Goal: Task Accomplishment & Management: Complete application form

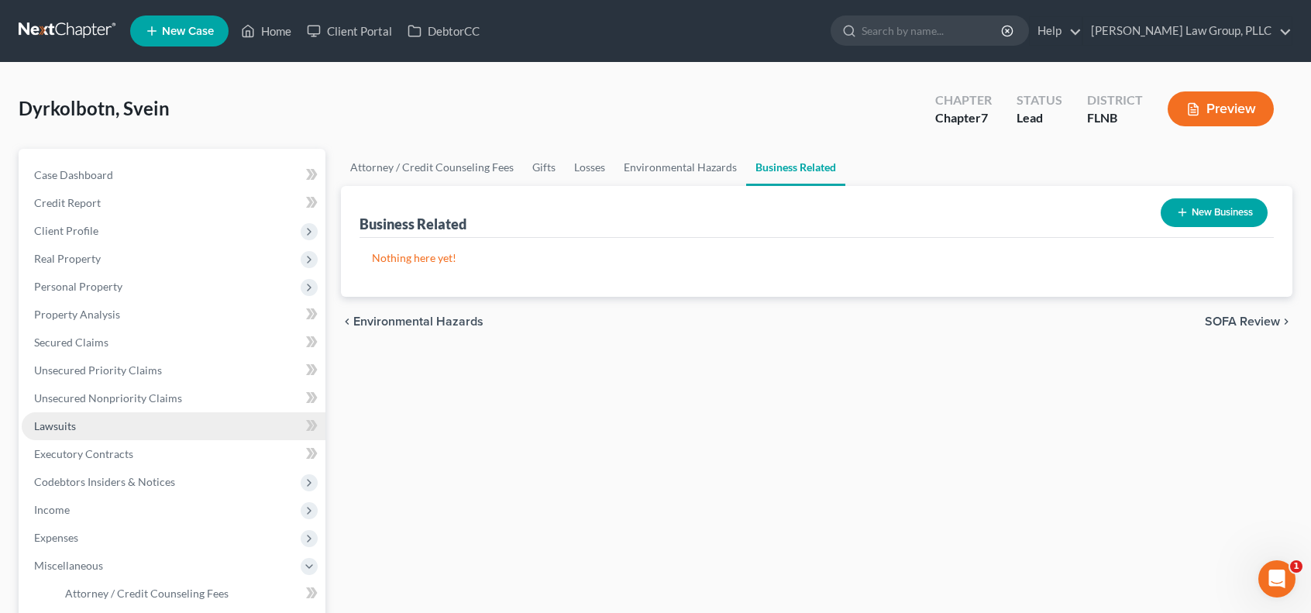
click at [112, 430] on link "Lawsuits" at bounding box center [174, 426] width 304 height 28
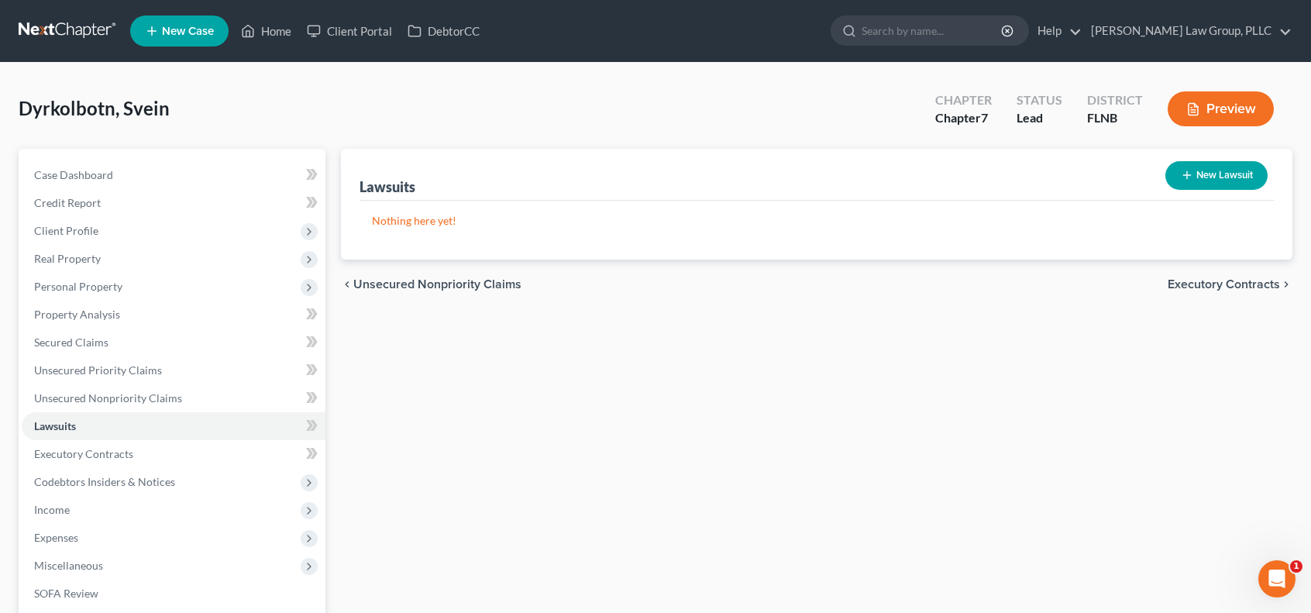
click at [1195, 171] on button "New Lawsuit" at bounding box center [1216, 175] width 102 height 29
select select "0"
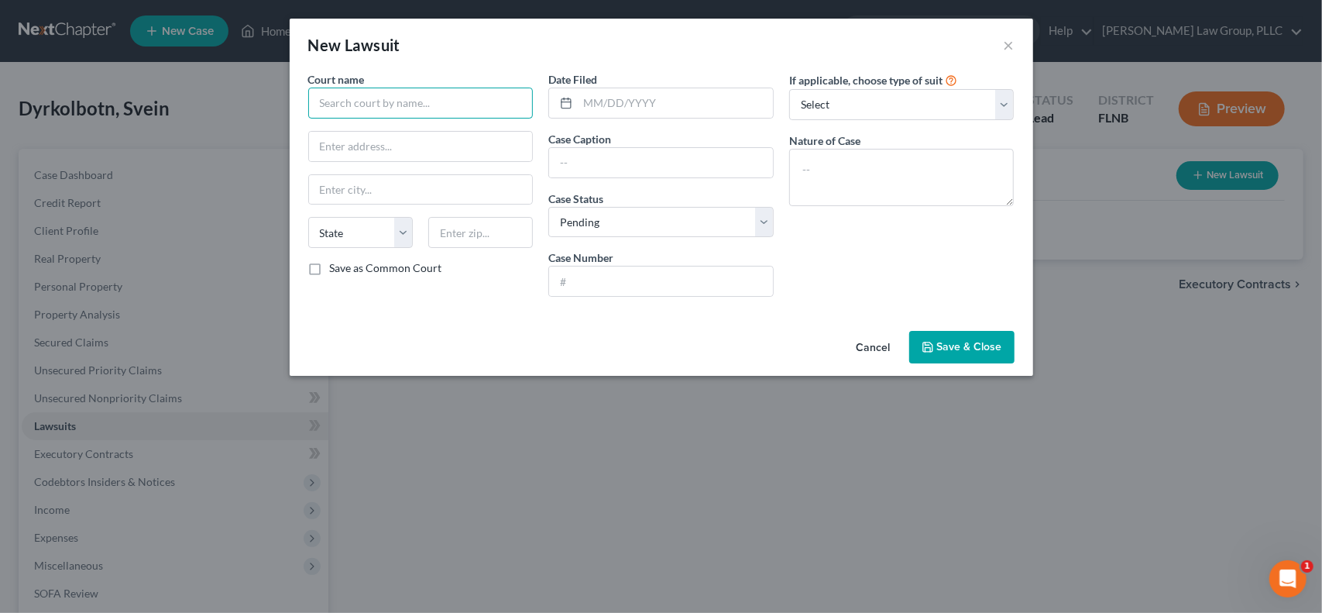
click at [462, 100] on input "text" at bounding box center [420, 103] width 225 height 31
click at [1010, 44] on button "×" at bounding box center [1009, 45] width 11 height 19
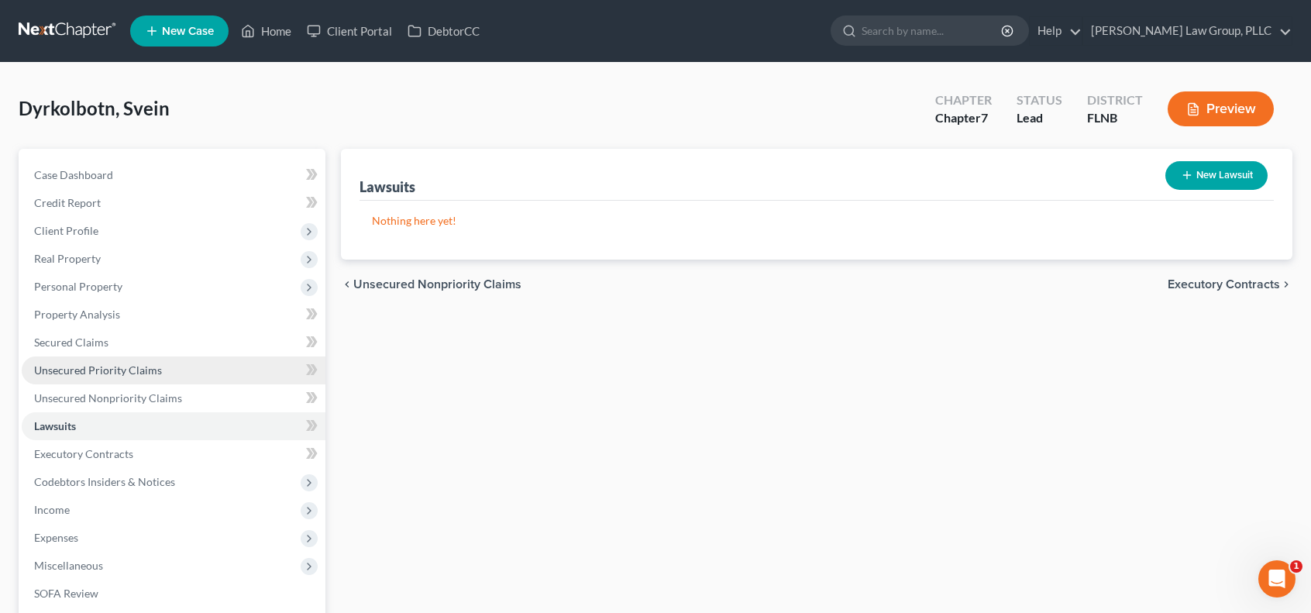
click at [183, 363] on link "Unsecured Priority Claims" at bounding box center [174, 370] width 304 height 28
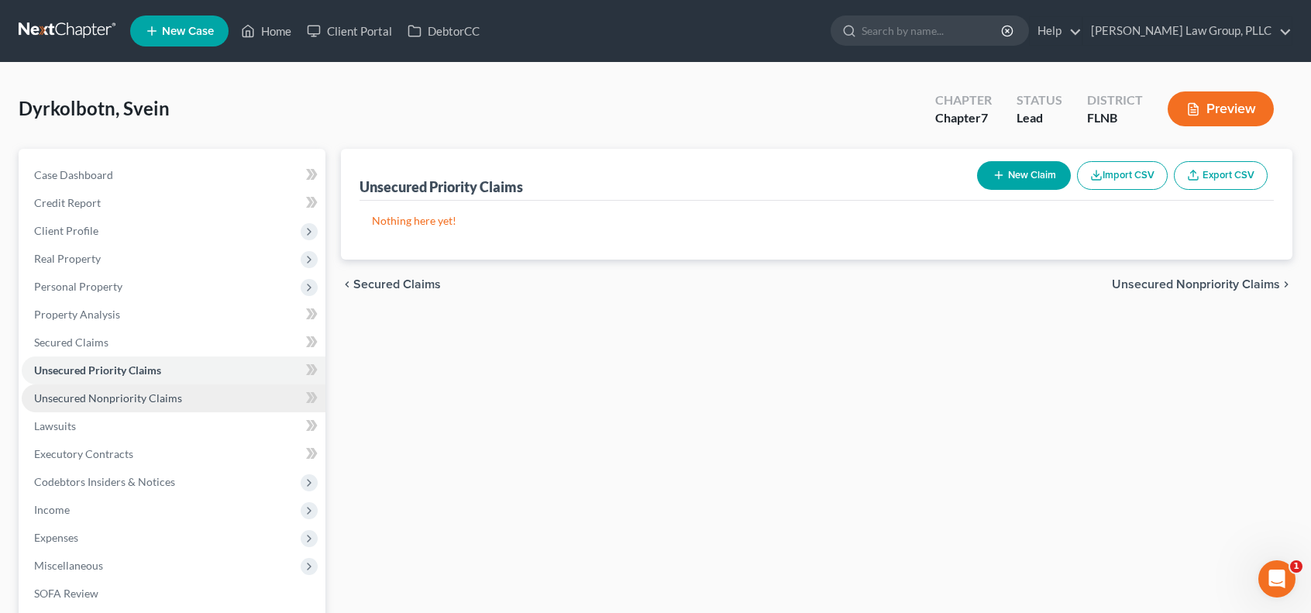
click at [194, 396] on link "Unsecured Nonpriority Claims" at bounding box center [174, 398] width 304 height 28
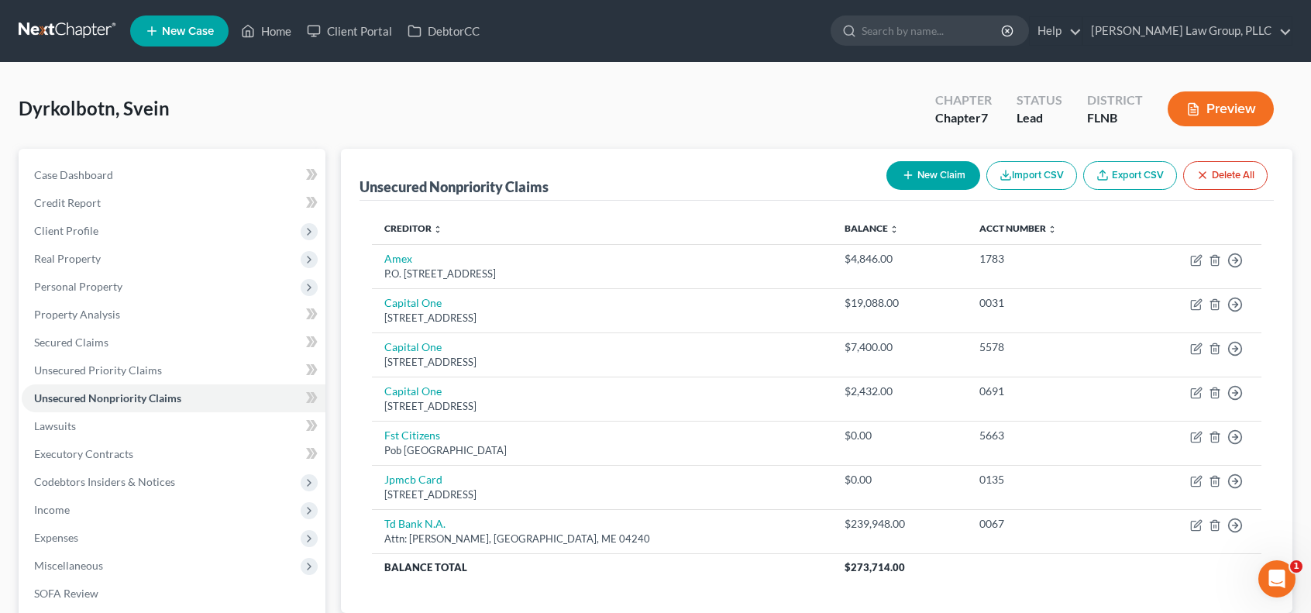
click at [920, 174] on button "New Claim" at bounding box center [933, 175] width 94 height 29
select select "0"
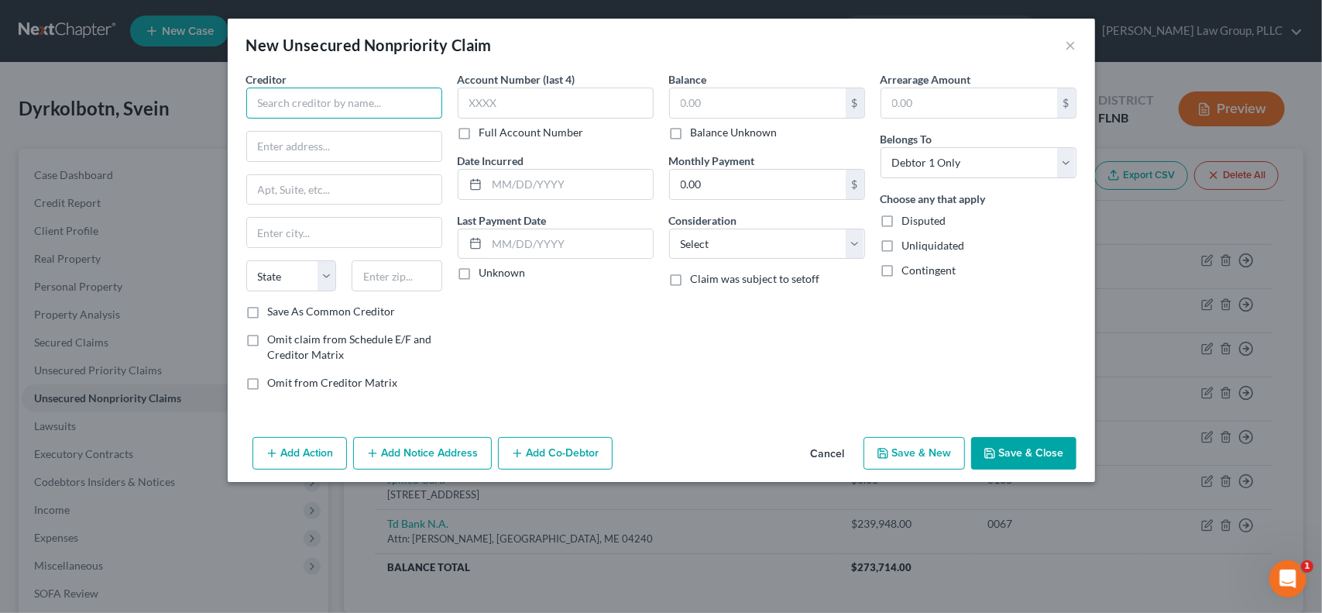
click at [305, 103] on input "text" at bounding box center [344, 103] width 196 height 31
type input "ARCIS Capital Advisors II"
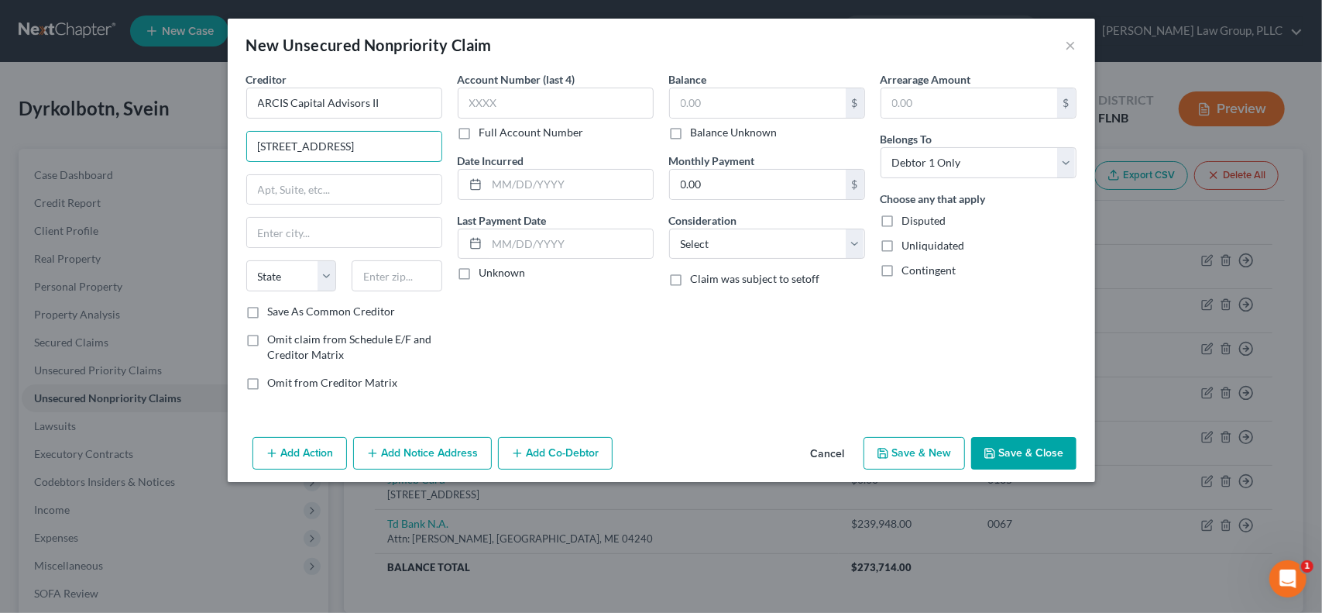
type input "54 West 40th St"
type input "New York"
type input "Apt A 1"
type input "10003-8504"
drag, startPoint x: 315, startPoint y: 188, endPoint x: 161, endPoint y: 187, distance: 153.4
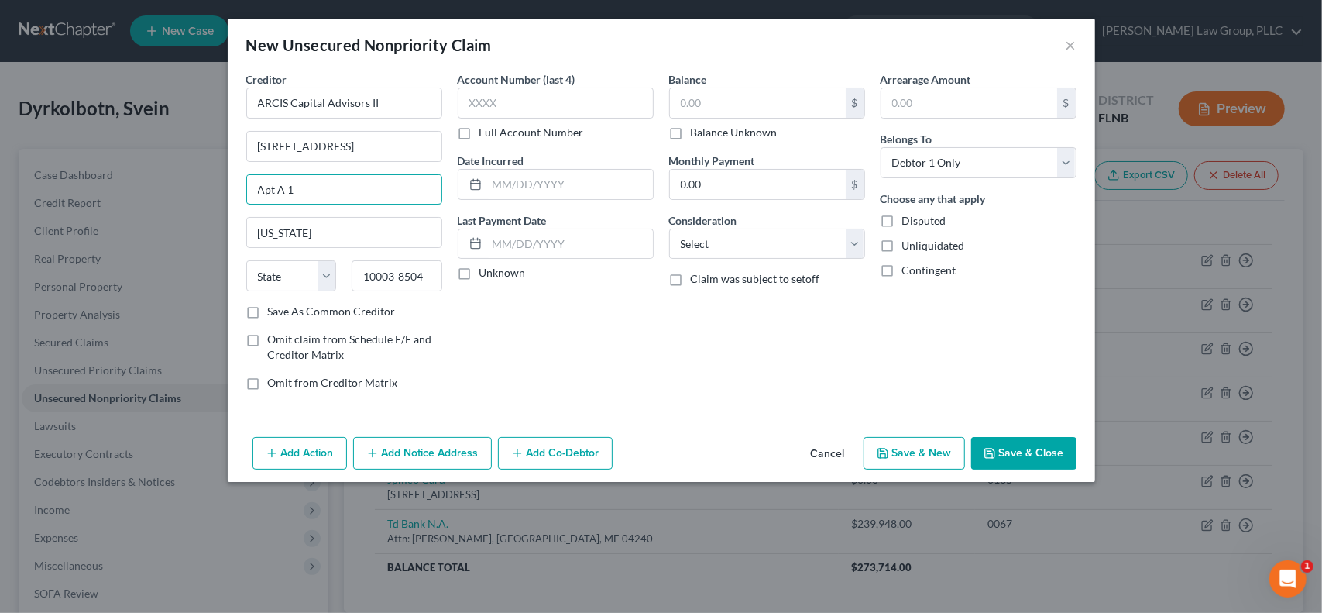
click at [161, 187] on div "New Unsecured Nonpriority Claim × Creditor * ARCIS Capital Advisors II 54 West …" at bounding box center [661, 306] width 1322 height 613
select select "35"
type input "10018"
click at [713, 96] on input "text" at bounding box center [758, 102] width 176 height 29
type input "29,500,000"
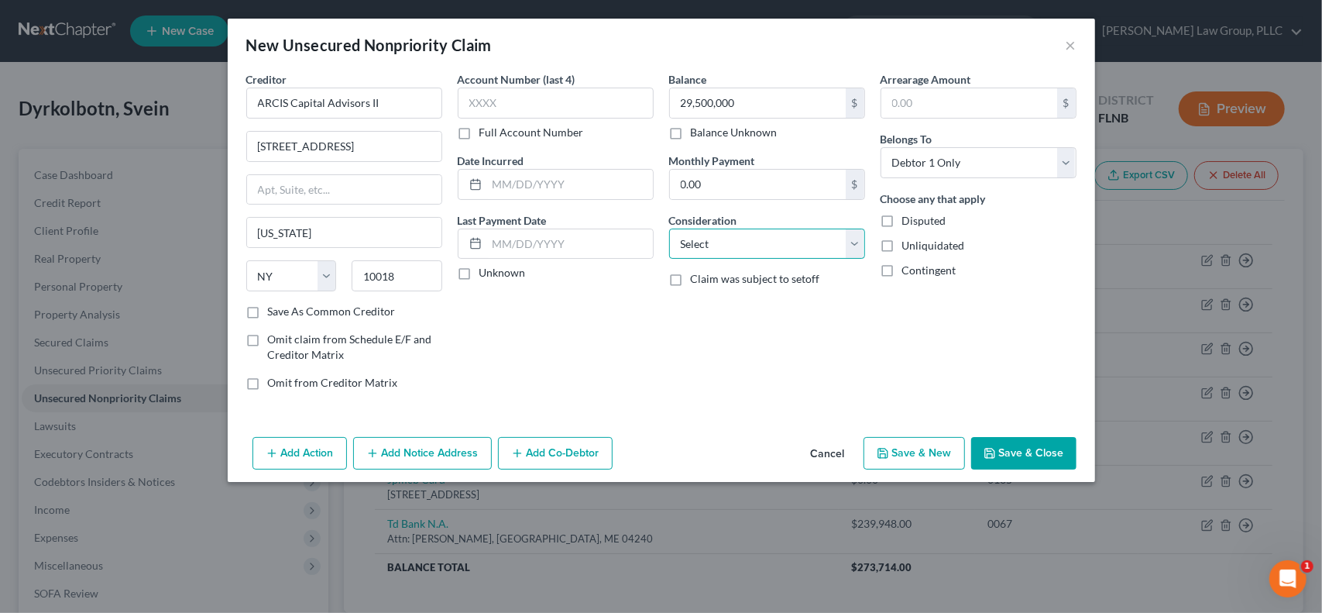
click at [855, 239] on select "Select Cable / Satellite Services Collection Agency Credit Card Debt Debt Couns…" at bounding box center [767, 244] width 196 height 31
select select "14"
click at [669, 229] on select "Select Cable / Satellite Services Collection Agency Credit Card Debt Debt Couns…" at bounding box center [767, 244] width 196 height 31
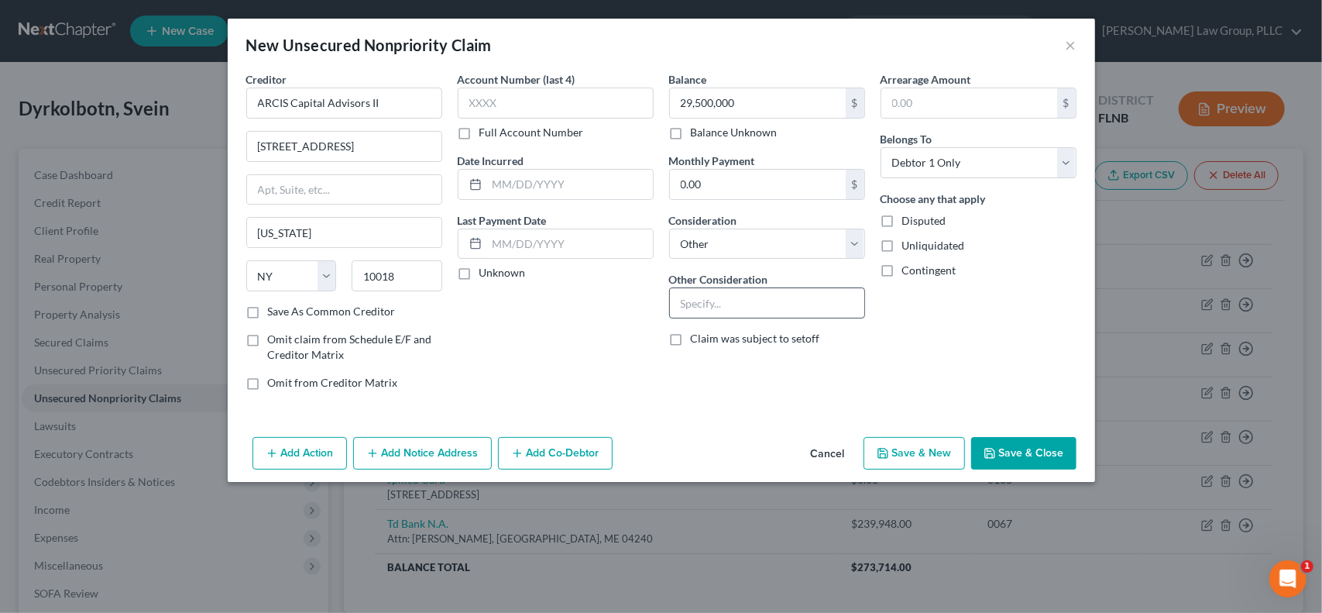
click at [729, 306] on input "text" at bounding box center [767, 302] width 194 height 29
type input "Personal guaranty / Celebration Pointe Holdings II, LLC"
click at [992, 160] on select "Select Debtor 1 Only Debtor 2 Only Debtor 1 And Debtor 2 Only At Least One Of T…" at bounding box center [979, 162] width 196 height 31
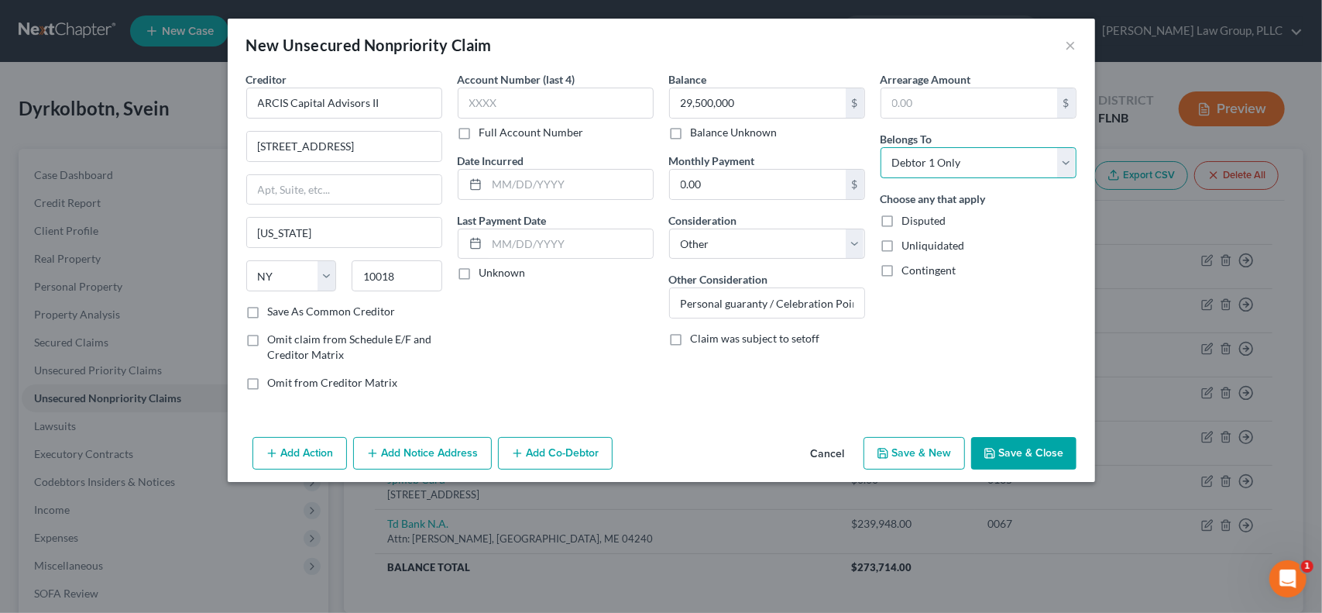
select select "3"
click at [881, 147] on select "Select Debtor 1 Only Debtor 2 Only Debtor 1 And Debtor 2 Only At Least One Of T…" at bounding box center [979, 162] width 196 height 31
click at [1066, 158] on select "Select Debtor 1 Only Debtor 2 Only Debtor 1 And Debtor 2 Only At Least One Of T…" at bounding box center [979, 162] width 196 height 31
click at [881, 147] on select "Select Debtor 1 Only Debtor 2 Only Debtor 1 And Debtor 2 Only At Least One Of T…" at bounding box center [979, 162] width 196 height 31
click at [573, 459] on button "Add Co-Debtor" at bounding box center [555, 453] width 115 height 33
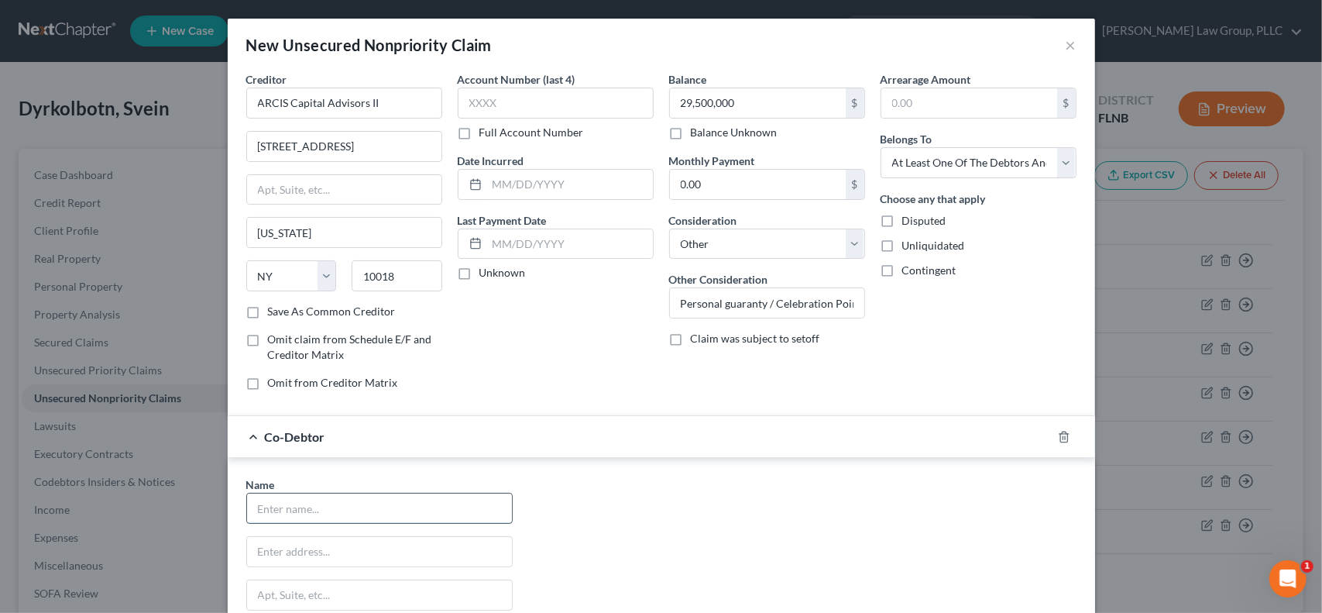
click at [364, 495] on input "text" at bounding box center [379, 507] width 265 height 29
type input "Celebration Pointe Holdings II, LLC"
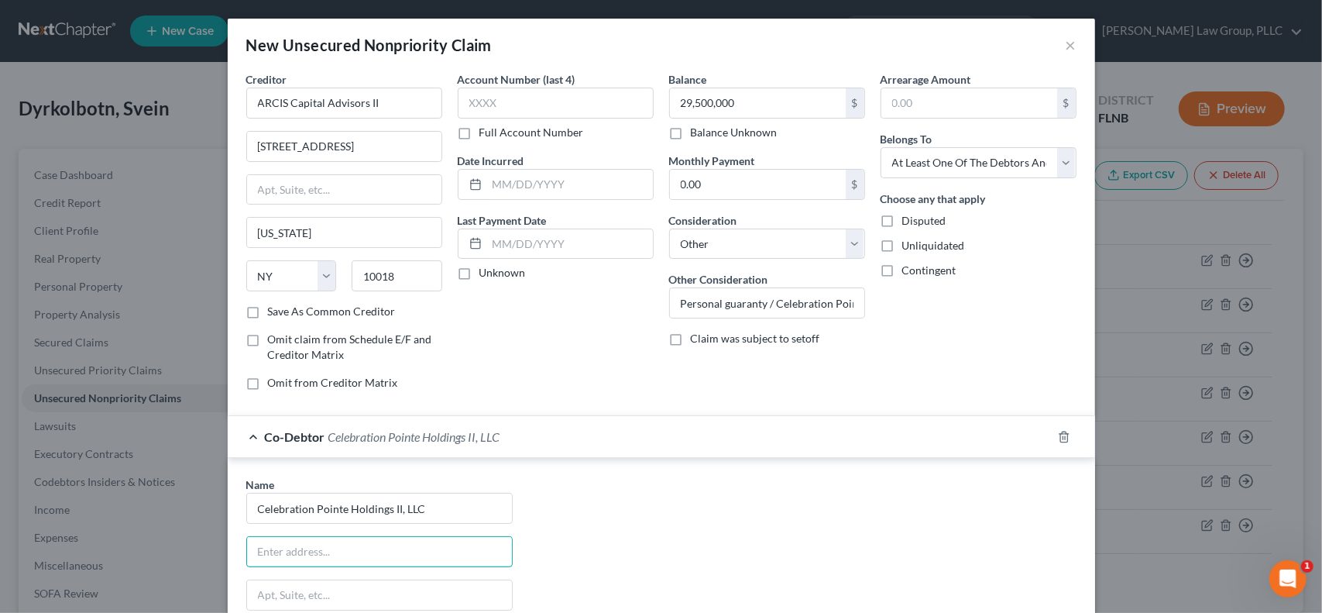
scroll to position [243, 0]
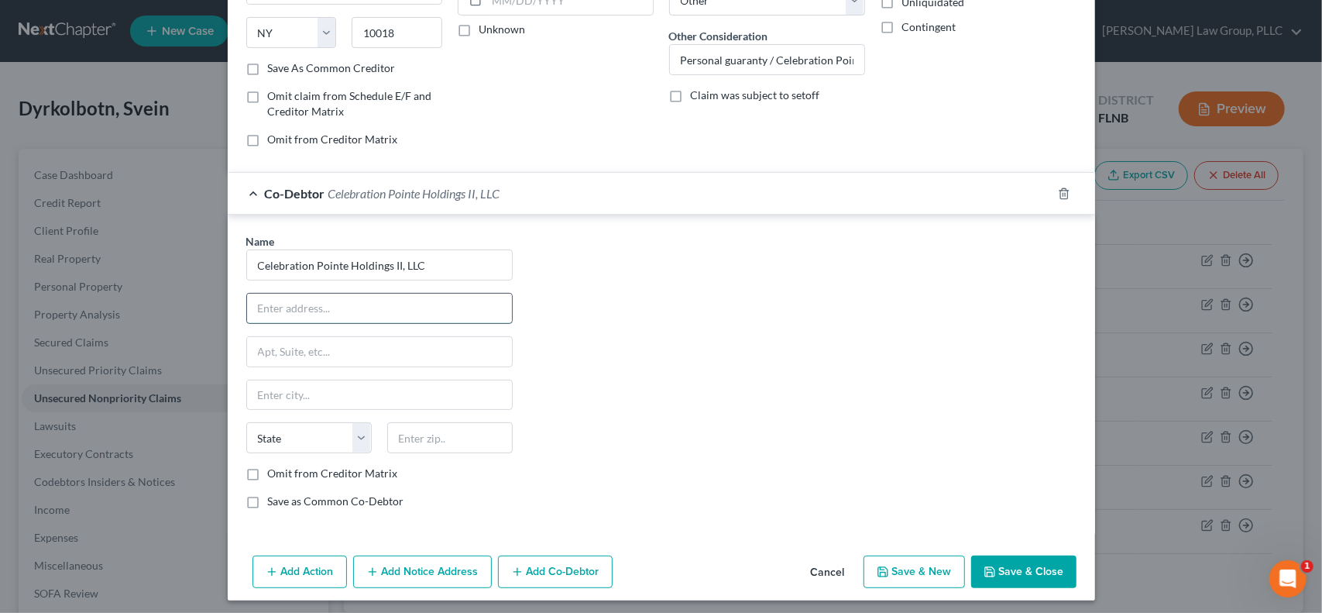
paste input "5001 Celebration Pointe Ave. Suite 180 Gainesville, FL 32608"
drag, startPoint x: 376, startPoint y: 304, endPoint x: 468, endPoint y: 304, distance: 92.2
click at [504, 304] on input "5001 Celebration Pointe Ave. Suite 180 Gainesville, FL 32608" at bounding box center [379, 308] width 265 height 29
drag, startPoint x: 348, startPoint y: 306, endPoint x: 462, endPoint y: 307, distance: 113.9
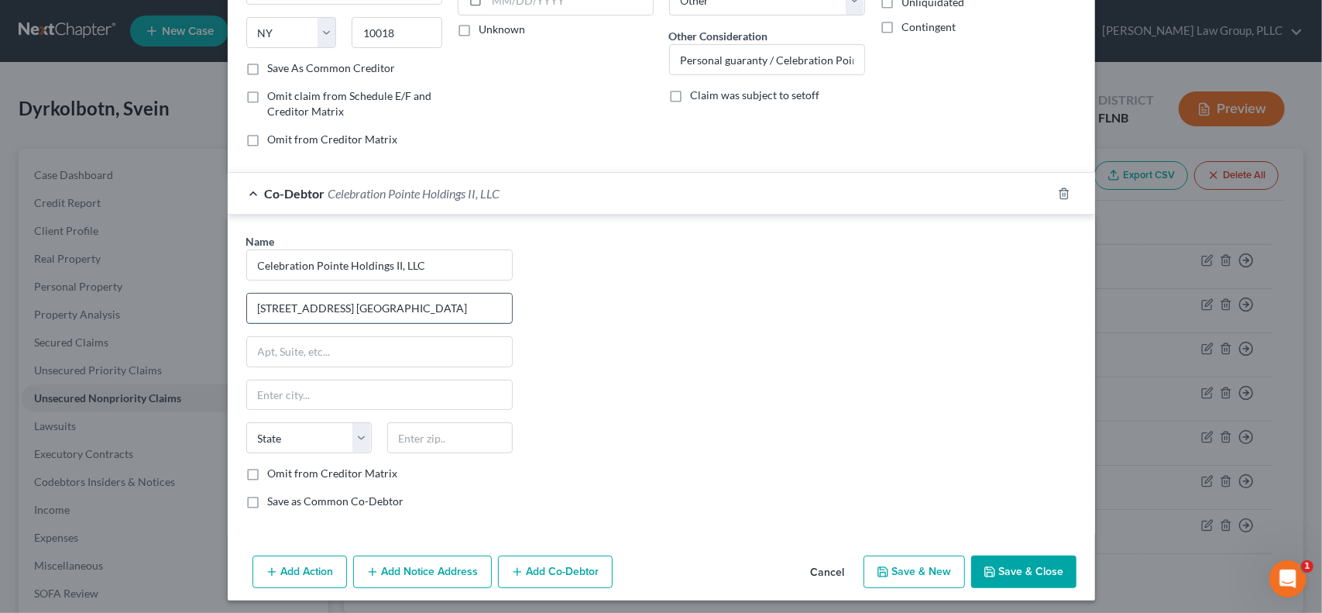
click at [496, 305] on input "5001 Celebration Pointe Ave. Suite 180 Gainesville, FL 32608" at bounding box center [379, 308] width 265 height 29
type input "5001 Celebration Pointe Ave."
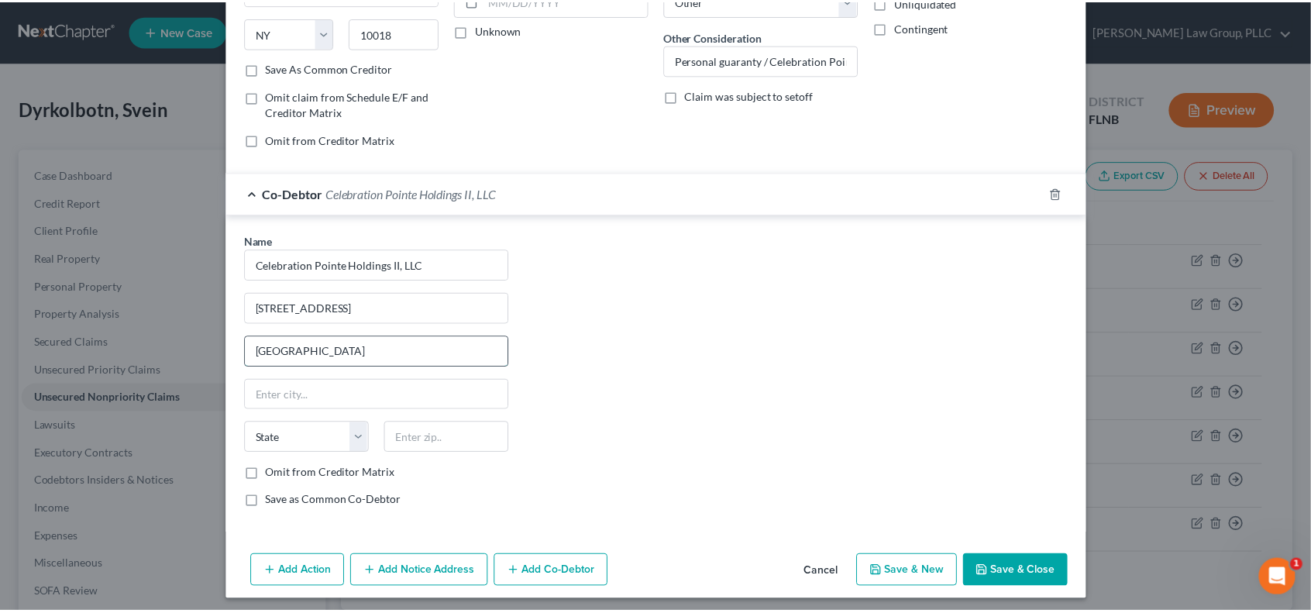
scroll to position [0, 0]
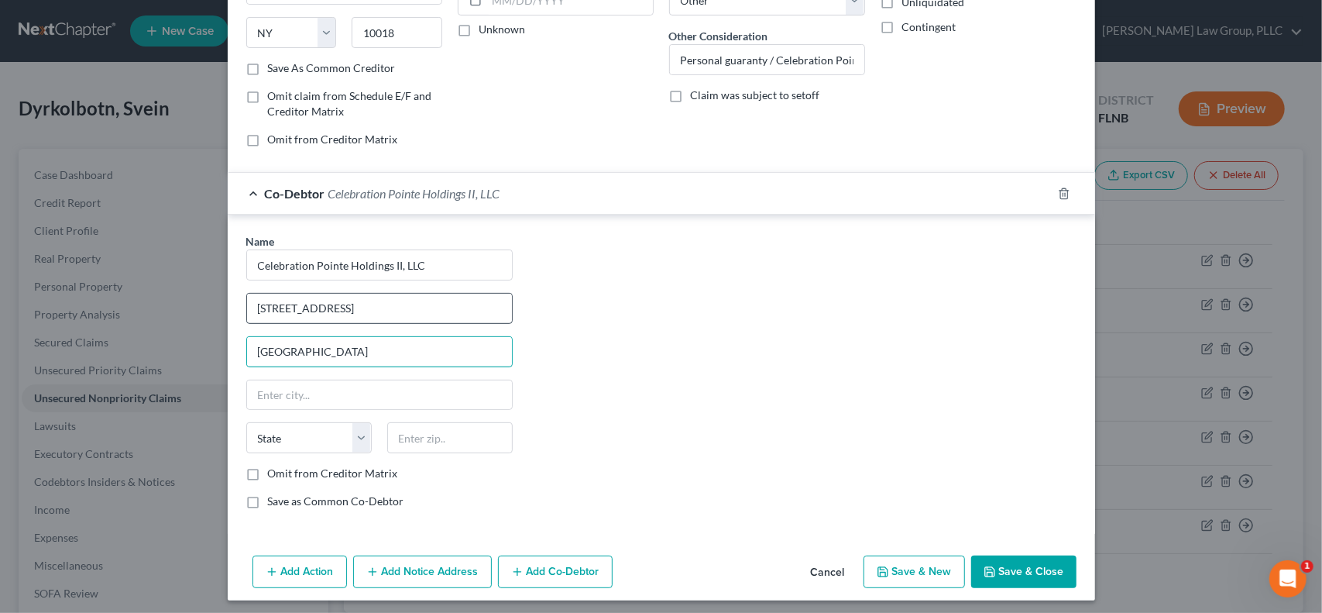
type input "Suite 180 Gainesville, FL 32608"
click at [409, 301] on input "5001 Celebration Pointe Ave." at bounding box center [379, 308] width 265 height 29
type input "5001 Celebration Pointe Ave"
drag, startPoint x: 301, startPoint y: 344, endPoint x: 443, endPoint y: 345, distance: 142.5
click at [443, 345] on input "Suite 180 Gainesville, FL 32608" at bounding box center [379, 351] width 265 height 29
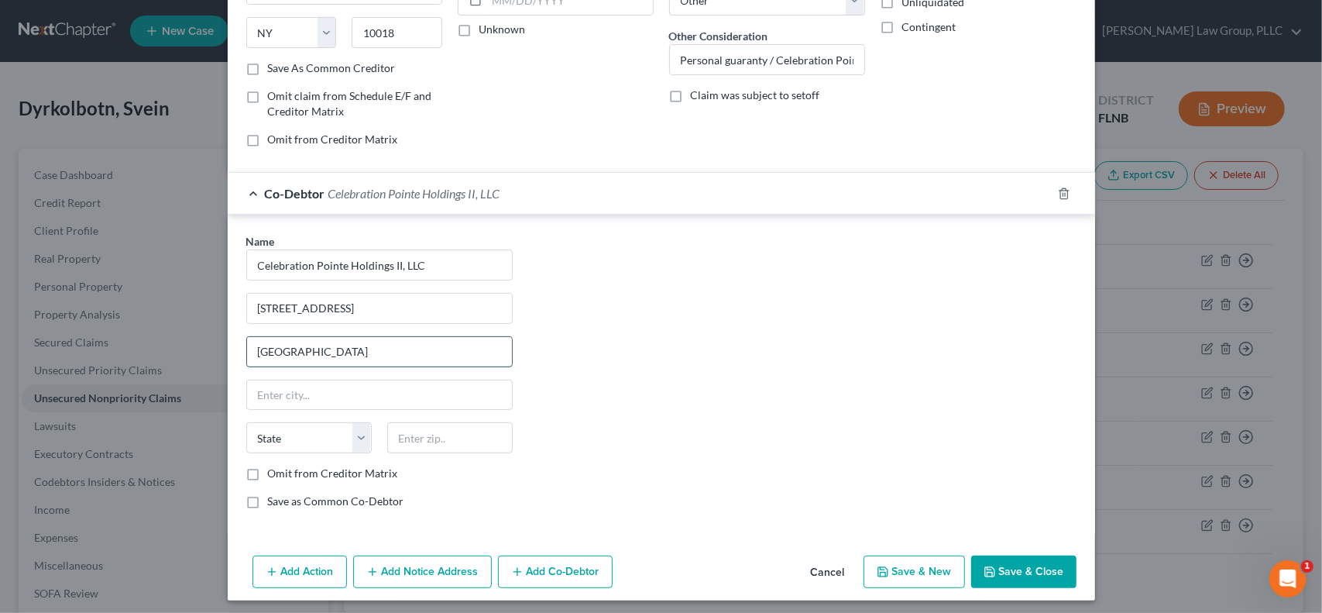
type input "Suite 180"
type input "Gainesville, FL 32608"
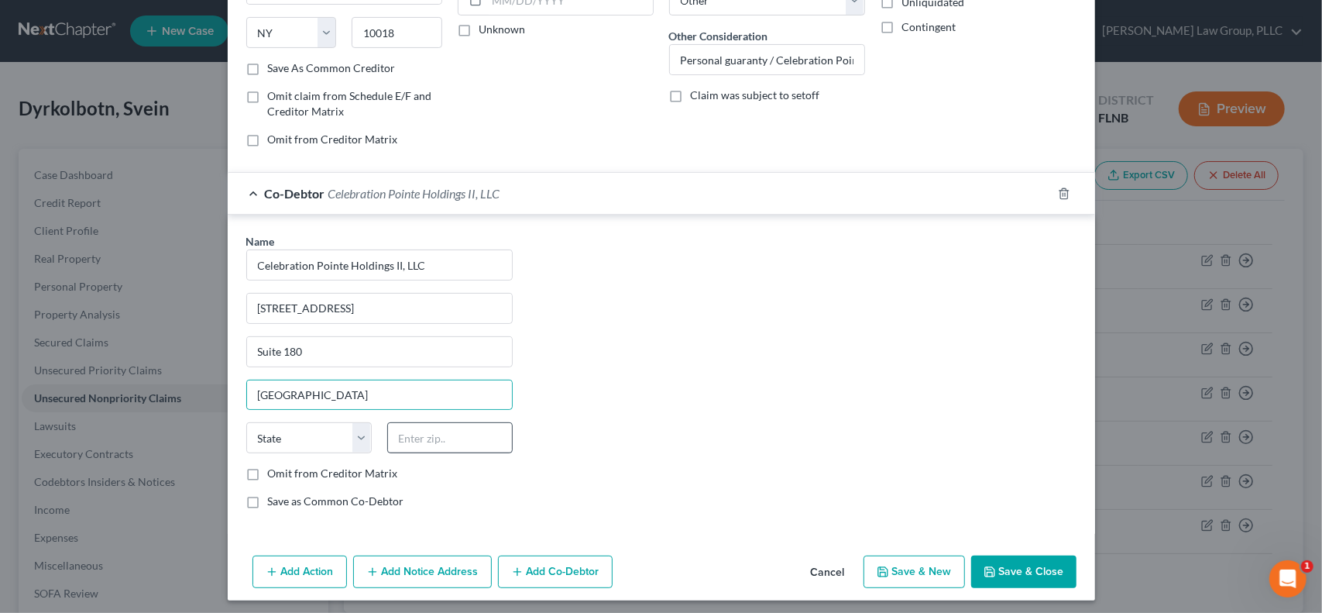
drag, startPoint x: 422, startPoint y: 449, endPoint x: 429, endPoint y: 442, distance: 9.3
click at [426, 445] on div "State AL AK AR AZ CA CO CT DE DC FL GA GU HI ID IL IN IA KS KY LA ME MD MA MI M…" at bounding box center [380, 443] width 282 height 43
click at [434, 434] on input "text" at bounding box center [450, 437] width 126 height 31
type input "32608"
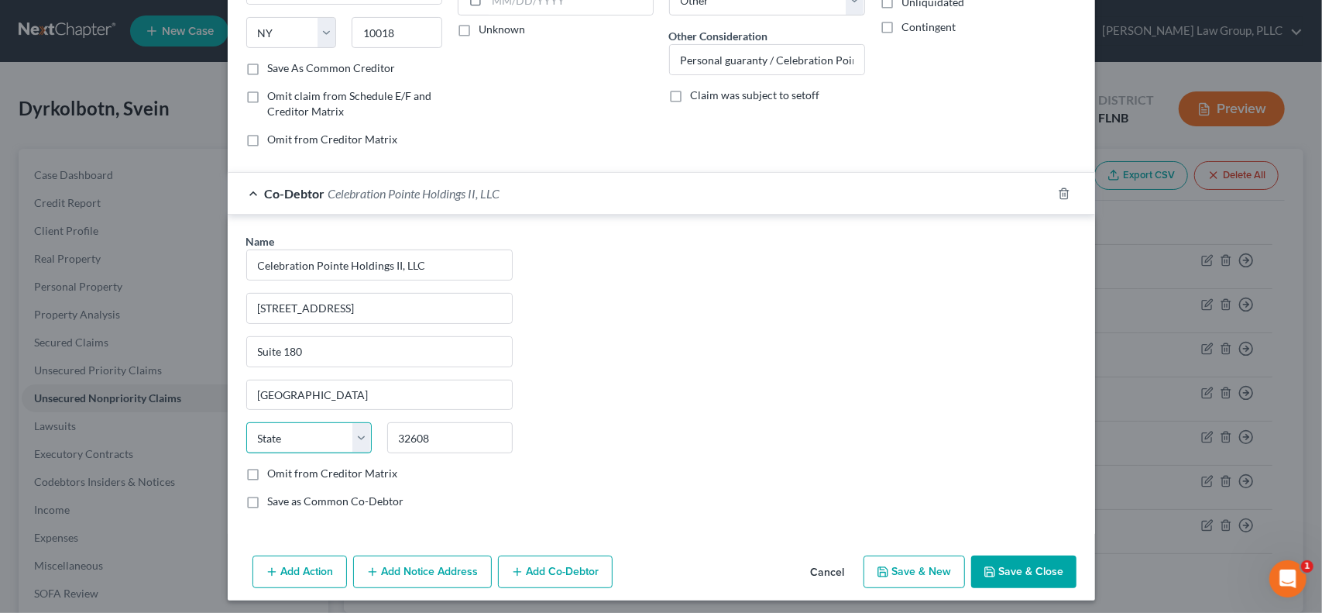
click at [280, 432] on select "State AL AK AR AZ CA CO CT DE DC FL GA GU HI ID IL IN IA KS KY LA ME MD MA MI M…" at bounding box center [309, 437] width 126 height 31
type input "Gainesville"
select select "9"
click at [246, 422] on select "State AL AK AR AZ CA CO CT DE DC FL GA GU HI ID IL IN IA KS KY LA ME MD MA MI M…" at bounding box center [309, 437] width 126 height 31
click at [268, 498] on label "Save as Common Co-Debtor" at bounding box center [336, 500] width 136 height 15
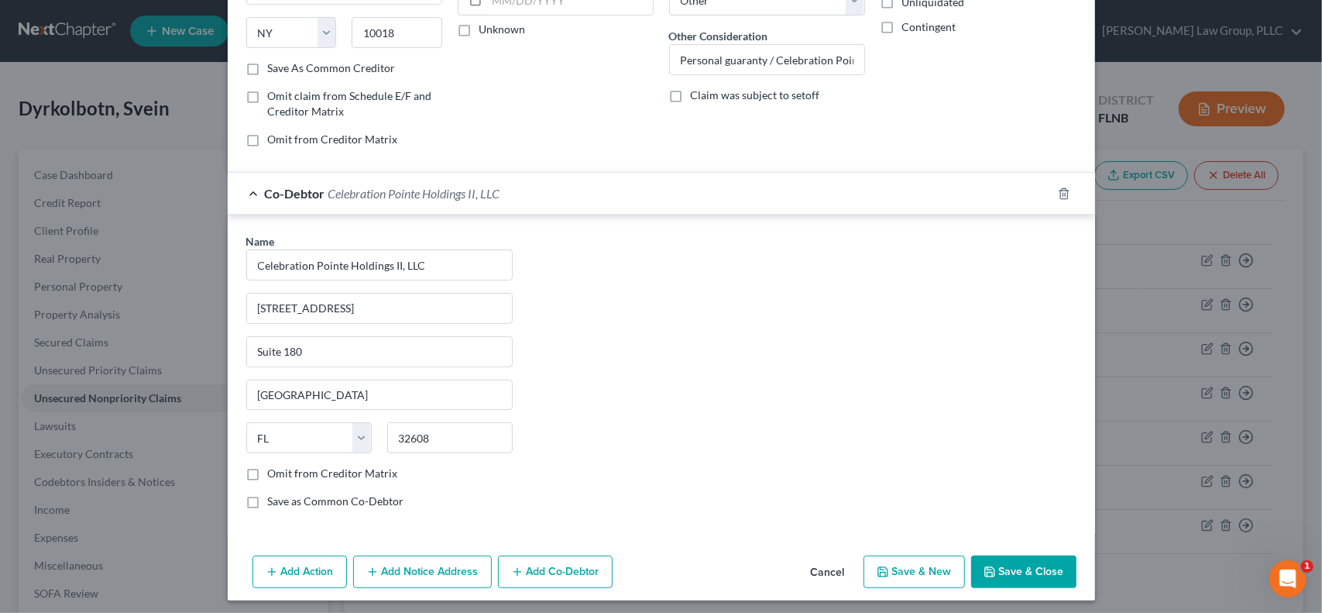
click at [274, 498] on input "Save as Common Co-Debtor" at bounding box center [279, 498] width 10 height 10
checkbox input "true"
click at [916, 569] on button "Save & New" at bounding box center [914, 571] width 101 height 33
select select "0"
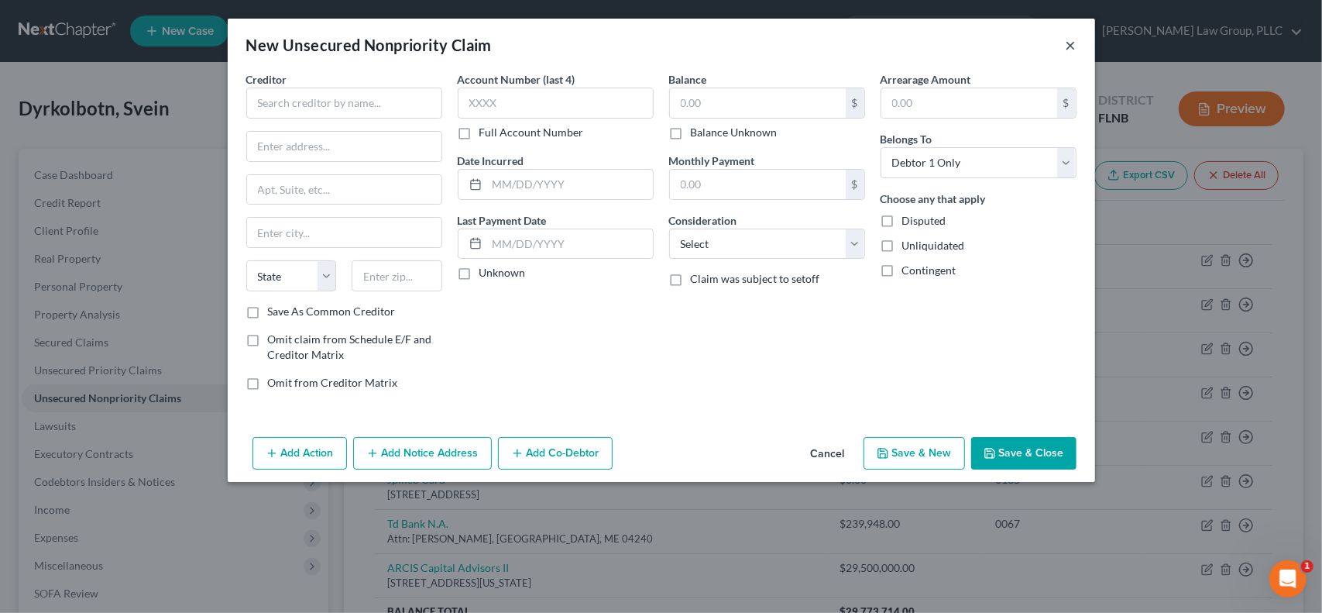
click at [1068, 42] on button "×" at bounding box center [1071, 45] width 11 height 19
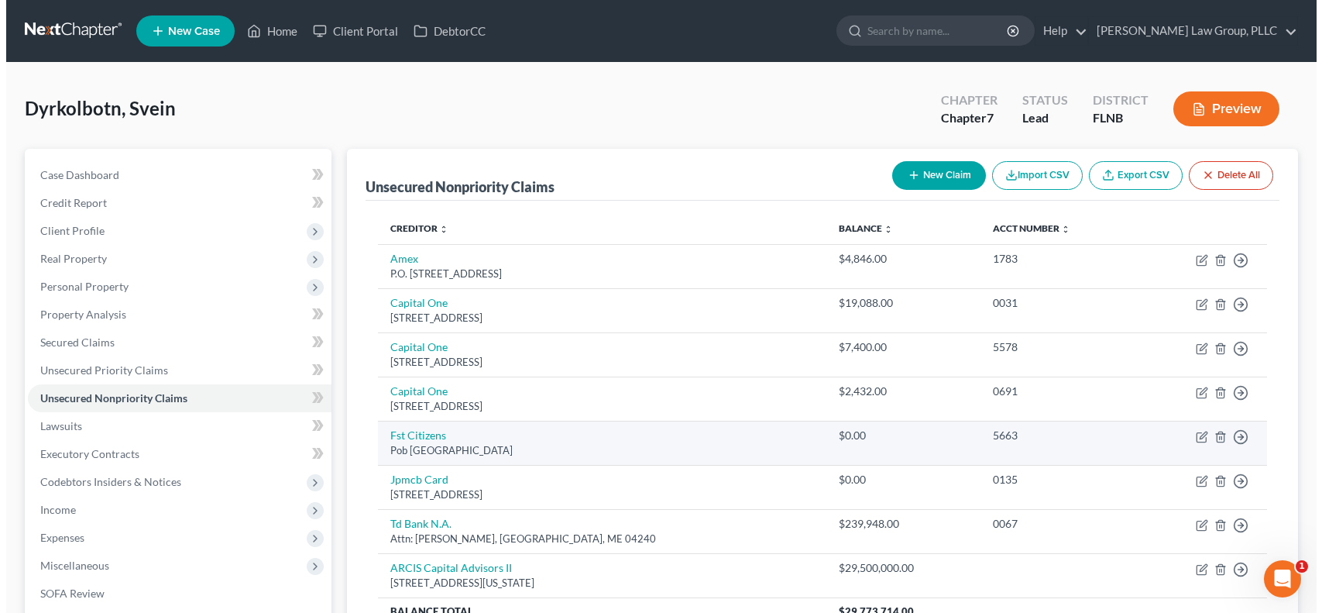
scroll to position [236, 0]
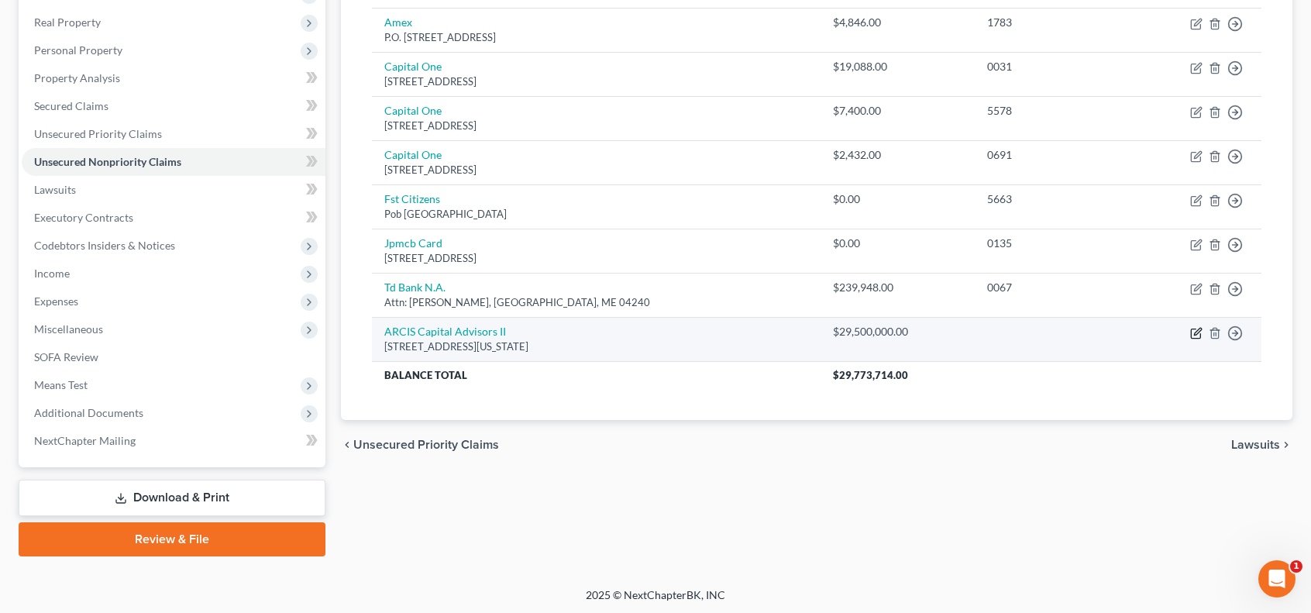
click at [1197, 329] on icon "button" at bounding box center [1196, 333] width 12 height 12
select select "35"
select select "14"
select select "3"
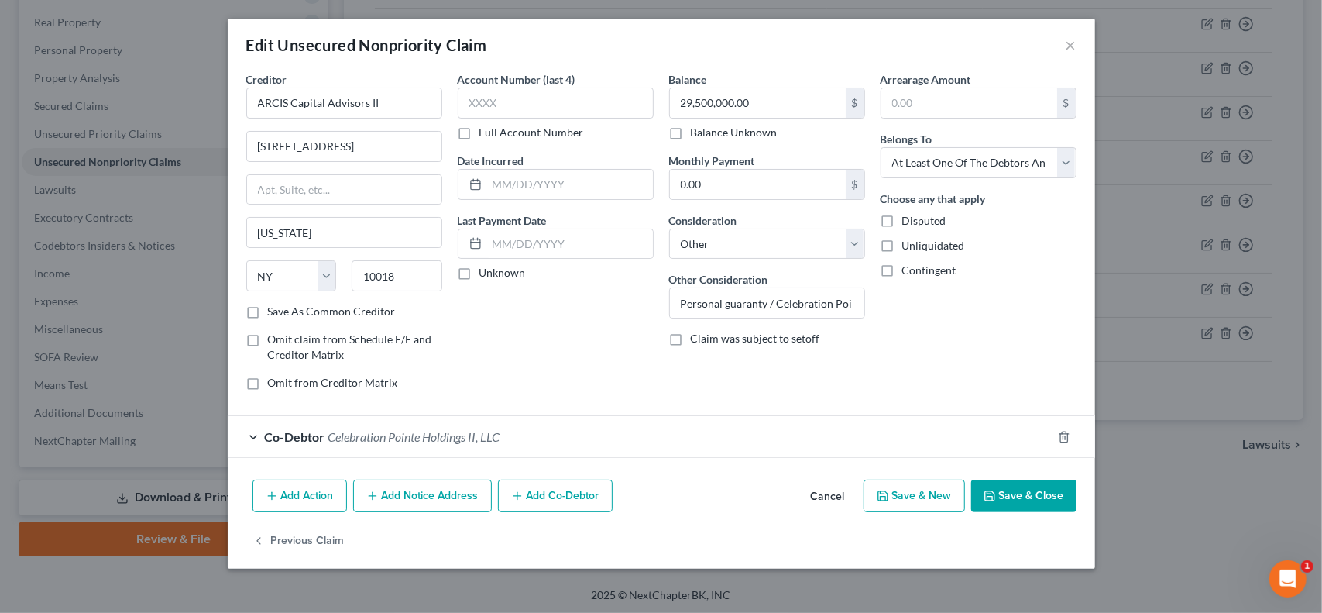
click at [538, 492] on button "Add Co-Debtor" at bounding box center [555, 496] width 115 height 33
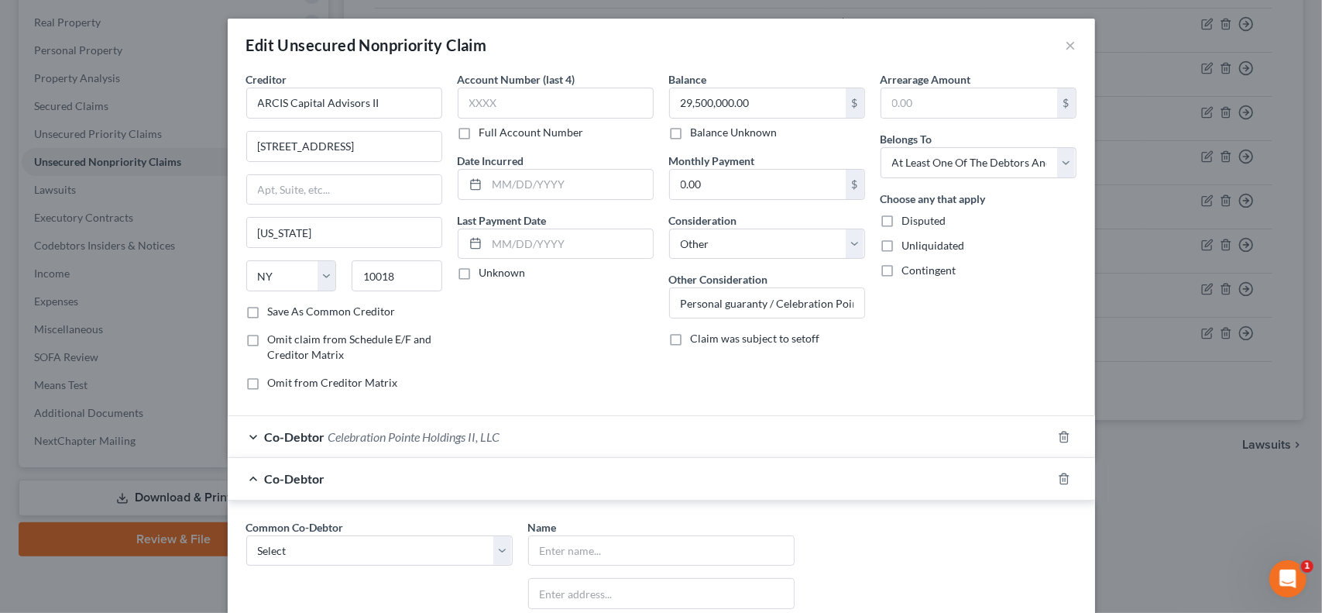
scroll to position [258, 0]
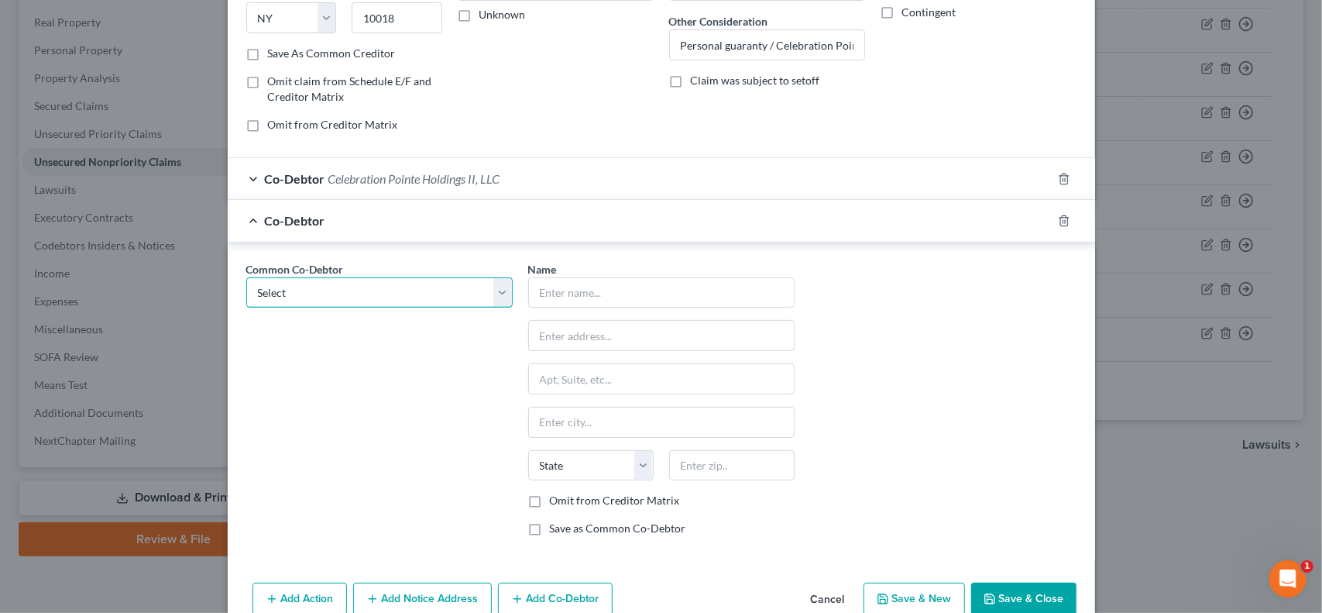
click at [442, 294] on select "Select Celebration Pointe Holdings II, LLC" at bounding box center [379, 292] width 266 height 31
click at [584, 288] on input "text" at bounding box center [661, 292] width 265 height 29
type input "P"
type input "a"
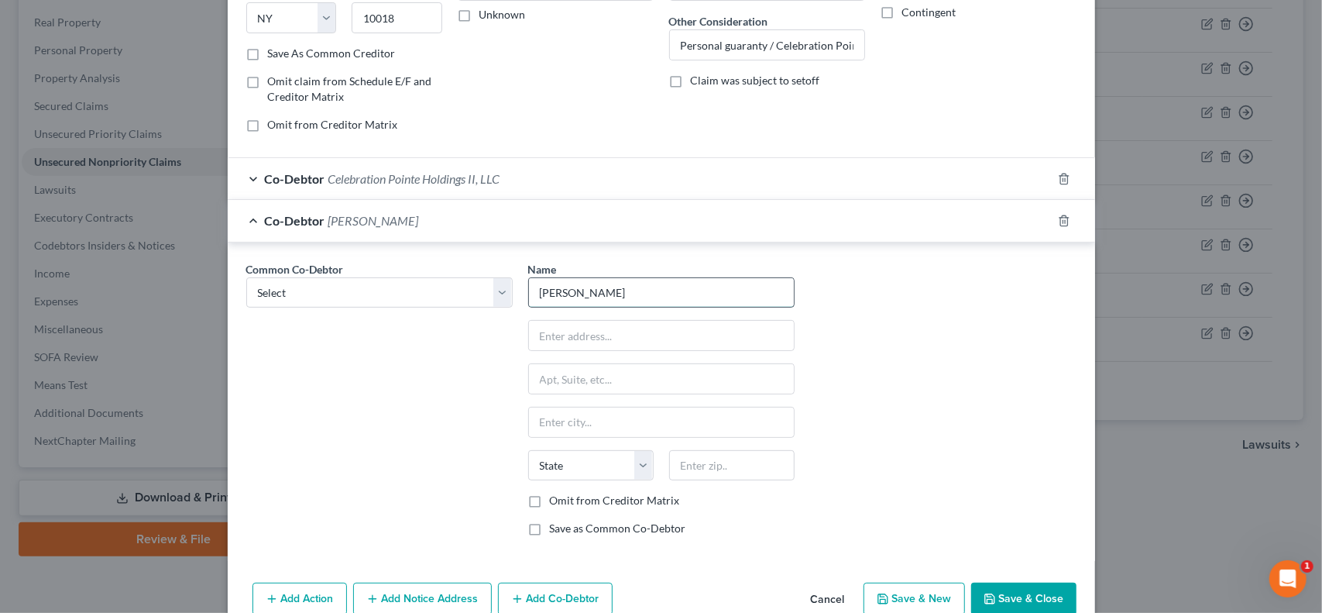
type input "Patricia A. Shively"
type input "608 SW 97th Terrace"
type input "Gainesville"
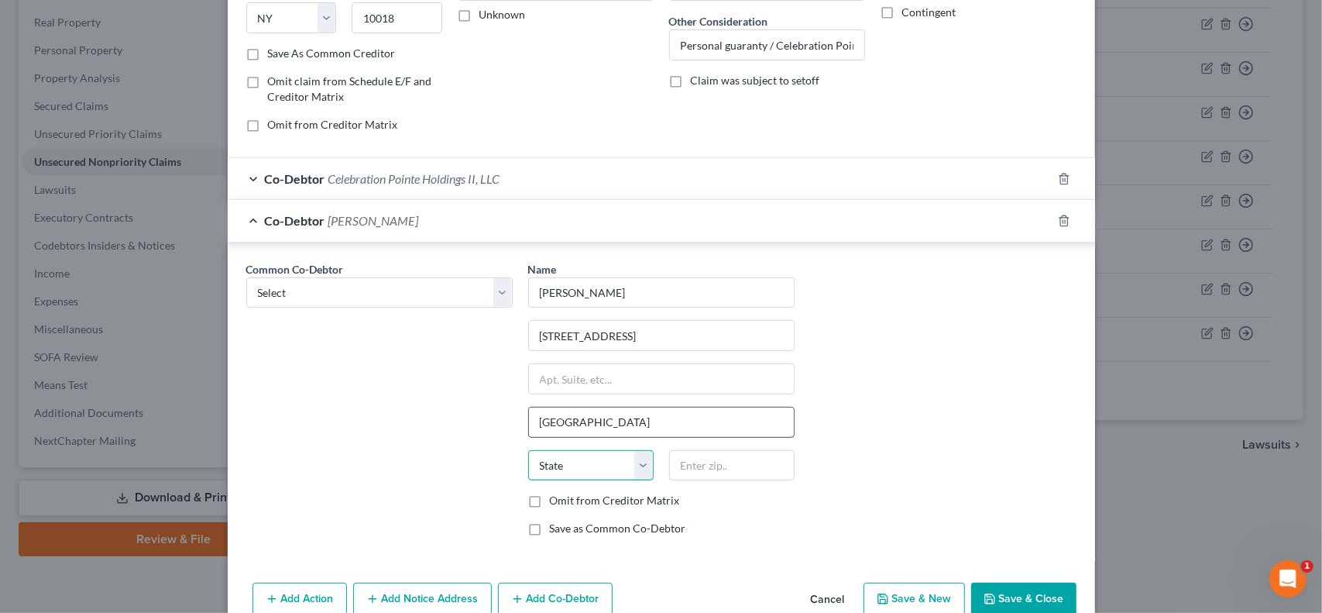
select select "9"
drag, startPoint x: 714, startPoint y: 462, endPoint x: 765, endPoint y: 461, distance: 51.2
click at [714, 462] on input "text" at bounding box center [732, 465] width 126 height 31
type input "32607"
click at [550, 524] on label "Save as Common Co-Debtor" at bounding box center [618, 528] width 136 height 15
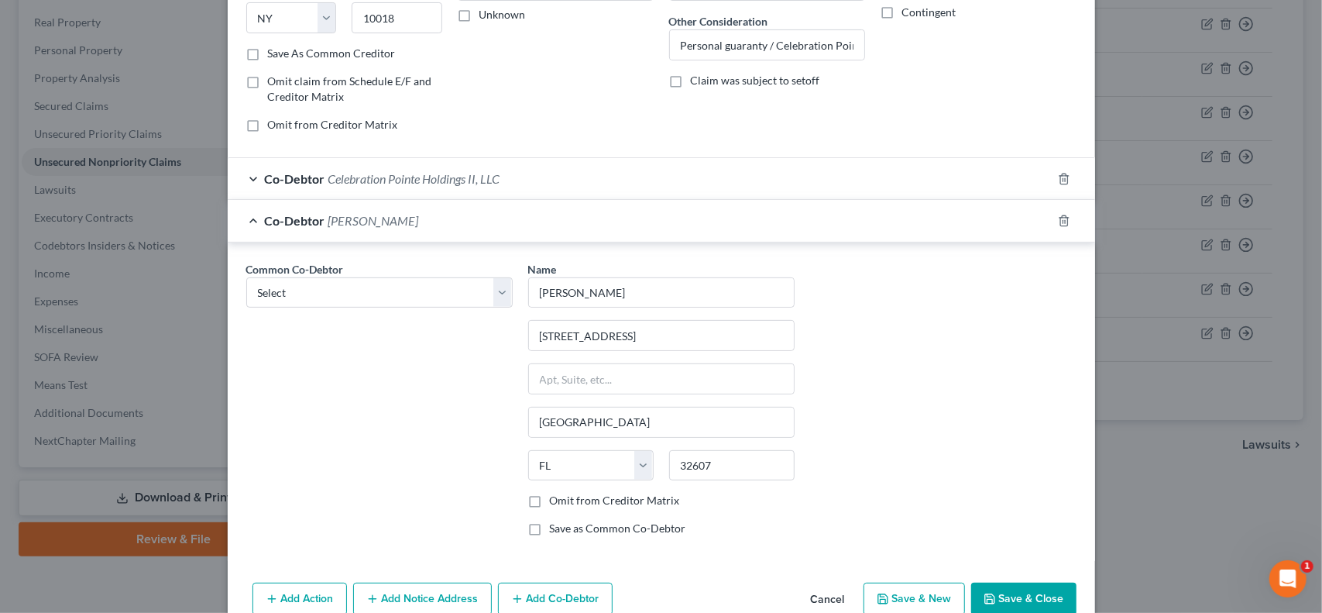
click at [556, 524] on input "Save as Common Co-Debtor" at bounding box center [561, 526] width 10 height 10
checkbox input "true"
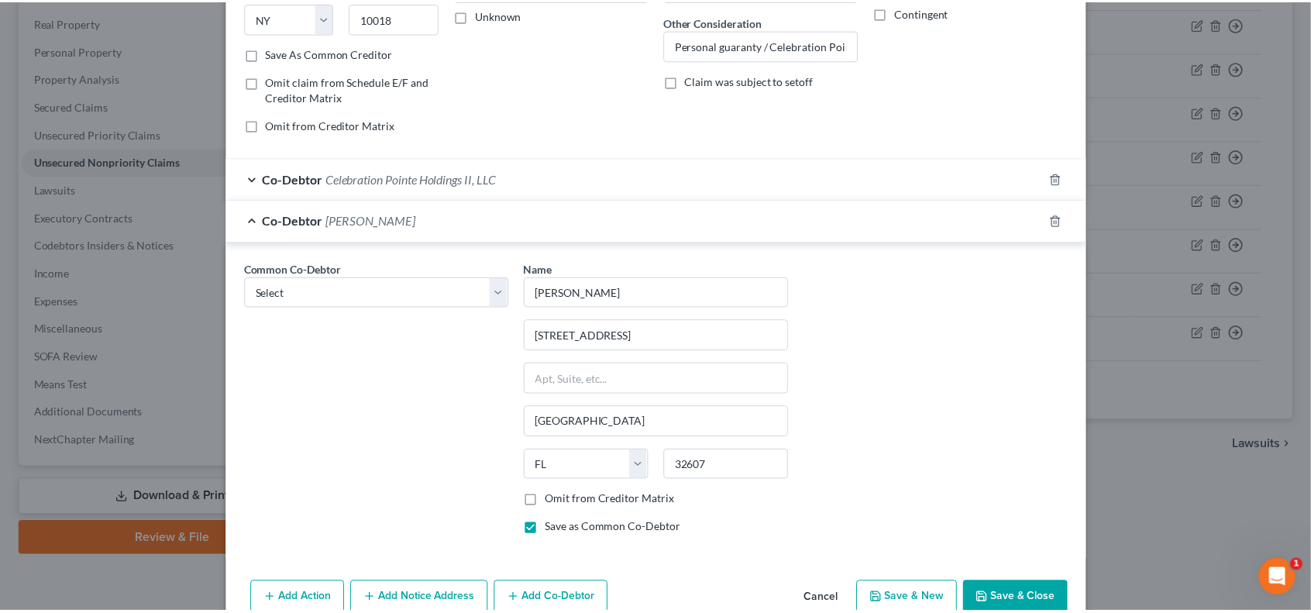
scroll to position [330, 0]
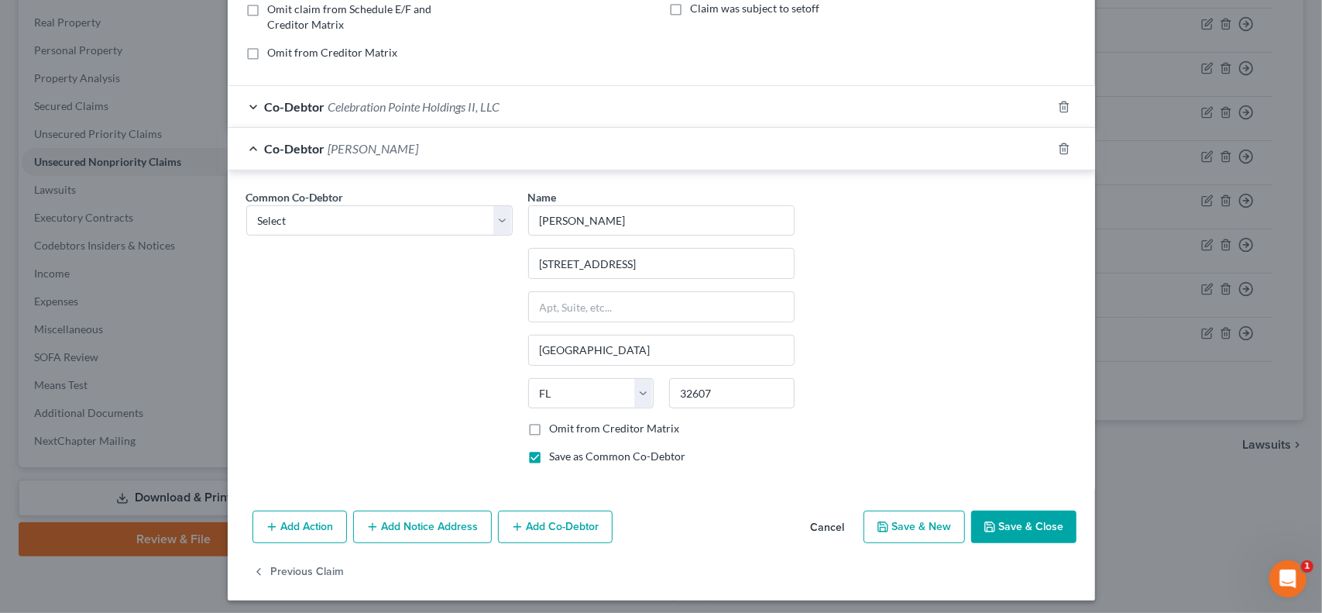
click at [1034, 520] on button "Save & Close" at bounding box center [1023, 527] width 105 height 33
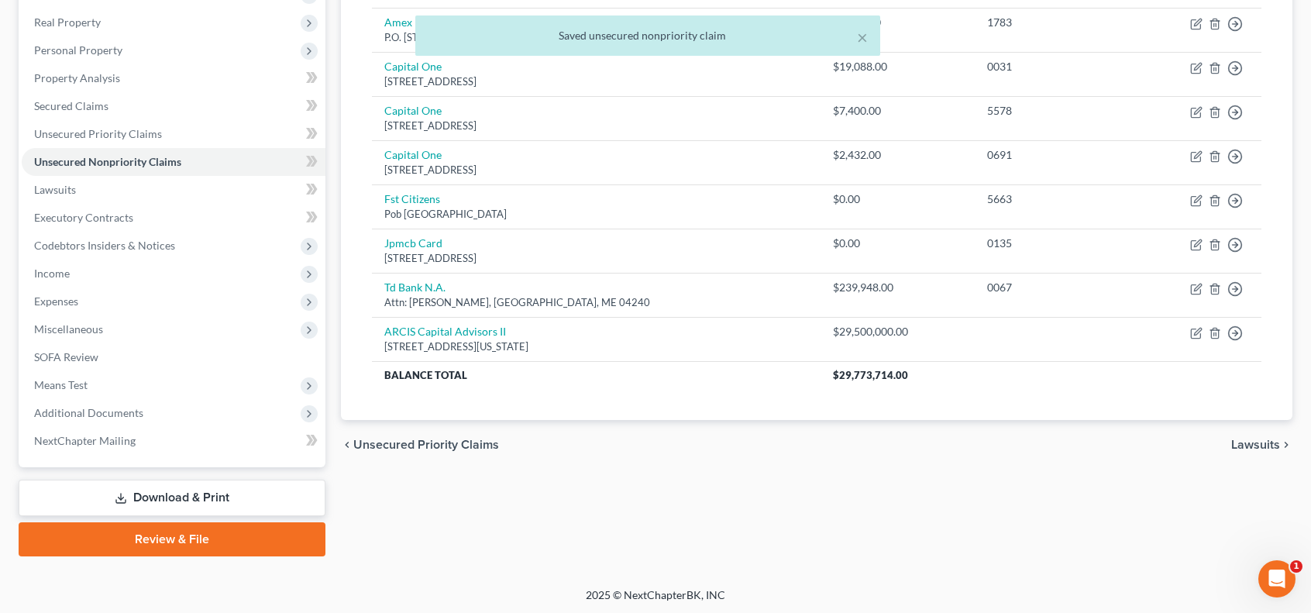
scroll to position [0, 0]
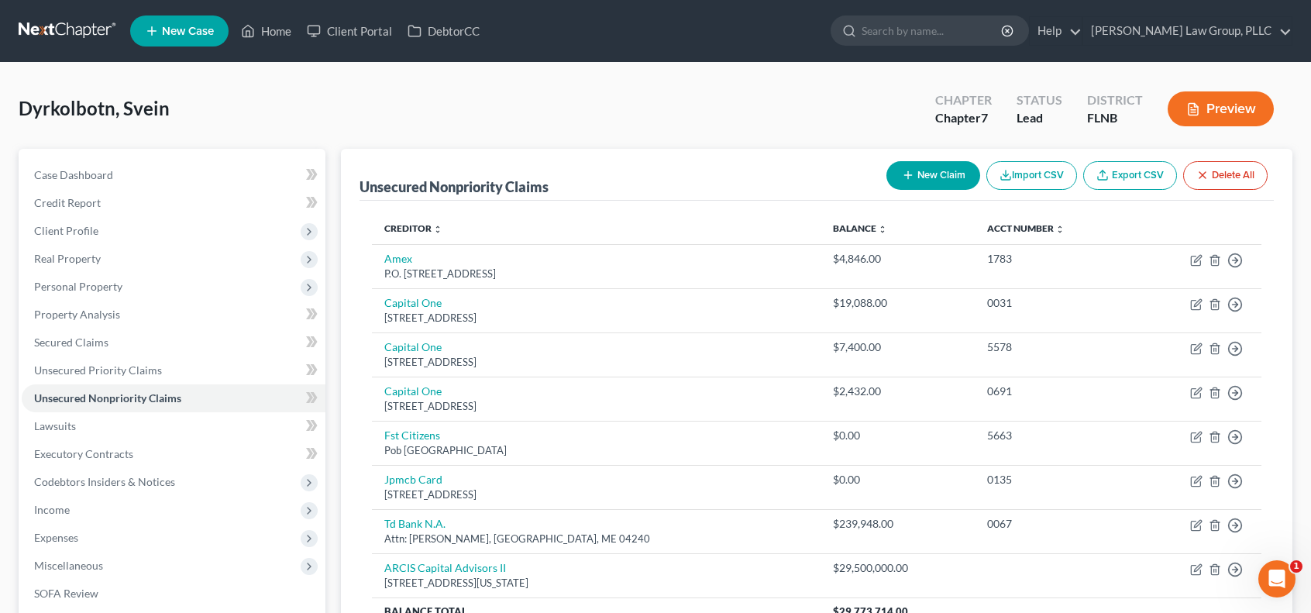
click at [1230, 115] on button "Preview" at bounding box center [1220, 108] width 106 height 35
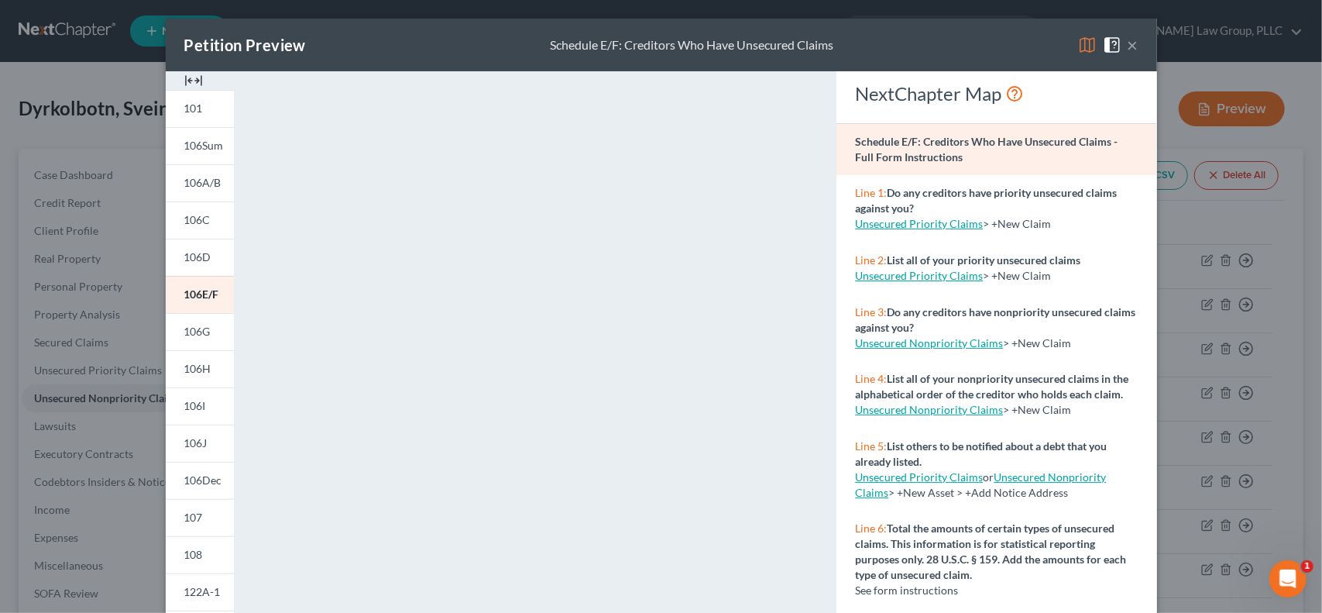
click at [1128, 45] on button "×" at bounding box center [1133, 45] width 11 height 19
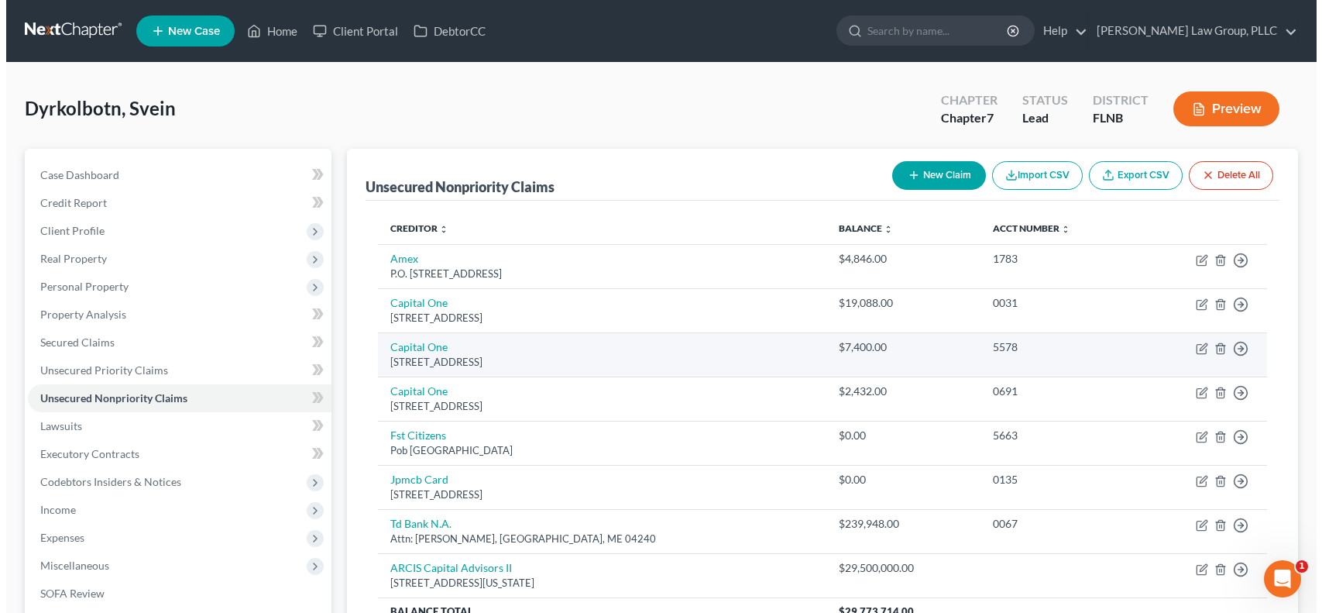
scroll to position [236, 0]
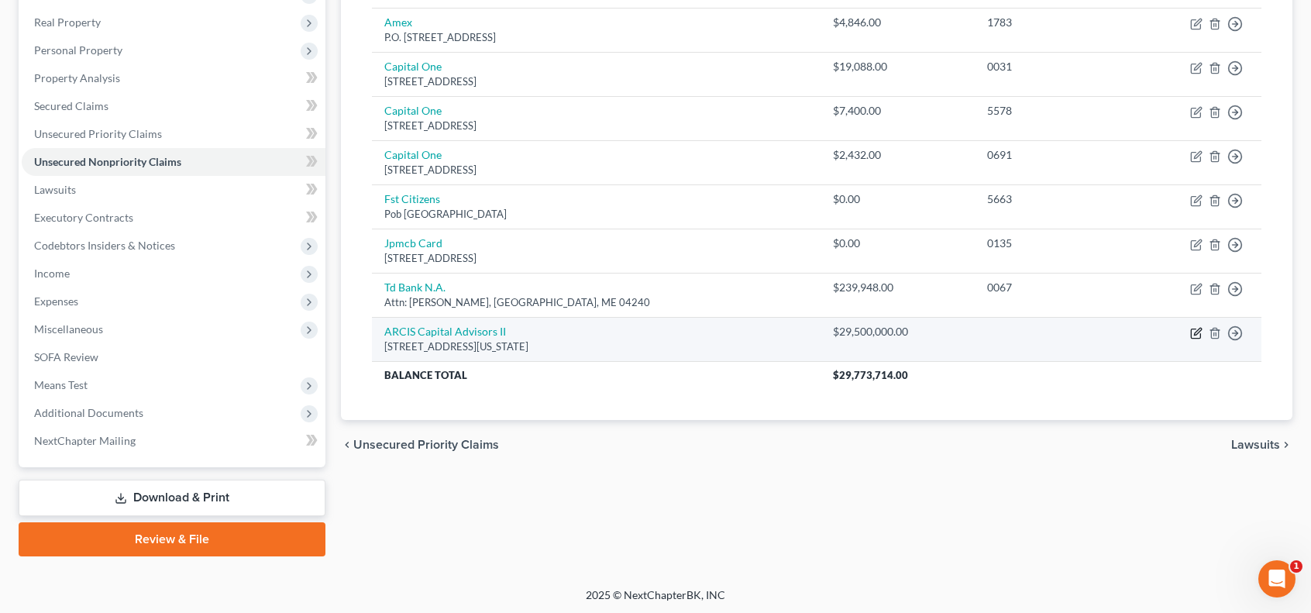
click at [1196, 329] on icon "button" at bounding box center [1196, 333] width 12 height 12
select select "35"
select select "14"
select select "3"
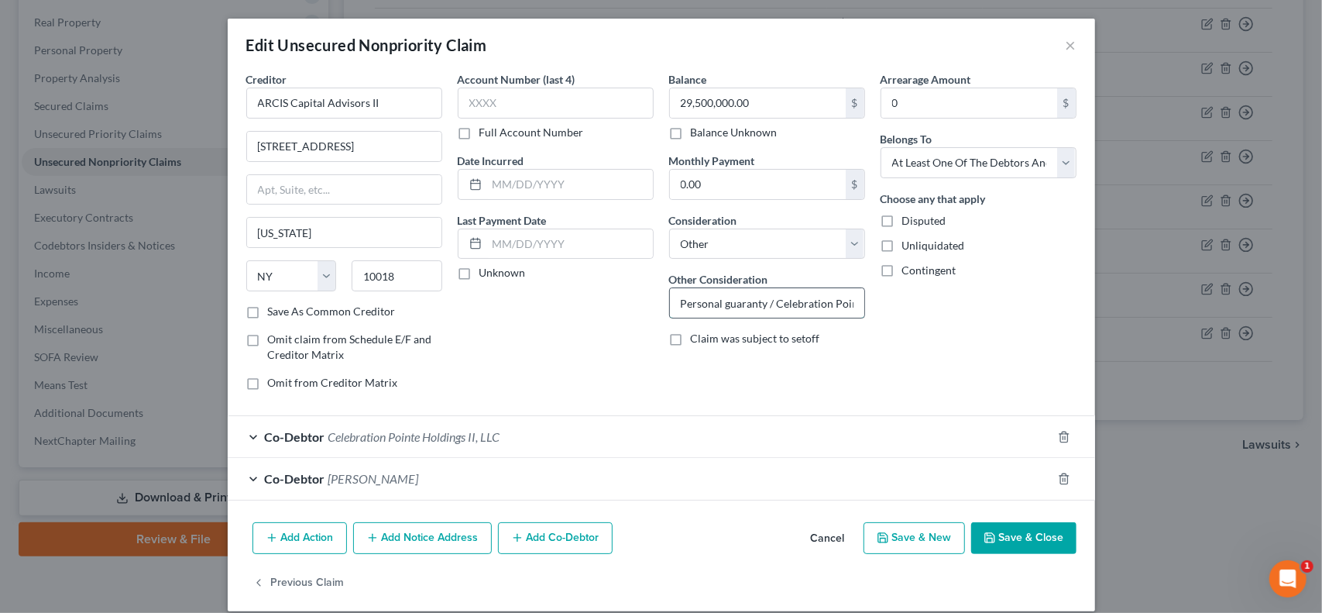
click at [783, 305] on input "Personal guaranty / Celebration Pointe Holdings II, LLC" at bounding box center [767, 302] width 194 height 29
type input "Personal guaranty / Celebration Pointe Holdings II, LLC mortgage debt"
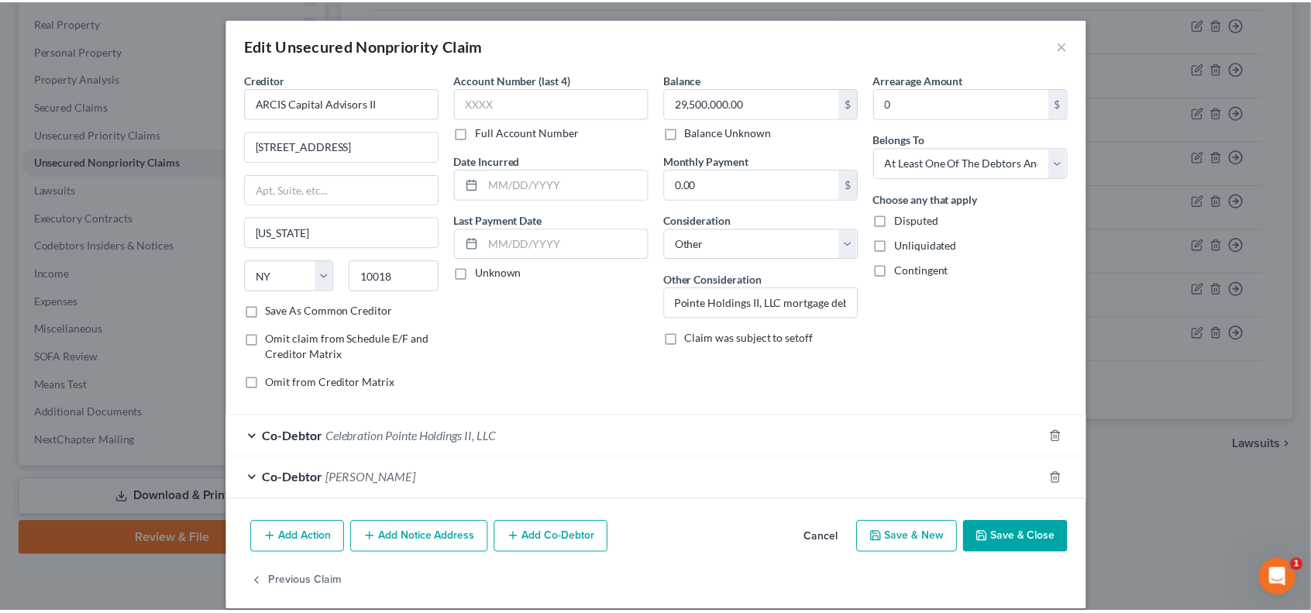
scroll to position [0, 0]
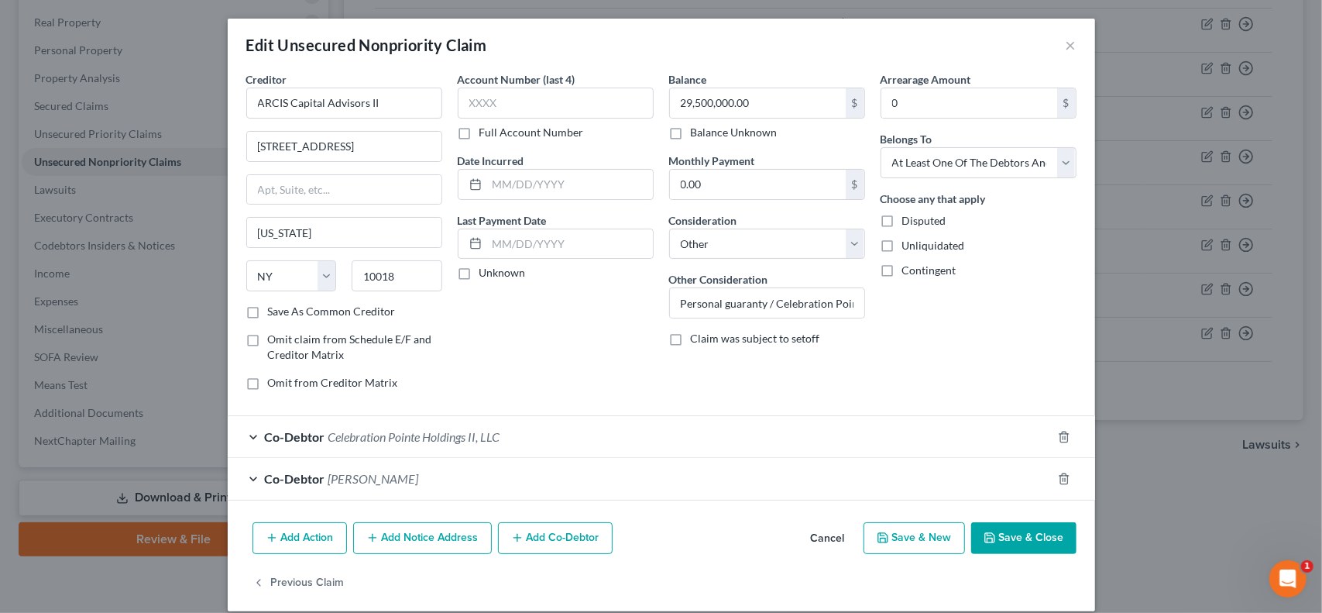
click at [1034, 546] on button "Save & Close" at bounding box center [1023, 538] width 105 height 33
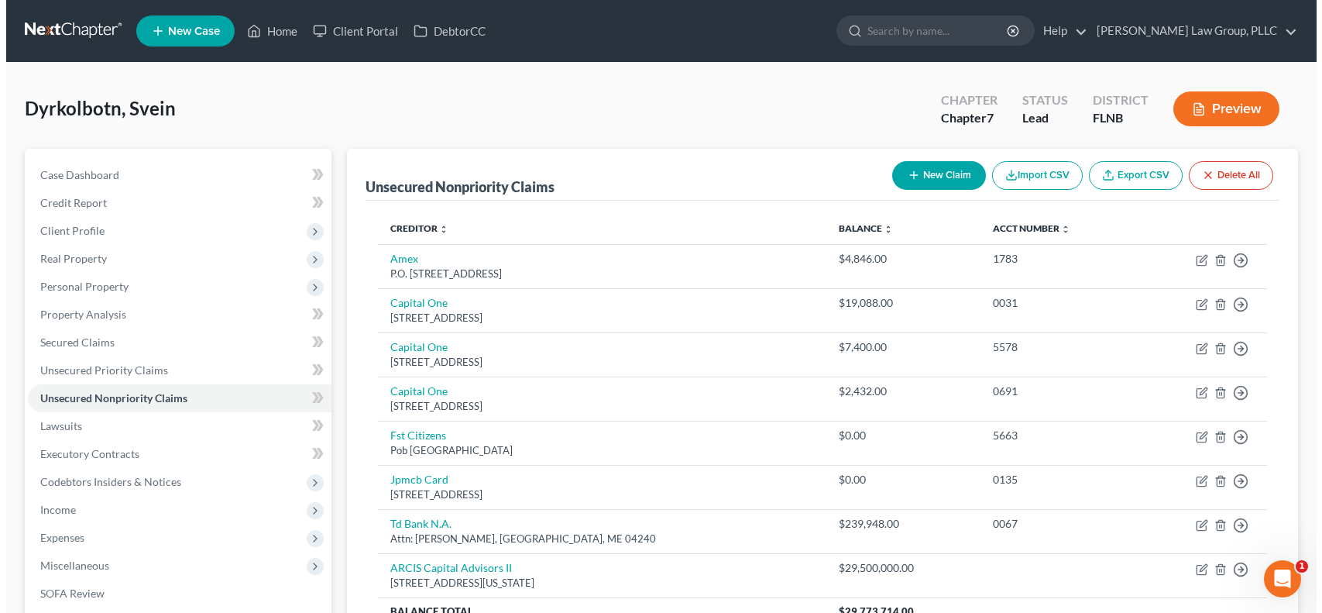
scroll to position [236, 0]
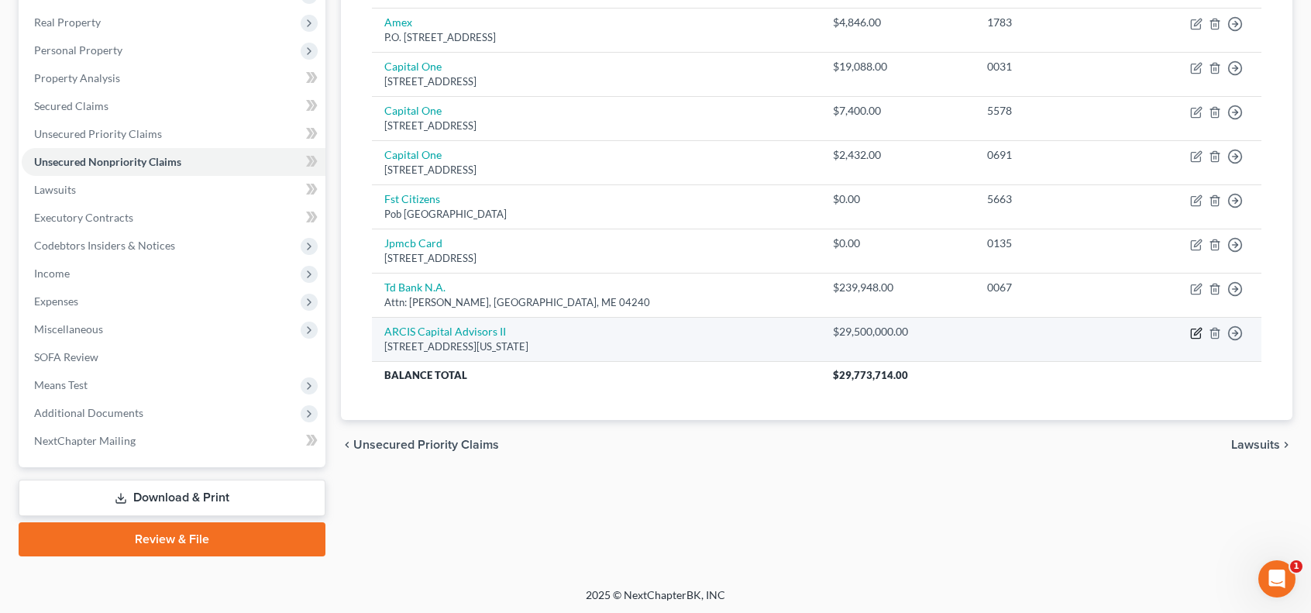
click at [1195, 332] on icon "button" at bounding box center [1197, 331] width 7 height 7
select select "35"
select select "14"
select select "3"
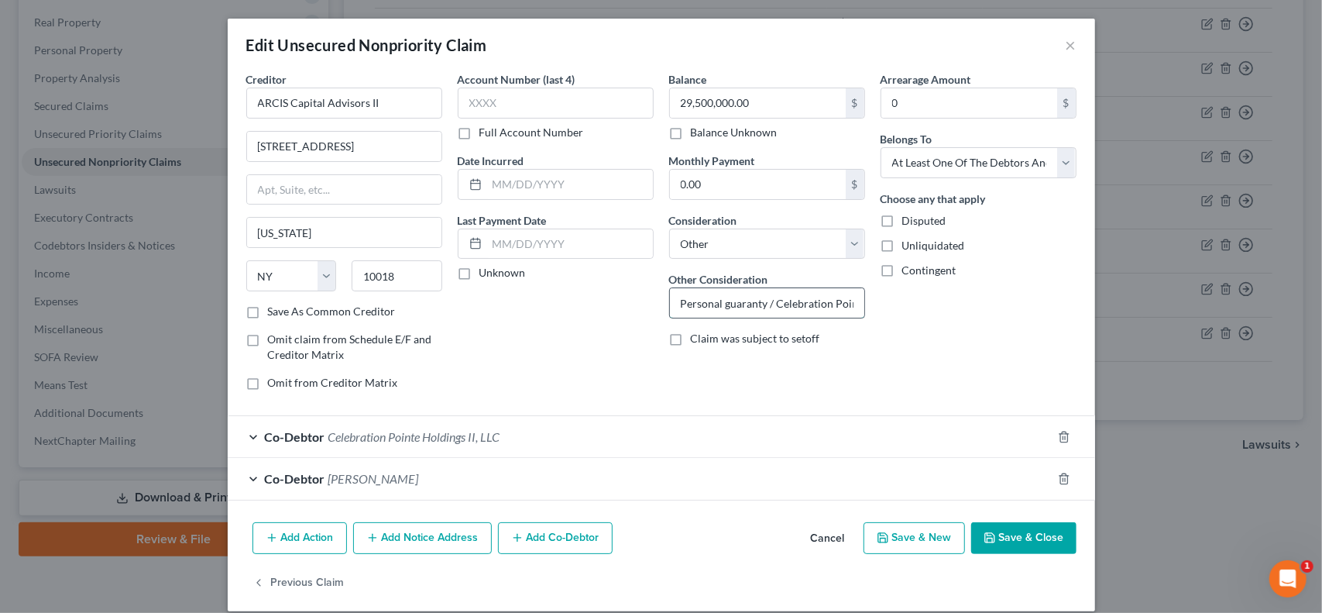
click at [846, 301] on input "Personal guaranty / Celebration Pointe Holdings II, LLC mortgage debt" at bounding box center [767, 302] width 194 height 29
type input "Personal guaranty / Celebration Pointe Holdings II, LLC pledge of LLC interests"
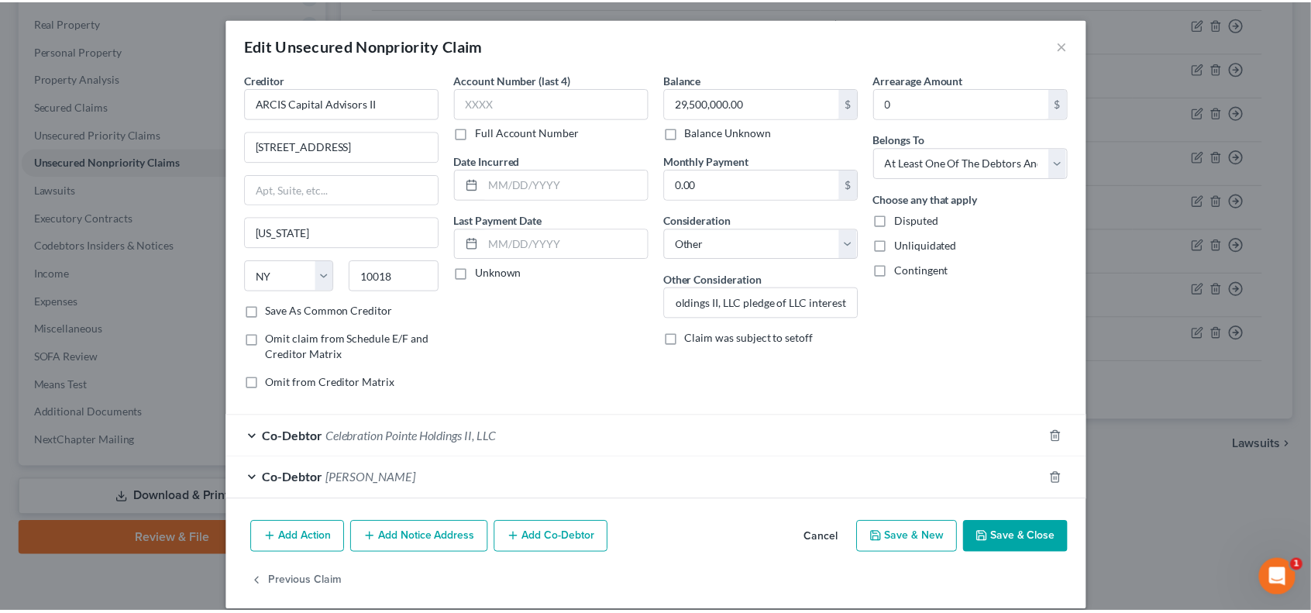
scroll to position [0, 0]
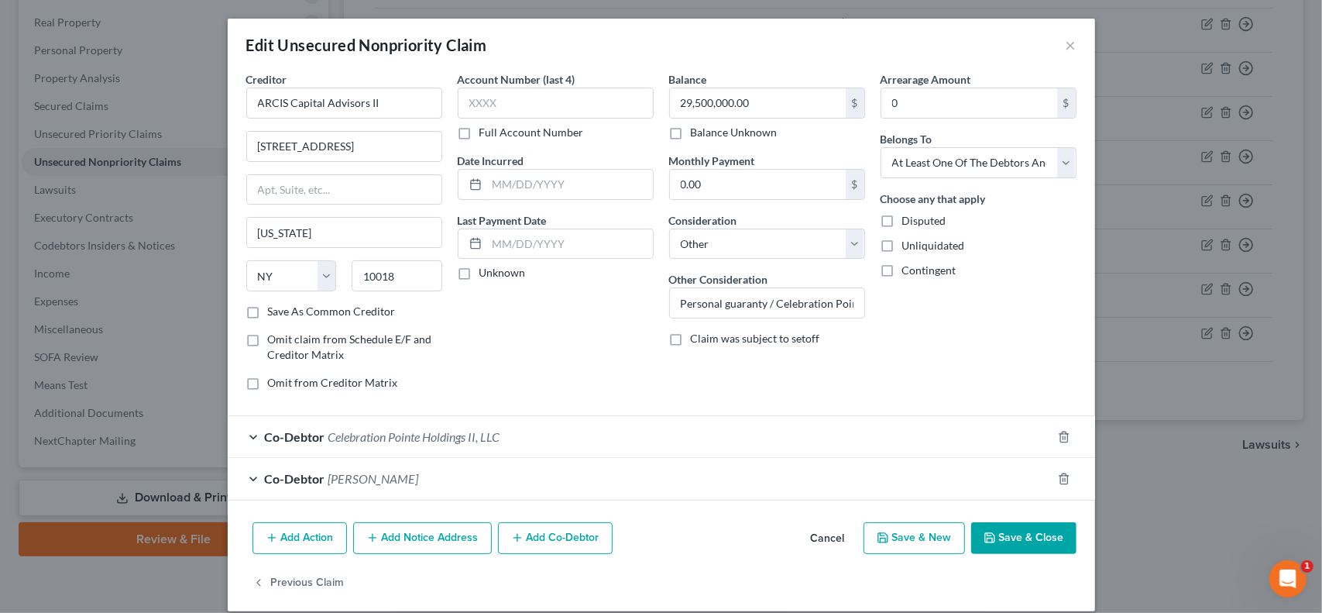
click at [1027, 538] on button "Save & Close" at bounding box center [1023, 538] width 105 height 33
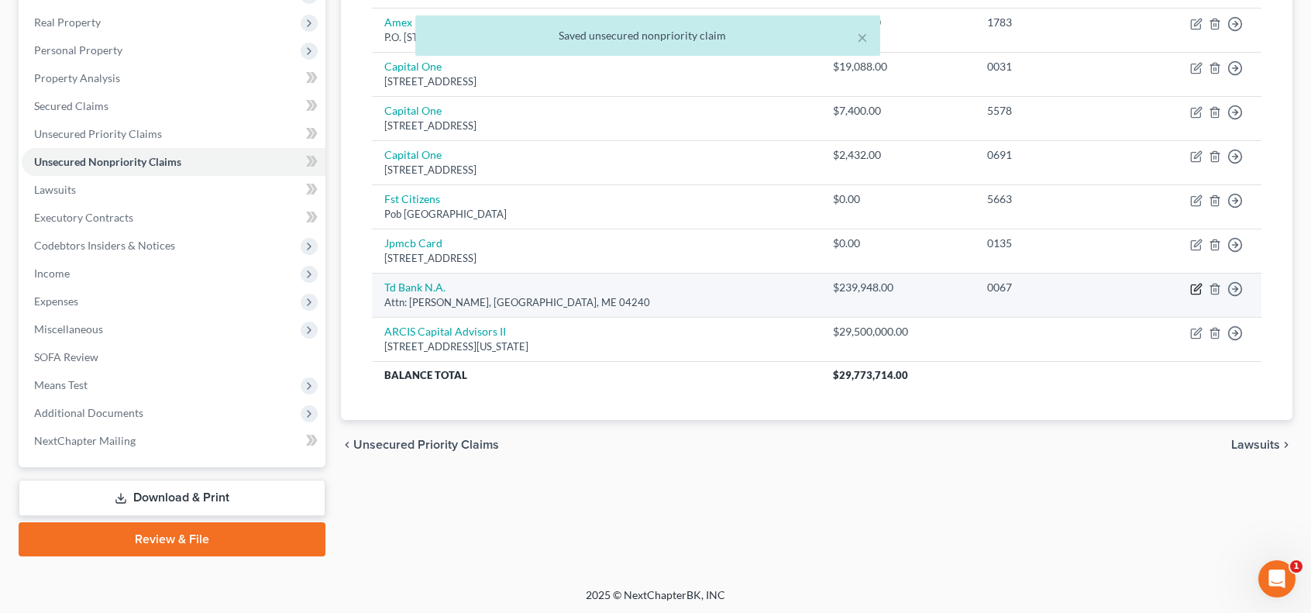
click at [1199, 289] on icon "button" at bounding box center [1196, 289] width 12 height 12
select select "20"
select select "2"
select select "0"
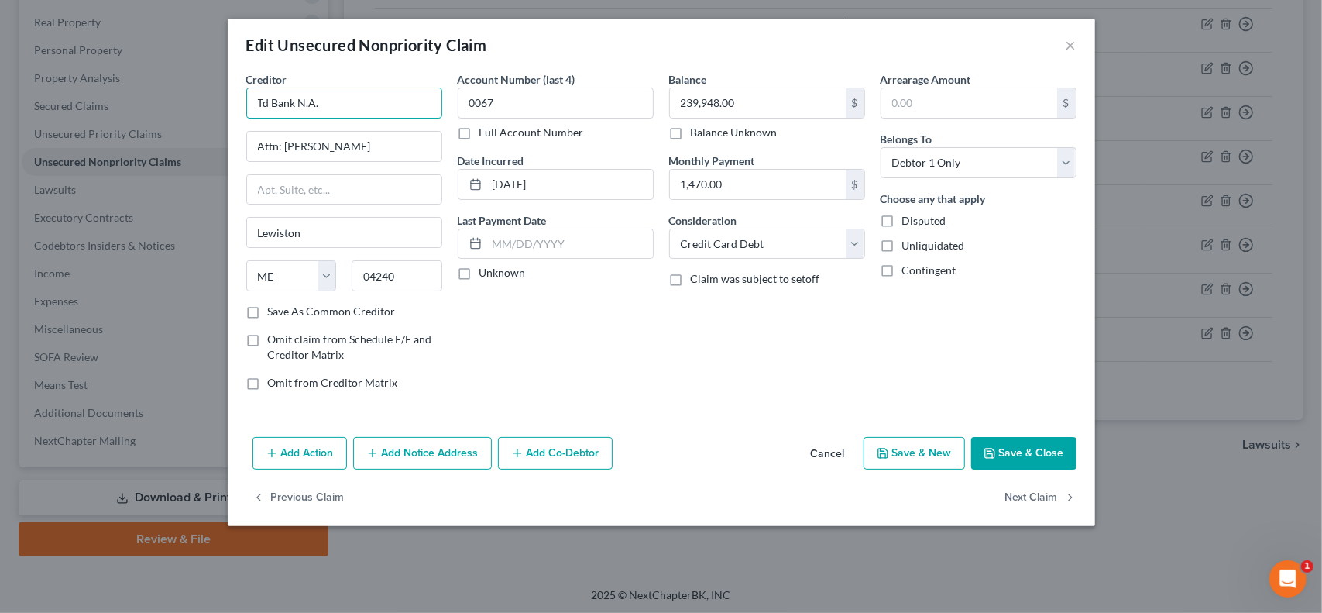
click at [261, 101] on input "Td Bank N.A." at bounding box center [344, 103] width 196 height 31
type input "TD Bank N.A."
click at [1024, 459] on button "Save & Close" at bounding box center [1023, 453] width 105 height 33
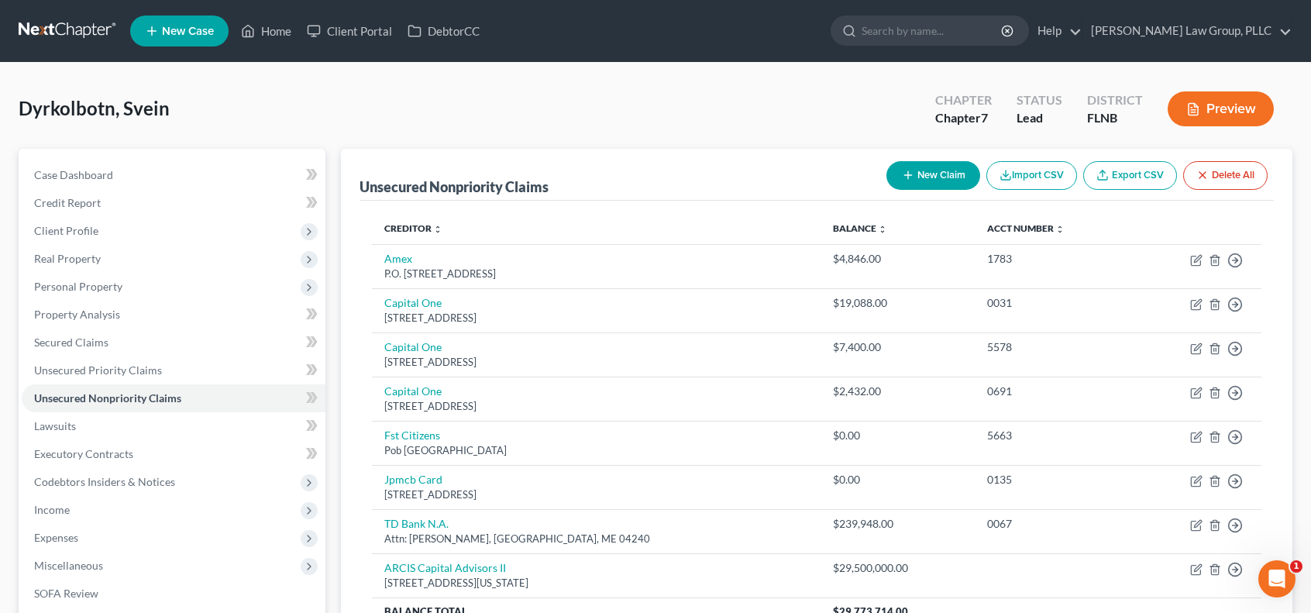
click at [923, 176] on button "New Claim" at bounding box center [933, 175] width 94 height 29
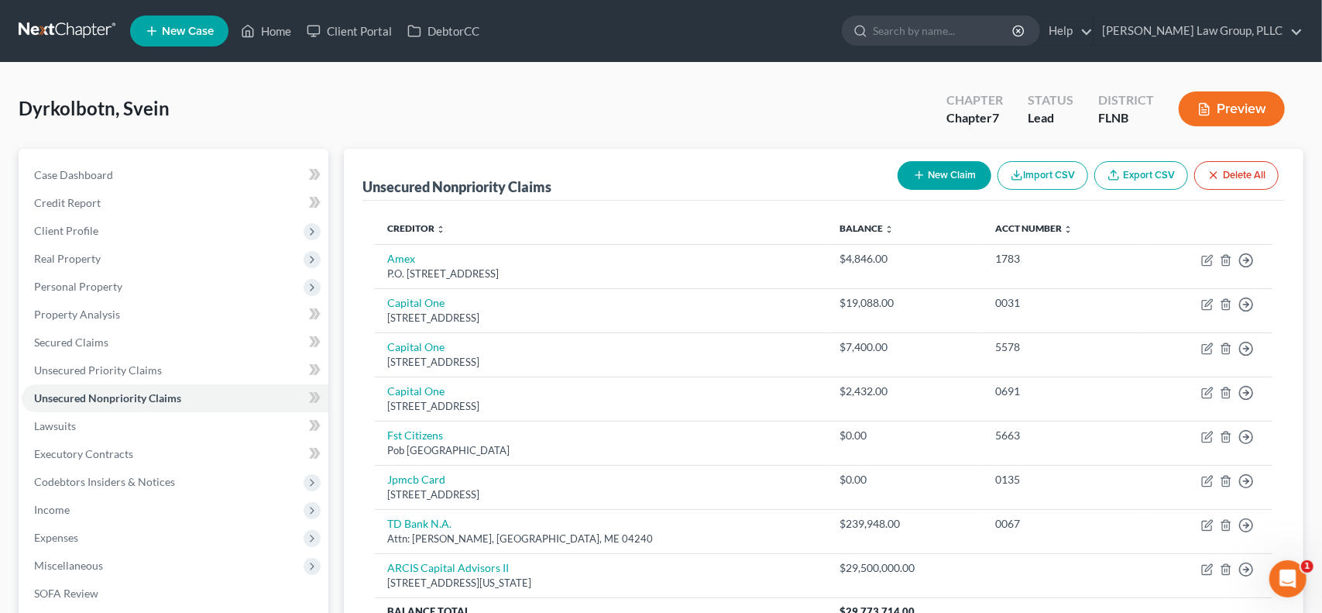
select select "0"
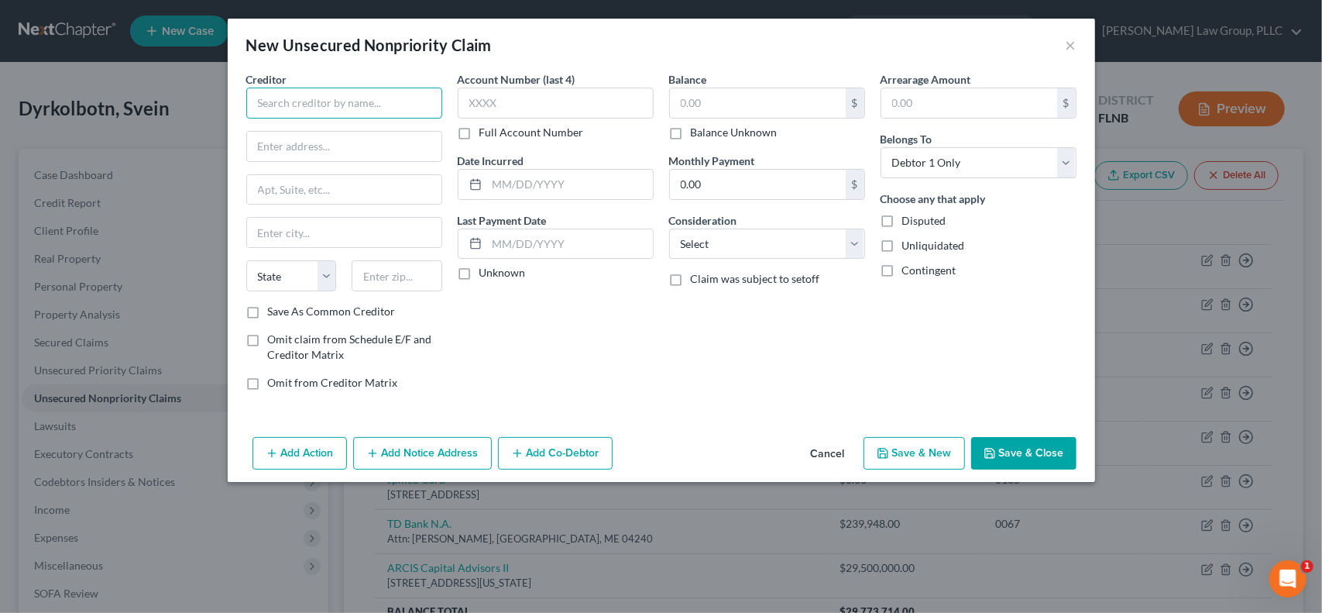
click at [421, 101] on input "text" at bounding box center [344, 103] width 196 height 31
type input "Mainstreet Community Bank of Florida"
type input "204 S. Woodland Blvd."
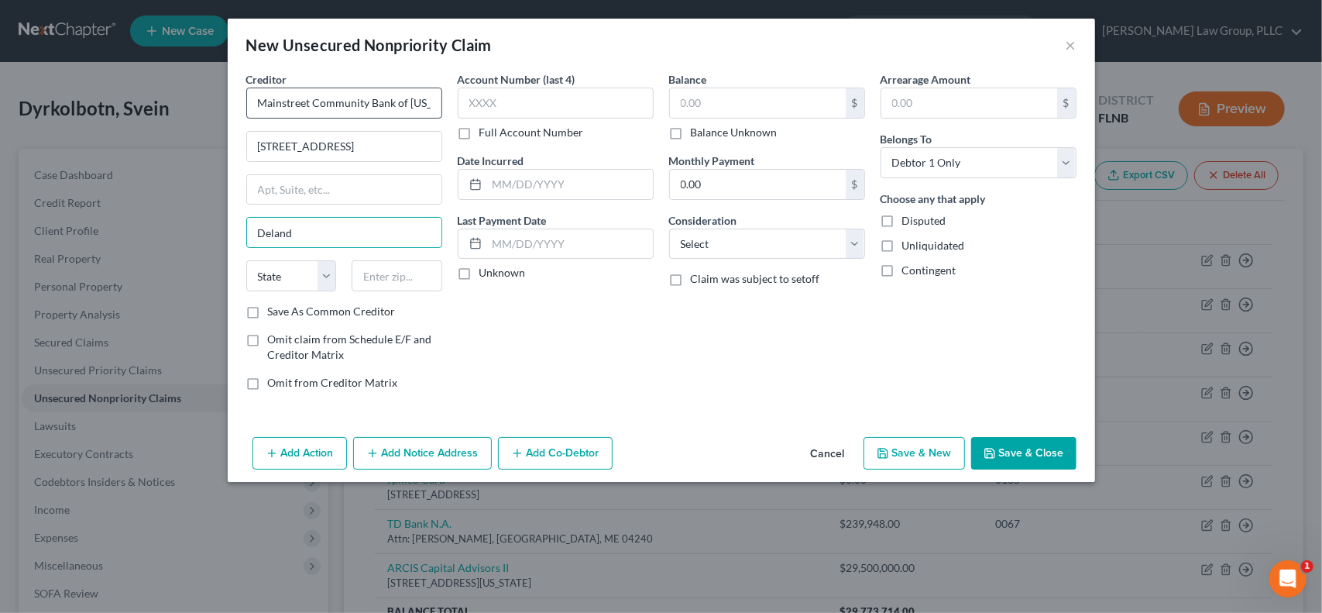
type input "Deland"
select select "9"
type input "32720"
click at [268, 313] on label "Save As Common Creditor" at bounding box center [332, 311] width 128 height 15
click at [274, 313] on input "Save As Common Creditor" at bounding box center [279, 309] width 10 height 10
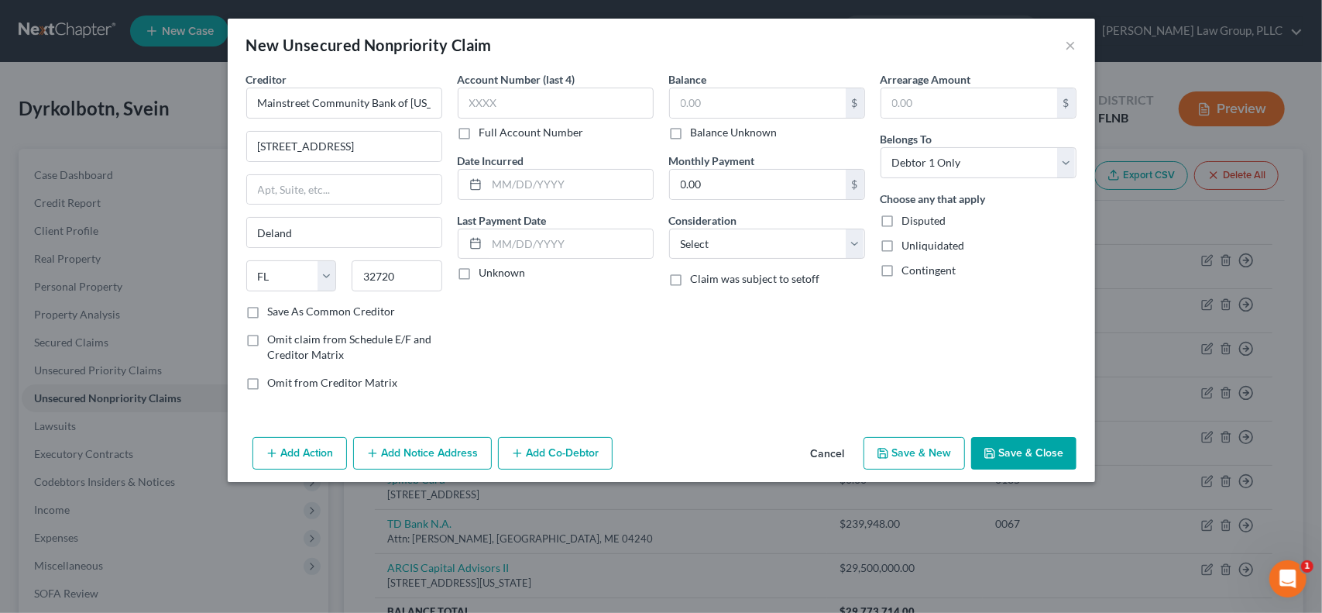
checkbox input "true"
click at [739, 101] on input "text" at bounding box center [758, 102] width 176 height 29
type input "6,804,680"
click at [1020, 157] on select "Select Debtor 1 Only Debtor 2 Only Debtor 1 And Debtor 2 Only At Least One Of T…" at bounding box center [979, 162] width 196 height 31
select select "3"
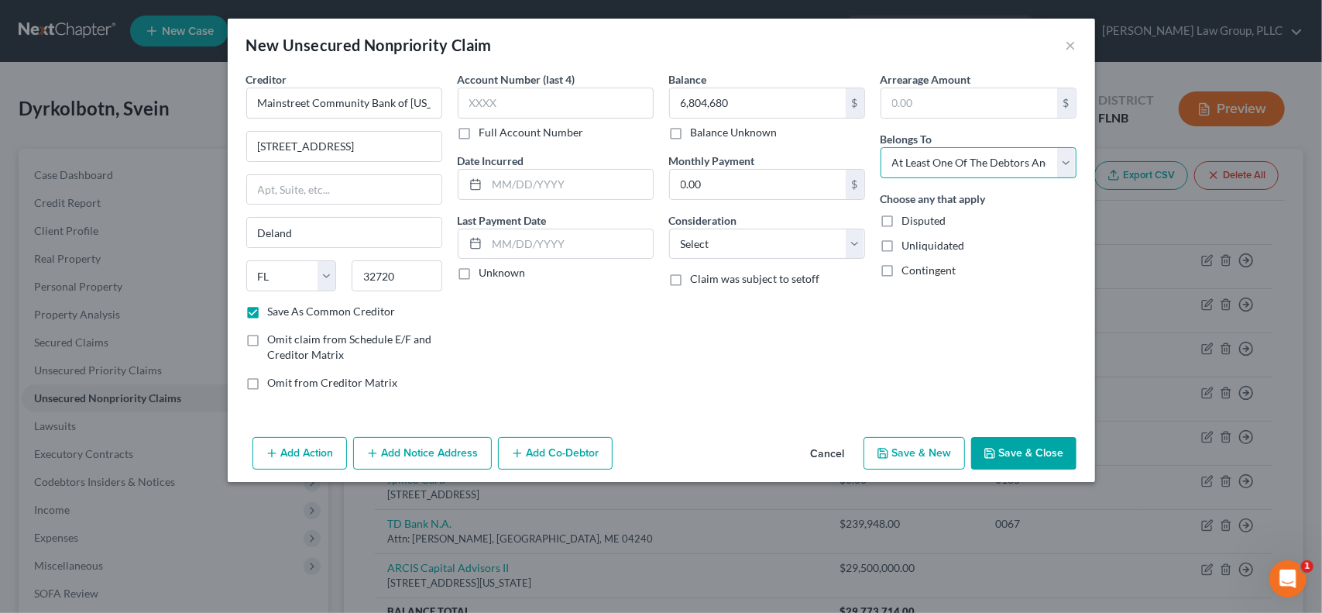
click at [881, 147] on select "Select Debtor 1 Only Debtor 2 Only Debtor 1 And Debtor 2 Only At Least One Of T…" at bounding box center [979, 162] width 196 height 31
click at [727, 241] on select "Select Cable / Satellite Services Collection Agency Credit Card Debt Debt Couns…" at bounding box center [767, 244] width 196 height 31
select select "14"
click at [669, 229] on select "Select Cable / Satellite Services Collection Agency Credit Card Debt Debt Couns…" at bounding box center [767, 244] width 196 height 31
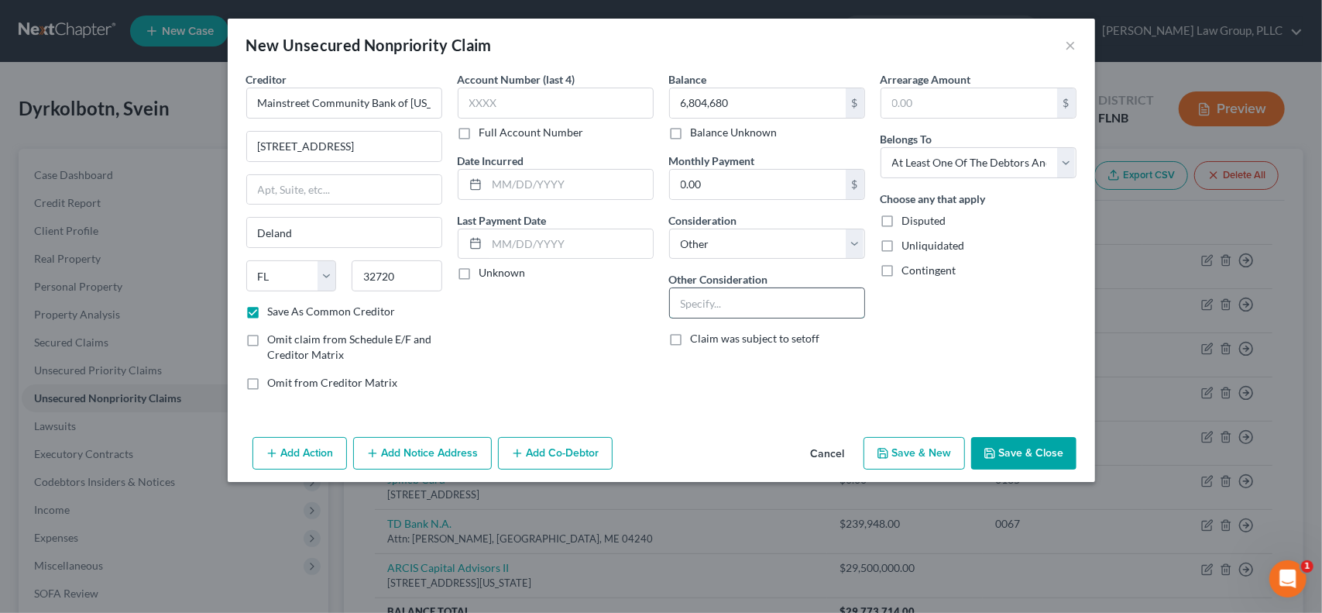
click at [742, 303] on input "text" at bounding box center [767, 302] width 194 height 29
type input "Personal guaranty / Celebration Pointe Holdings II, LLC pledge of LLC interests"
click at [583, 455] on button "Add Co-Debtor" at bounding box center [555, 453] width 115 height 33
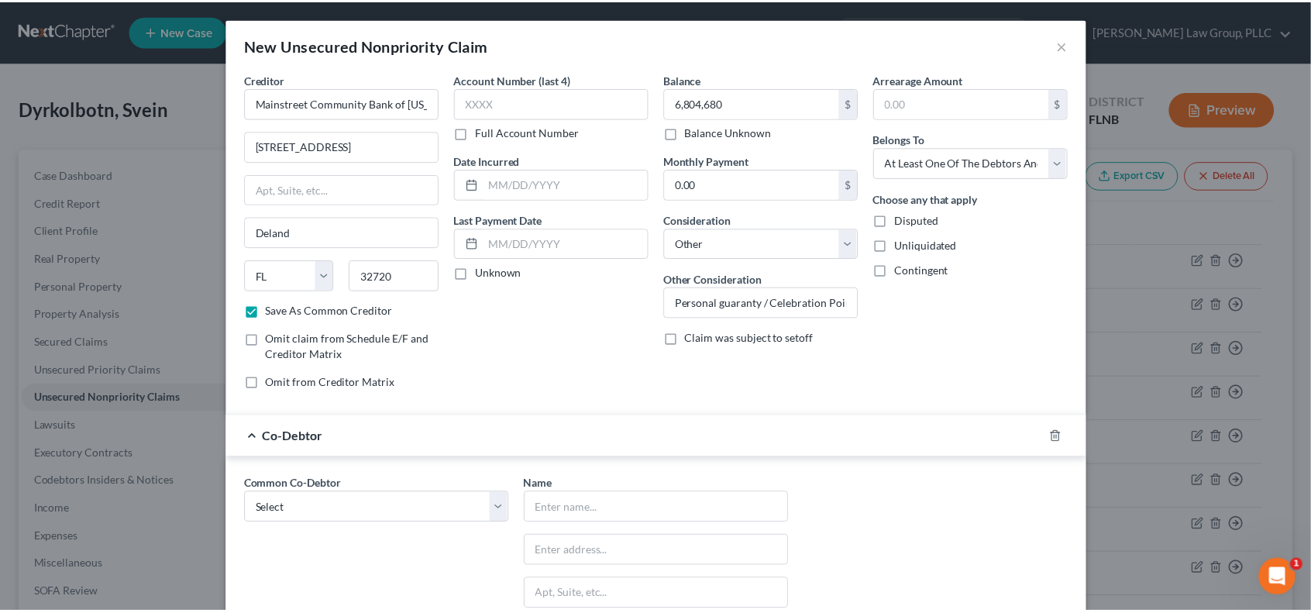
scroll to position [243, 0]
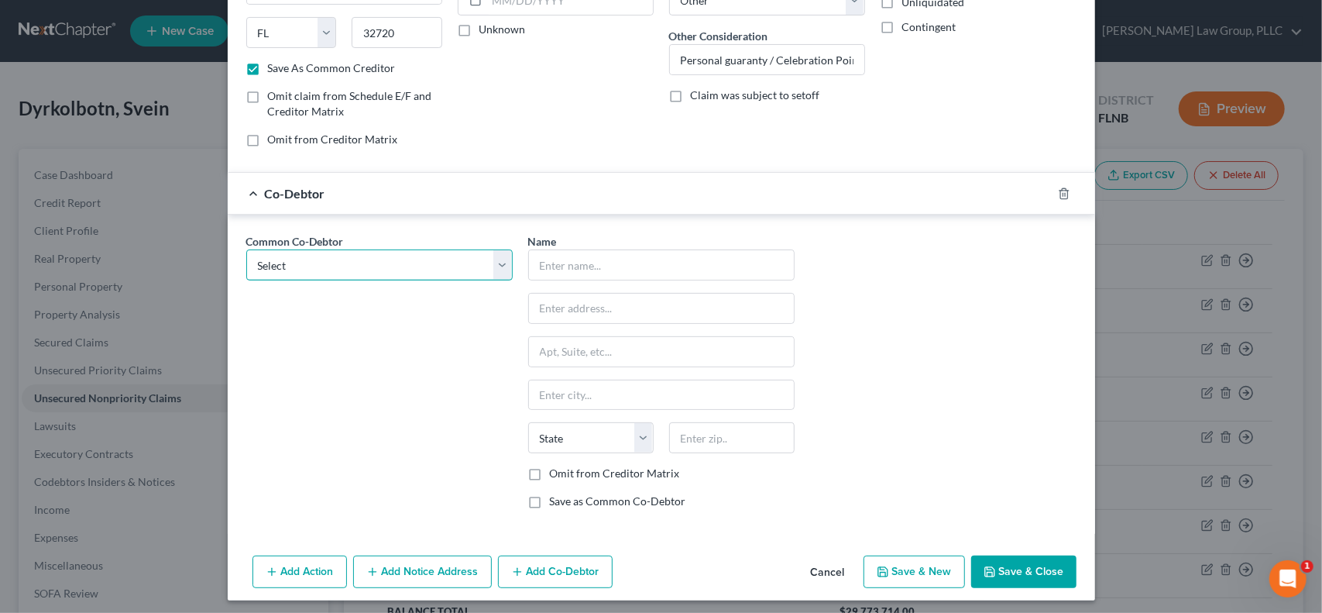
click at [435, 260] on select "Select Celebration Pointe Holdings II, LLC Patricia A. Shively" at bounding box center [379, 264] width 266 height 31
select select "0"
click at [246, 249] on select "Select Celebration Pointe Holdings II, LLC Patricia A. Shively" at bounding box center [379, 264] width 266 height 31
type input "Celebration Pointe Holdings II, LLC"
type input "5001 Celebration Pointe Ave"
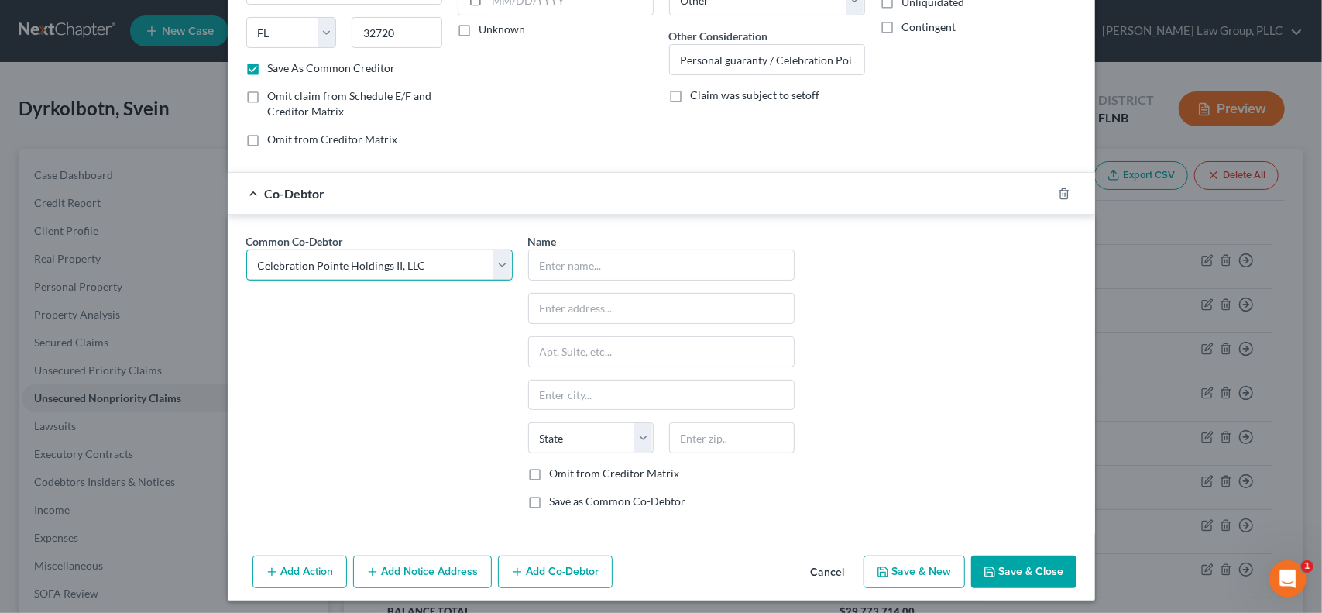
type input "Suite 180"
type input "Gainesville"
select select "9"
type input "32608"
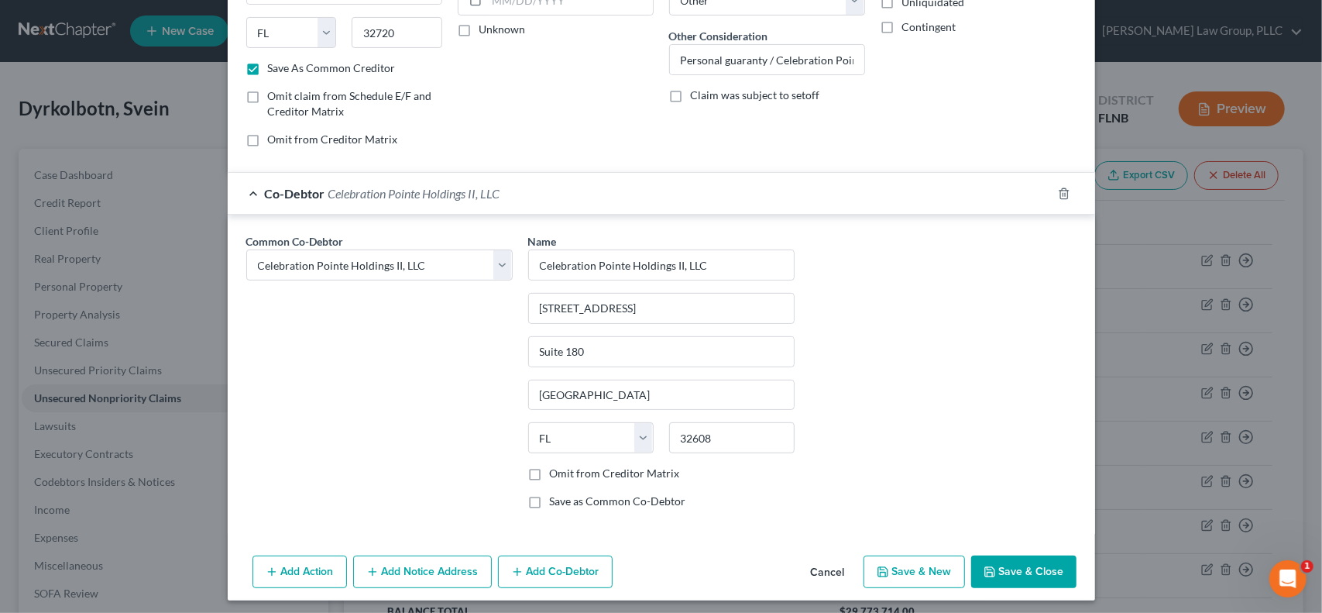
click at [934, 571] on button "Save & New" at bounding box center [914, 571] width 101 height 33
checkbox input "false"
select select "0"
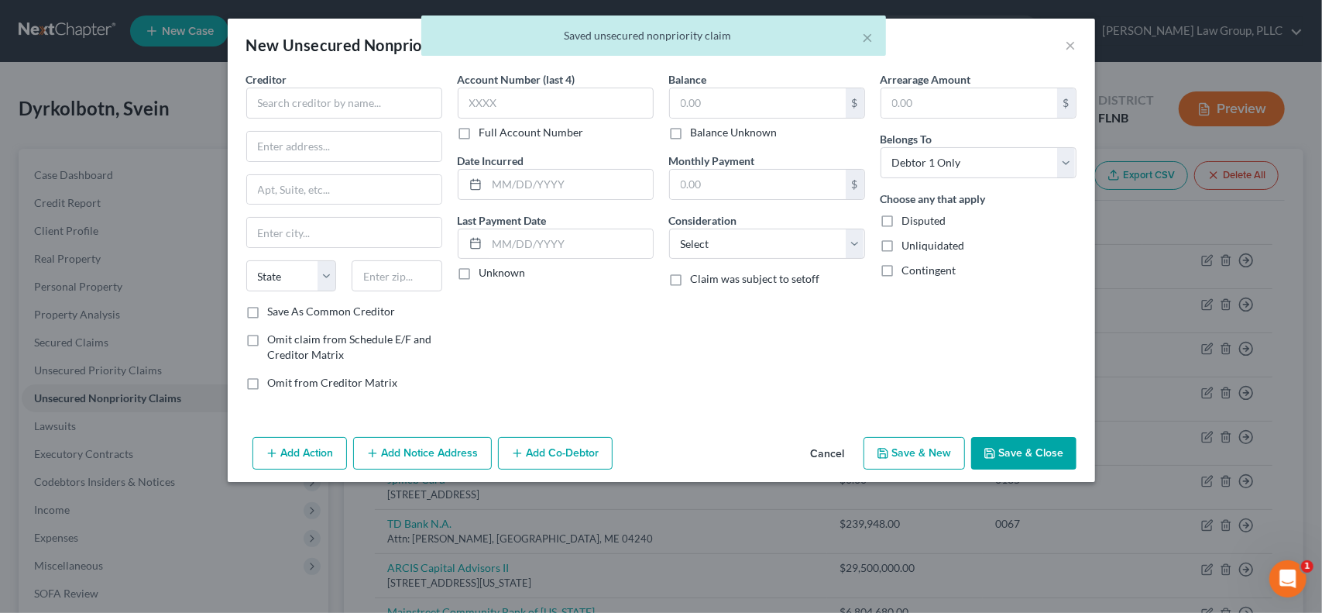
click at [1069, 47] on div "× Saved unsecured nonpriority claim" at bounding box center [653, 39] width 1322 height 48
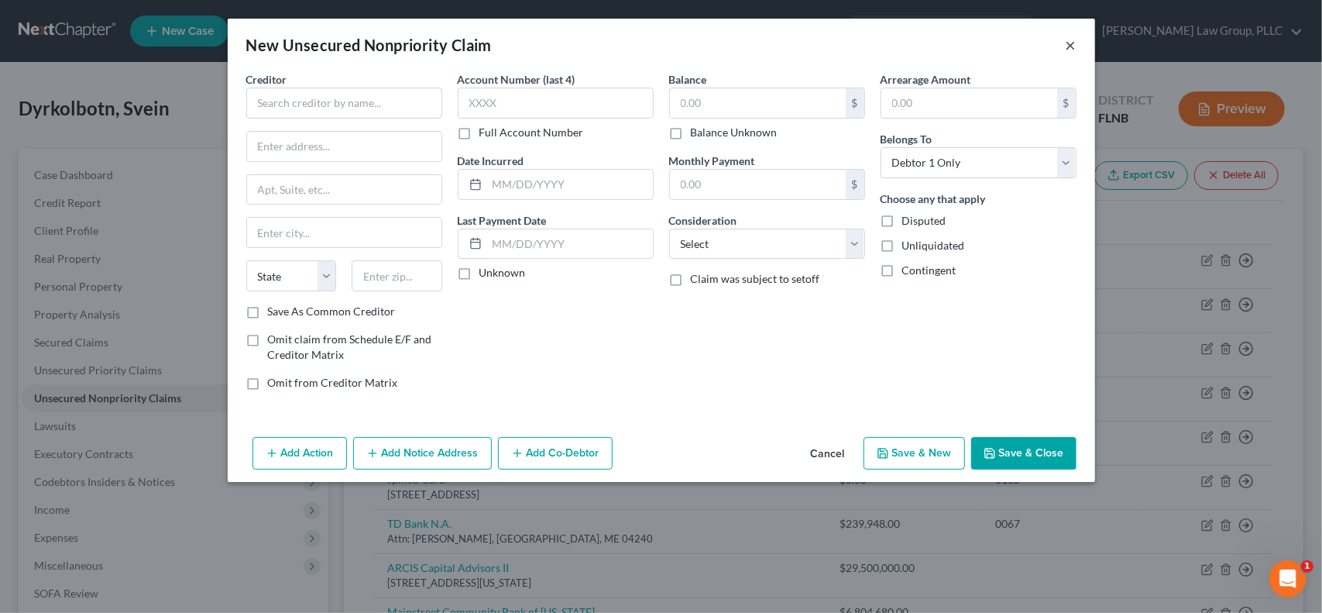
click at [1071, 48] on button "×" at bounding box center [1071, 45] width 11 height 19
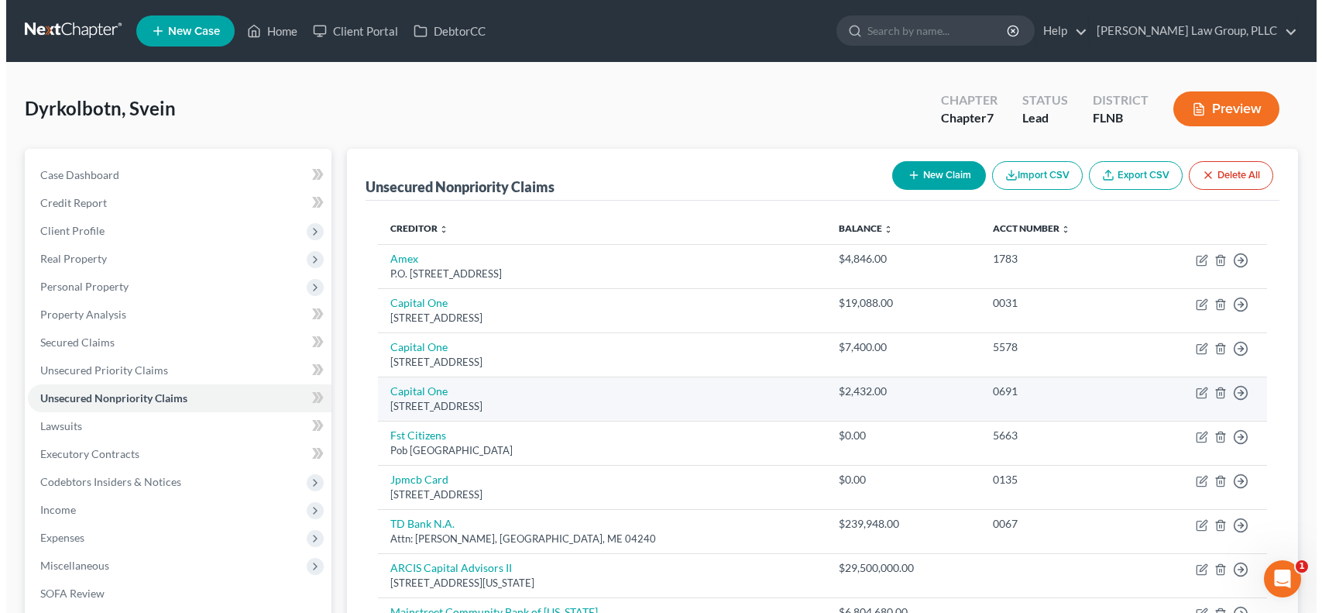
scroll to position [236, 0]
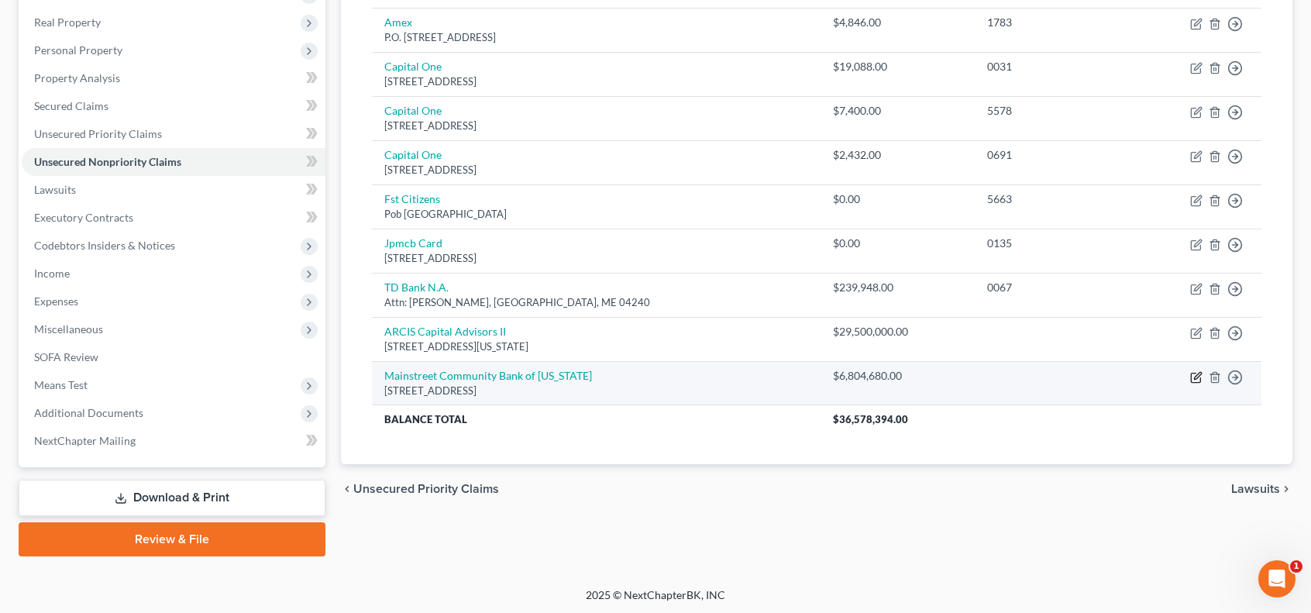
click at [1195, 375] on icon "button" at bounding box center [1197, 375] width 7 height 7
select select "9"
select select "14"
select select "3"
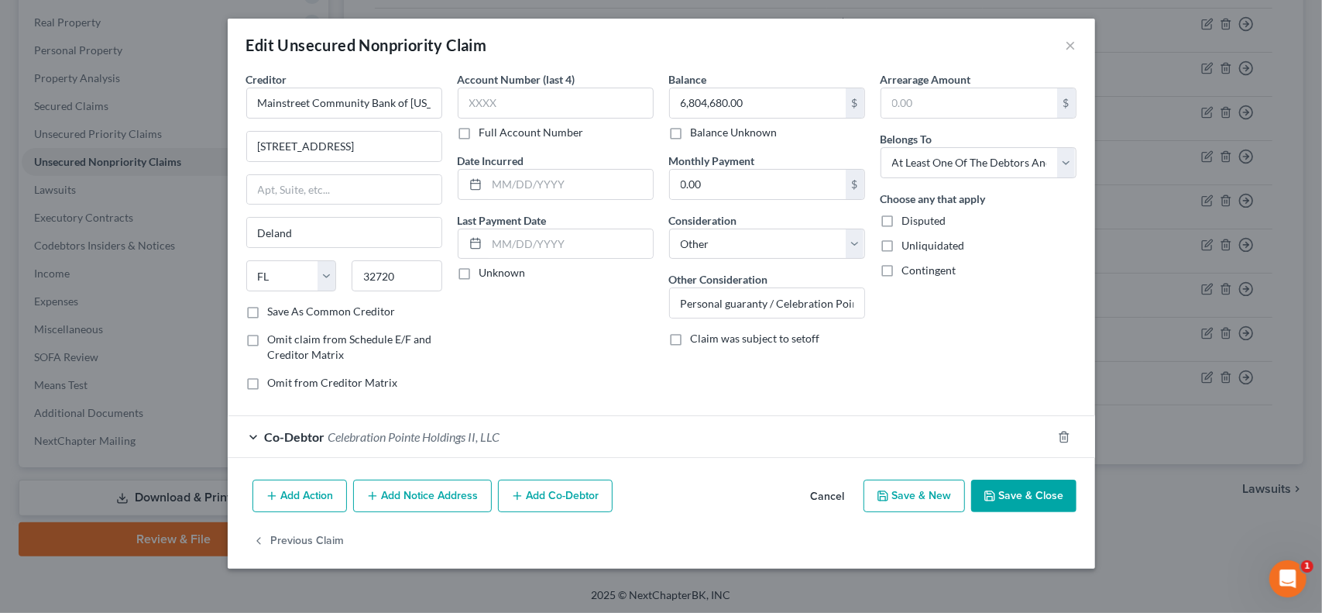
click at [526, 497] on button "Add Co-Debtor" at bounding box center [555, 496] width 115 height 33
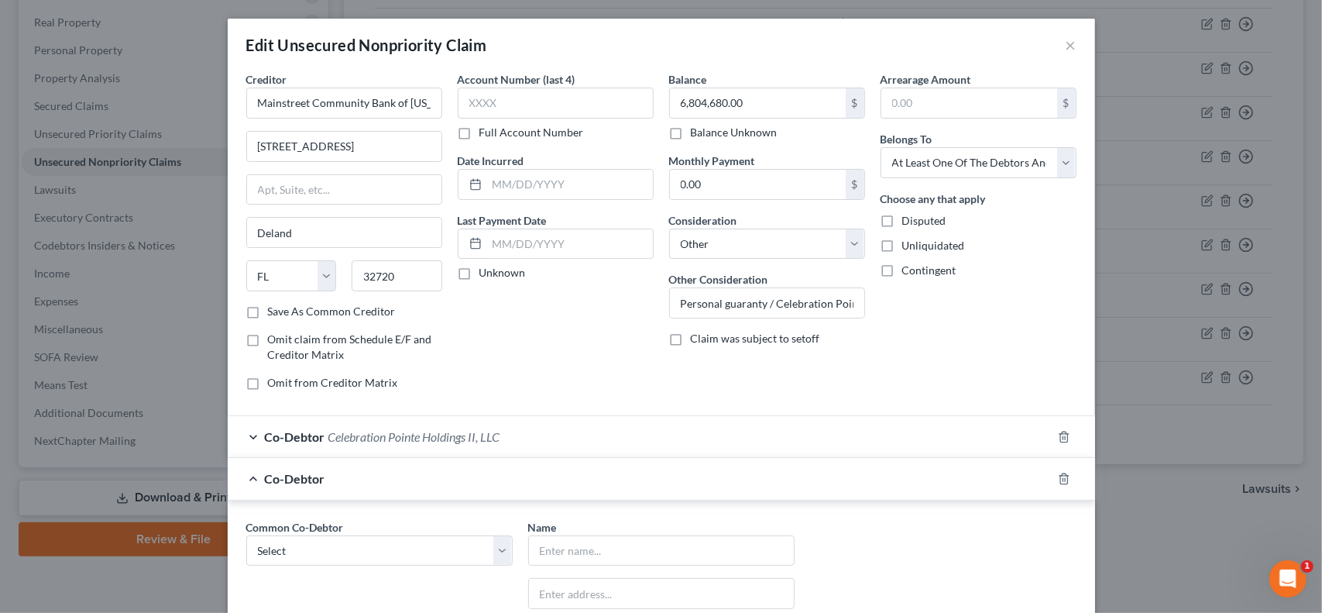
scroll to position [258, 0]
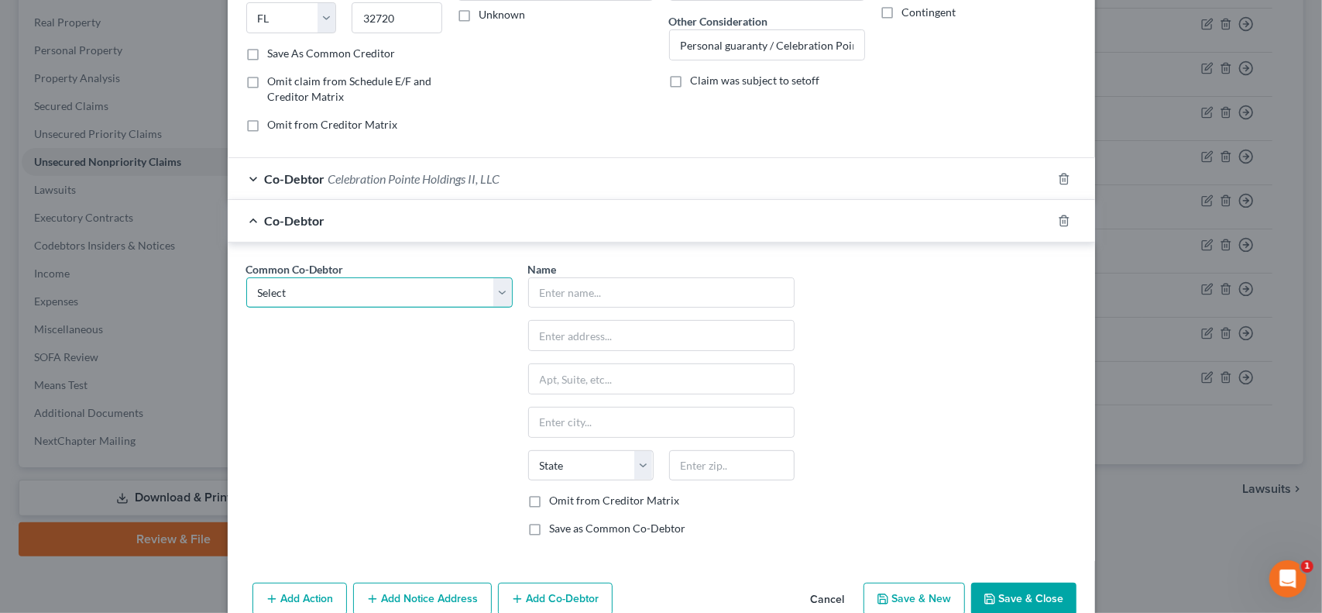
click at [380, 285] on select "Select Celebration Pointe Holdings II, LLC Patricia A. Shively" at bounding box center [379, 292] width 266 height 31
click at [367, 363] on div "Common Co-Debtor Select Celebration Pointe Holdings II, LLC Patricia A. Shively" at bounding box center [380, 405] width 282 height 288
click at [380, 284] on select "Select Celebration Pointe Holdings II, LLC Patricia A. Shively" at bounding box center [379, 292] width 266 height 31
drag, startPoint x: 896, startPoint y: 325, endPoint x: 879, endPoint y: 325, distance: 17.0
click at [896, 325] on div "Common Co-Debtor Select Celebration Pointe Holdings II, LLC Patricia A. Shively…" at bounding box center [662, 405] width 846 height 288
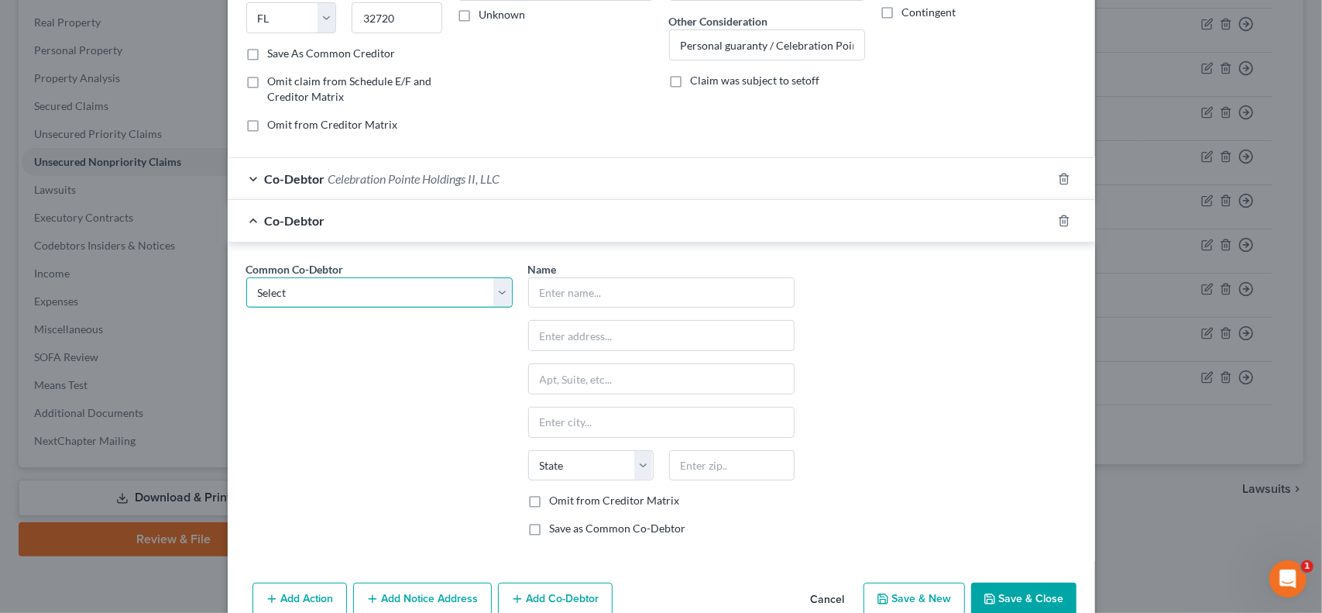
click at [501, 284] on select "Select Celebration Pointe Holdings II, LLC Patricia A. Shively" at bounding box center [379, 292] width 266 height 31
click at [429, 279] on select "Select Celebration Pointe Holdings II, LLC Patricia A. Shively" at bounding box center [379, 292] width 266 height 31
click at [1061, 222] on icon "button" at bounding box center [1064, 220] width 7 height 10
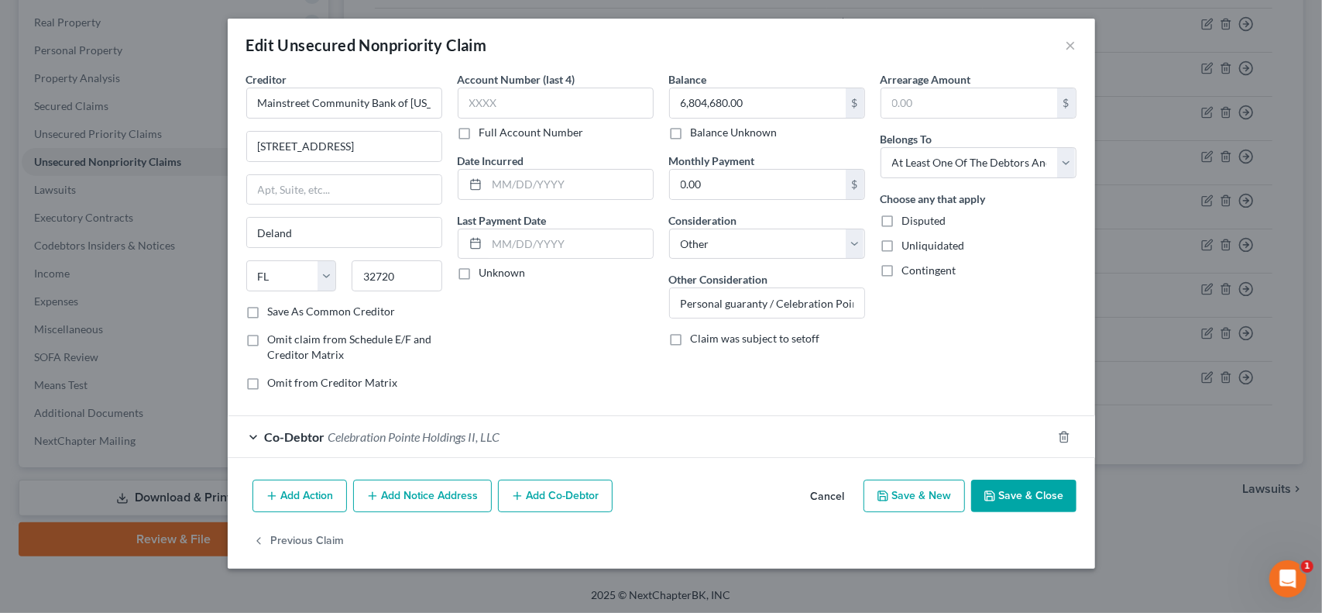
scroll to position [0, 0]
click at [573, 492] on button "Add Co-Debtor" at bounding box center [555, 496] width 115 height 33
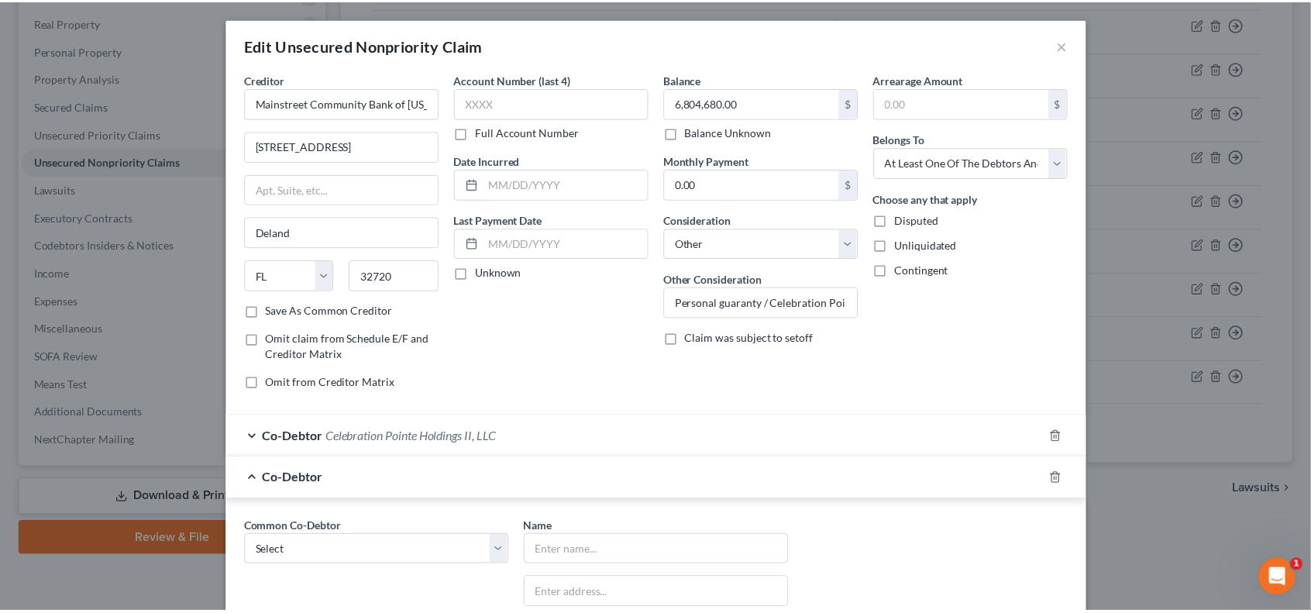
scroll to position [258, 0]
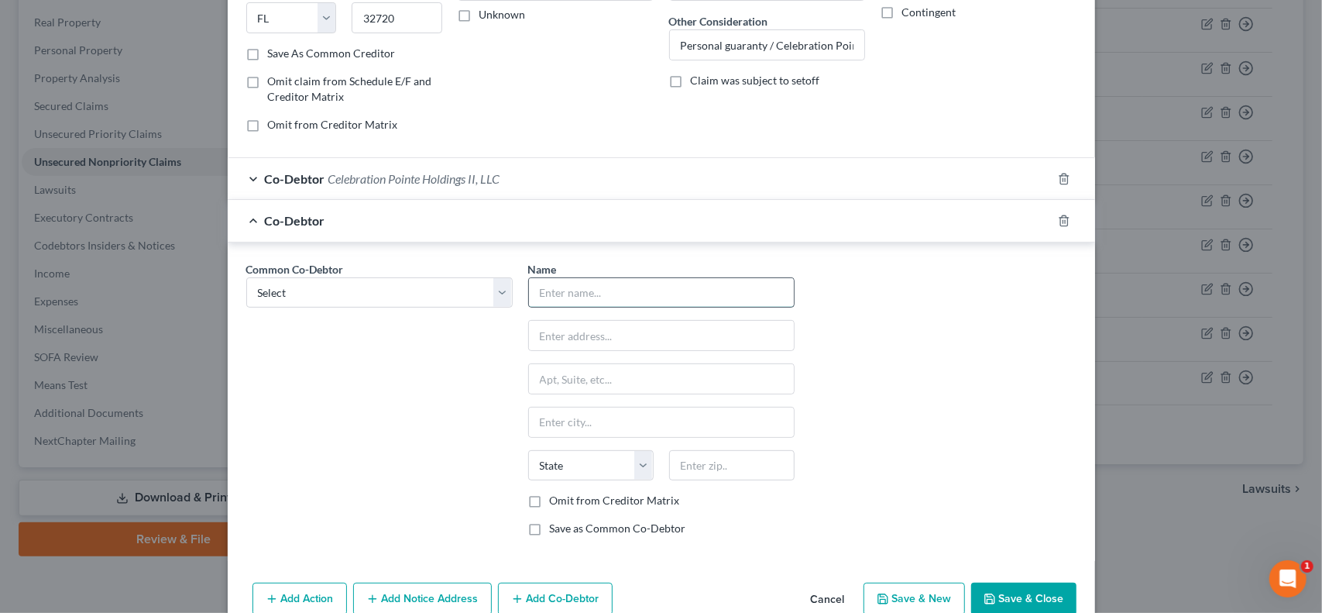
click at [580, 289] on input "text" at bounding box center [661, 292] width 265 height 29
type input "P"
type input "Patricia A. Shively (Trust)"
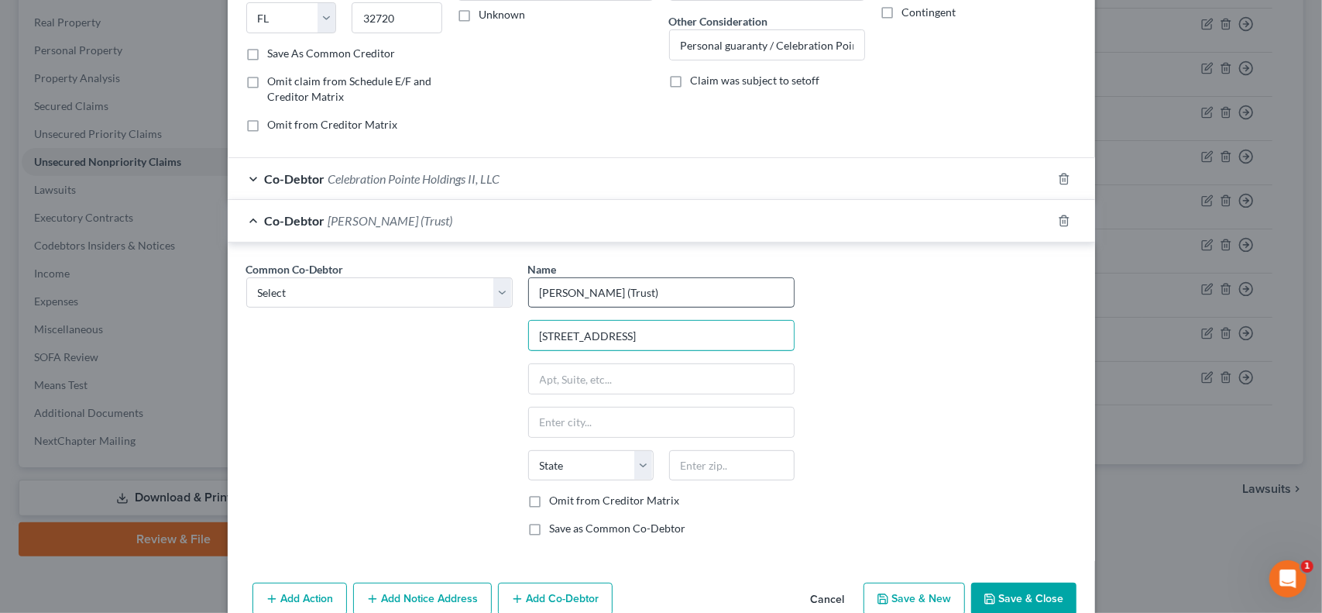
type input "608 SW 97th Terrace"
type input "F"
type input "G"
type input "Gainesville"
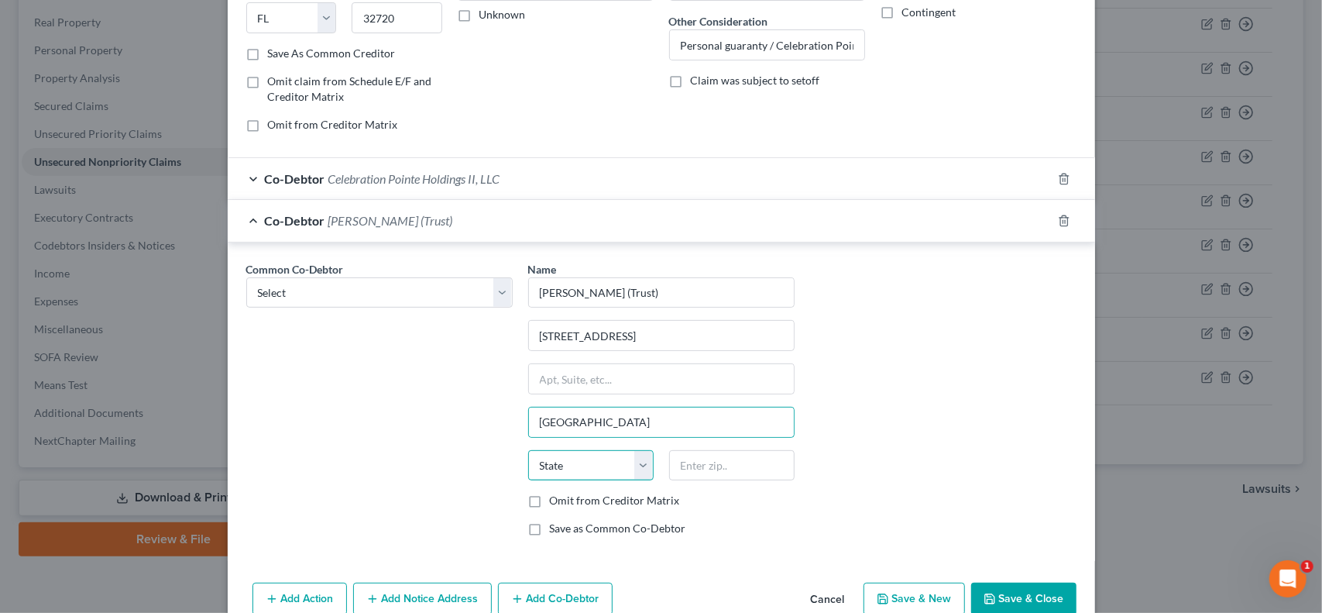
select select "9"
click at [747, 464] on input "text" at bounding box center [732, 465] width 126 height 31
type input "32607"
click at [550, 522] on label "Save as Common Co-Debtor" at bounding box center [618, 528] width 136 height 15
click at [556, 522] on input "Save as Common Co-Debtor" at bounding box center [561, 526] width 10 height 10
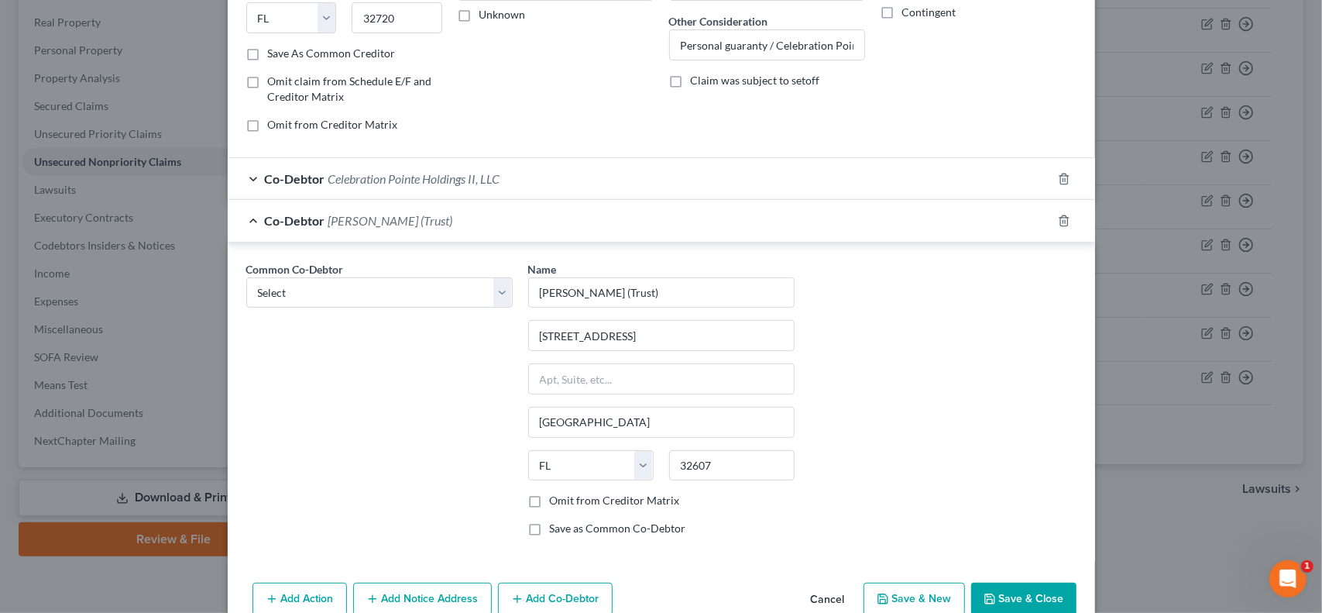
checkbox input "true"
click at [1022, 593] on button "Save & Close" at bounding box center [1023, 599] width 105 height 33
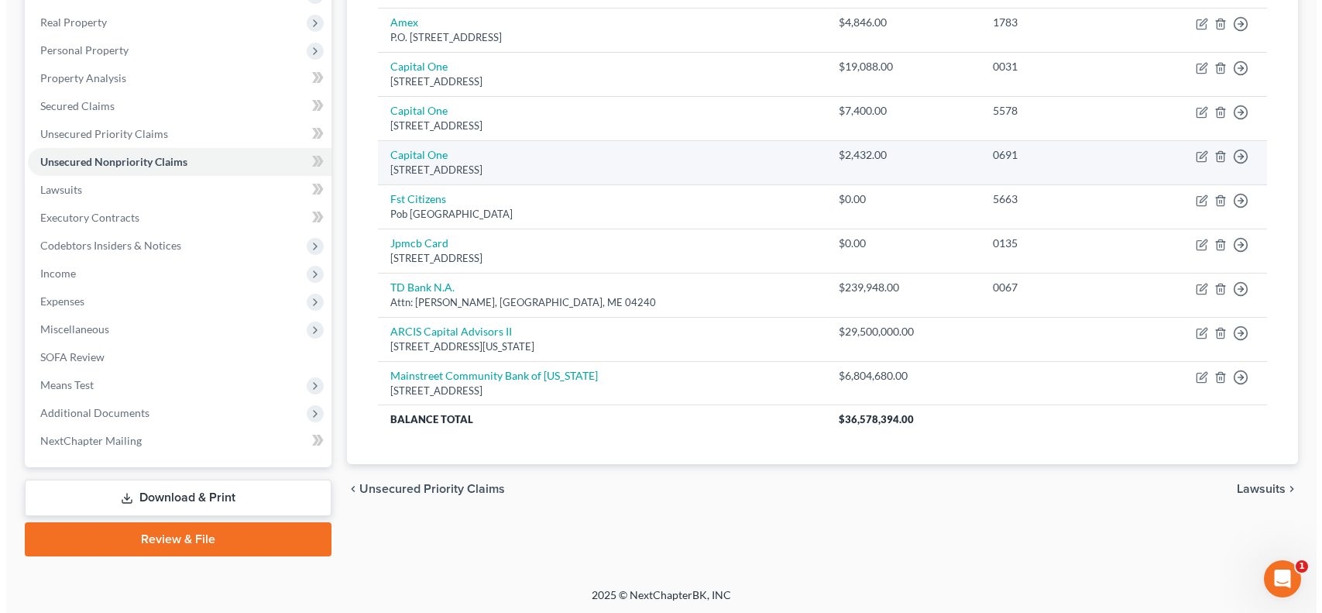
scroll to position [0, 0]
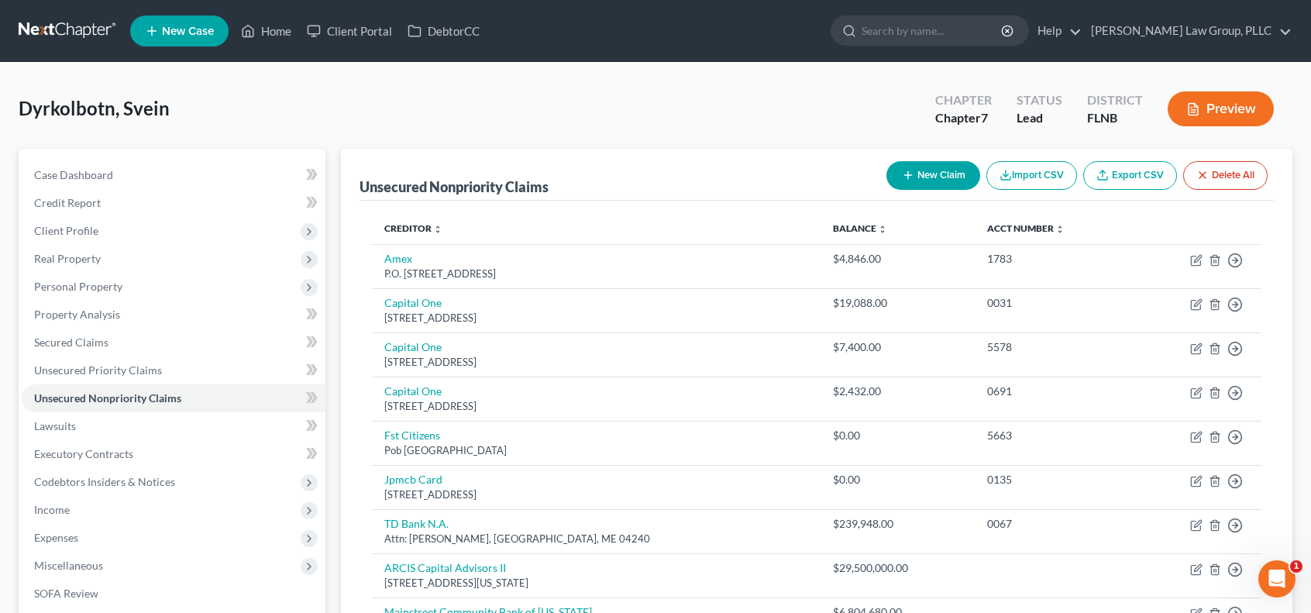
click at [947, 174] on button "New Claim" at bounding box center [933, 175] width 94 height 29
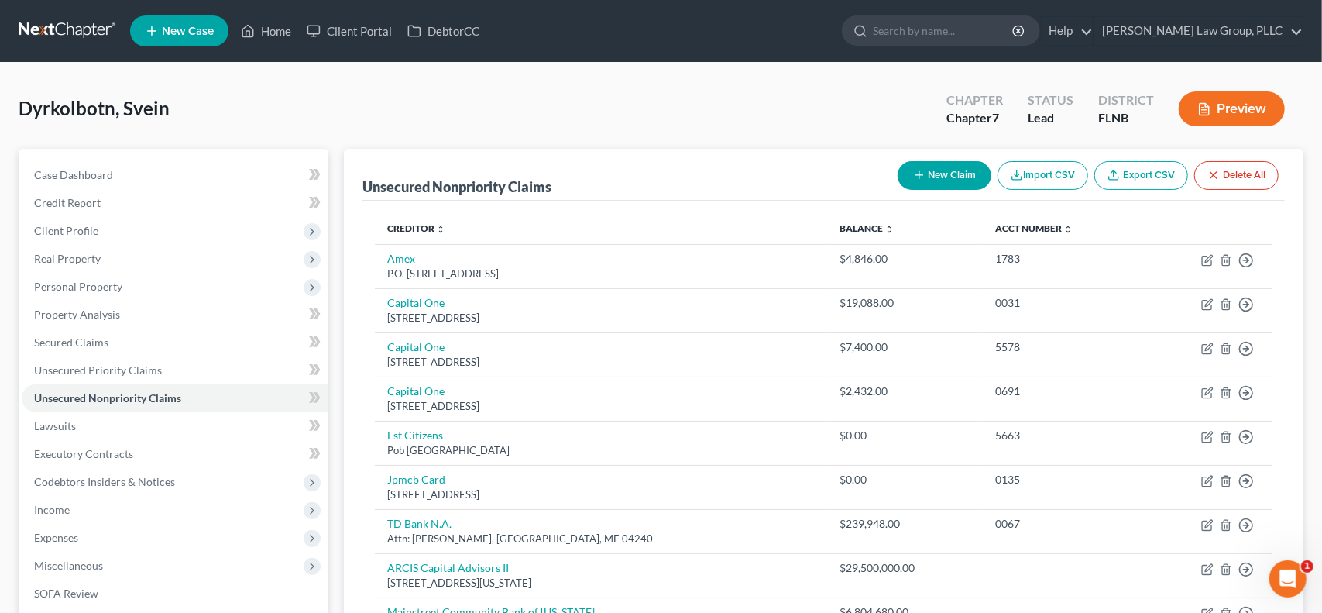
select select "0"
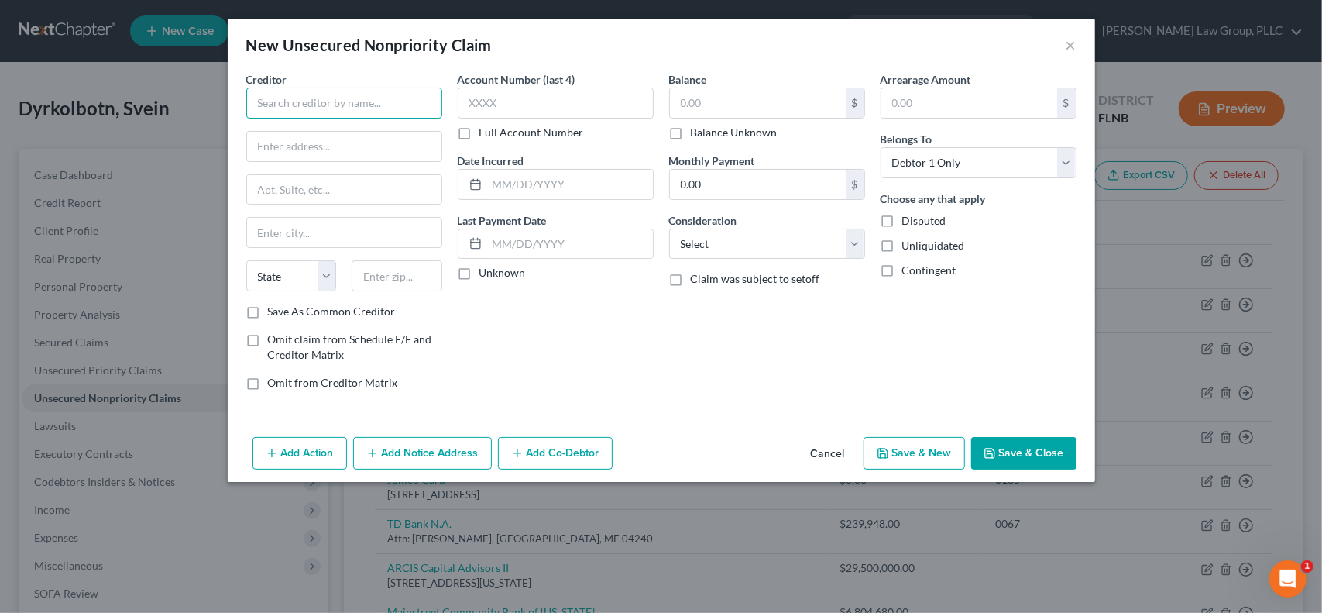
click at [348, 108] on input "text" at bounding box center [344, 103] width 196 height 31
type input "VyStar Credit Union"
type input "P. O. Box 45085"
type input "Jacksonville"
select select "9"
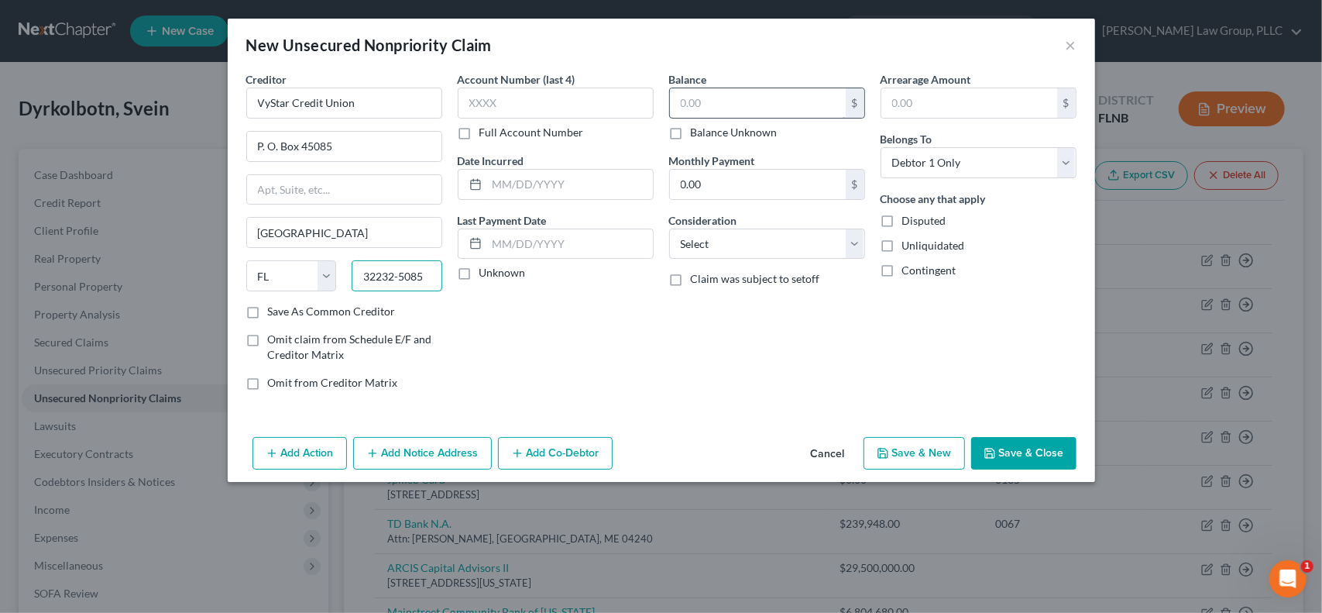
type input "32232-5085"
click at [763, 109] on input "text" at bounding box center [758, 102] width 176 height 29
type input "8,794,024"
click at [813, 246] on select "Select Cable / Satellite Services Collection Agency Credit Card Debt Debt Couns…" at bounding box center [767, 244] width 196 height 31
select select "14"
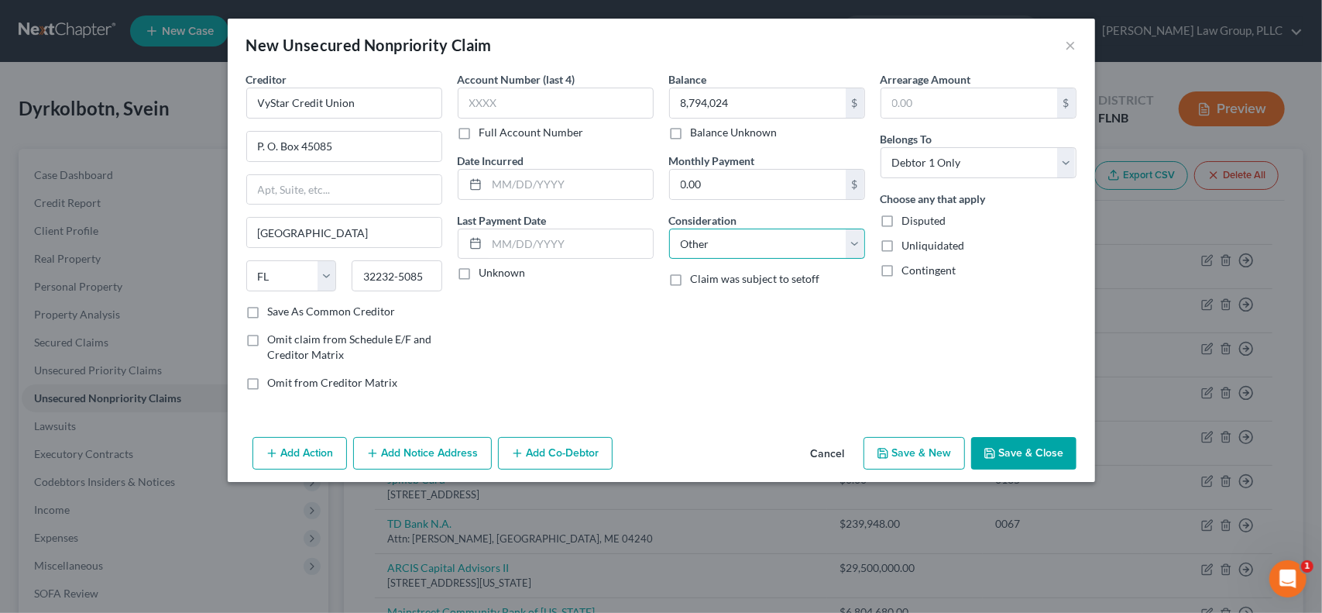
click at [669, 229] on select "Select Cable / Satellite Services Collection Agency Credit Card Debt Debt Couns…" at bounding box center [767, 244] width 196 height 31
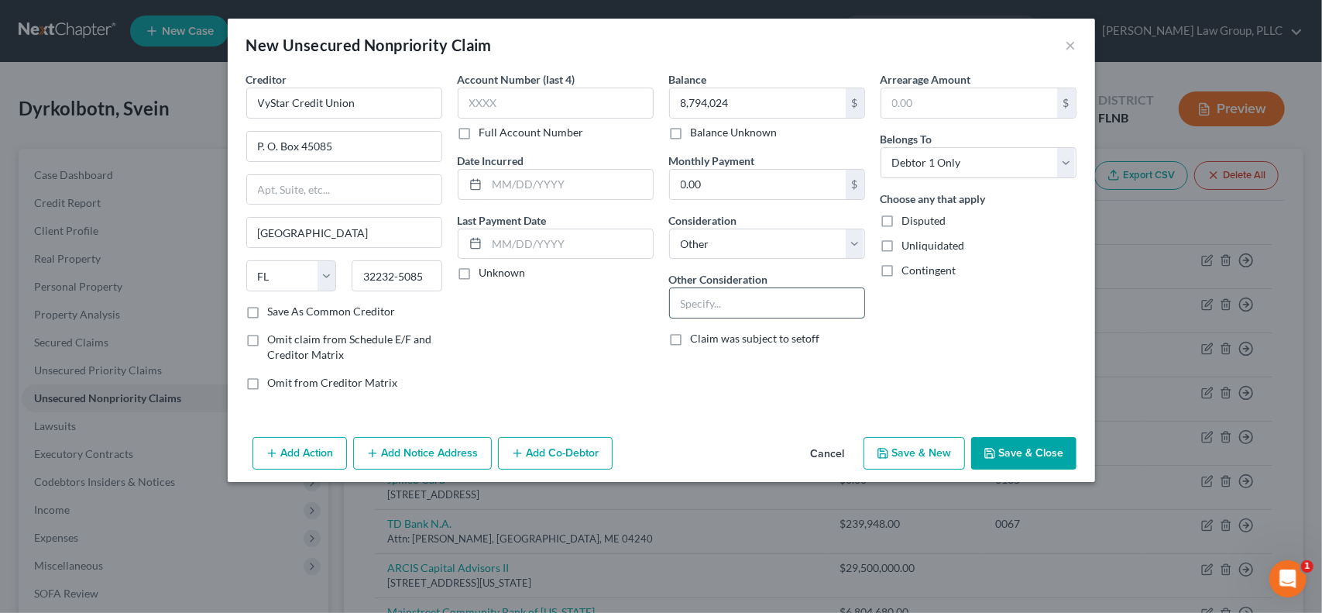
click at [731, 295] on input "text" at bounding box center [767, 302] width 194 height 29
click at [781, 308] on input "Per" at bounding box center [767, 302] width 194 height 29
type input "Personal guaranty / Celebration Pointe Holdings II, LLC loan"
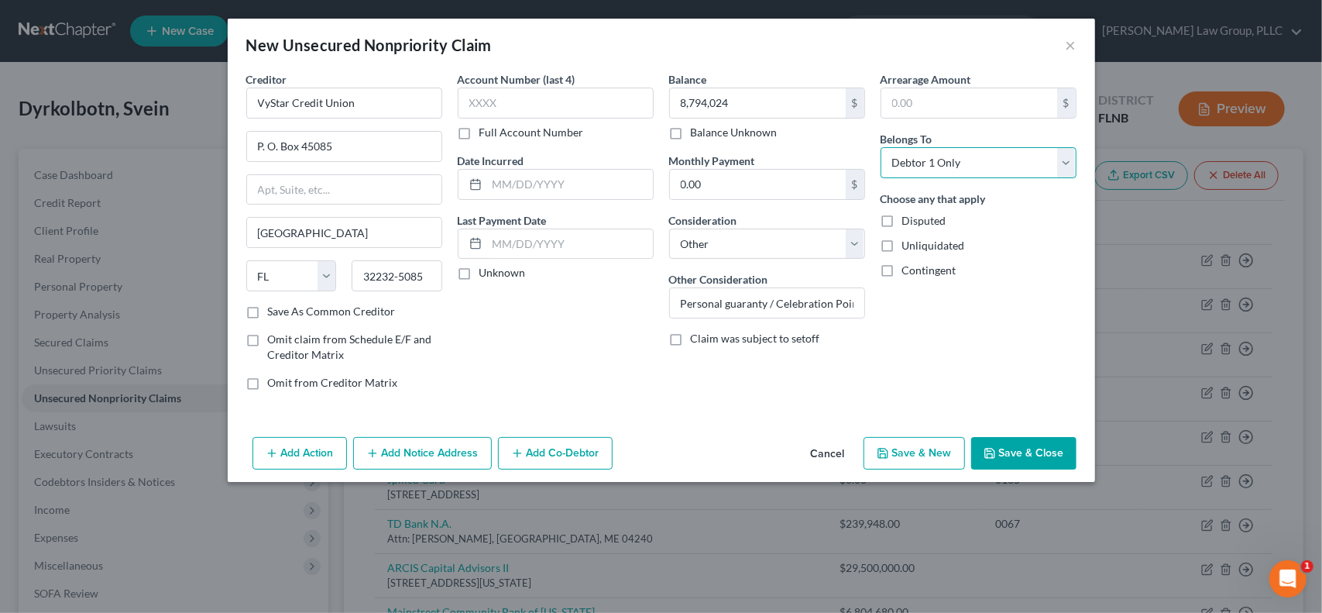
click at [1068, 163] on select "Select Debtor 1 Only Debtor 2 Only Debtor 1 And Debtor 2 Only At Least One Of T…" at bounding box center [979, 162] width 196 height 31
select select "3"
click at [881, 147] on select "Select Debtor 1 Only Debtor 2 Only Debtor 1 And Debtor 2 Only At Least One Of T…" at bounding box center [979, 162] width 196 height 31
click at [549, 455] on button "Add Co-Debtor" at bounding box center [555, 453] width 115 height 33
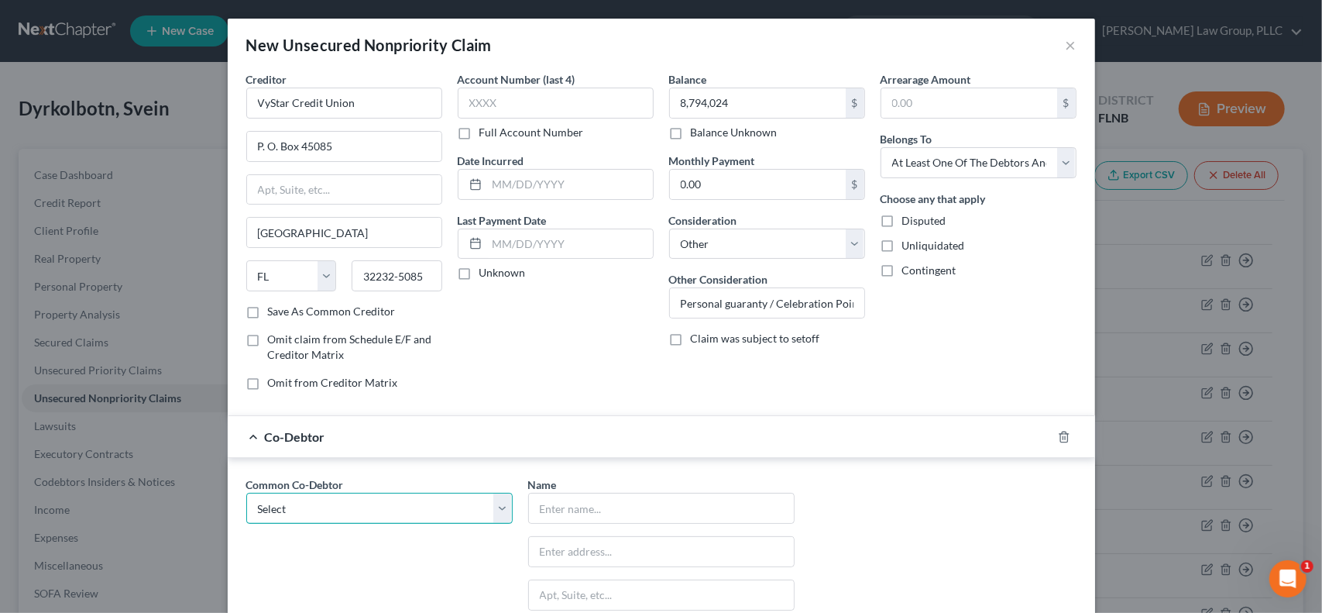
click at [350, 502] on select "Select Celebration Pointe Holdings II, LLC Patricia A. Shively Patricia A. Shiv…" at bounding box center [379, 508] width 266 height 31
select select "0"
click at [246, 493] on select "Select Celebration Pointe Holdings II, LLC Patricia A. Shively Patricia A. Shiv…" at bounding box center [379, 508] width 266 height 31
type input "Celebration Pointe Holdings II, LLC"
type input "5001 Celebration Pointe Ave"
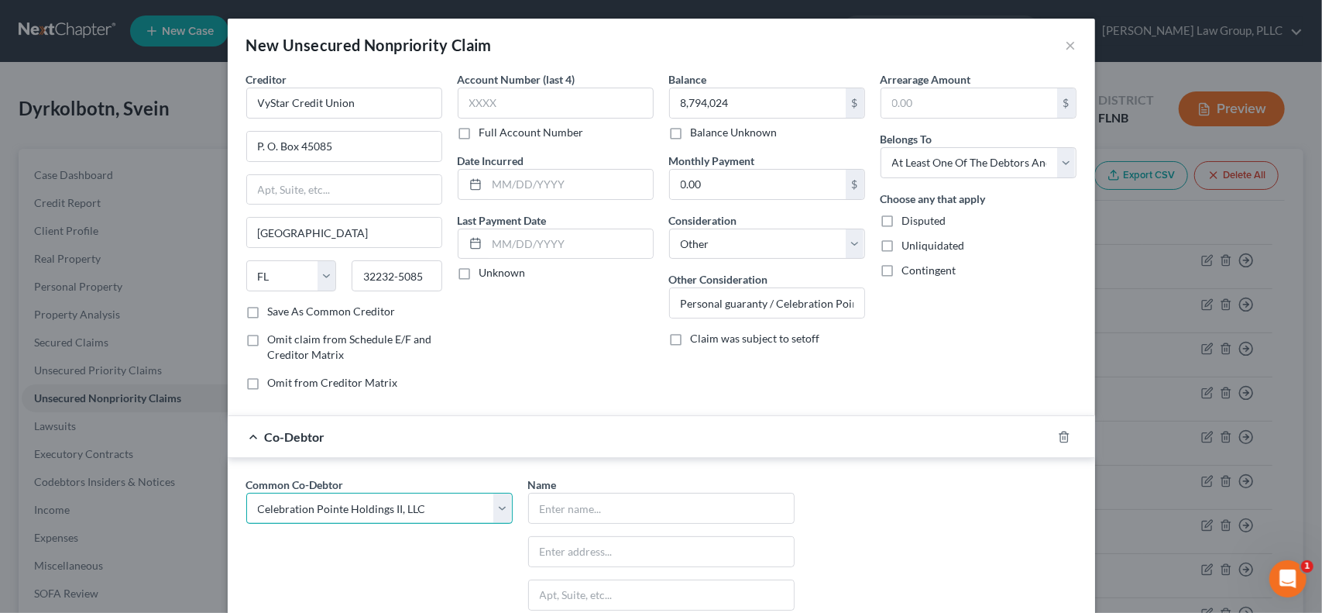
type input "Suite 180"
type input "Gainesville"
select select "9"
type input "32608"
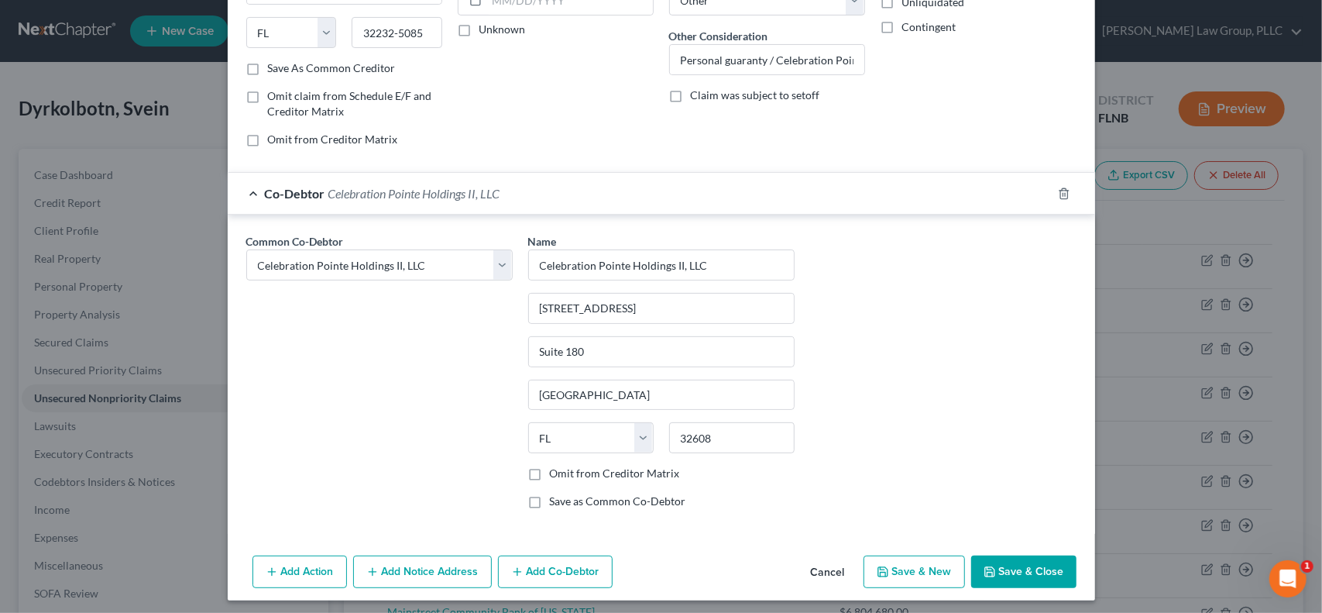
click at [586, 571] on button "Add Co-Debtor" at bounding box center [555, 571] width 115 height 33
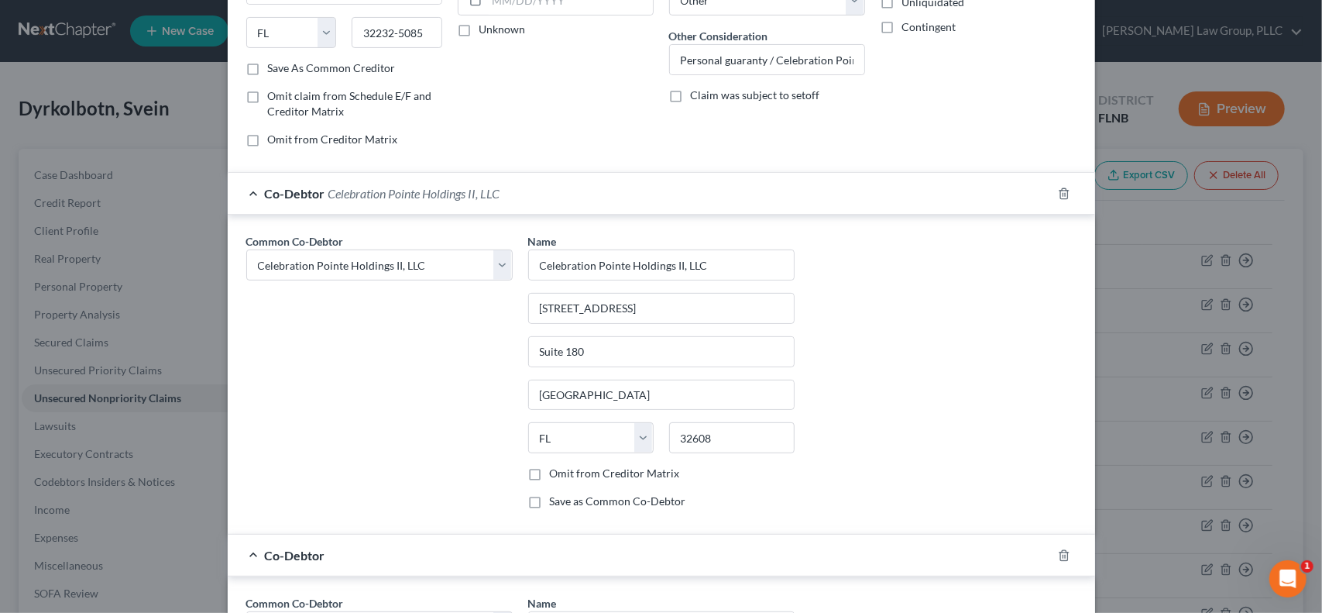
scroll to position [501, 0]
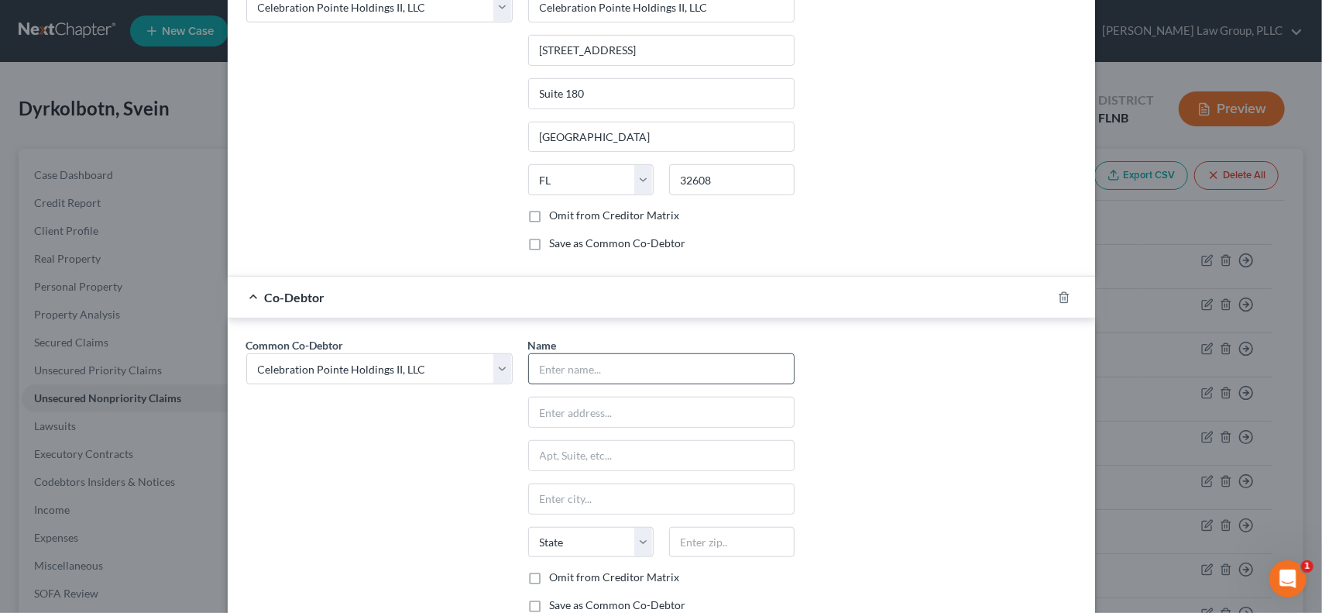
click at [586, 363] on input "text" at bounding box center [661, 368] width 265 height 29
click at [349, 438] on div "Common Co-Debtor Select Celebration Pointe Holdings II, LLC Patricia A. Shively…" at bounding box center [380, 481] width 282 height 288
click at [486, 365] on select "Select Celebration Pointe Holdings II, LLC Patricia A. Shively Patricia A. Shiv…" at bounding box center [379, 368] width 266 height 31
select select "1"
click at [246, 353] on select "Select Celebration Pointe Holdings II, LLC Patricia A. Shively Patricia A. Shiv…" at bounding box center [379, 368] width 266 height 31
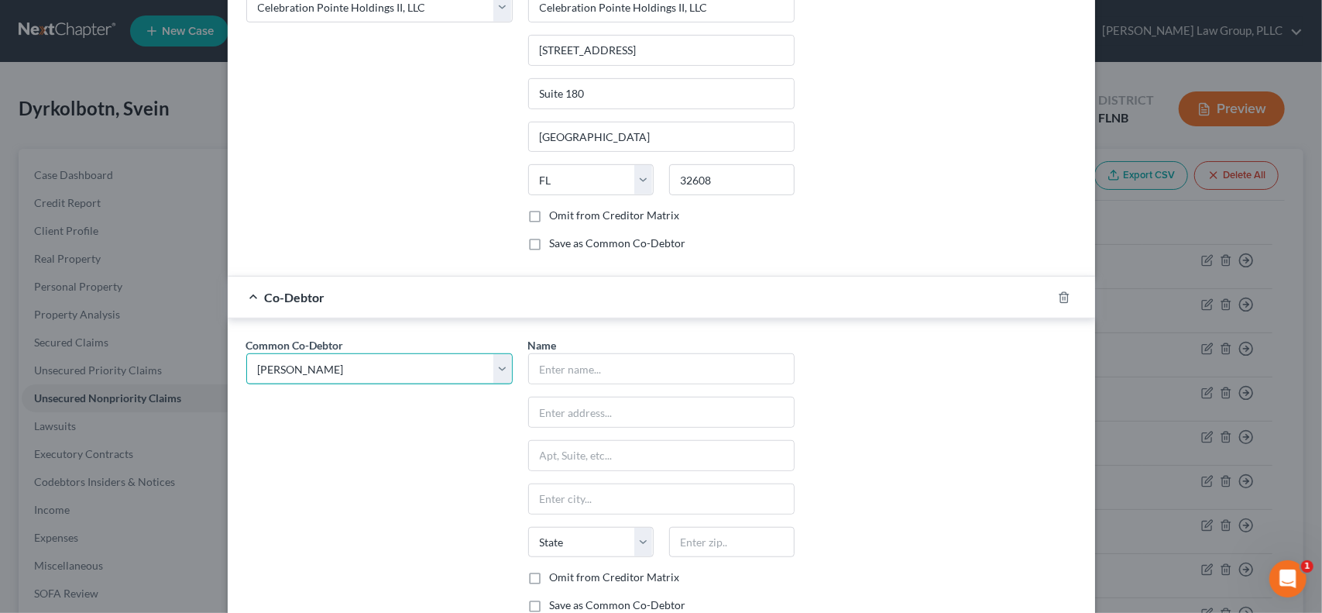
select select "1"
type input "Patricia A. Shively"
type input "608 SW 97th Terrace"
type input "Gainesville"
select select "9"
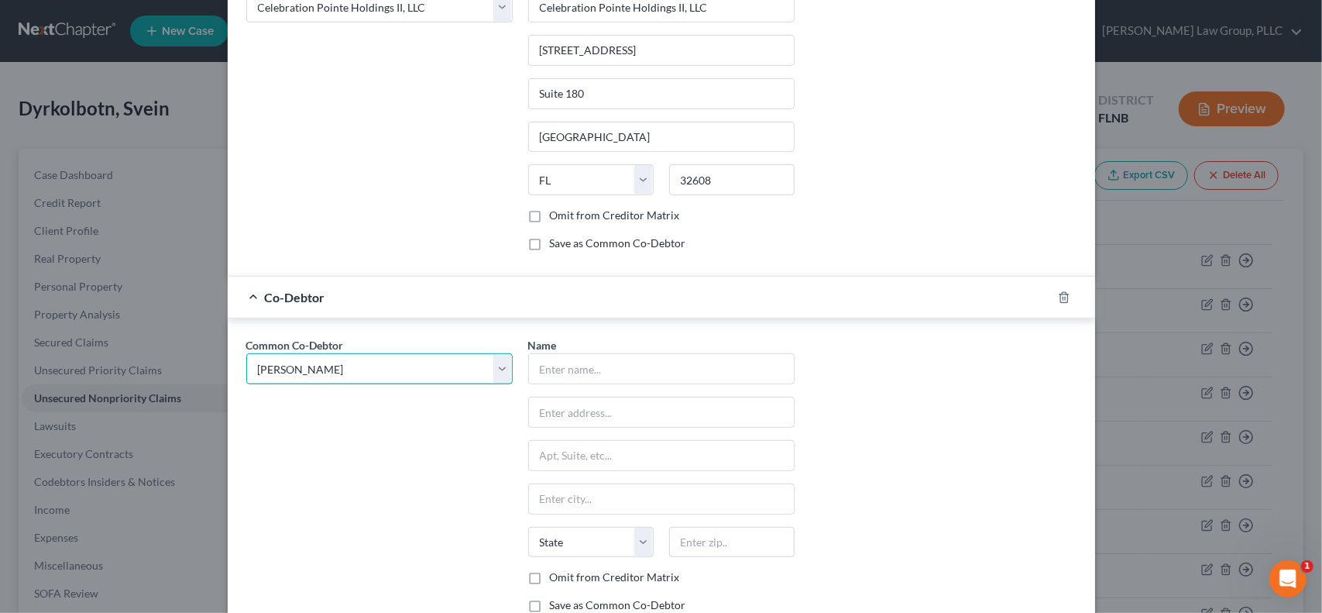
type input "32607"
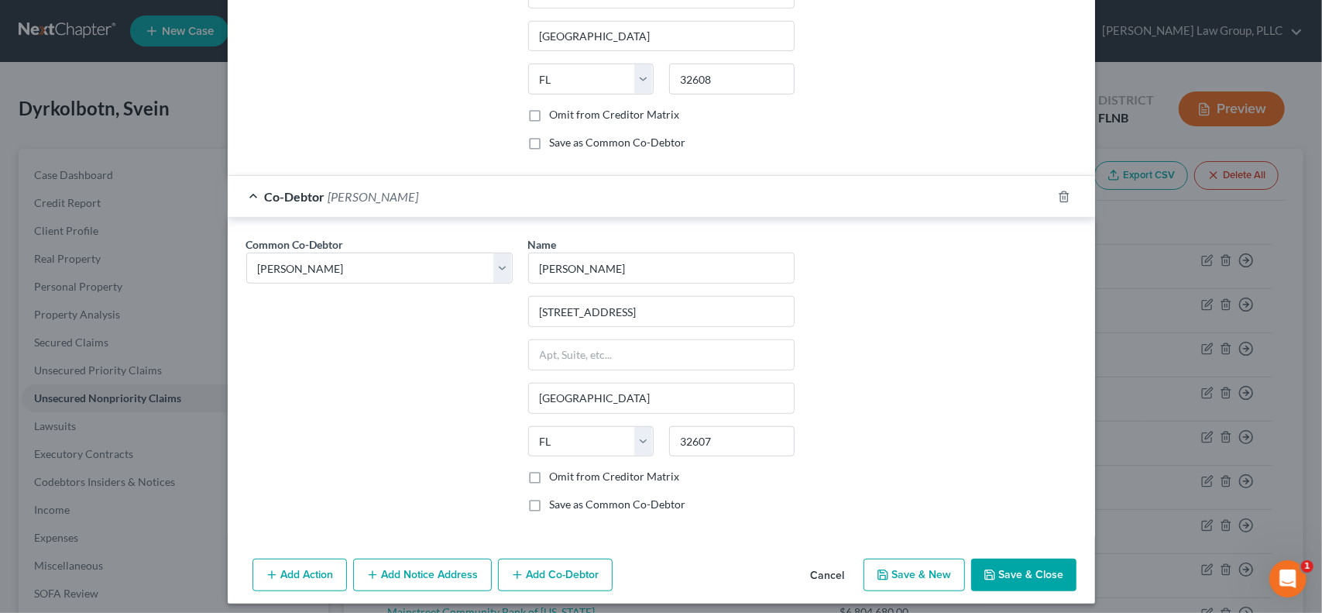
click at [572, 573] on button "Add Co-Debtor" at bounding box center [555, 575] width 115 height 33
select select "1"
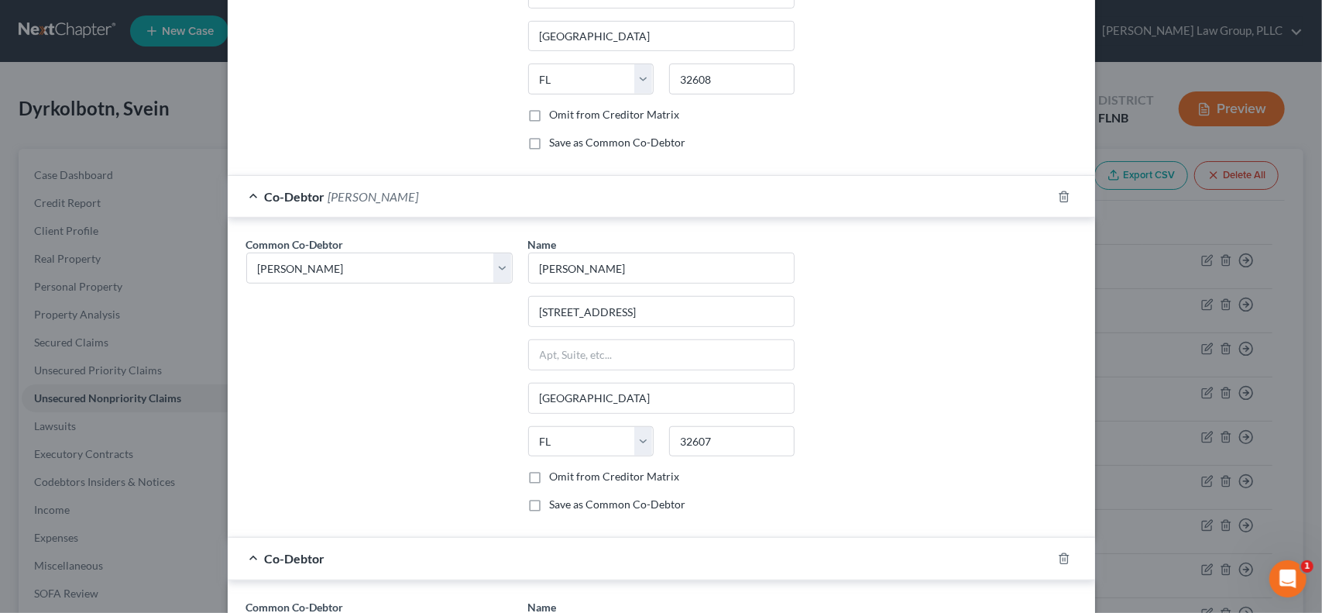
scroll to position [860, 0]
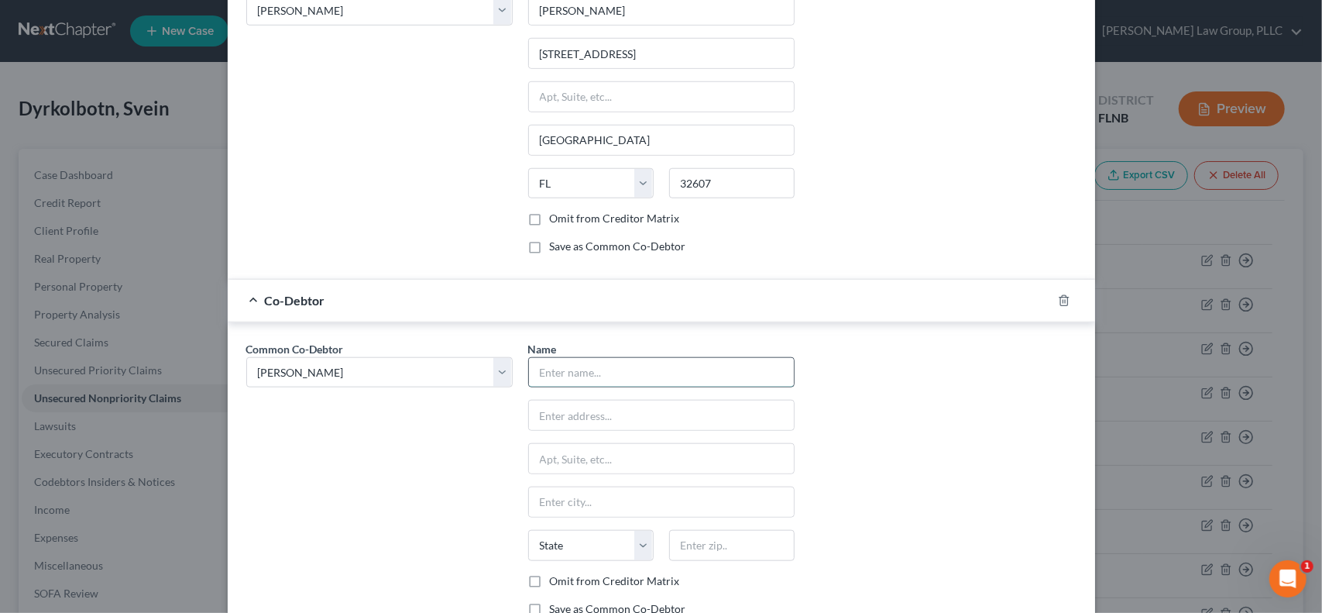
click at [660, 363] on input "text" at bounding box center [661, 372] width 265 height 29
type input "SDPS Real Estate Investments III"
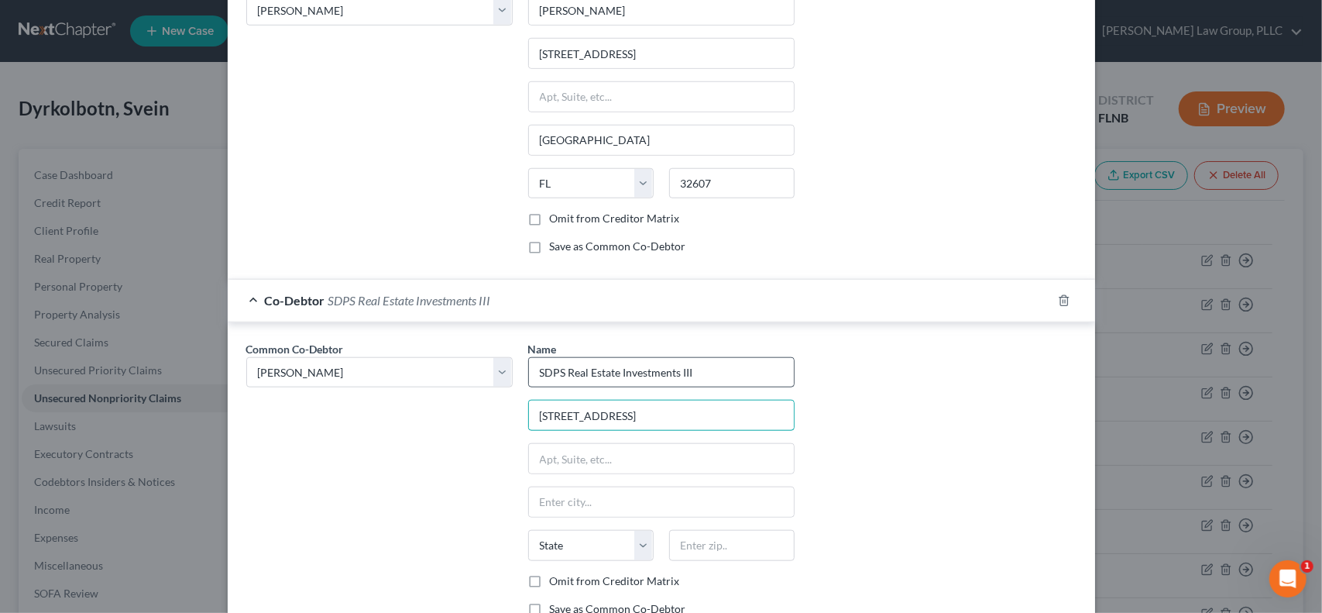
type input "5001 Celebration Pointe Ave"
type input "Suite 180"
click at [555, 493] on input "G" at bounding box center [661, 501] width 265 height 29
type input "Gainesville"
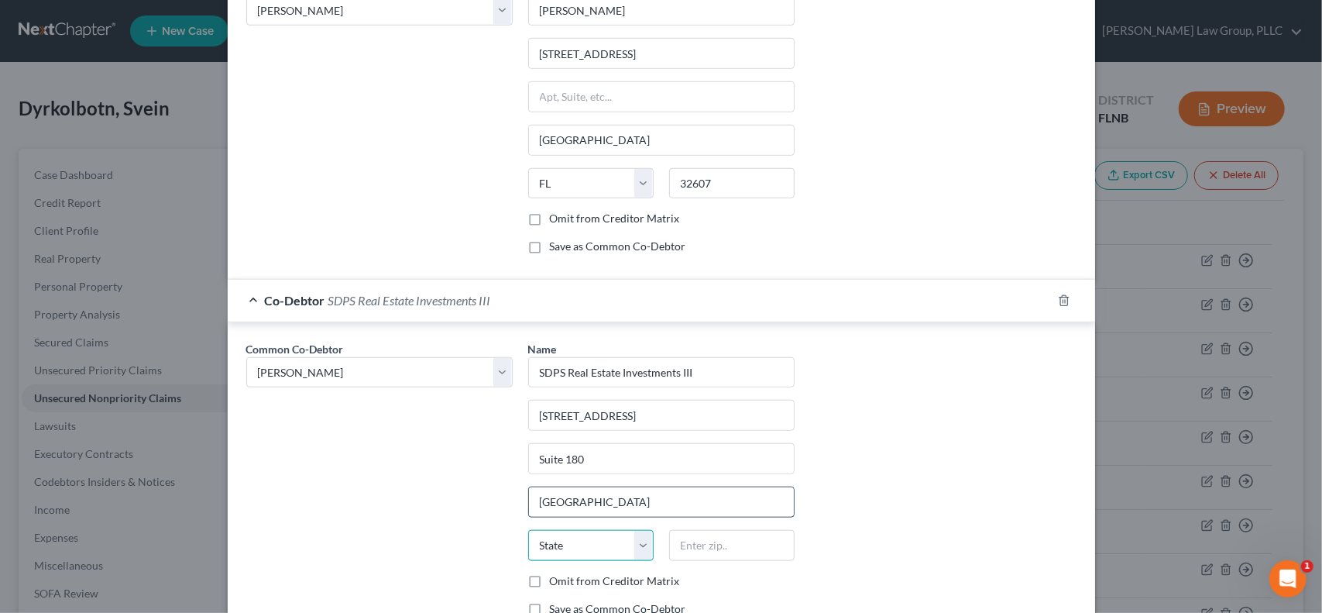
select select "9"
click at [758, 541] on input "32601" at bounding box center [732, 545] width 126 height 31
type input "32608"
click at [550, 601] on label "Save as Common Co-Debtor" at bounding box center [618, 608] width 136 height 15
click at [556, 601] on input "Save as Common Co-Debtor" at bounding box center [561, 606] width 10 height 10
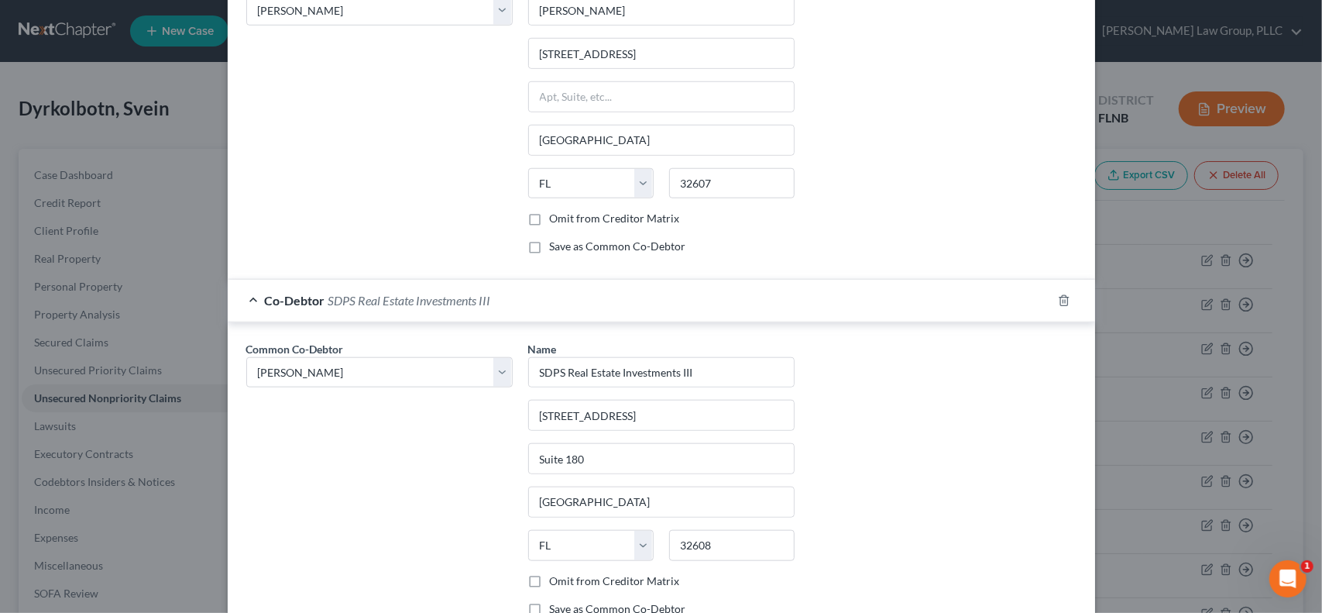
checkbox input "true"
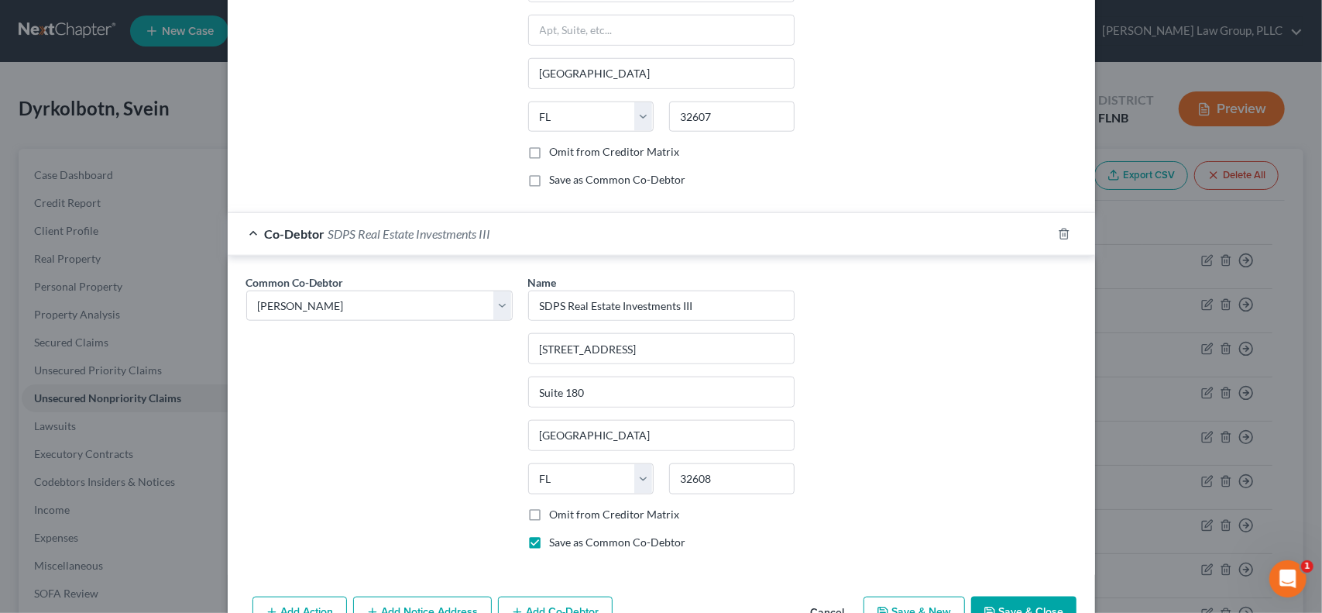
scroll to position [961, 0]
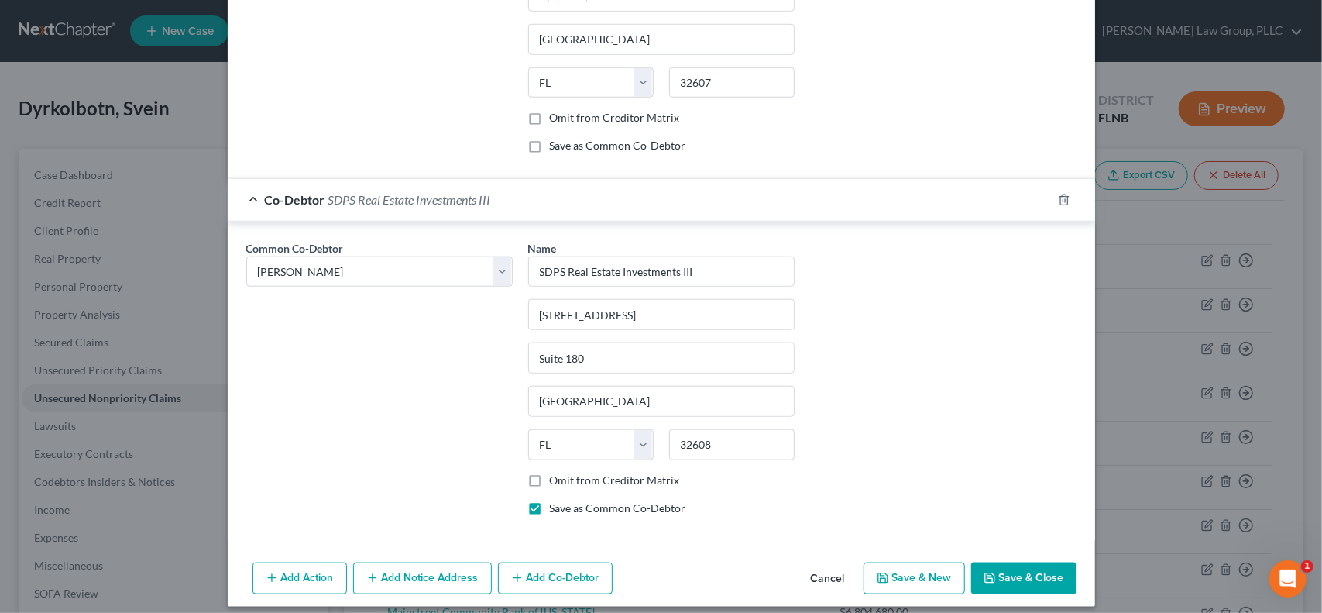
click at [558, 573] on button "Add Co-Debtor" at bounding box center [555, 578] width 115 height 33
select select "1"
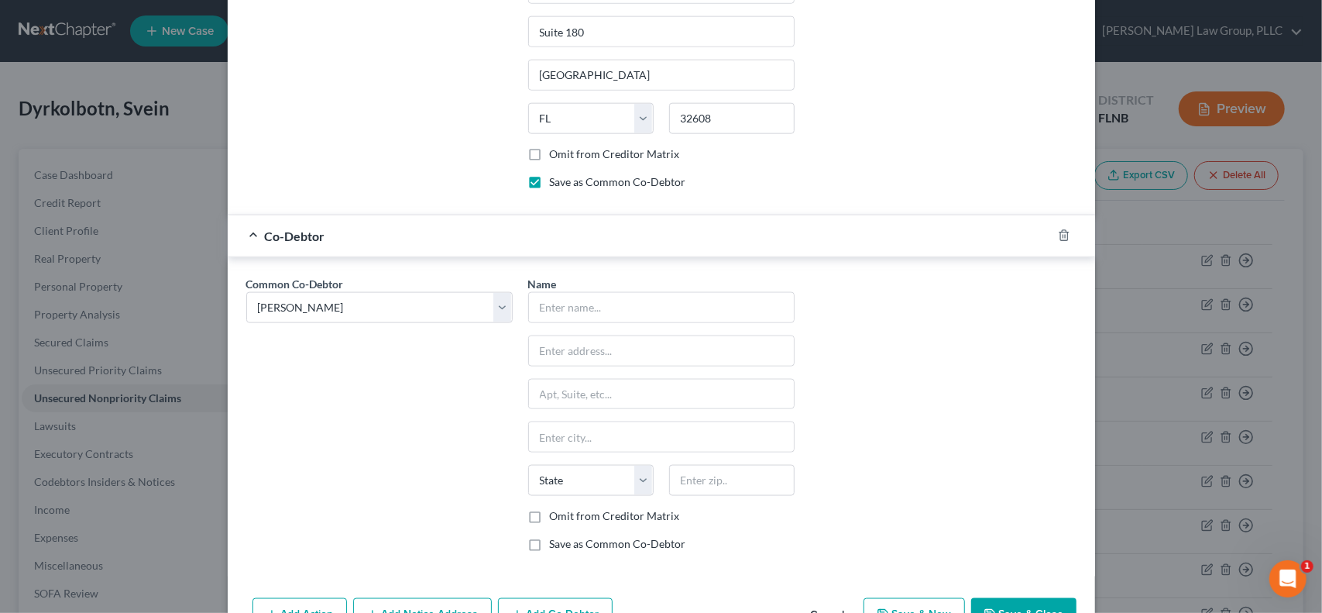
scroll to position [1320, 0]
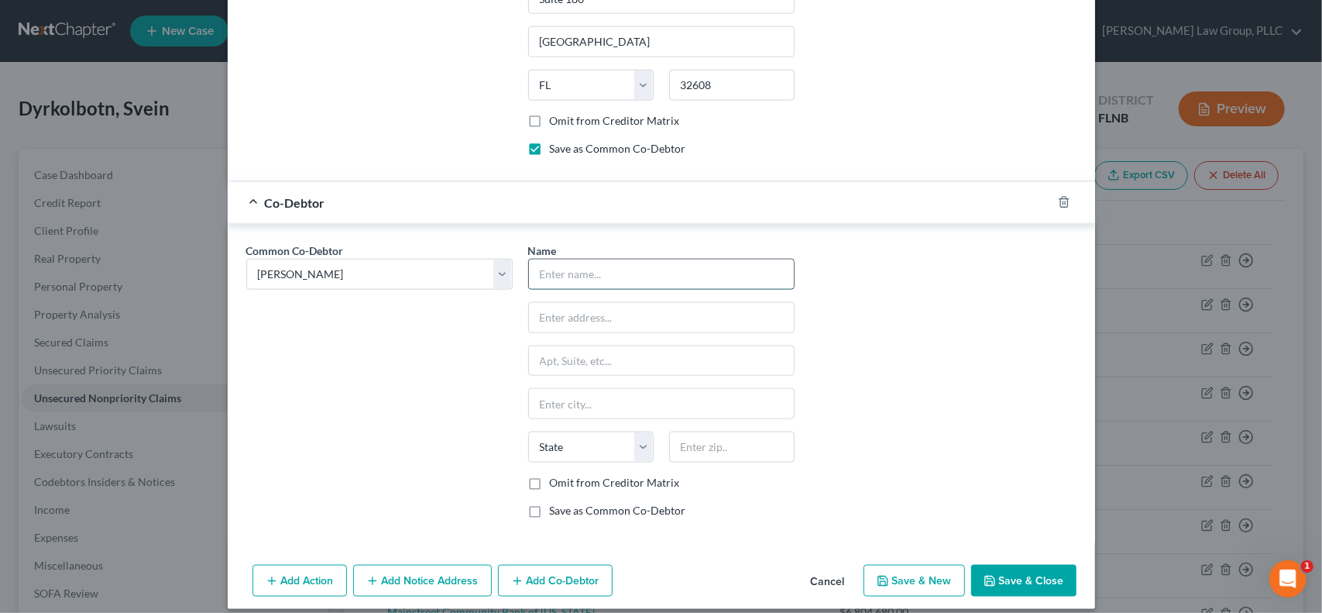
click at [638, 260] on input "text" at bounding box center [661, 274] width 265 height 29
type input "Celebration Pointe Holdings, LLC"
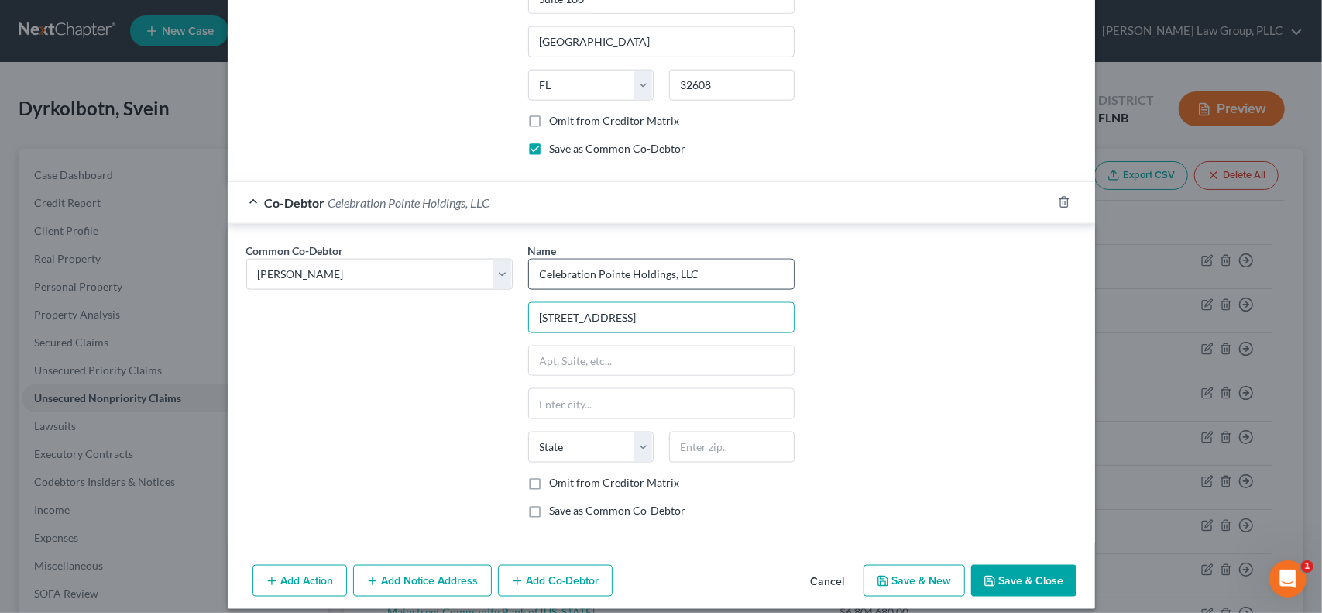
type input "5001 Celebration Pointe Ave"
type input "Suite 180"
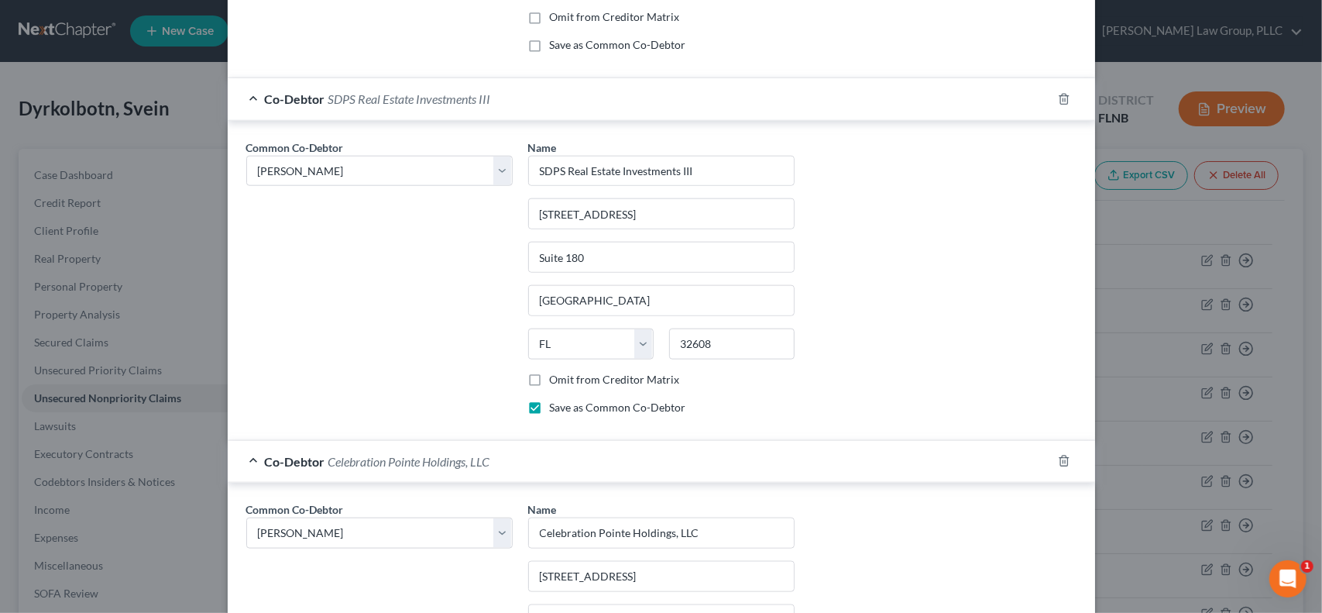
type input "Gainesville"
select select "9"
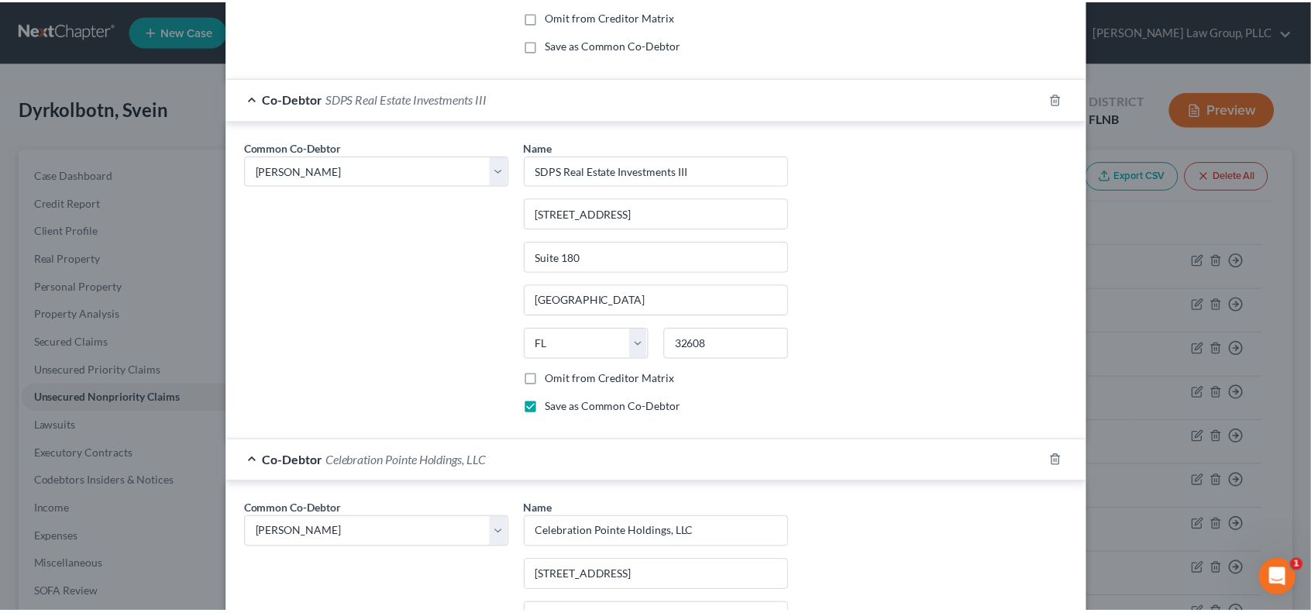
scroll to position [1320, 0]
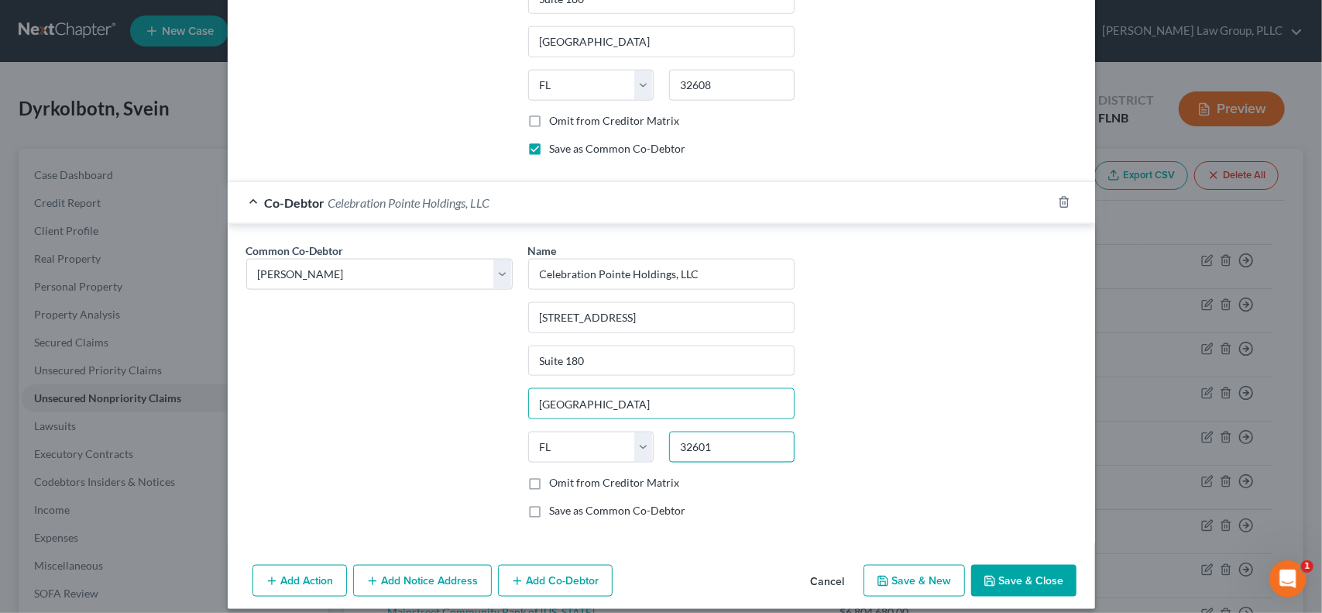
click at [762, 442] on input "32601" at bounding box center [732, 447] width 126 height 31
type input "32608"
click at [550, 503] on label "Save as Common Co-Debtor" at bounding box center [618, 510] width 136 height 15
click at [556, 503] on input "Save as Common Co-Debtor" at bounding box center [561, 508] width 10 height 10
checkbox input "true"
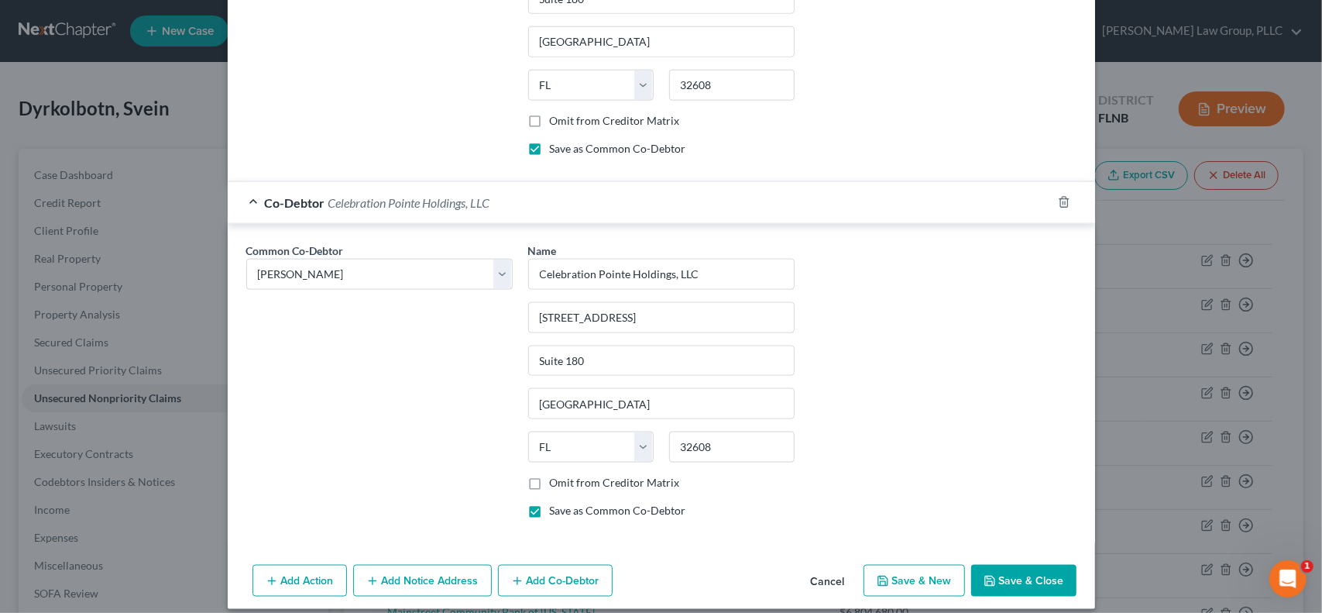
click at [1047, 566] on button "Save & Close" at bounding box center [1023, 581] width 105 height 33
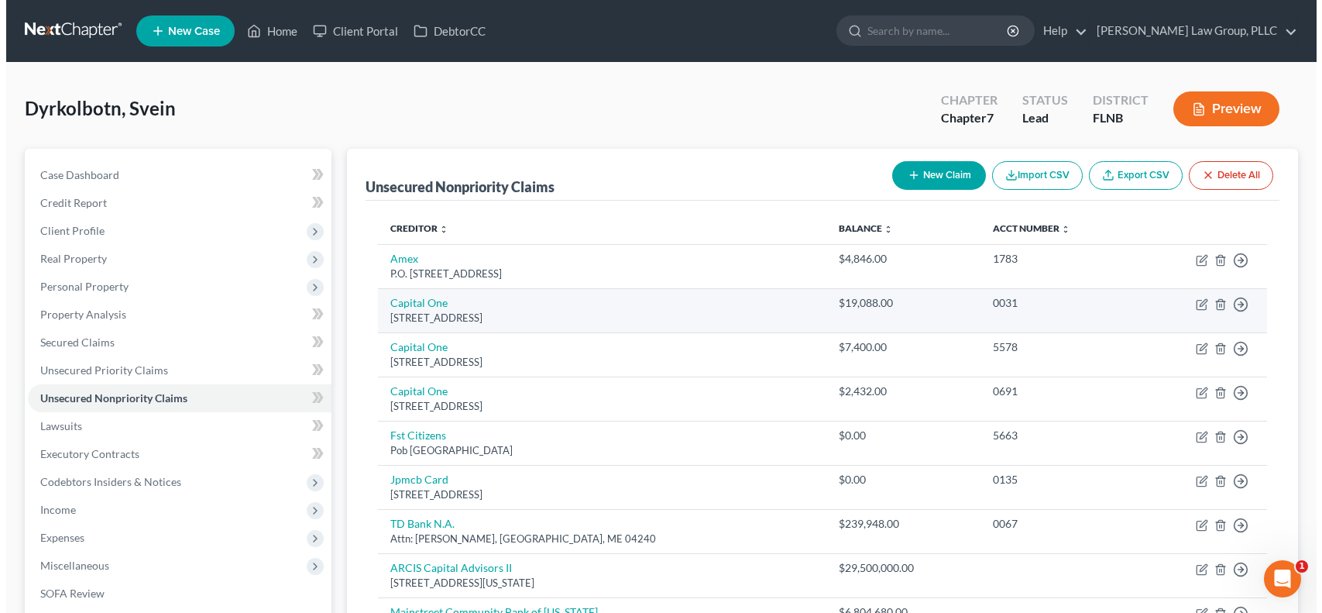
scroll to position [236, 0]
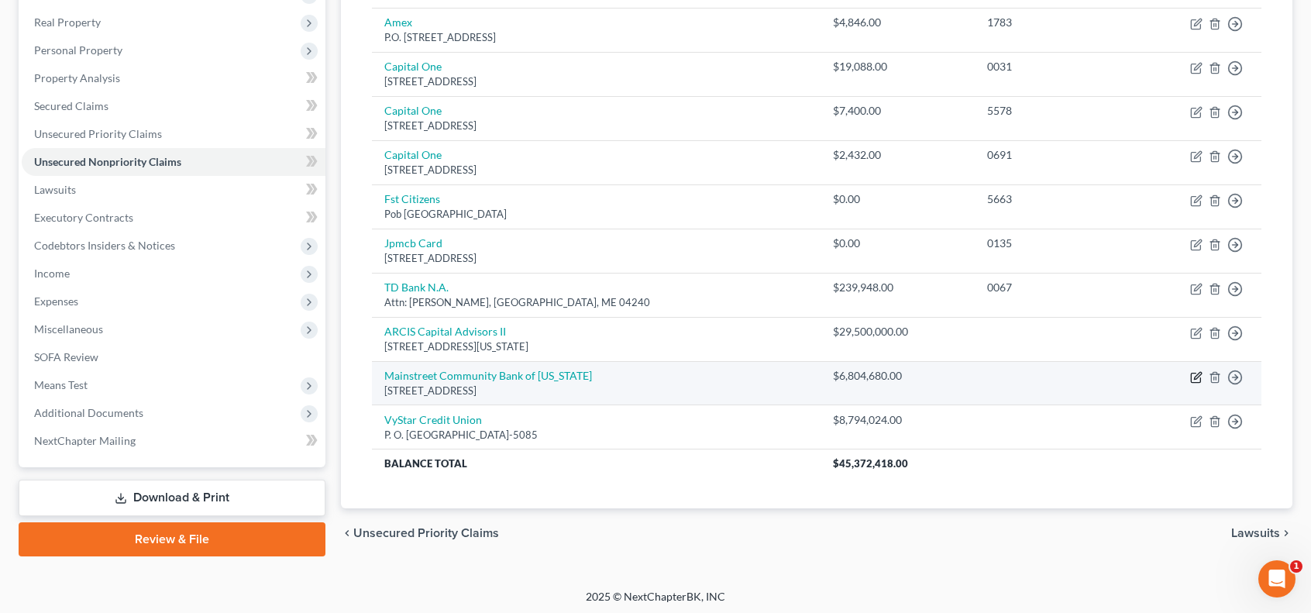
click at [1193, 373] on icon "button" at bounding box center [1196, 377] width 12 height 12
select select "9"
select select "14"
select select "3"
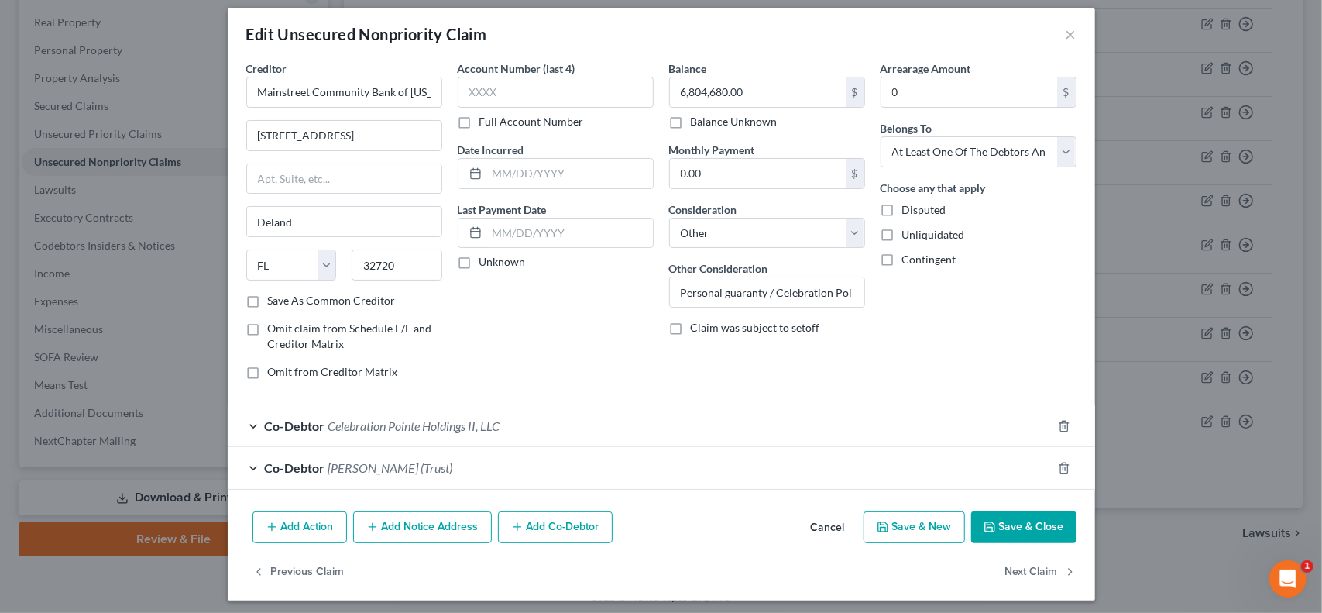
scroll to position [13, 0]
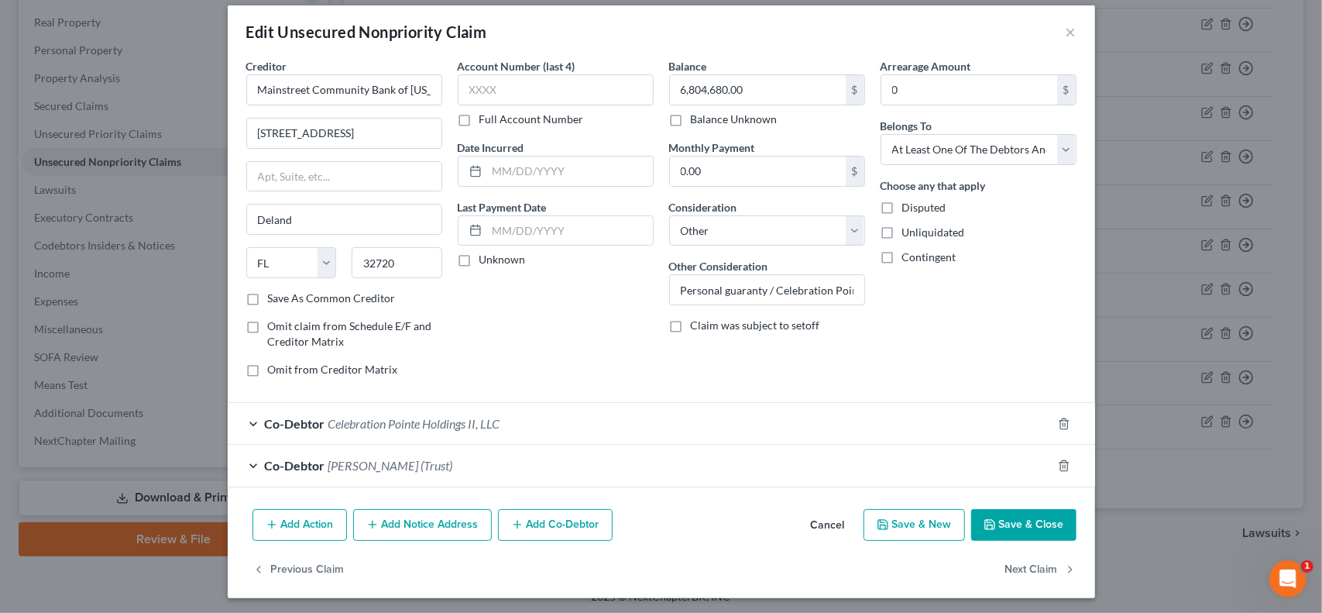
click at [556, 520] on button "Add Co-Debtor" at bounding box center [555, 525] width 115 height 33
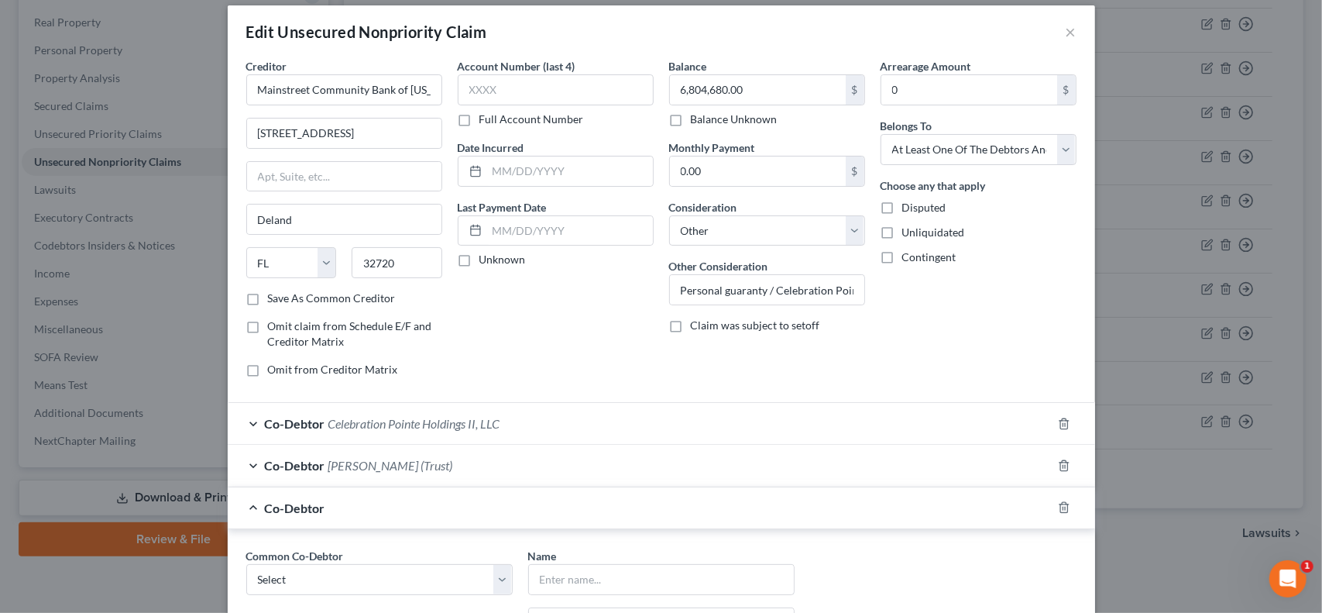
scroll to position [271, 0]
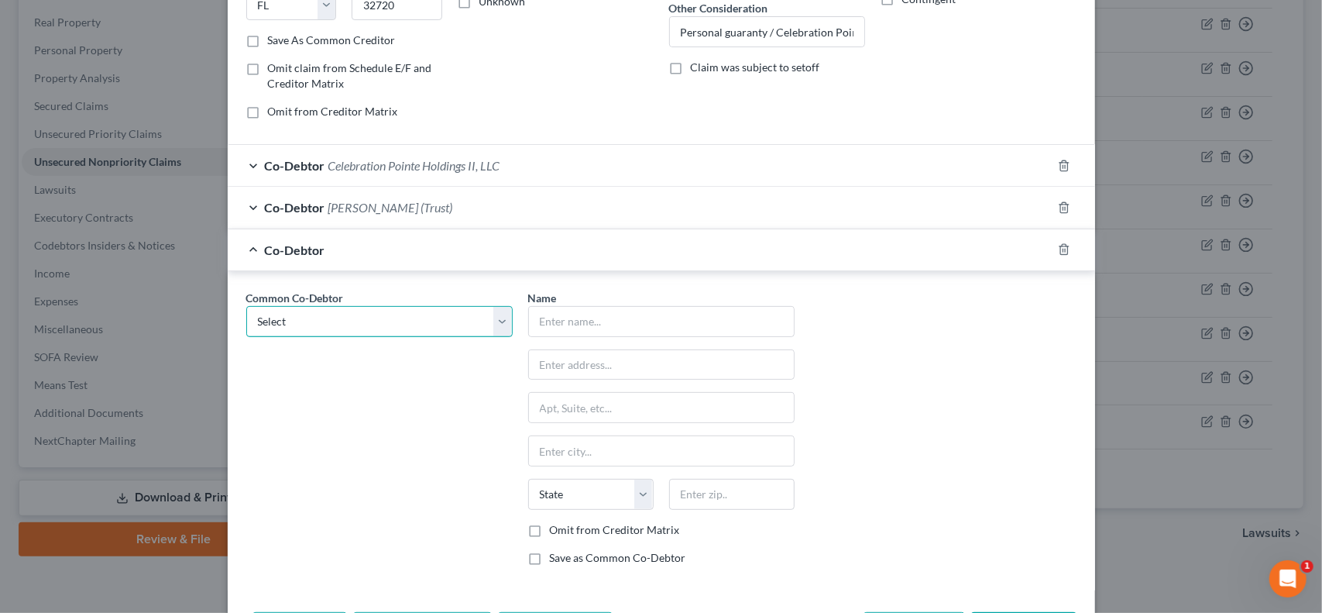
click at [493, 318] on select "Select Celebration Pointe Holdings II, LLC Patricia A. Shively Patricia A. Shiv…" at bounding box center [379, 321] width 266 height 31
select select "3"
click at [246, 306] on select "Select Celebration Pointe Holdings II, LLC Patricia A. Shively Patricia A. Shiv…" at bounding box center [379, 321] width 266 height 31
type input "SDPS Real Estate Investments III"
type input "5001 Celebration Pointe Ave"
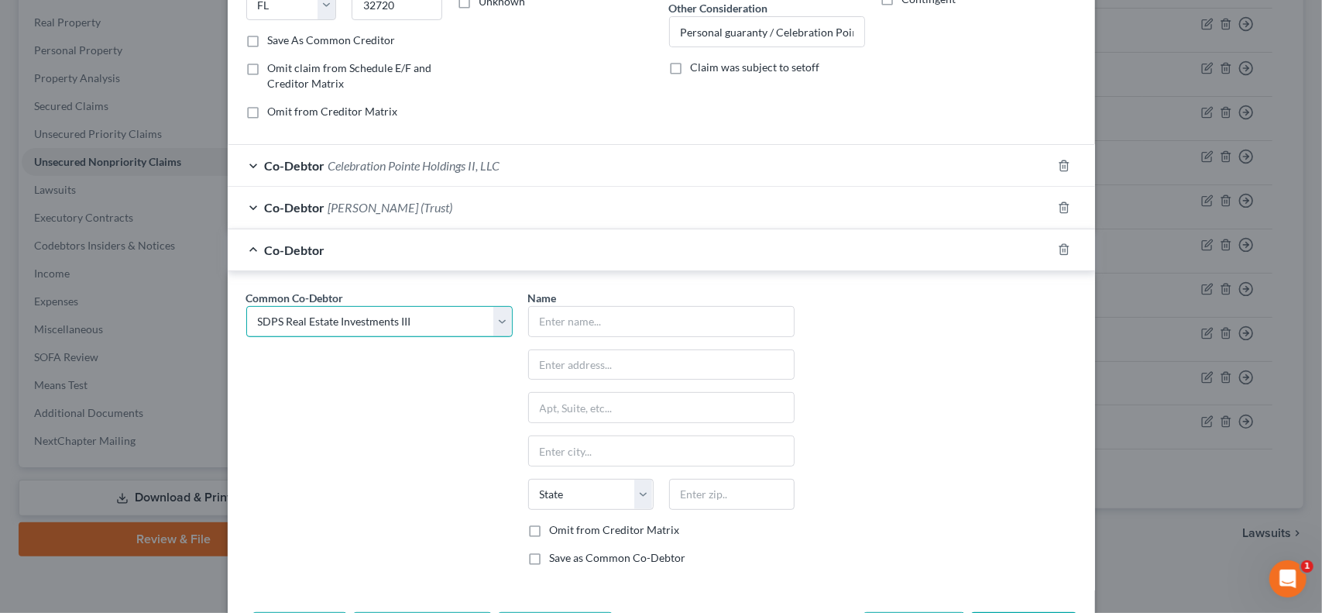
type input "Suite 180"
type input "Gainesville"
select select "9"
type input "32608"
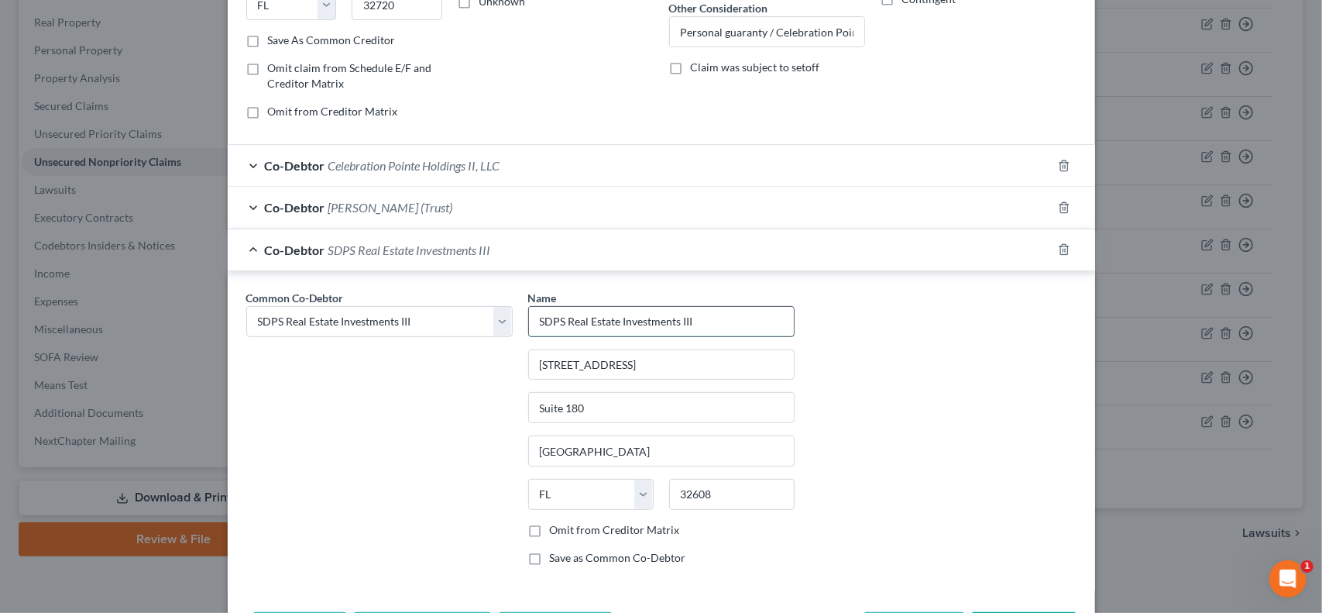
drag, startPoint x: 699, startPoint y: 322, endPoint x: 715, endPoint y: 315, distance: 17.7
click at [701, 320] on input "SDPS Real Estate Investments III" at bounding box center [661, 321] width 265 height 29
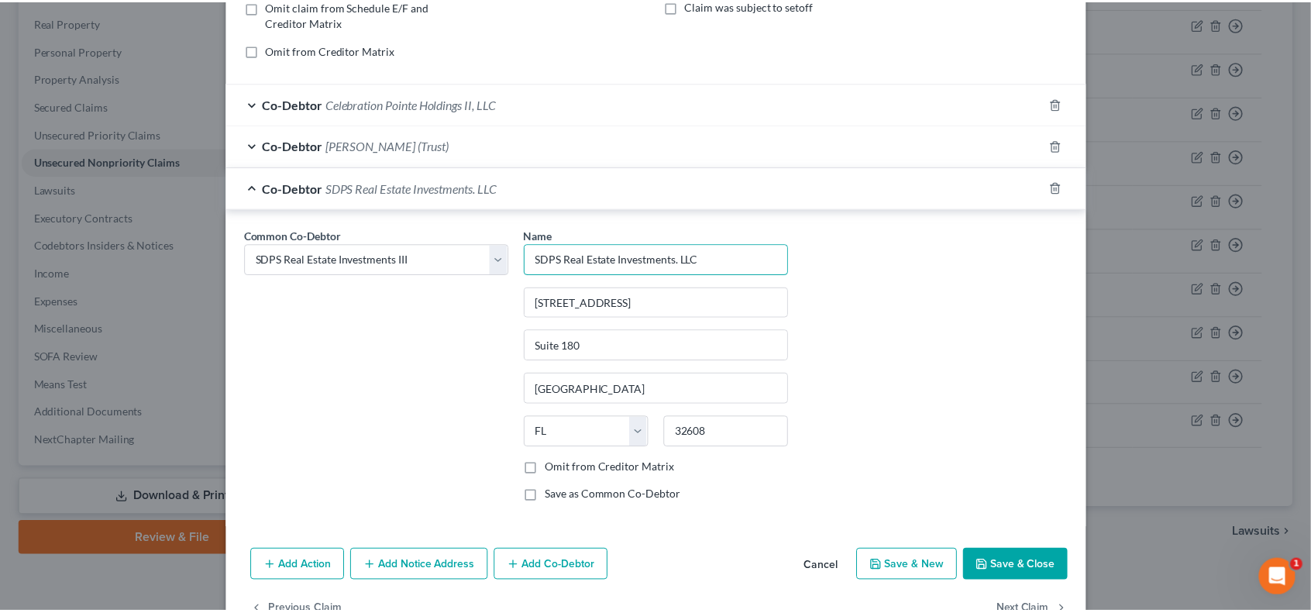
scroll to position [372, 0]
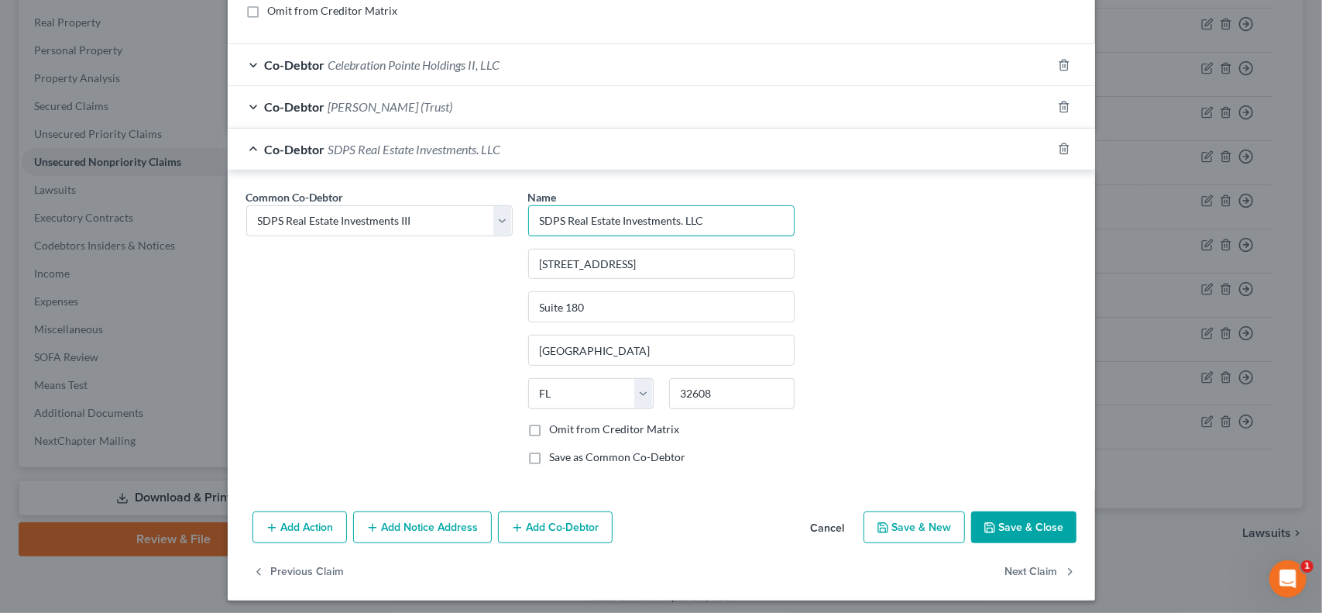
type input "SDPS Real Estate Investments. LLC"
click at [550, 450] on label "Save as Common Co-Debtor" at bounding box center [618, 456] width 136 height 15
click at [556, 450] on input "Save as Common Co-Debtor" at bounding box center [561, 454] width 10 height 10
checkbox input "true"
click at [1033, 518] on button "Save & Close" at bounding box center [1023, 527] width 105 height 33
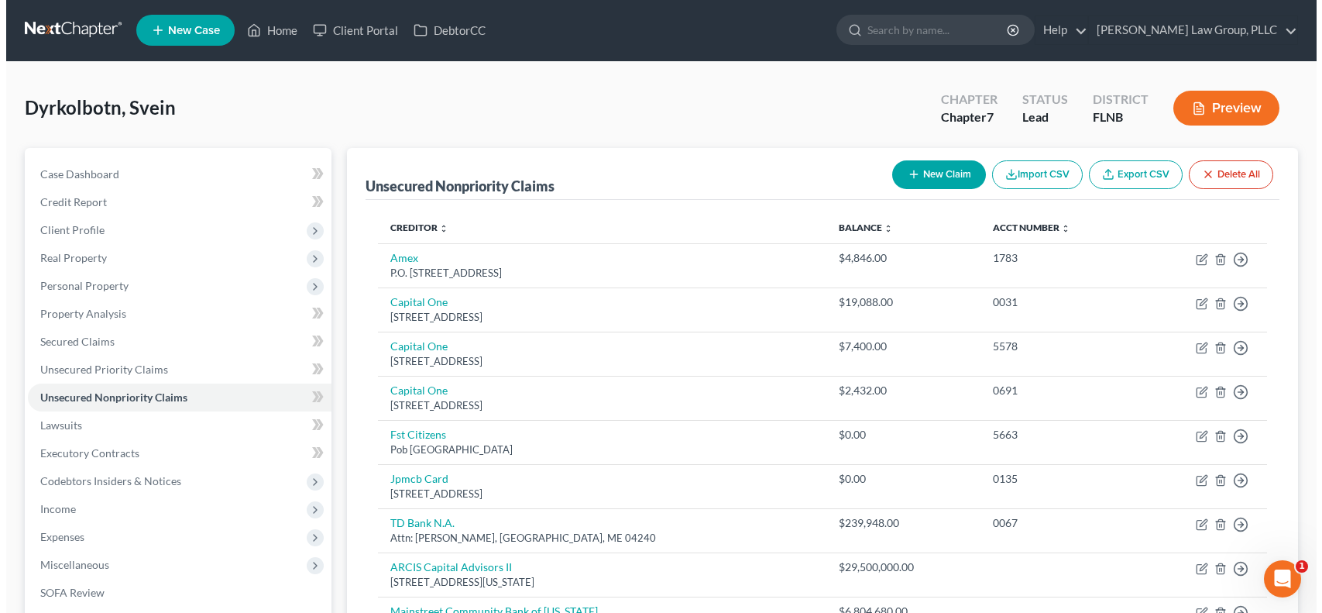
scroll to position [0, 0]
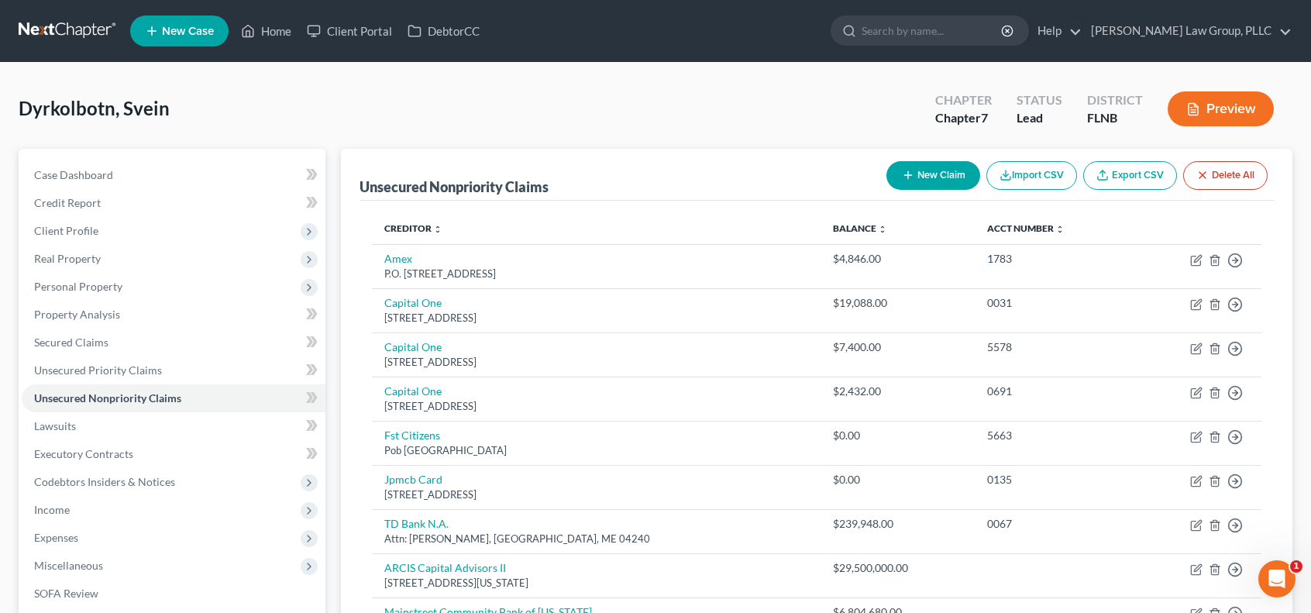
click at [913, 174] on button "New Claim" at bounding box center [933, 175] width 94 height 29
select select "0"
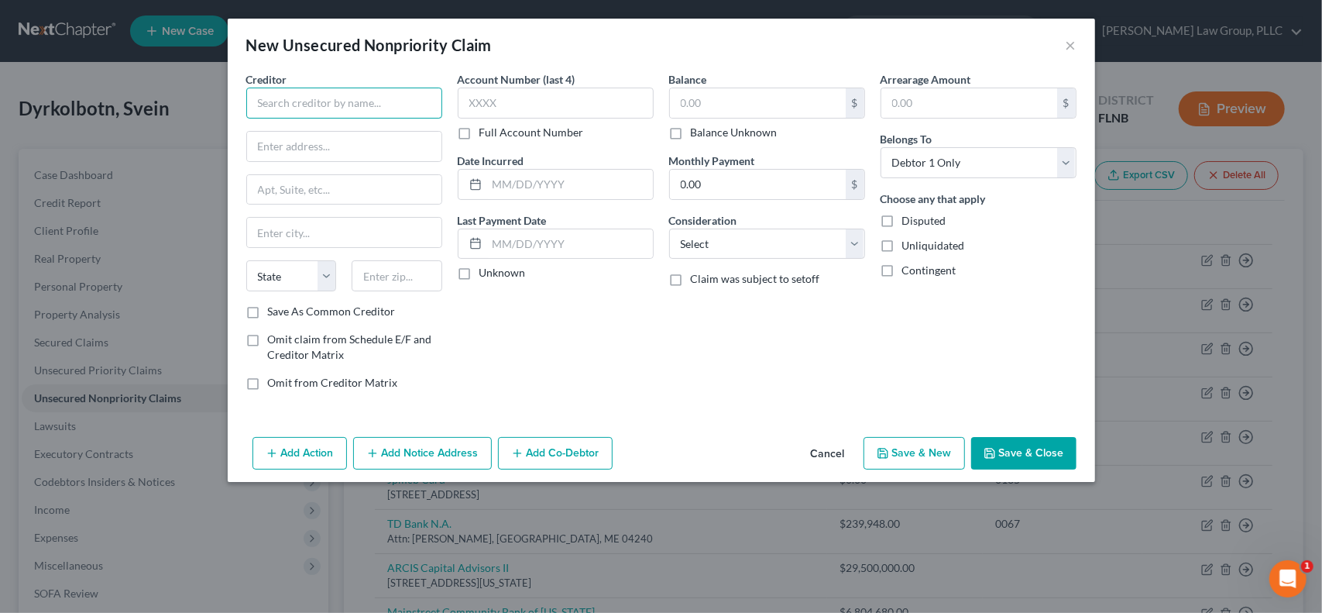
click at [384, 105] on input "text" at bounding box center [344, 103] width 196 height 31
type input "v"
type input "VyStar Credit Union"
type input "P. O. Box 45085"
click at [353, 231] on input "text" at bounding box center [344, 232] width 194 height 29
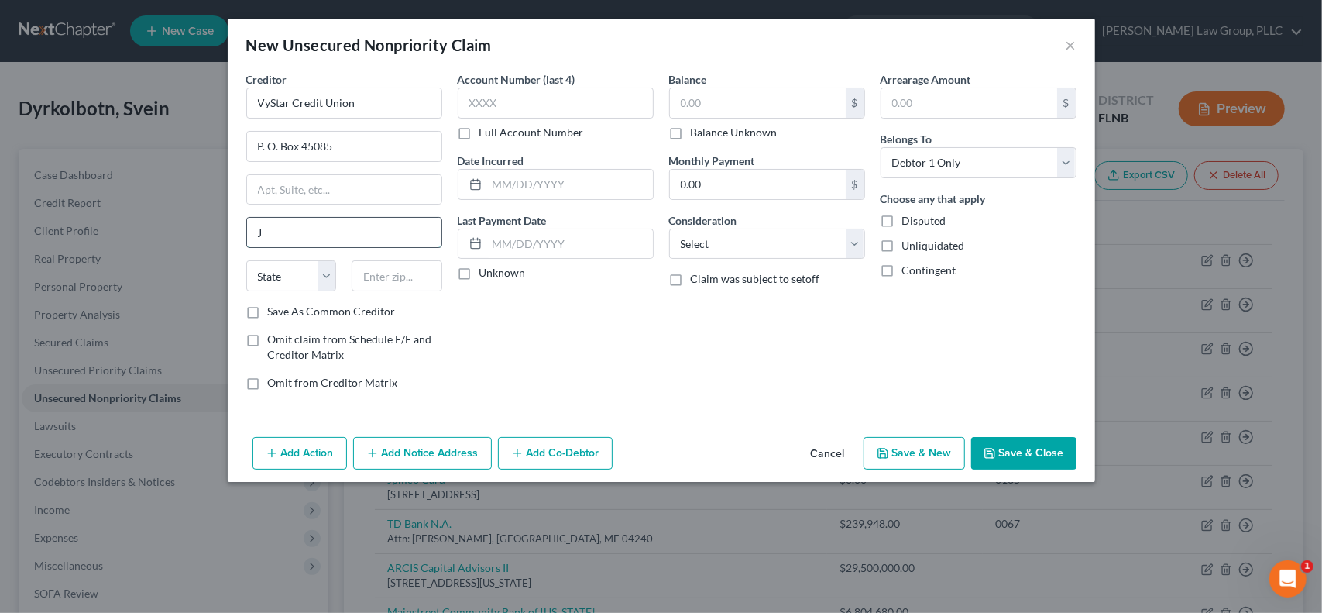
type input "Jacksonville"
click at [276, 271] on select "State AL AK AR AZ CA CO CT DE DC FL GA GU HI ID IL IN IA KS KY LA ME MD MA MI M…" at bounding box center [291, 275] width 91 height 31
select select "9"
click at [384, 276] on input "text" at bounding box center [397, 275] width 91 height 31
type input "32232-5085"
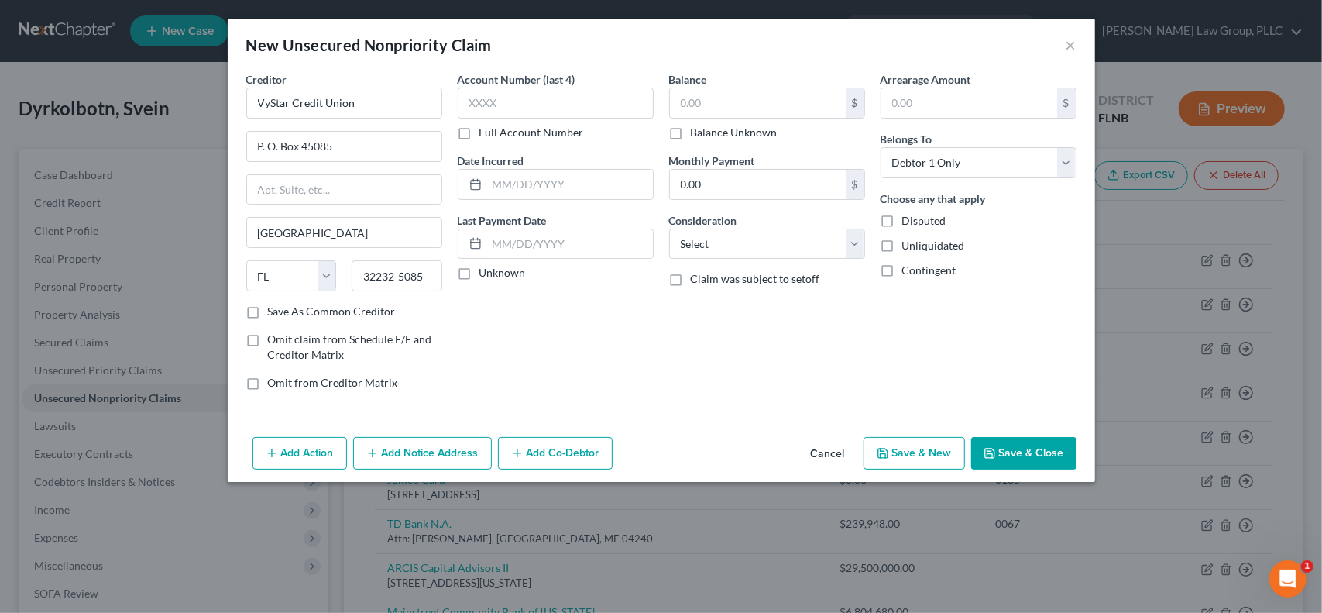
click at [268, 311] on label "Save As Common Creditor" at bounding box center [332, 311] width 128 height 15
click at [274, 311] on input "Save As Common Creditor" at bounding box center [279, 309] width 10 height 10
checkbox input "true"
click at [787, 104] on input "text" at bounding box center [758, 102] width 176 height 29
type input "15,645,000"
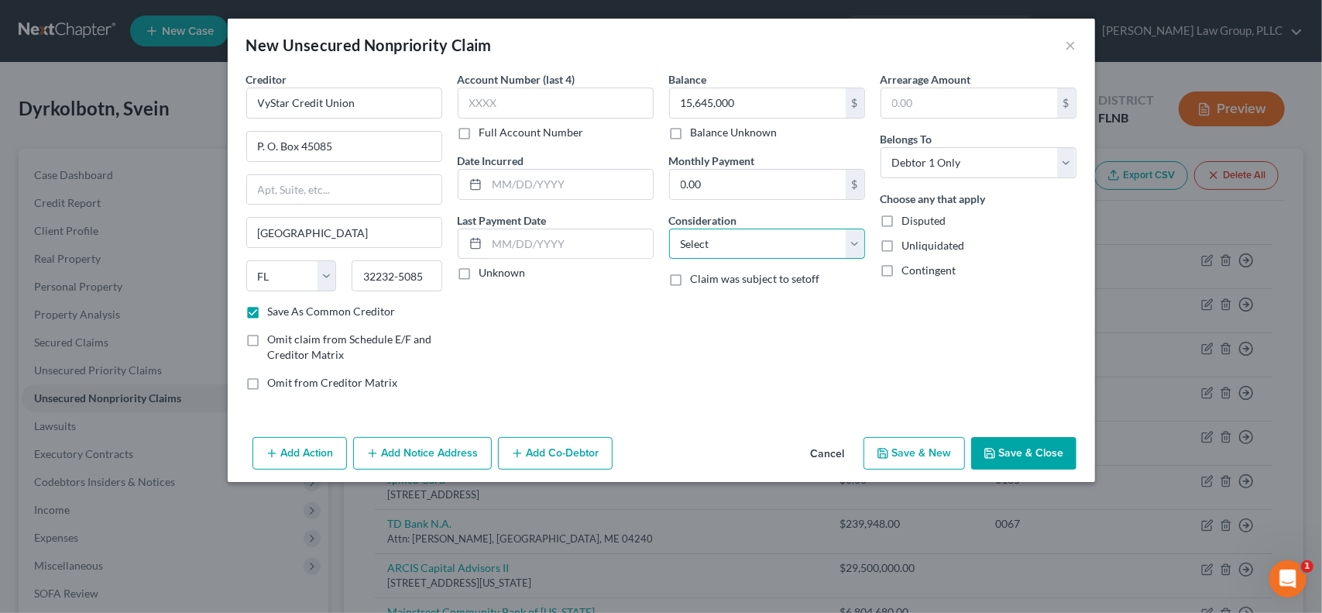
click at [798, 239] on select "Select Cable / Satellite Services Collection Agency Credit Card Debt Debt Couns…" at bounding box center [767, 244] width 196 height 31
select select "14"
click at [669, 229] on select "Select Cable / Satellite Services Collection Agency Credit Card Debt Debt Couns…" at bounding box center [767, 244] width 196 height 31
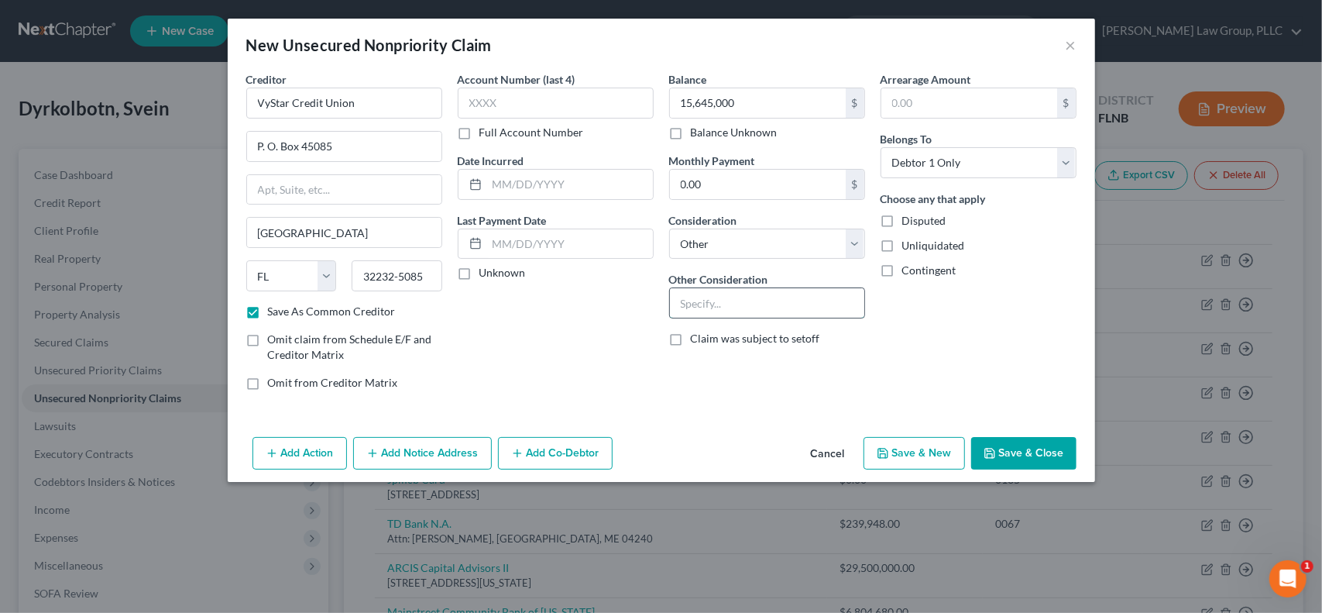
click at [761, 303] on input "text" at bounding box center [767, 302] width 194 height 29
type input "L"
type input "Personal guaranty - Celebration Pointe Holdings II, LLC loan"
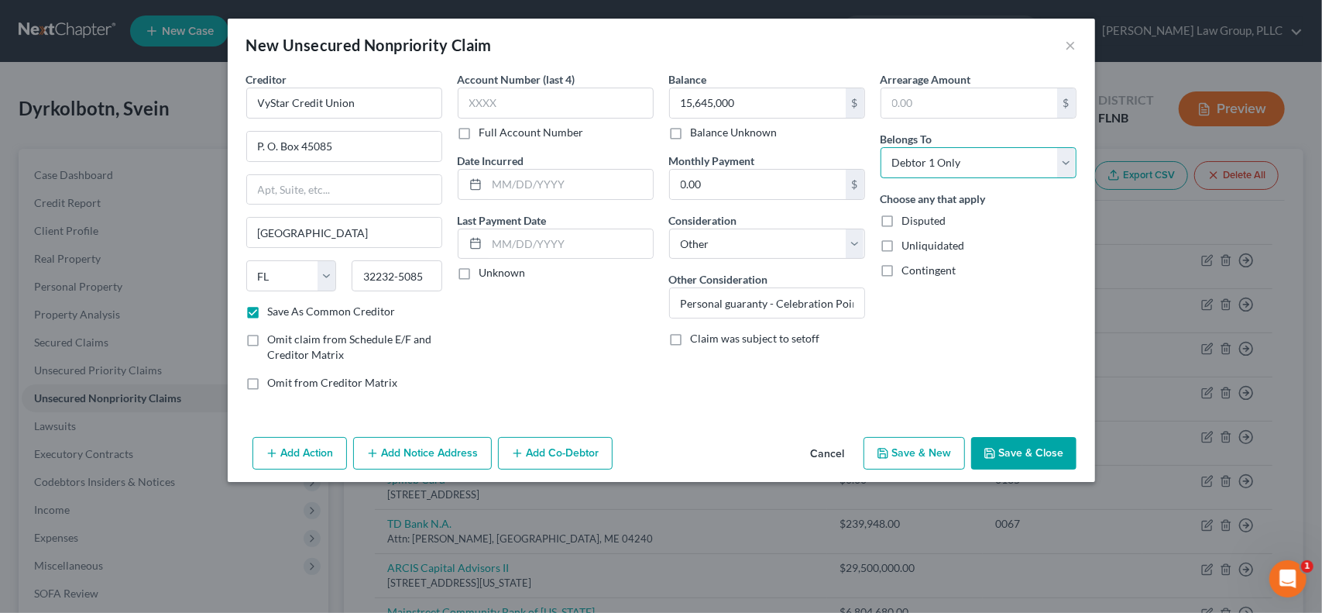
click at [1026, 158] on select "Select Debtor 1 Only Debtor 2 Only Debtor 1 And Debtor 2 Only At Least One Of T…" at bounding box center [979, 162] width 196 height 31
select select "3"
click at [881, 147] on select "Select Debtor 1 Only Debtor 2 Only Debtor 1 And Debtor 2 Only At Least One Of T…" at bounding box center [979, 162] width 196 height 31
click at [566, 453] on button "Add Co-Debtor" at bounding box center [555, 453] width 115 height 33
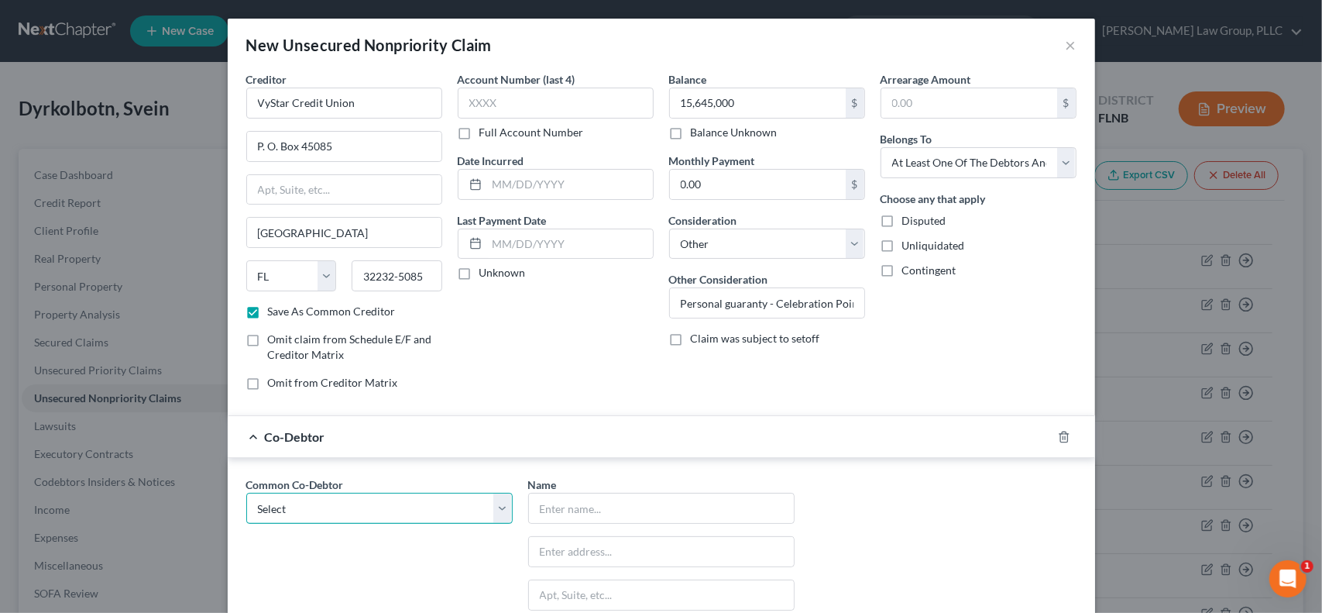
click at [380, 506] on select "Select Celebration Pointe Holdings II, LLC Patricia A. Shively Patricia A. Shiv…" at bounding box center [379, 508] width 266 height 31
select select "0"
click at [246, 493] on select "Select Celebration Pointe Holdings II, LLC Patricia A. Shively Patricia A. Shiv…" at bounding box center [379, 508] width 266 height 31
type input "Celebration Pointe Holdings II, LLC"
type input "5001 Celebration Pointe Ave"
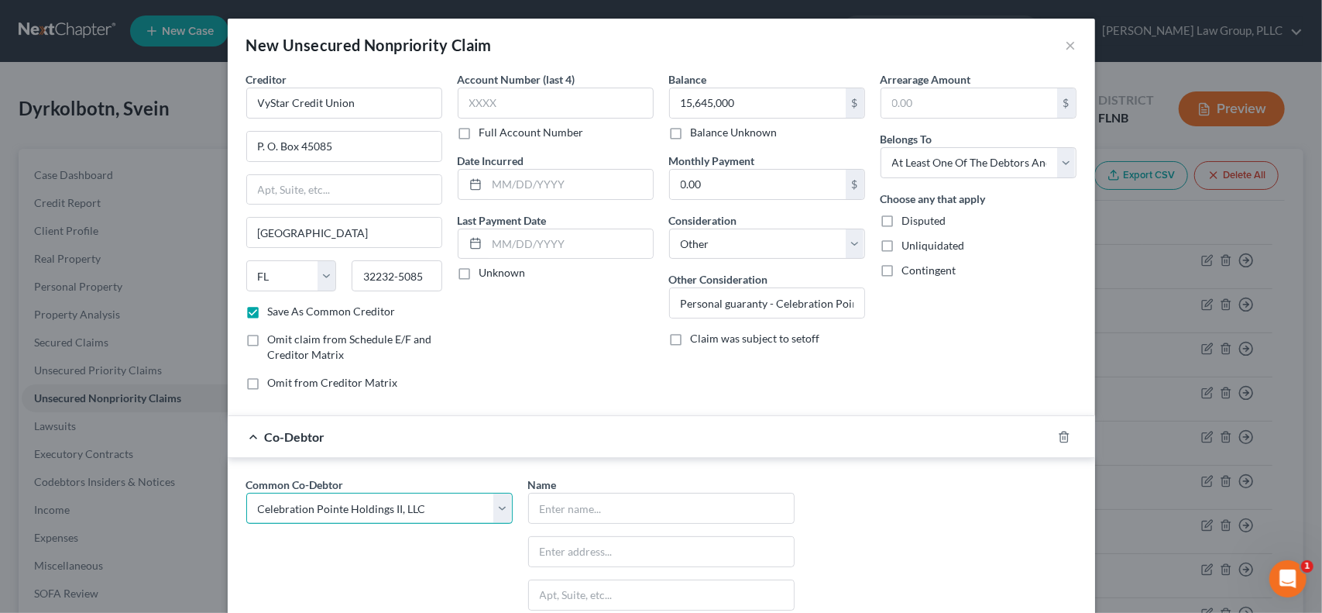
type input "Suite 180"
type input "Gainesville"
select select "9"
type input "32608"
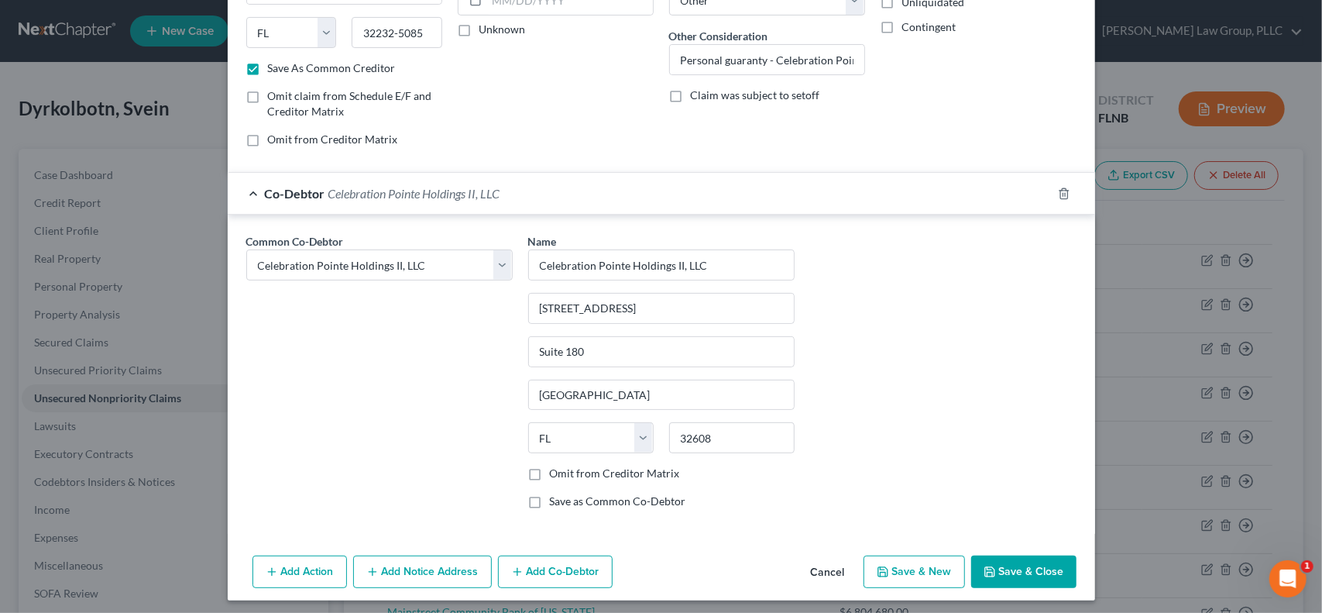
click at [539, 569] on button "Add Co-Debtor" at bounding box center [555, 571] width 115 height 33
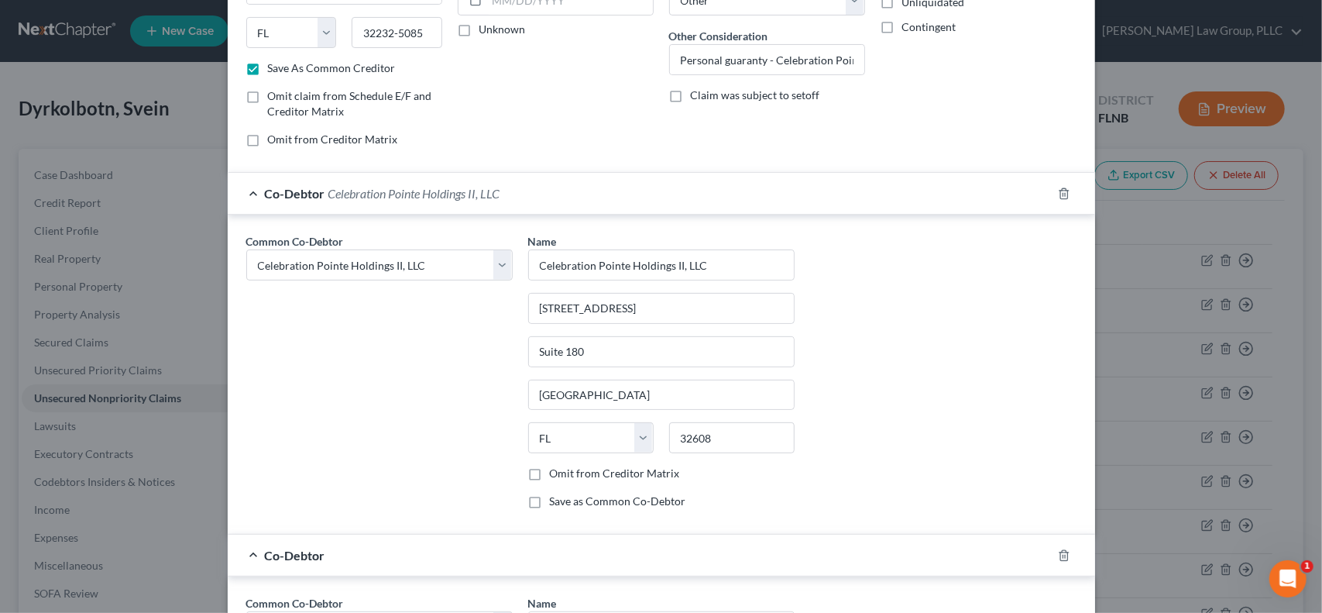
scroll to position [501, 0]
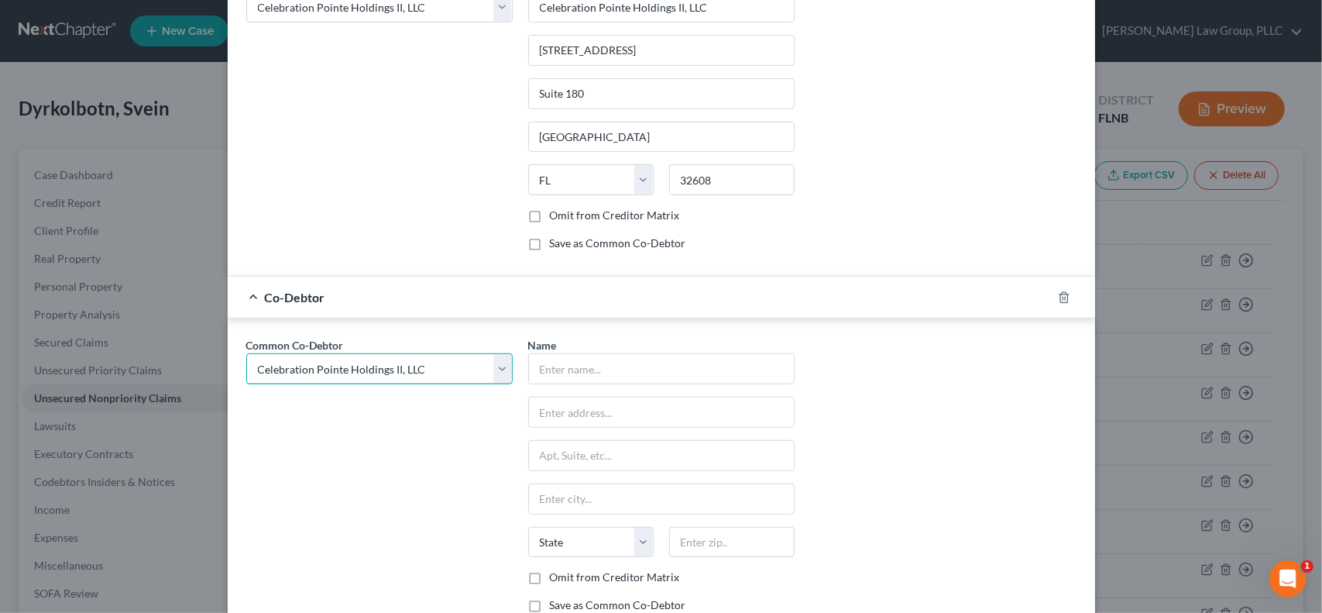
click at [495, 363] on select "Select Celebration Pointe Holdings II, LLC Patricia A. Shively Patricia A. Shiv…" at bounding box center [379, 368] width 266 height 31
select select "5"
click at [246, 353] on select "Select Celebration Pointe Holdings II, LLC Patricia A. Shively Patricia A. Shiv…" at bounding box center [379, 368] width 266 height 31
select select "5"
type input "SDPS Real Estate Investments. LLC"
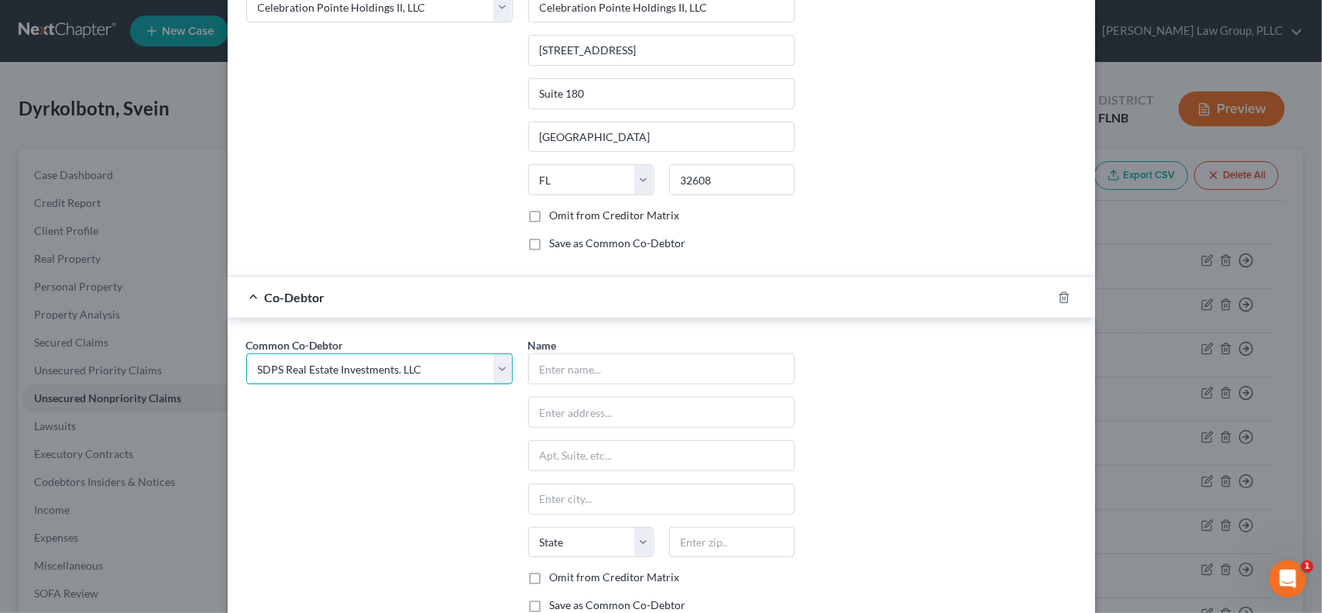
type input "5001 Celebration Pointe Ave"
type input "Suite 180"
type input "Gainesville"
select select "9"
type input "32608"
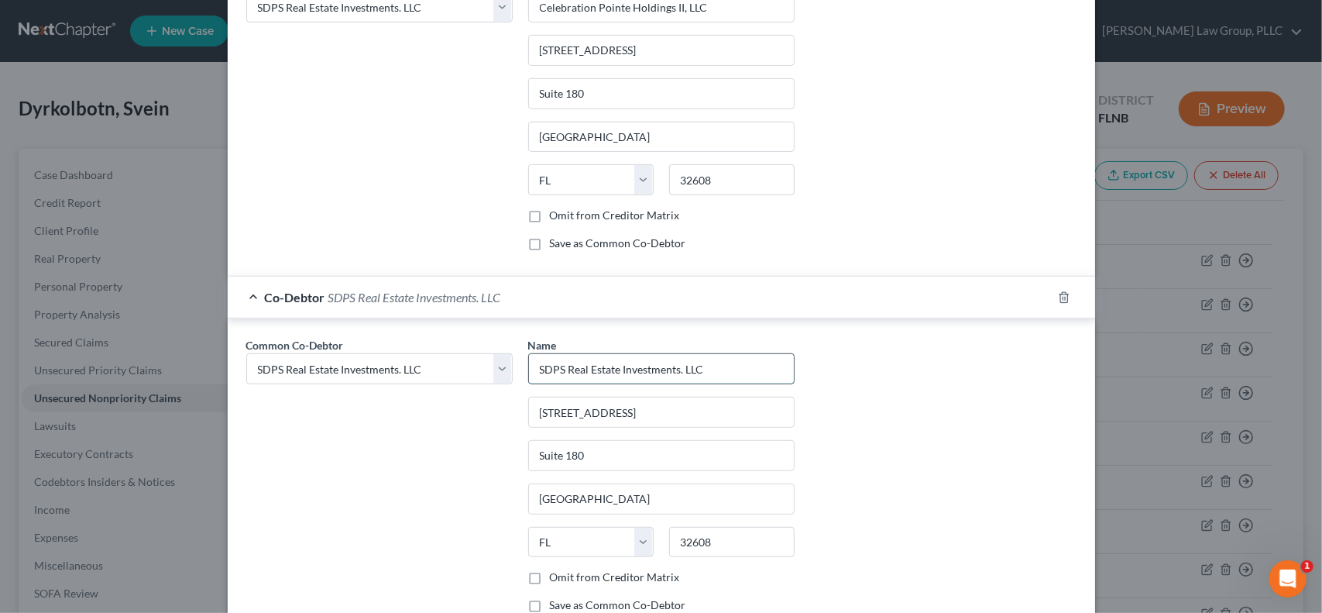
click at [718, 354] on input "SDPS Real Estate Investments. LLC" at bounding box center [661, 368] width 265 height 29
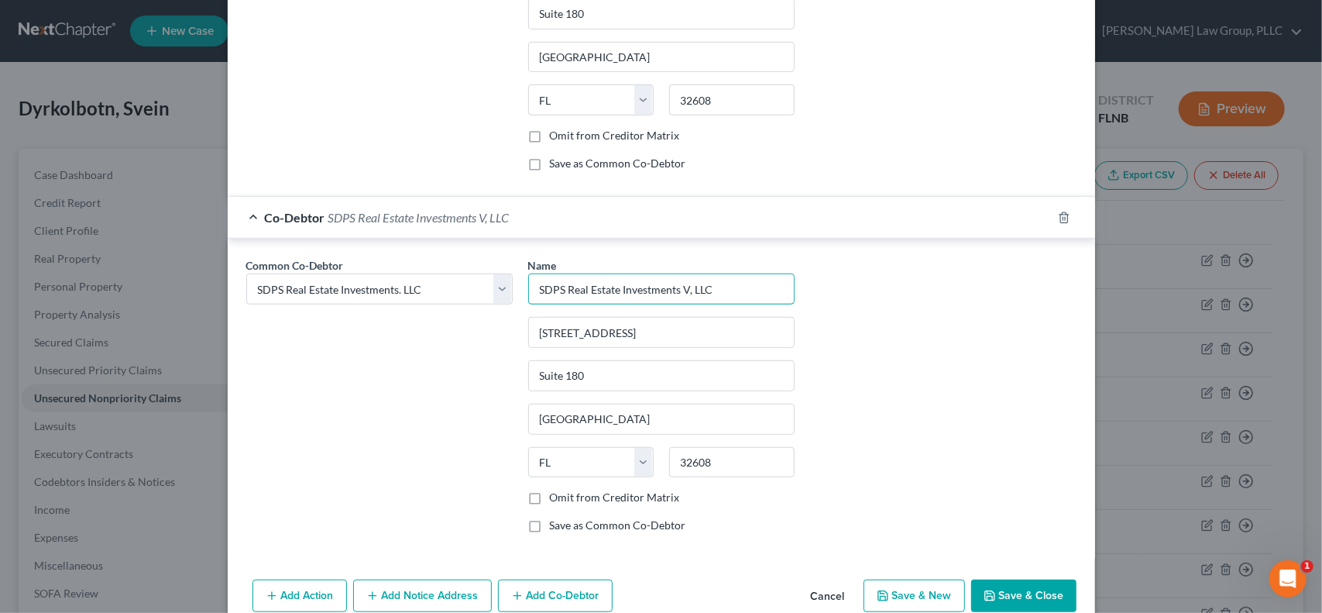
scroll to position [602, 0]
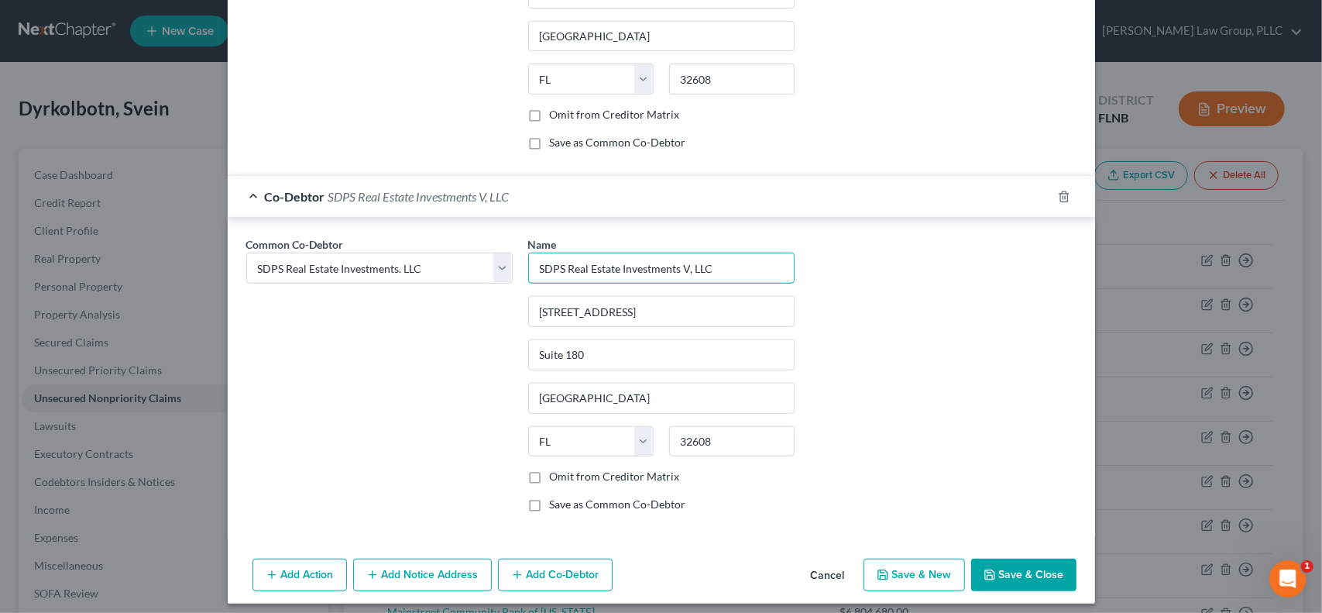
type input "SDPS Real Estate Investments V, LLC"
click at [550, 500] on label "Save as Common Co-Debtor" at bounding box center [618, 504] width 136 height 15
click at [556, 500] on input "Save as Common Co-Debtor" at bounding box center [561, 502] width 10 height 10
checkbox input "true"
click at [558, 569] on button "Add Co-Debtor" at bounding box center [555, 575] width 115 height 33
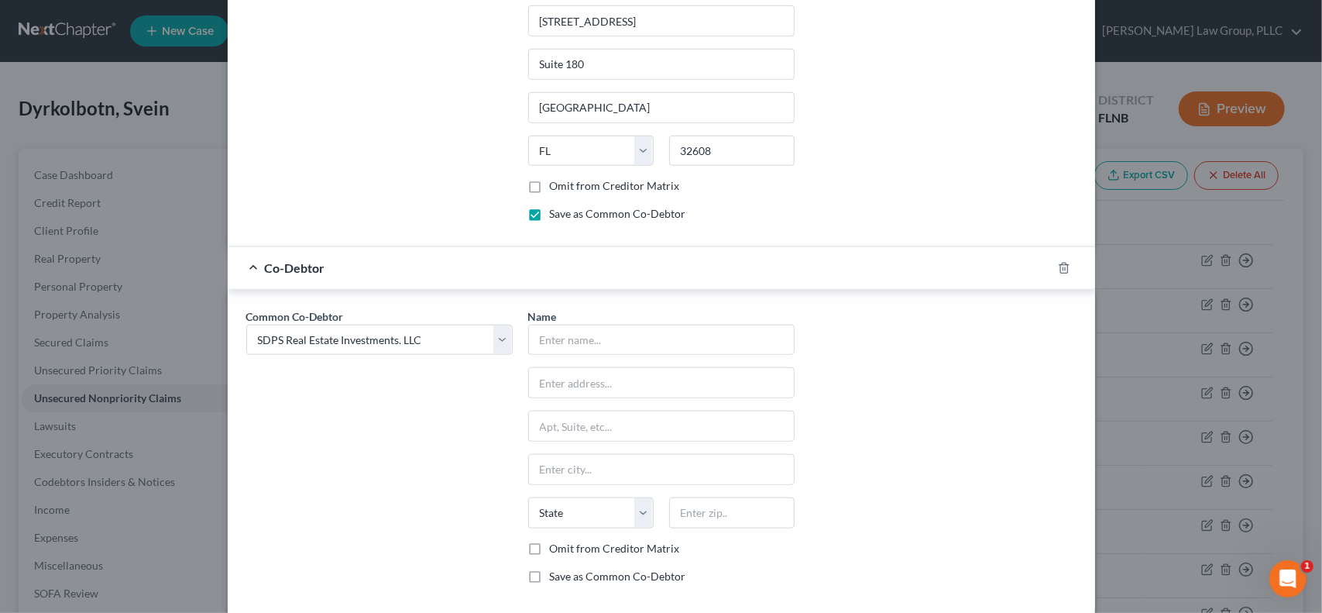
scroll to position [961, 0]
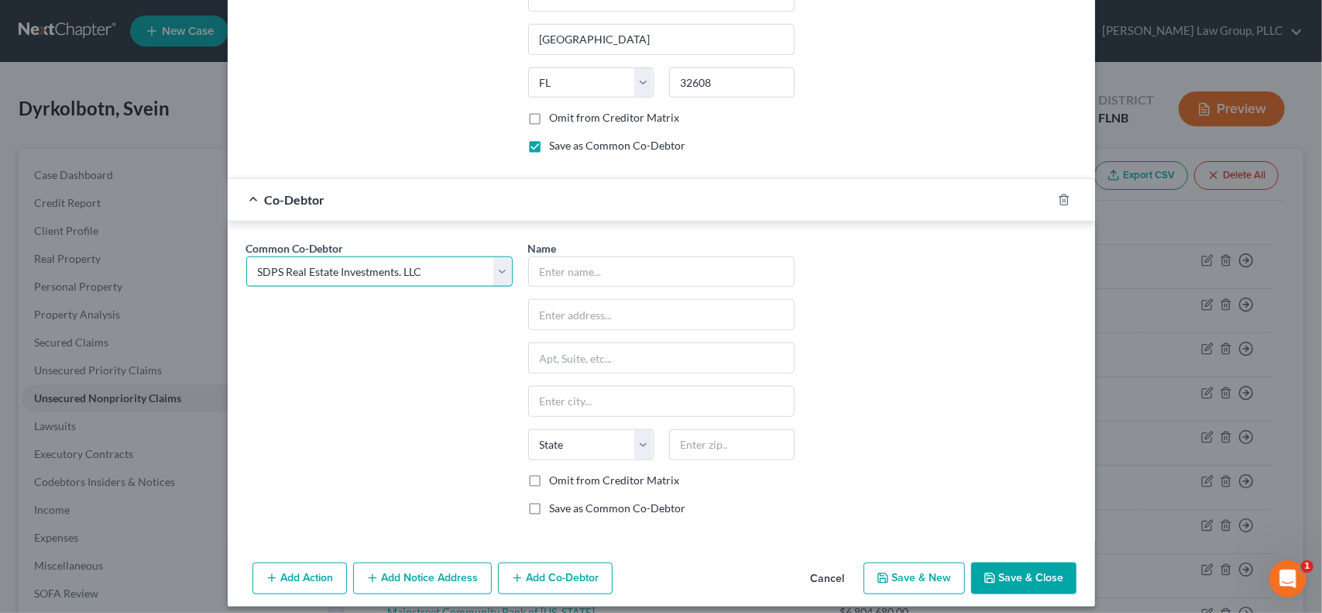
click at [498, 256] on select "Select Celebration Pointe Holdings II, LLC Patricia A. Shively Patricia A. Shiv…" at bounding box center [379, 271] width 266 height 31
select select "4"
click at [246, 256] on select "Select Celebration Pointe Holdings II, LLC Patricia A. Shively Patricia A. Shiv…" at bounding box center [379, 271] width 266 height 31
select select "4"
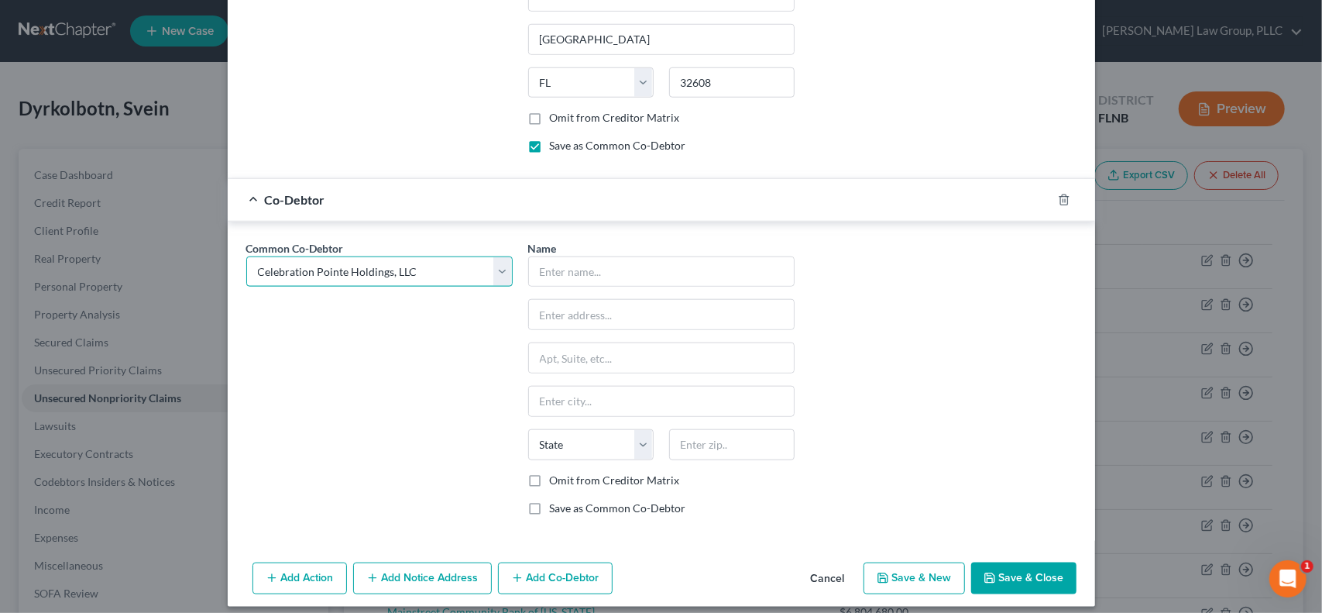
type input "Celebration Pointe Holdings, LLC"
type input "5001 Celebration Pointe Ave"
type input "Suite 180"
type input "Gainesville"
select select "9"
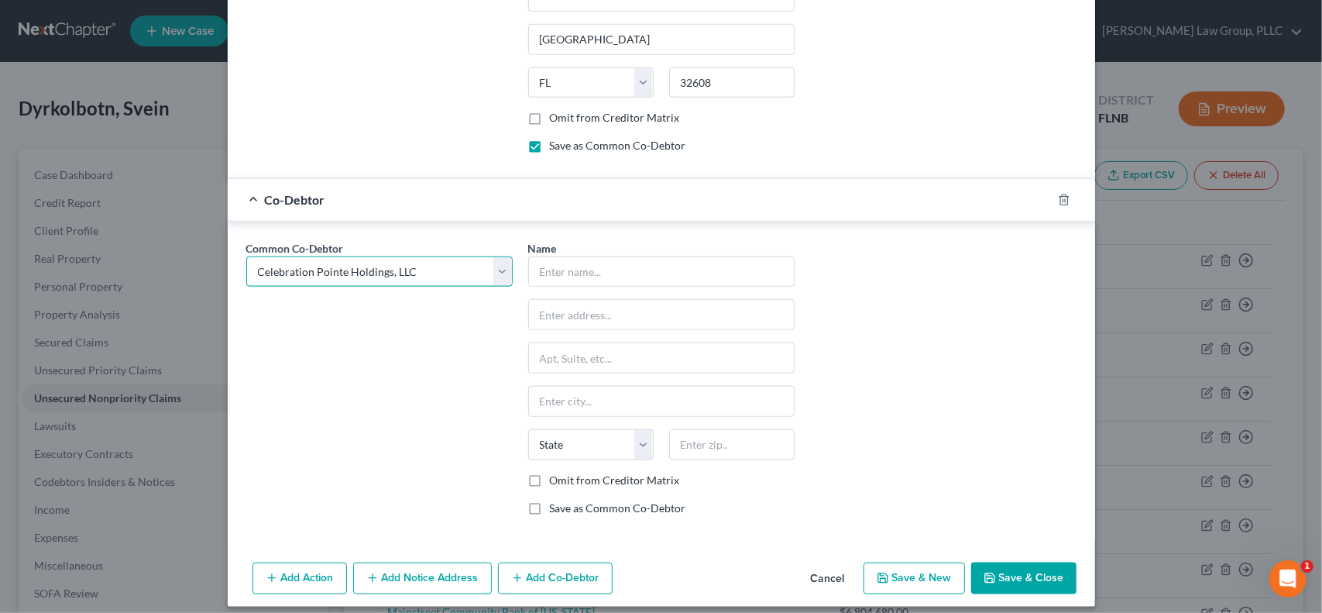
type input "32608"
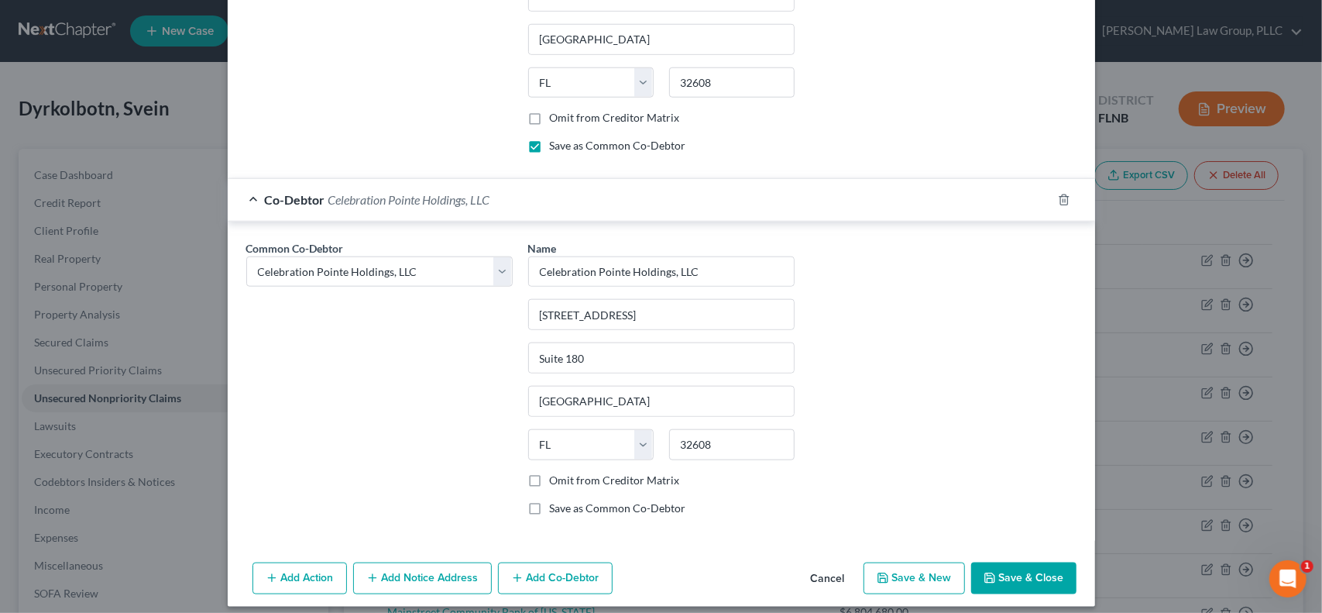
click at [576, 566] on button "Add Co-Debtor" at bounding box center [555, 578] width 115 height 33
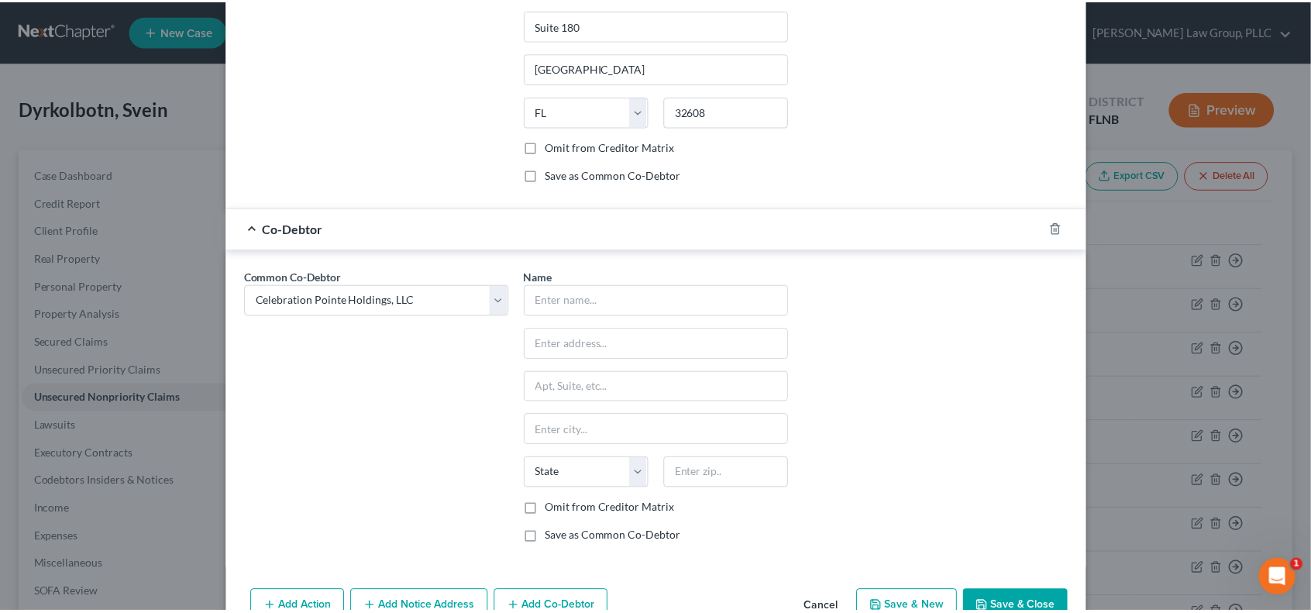
scroll to position [1320, 0]
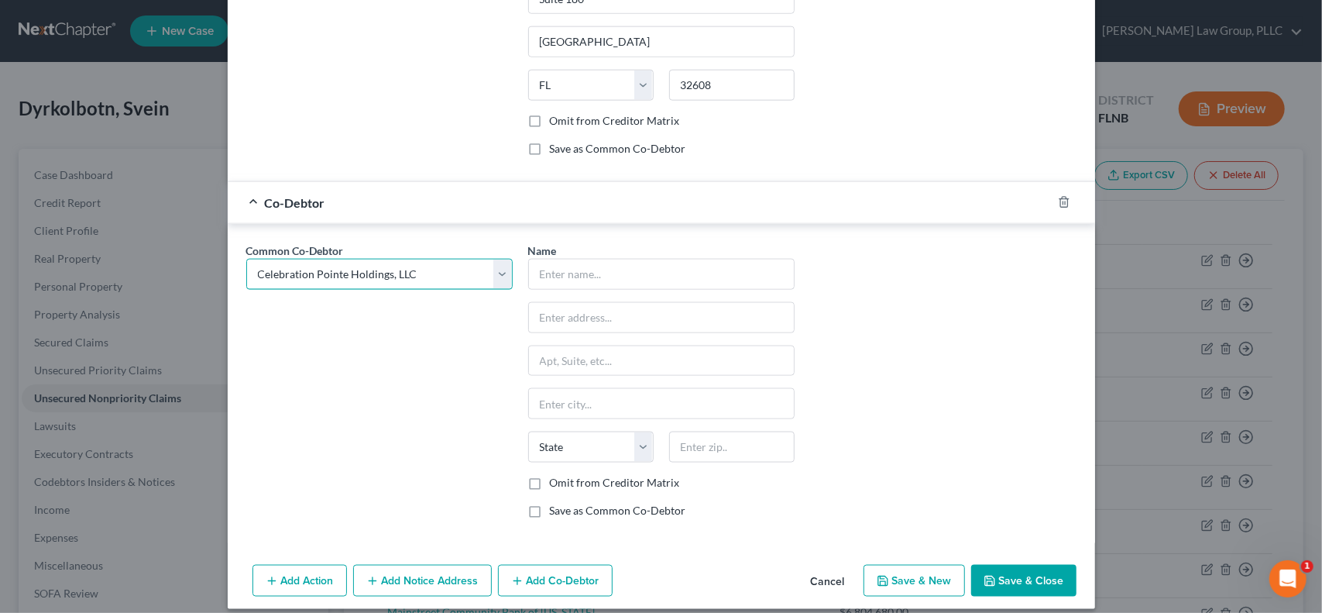
click at [493, 262] on select "Select Celebration Pointe Holdings II, LLC Patricia A. Shively Patricia A. Shiv…" at bounding box center [379, 274] width 266 height 31
select select "1"
click at [246, 259] on select "Select Celebration Pointe Holdings II, LLC Patricia A. Shively Patricia A. Shiv…" at bounding box center [379, 274] width 266 height 31
select select "1"
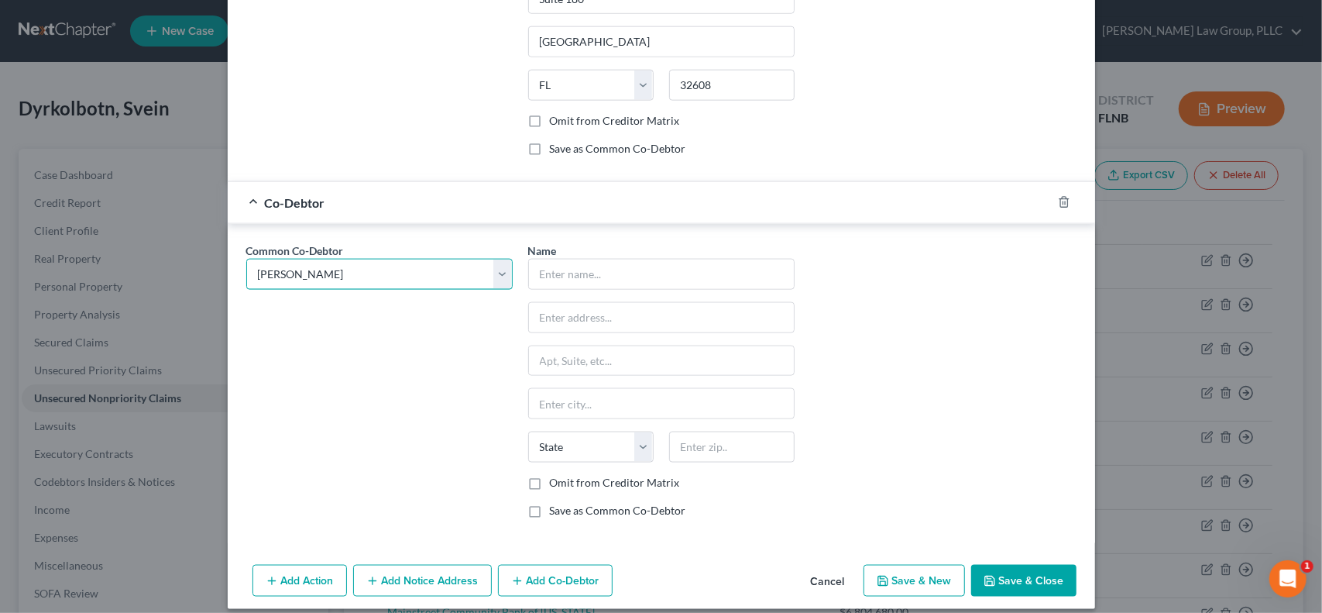
select select "1"
type input "Patricia A. Shively"
type input "608 SW 97th Terrace"
type input "Gainesville"
select select "9"
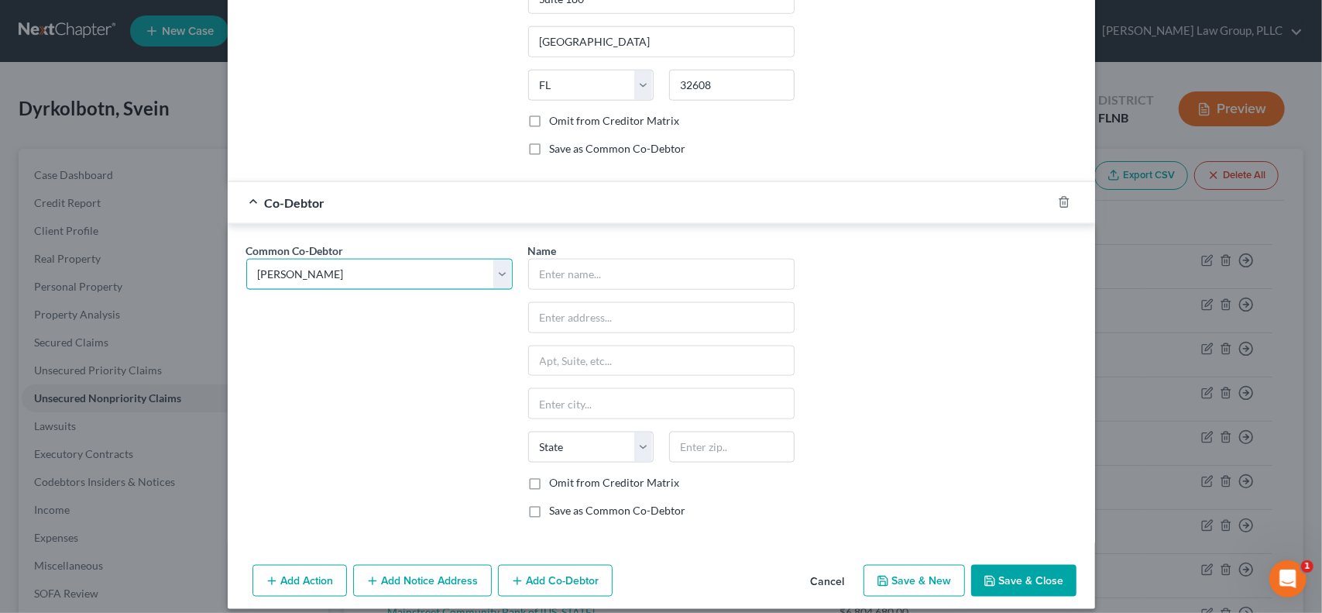
type input "32607"
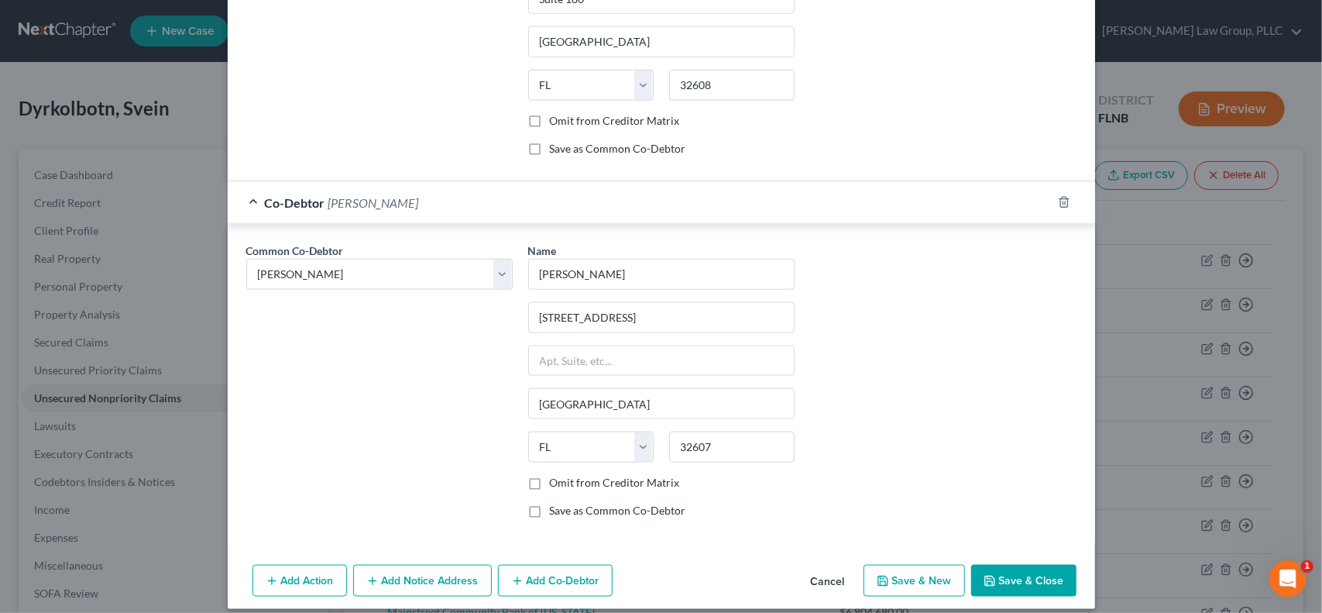
click at [1034, 569] on button "Save & Close" at bounding box center [1023, 581] width 105 height 33
checkbox input "false"
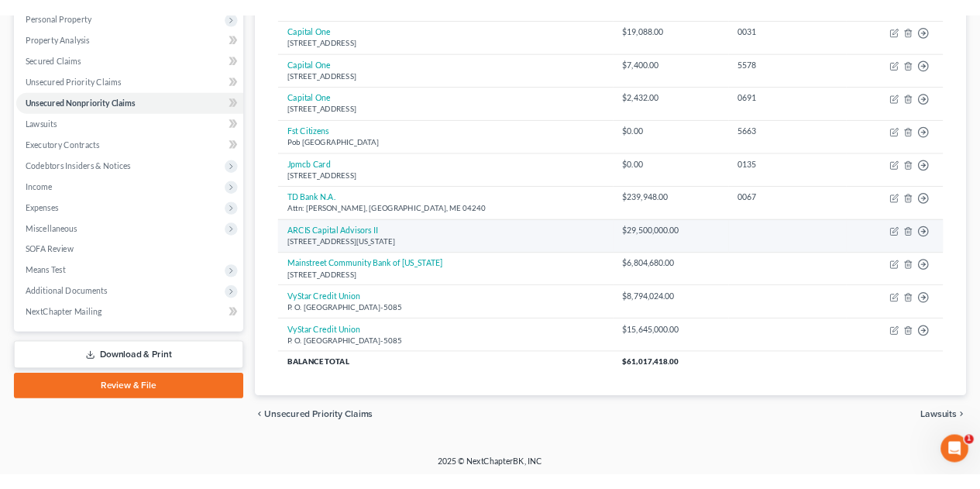
scroll to position [0, 0]
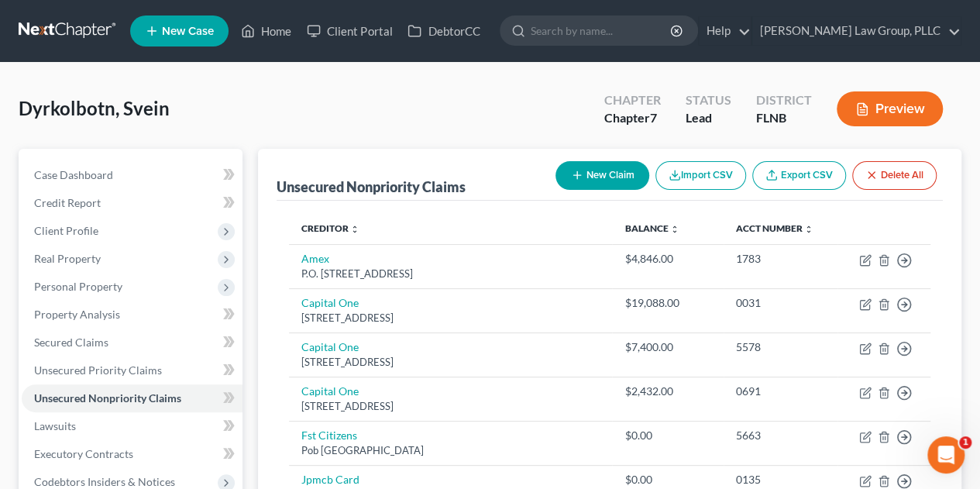
drag, startPoint x: 482, startPoint y: 119, endPoint x: 489, endPoint y: 114, distance: 8.4
click at [482, 119] on div "Dyrkolbotn, Svein Upgraded Chapter Chapter 7 Status Lead District FLNB Preview" at bounding box center [490, 114] width 943 height 67
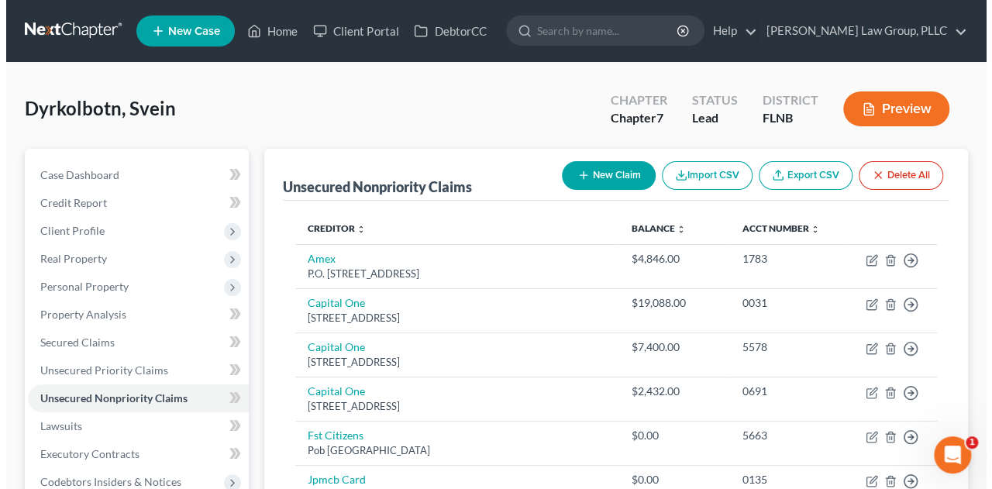
scroll to position [404, 0]
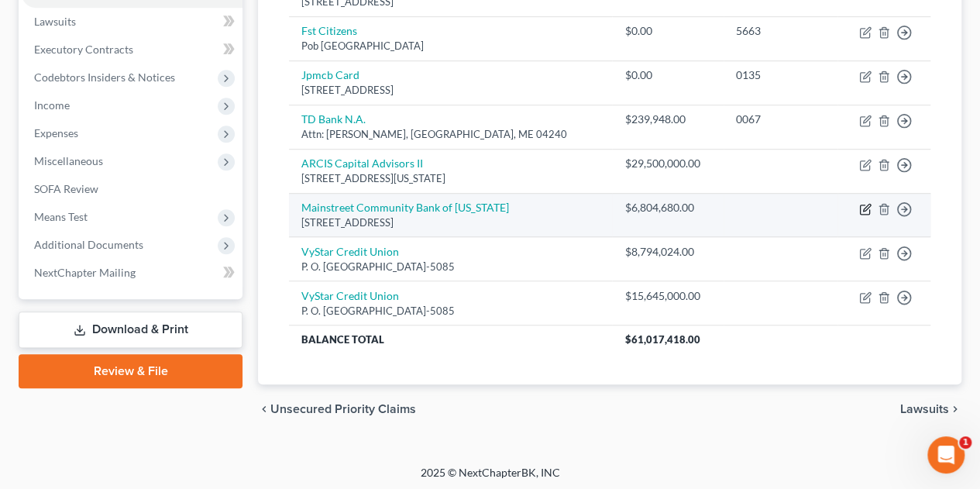
click at [863, 207] on icon "button" at bounding box center [866, 207] width 7 height 7
select select "9"
select select "14"
select select "3"
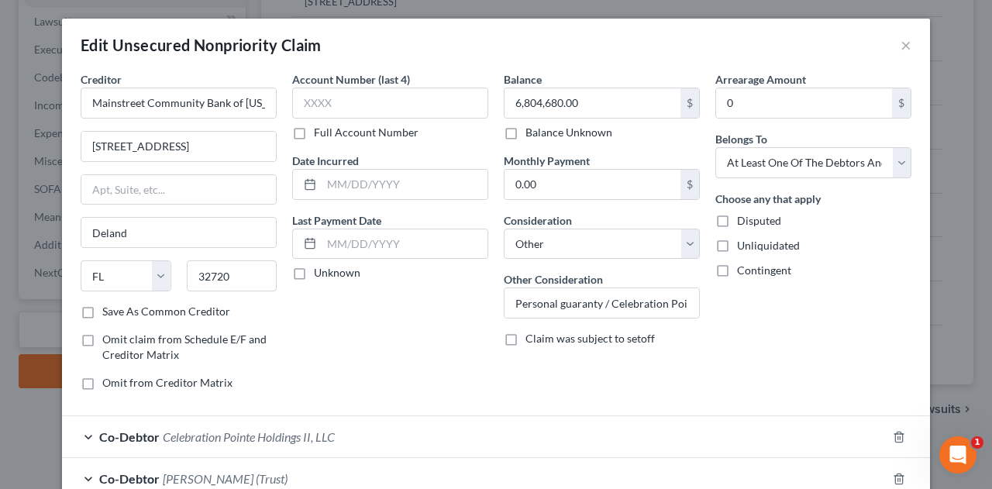
scroll to position [179, 0]
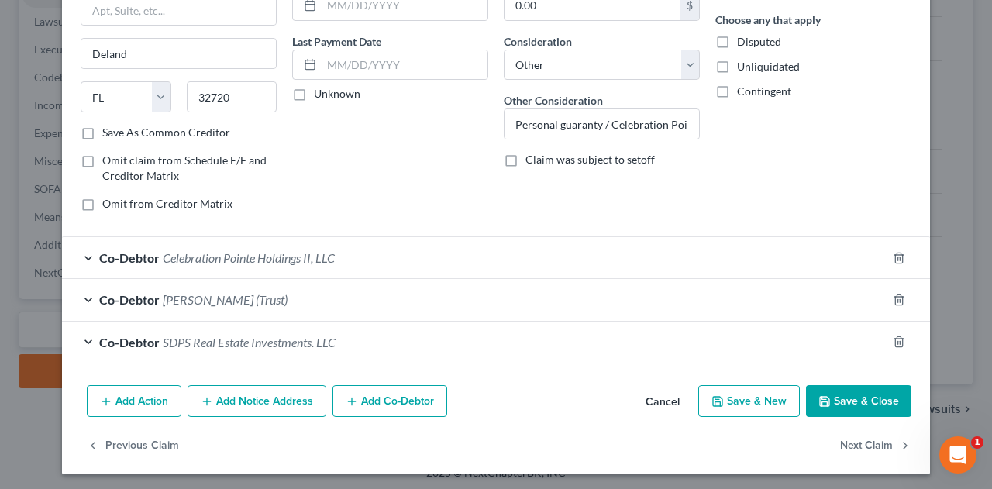
click at [401, 393] on button "Add Co-Debtor" at bounding box center [389, 401] width 115 height 33
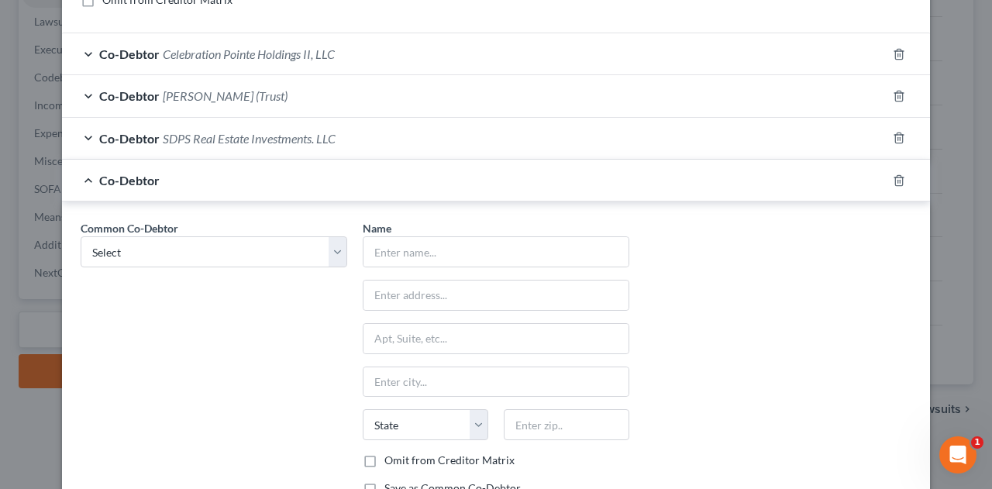
scroll to position [437, 0]
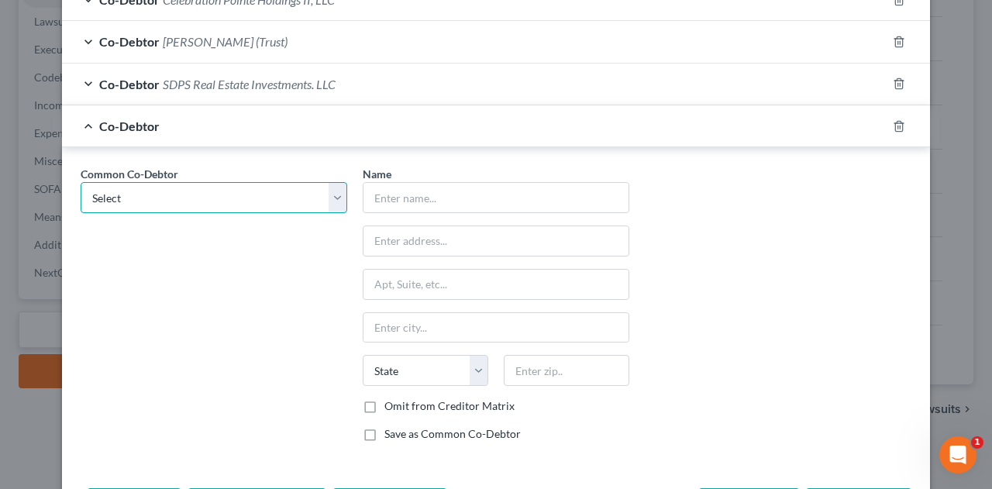
click at [335, 194] on select "Select Celebration Pointe Holdings II, LLC Patricia A. Shively Patricia A. Shiv…" at bounding box center [214, 197] width 266 height 31
select select "4"
click at [81, 182] on select "Select Celebration Pointe Holdings II, LLC Patricia A. Shively Patricia A. Shiv…" at bounding box center [214, 197] width 266 height 31
type input "Celebration Pointe Holdings, LLC"
type input "5001 Celebration Pointe Ave"
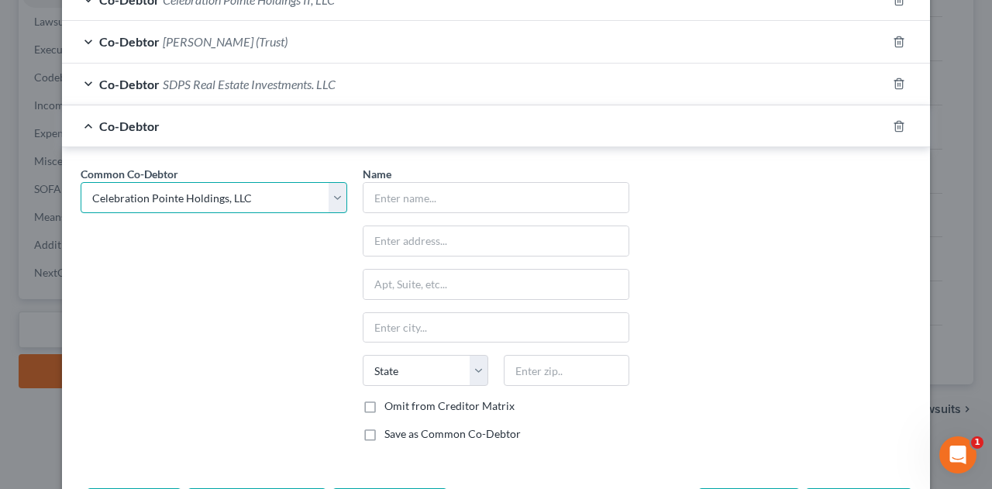
type input "Suite 180"
type input "Gainesville"
select select "9"
type input "32608"
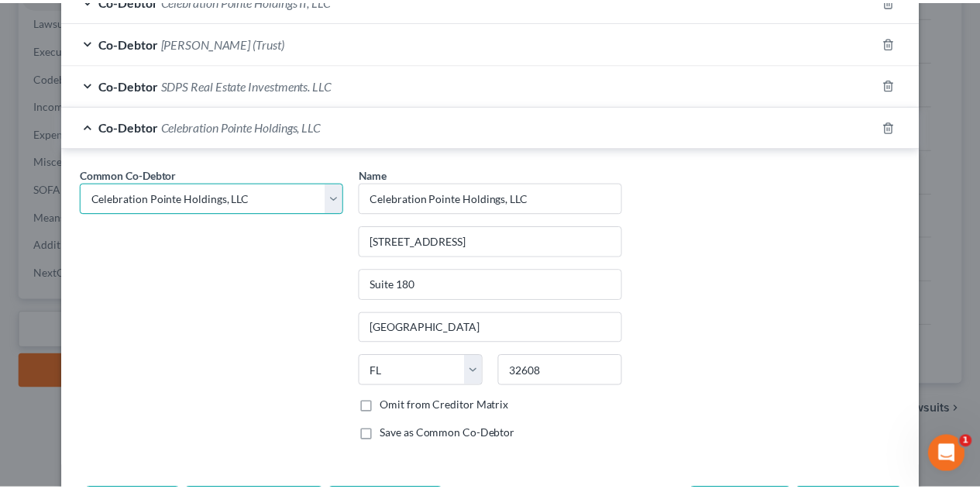
scroll to position [538, 0]
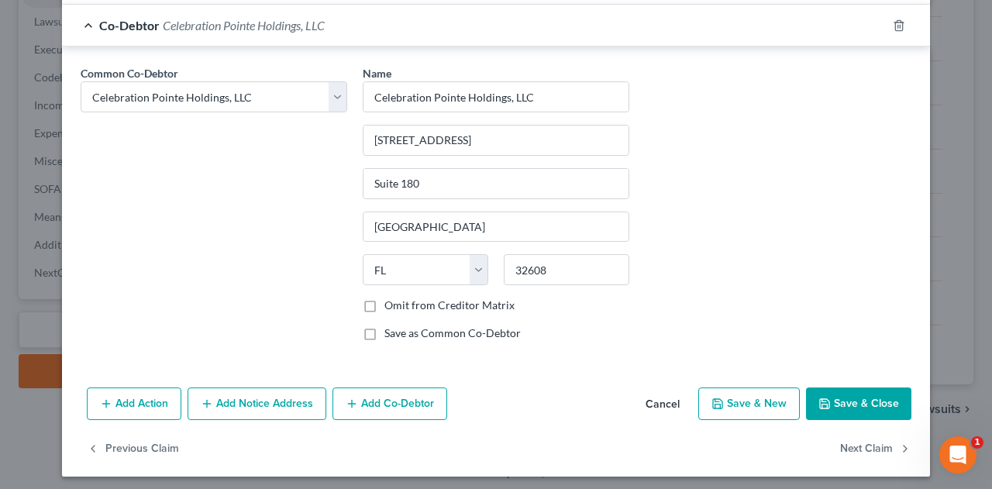
click at [844, 396] on button "Save & Close" at bounding box center [858, 403] width 105 height 33
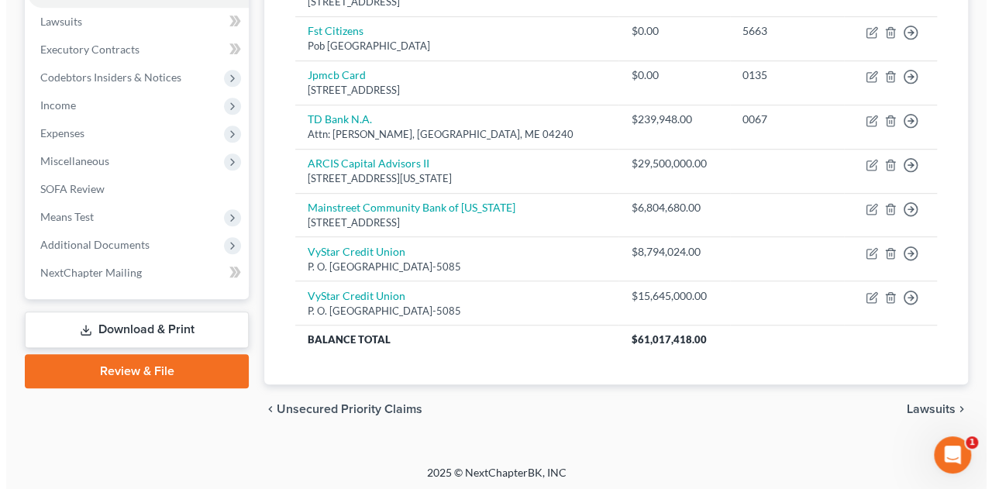
scroll to position [0, 0]
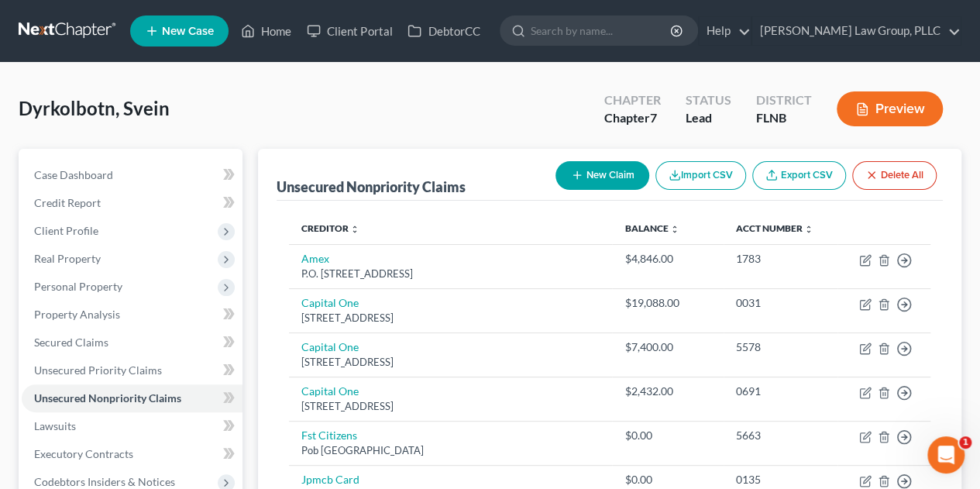
click at [599, 181] on button "New Claim" at bounding box center [602, 175] width 94 height 29
select select "0"
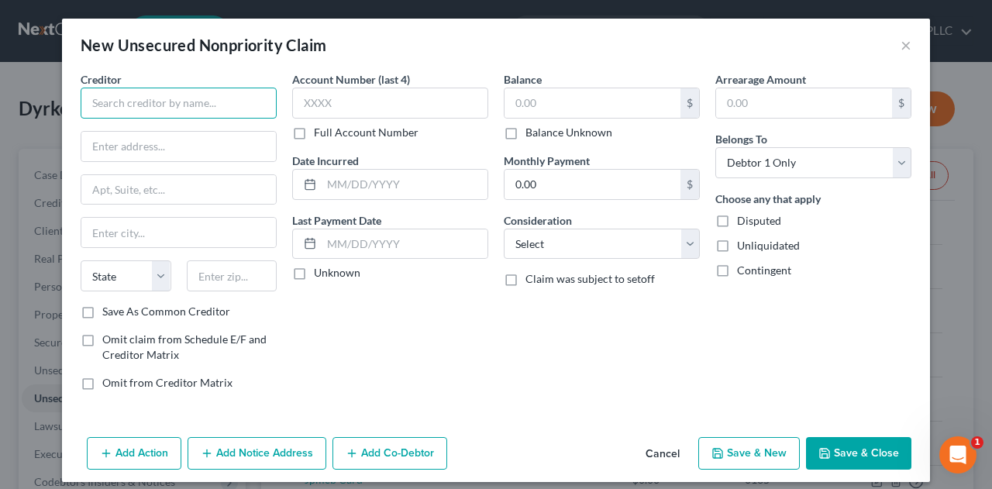
click at [222, 105] on input "text" at bounding box center [179, 103] width 196 height 31
type input "Linda McGurn"
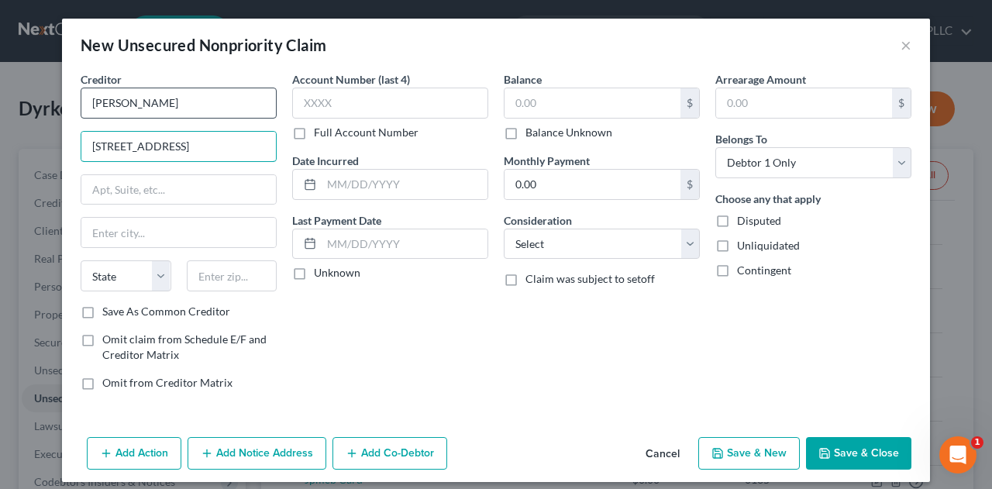
type input "101 SE 2nd Place"
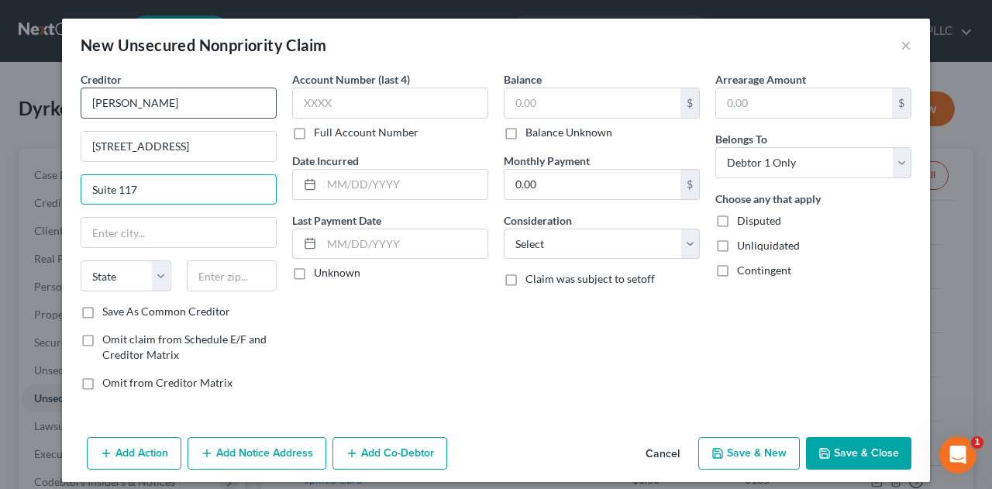
type input "Suite 117"
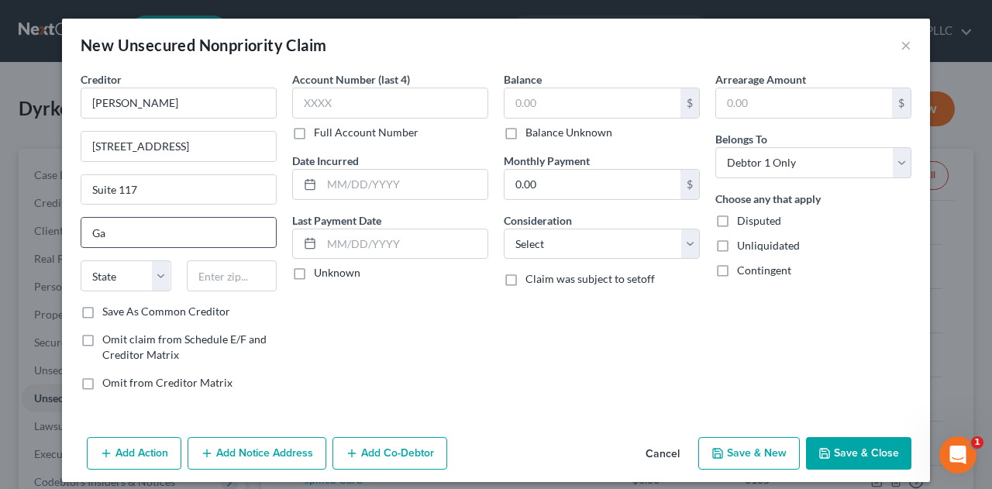
type input "Gainesville"
type input "32601"
select select "9"
drag, startPoint x: 83, startPoint y: 312, endPoint x: 98, endPoint y: 311, distance: 14.7
click at [102, 312] on label "Save As Common Creditor" at bounding box center [166, 311] width 128 height 15
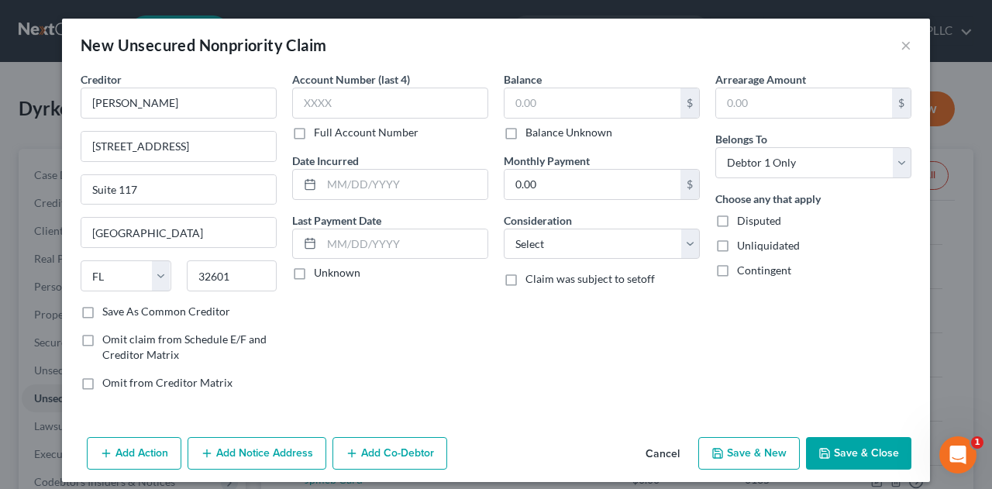
click at [108, 312] on input "Save As Common Creditor" at bounding box center [113, 309] width 10 height 10
checkbox input "true"
click at [627, 188] on input "0.00" at bounding box center [592, 184] width 176 height 29
click at [566, 100] on input "text" at bounding box center [592, 102] width 176 height 29
click at [573, 236] on select "Select Cable / Satellite Services Collection Agency Credit Card Debt Debt Couns…" at bounding box center [602, 244] width 196 height 31
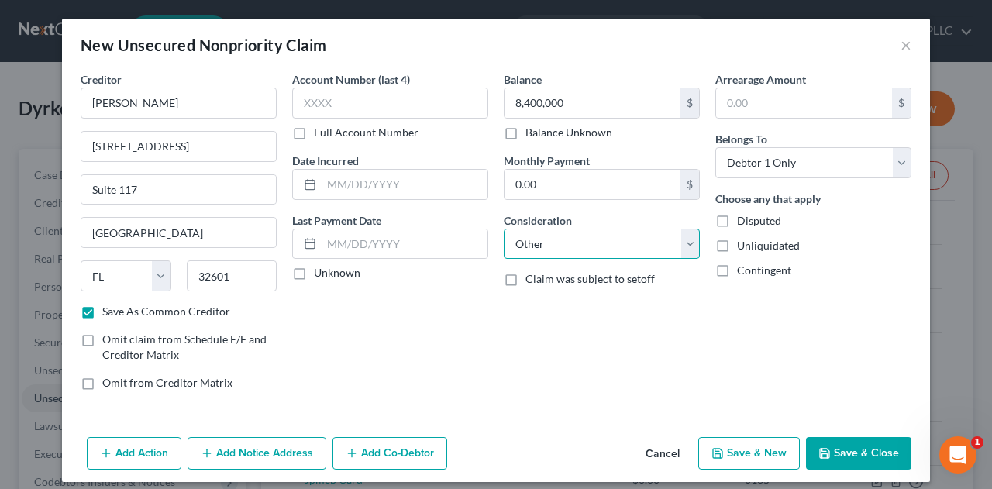
click at [504, 229] on select "Select Cable / Satellite Services Collection Agency Credit Card Debt Debt Couns…" at bounding box center [602, 244] width 196 height 31
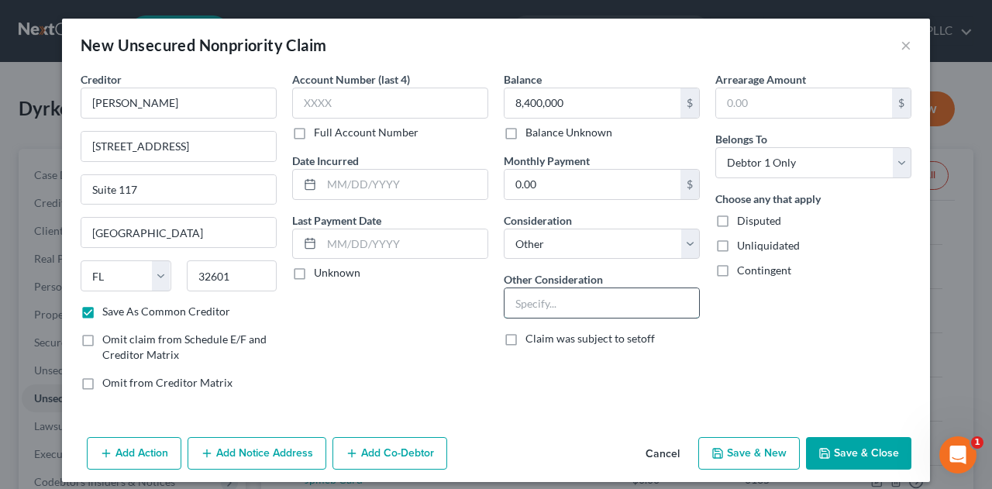
click at [583, 311] on input "text" at bounding box center [601, 302] width 194 height 29
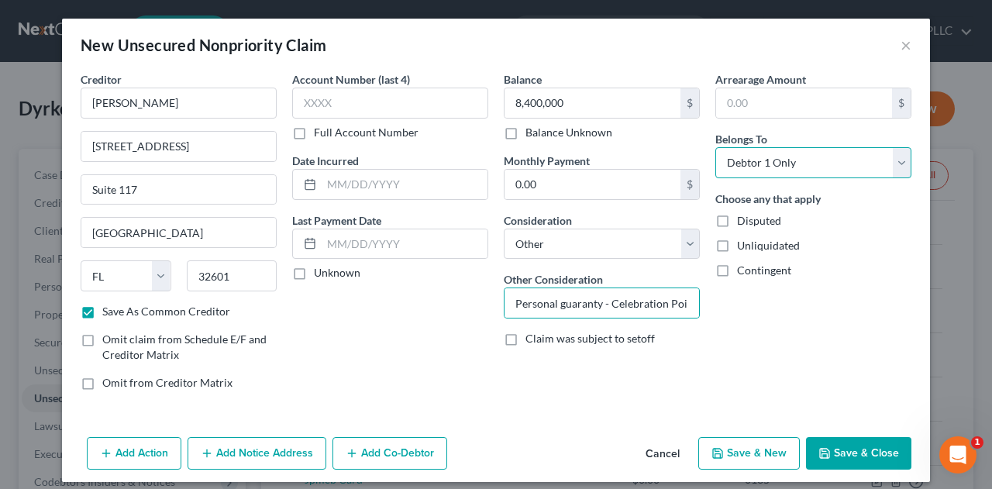
click at [818, 162] on select "Select Debtor 1 Only Debtor 2 Only Debtor 1 And Debtor 2 Only At Least One Of T…" at bounding box center [813, 162] width 196 height 31
click at [715, 147] on select "Select Debtor 1 Only Debtor 2 Only Debtor 1 And Debtor 2 Only At Least One Of T…" at bounding box center [813, 162] width 196 height 31
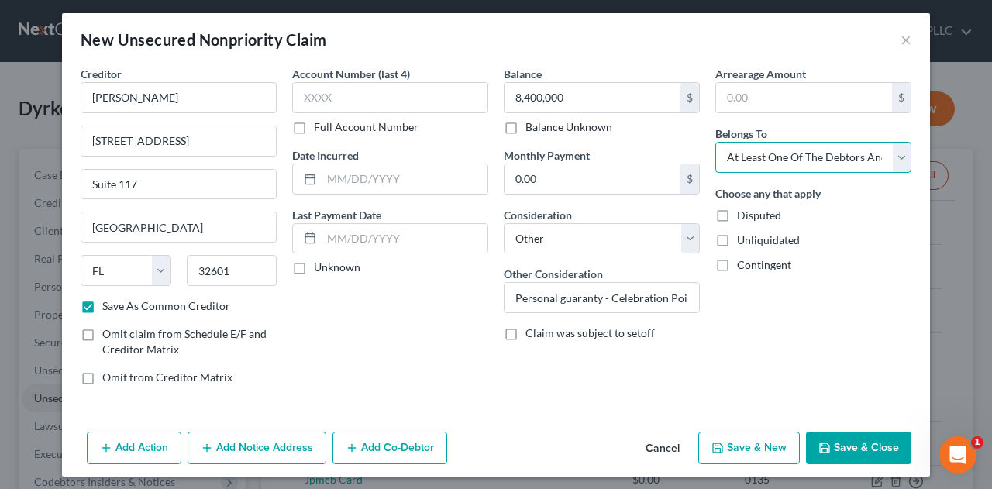
scroll to position [8, 0]
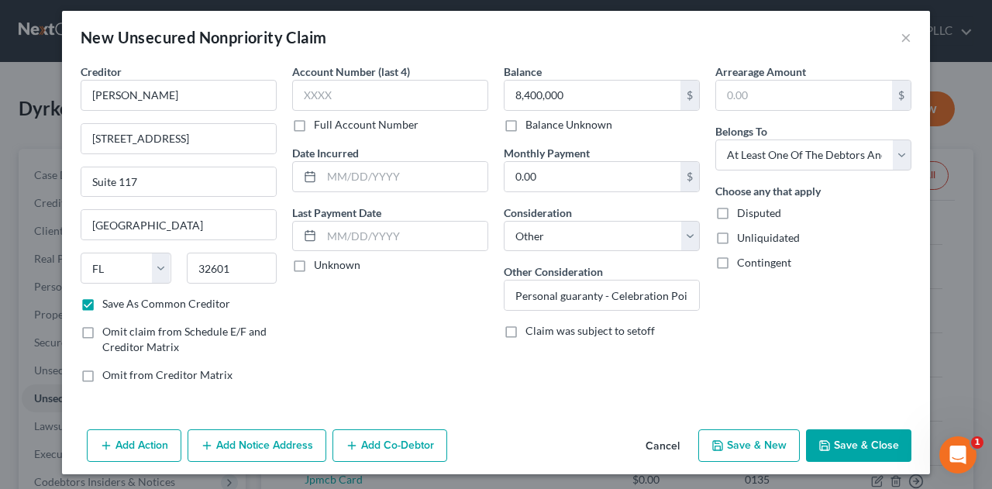
click at [411, 442] on button "Add Co-Debtor" at bounding box center [389, 445] width 115 height 33
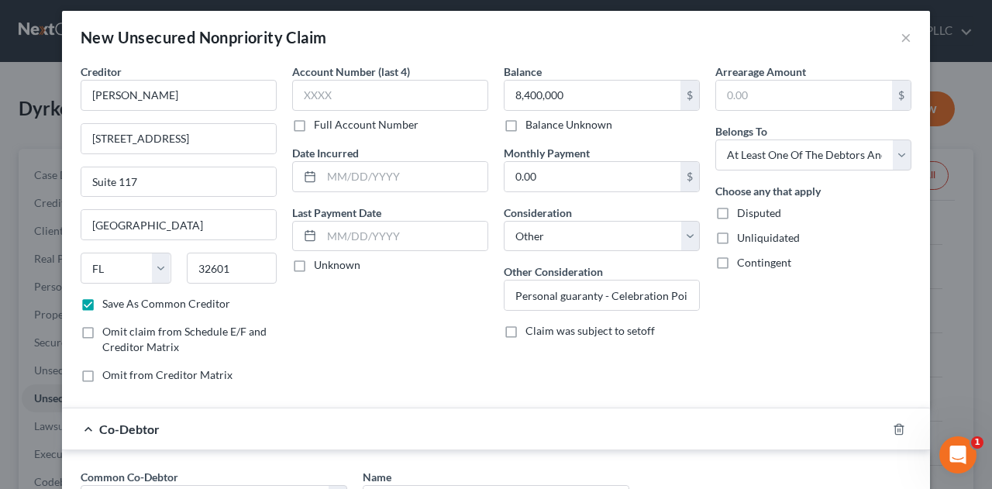
scroll to position [266, 0]
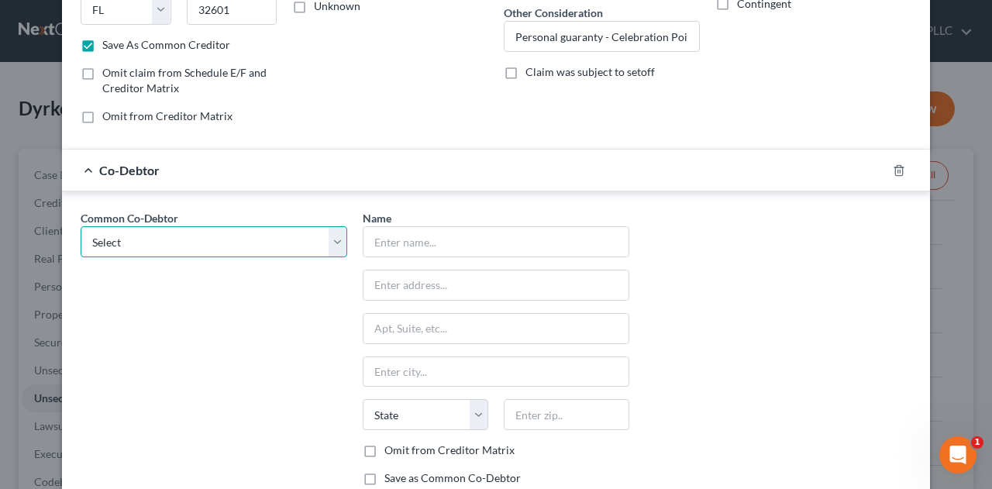
click at [332, 241] on select "Select Celebration Pointe Holdings II, LLC Patricia A. Shively Patricia A. Shiv…" at bounding box center [214, 241] width 266 height 31
click at [81, 226] on select "Select Celebration Pointe Holdings II, LLC Patricia A. Shively Patricia A. Shiv…" at bounding box center [214, 241] width 266 height 31
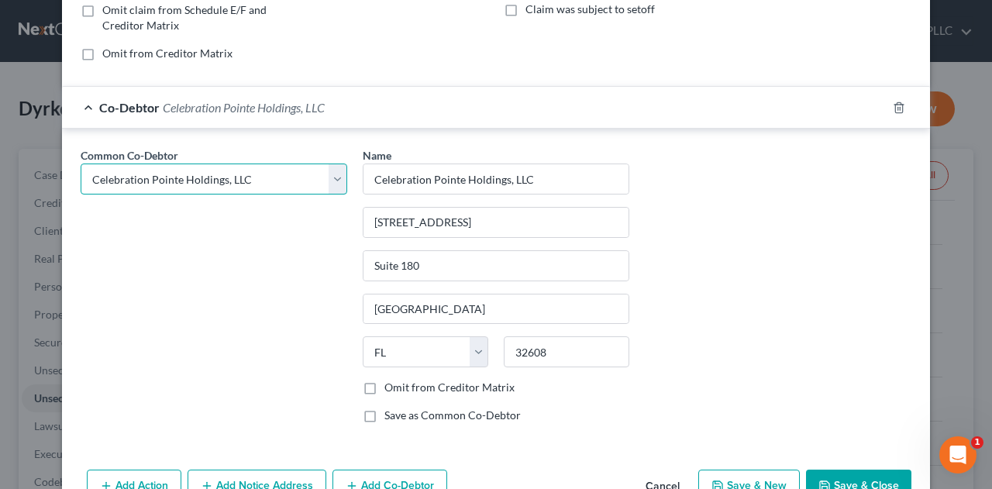
scroll to position [367, 0]
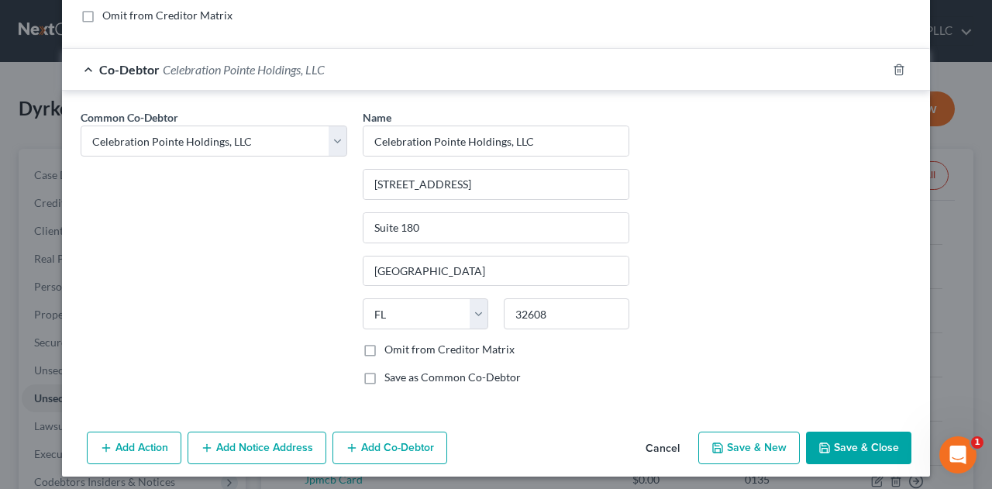
drag, startPoint x: 390, startPoint y: 445, endPoint x: 631, endPoint y: 305, distance: 278.4
click at [392, 441] on button "Add Co-Debtor" at bounding box center [389, 448] width 115 height 33
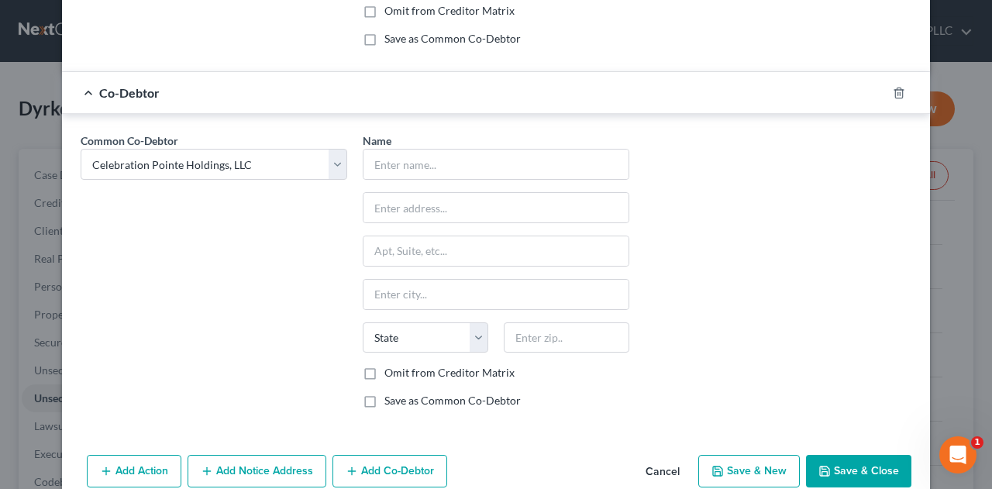
scroll to position [726, 0]
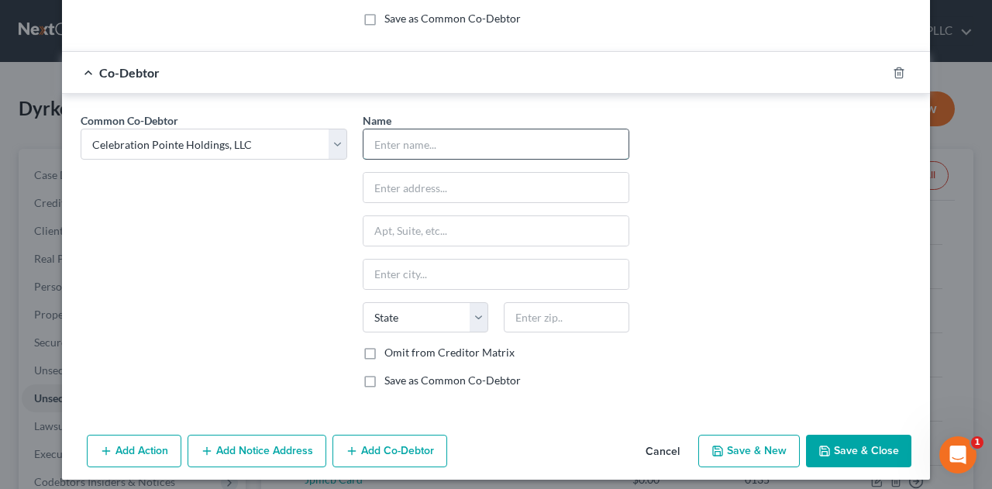
click at [459, 143] on input "text" at bounding box center [495, 143] width 265 height 29
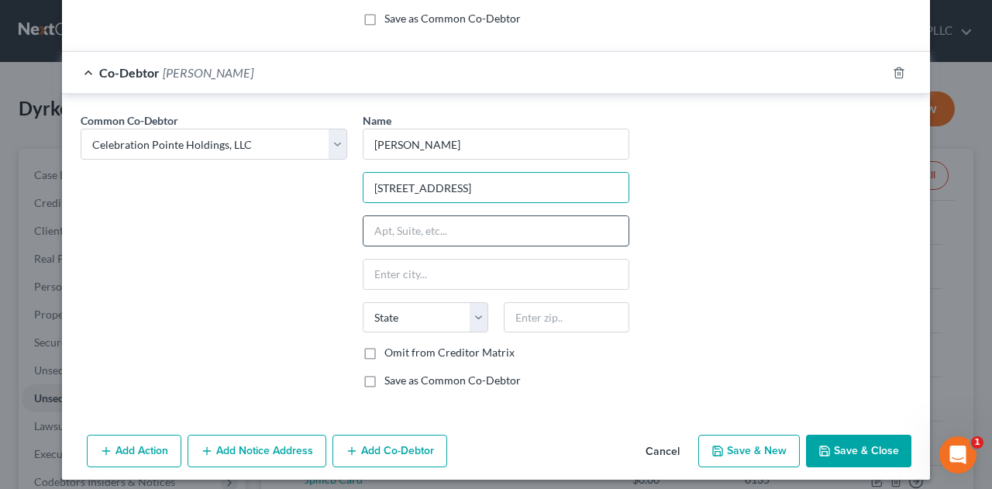
click at [445, 218] on input "text" at bounding box center [495, 230] width 265 height 29
click at [452, 269] on input "text" at bounding box center [495, 274] width 265 height 29
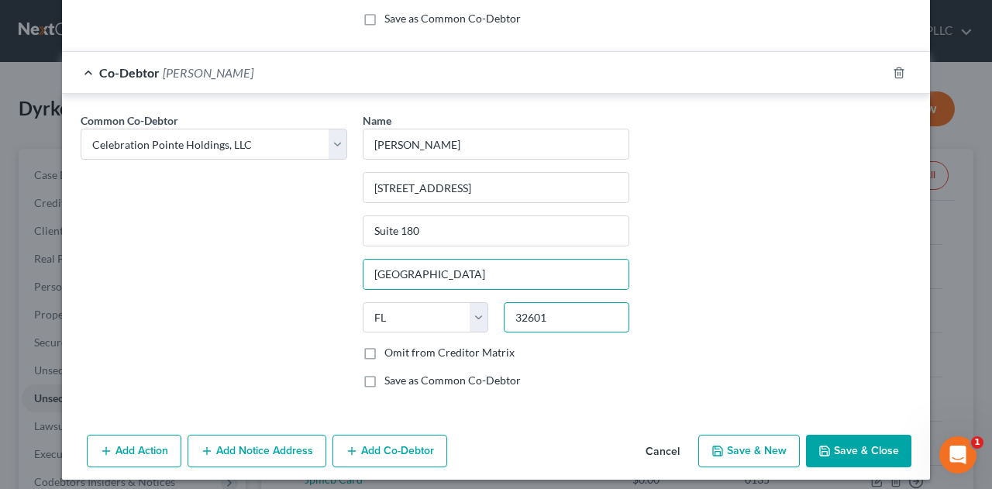
click at [576, 312] on input "32601" at bounding box center [567, 317] width 126 height 31
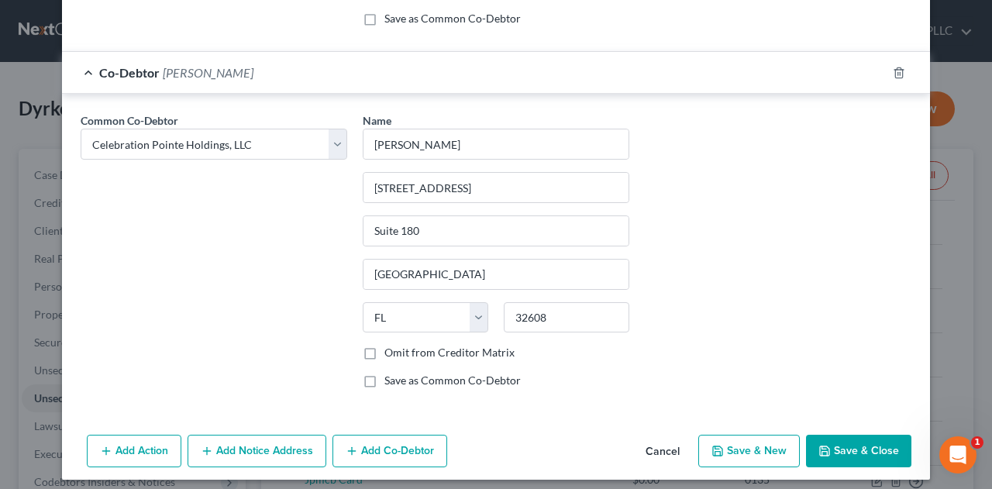
drag, startPoint x: 359, startPoint y: 370, endPoint x: 391, endPoint y: 365, distance: 32.9
click at [384, 373] on label "Save as Common Co-Debtor" at bounding box center [452, 380] width 136 height 15
click at [390, 373] on input "Save as Common Co-Debtor" at bounding box center [395, 378] width 10 height 10
click at [410, 444] on button "Add Co-Debtor" at bounding box center [389, 451] width 115 height 33
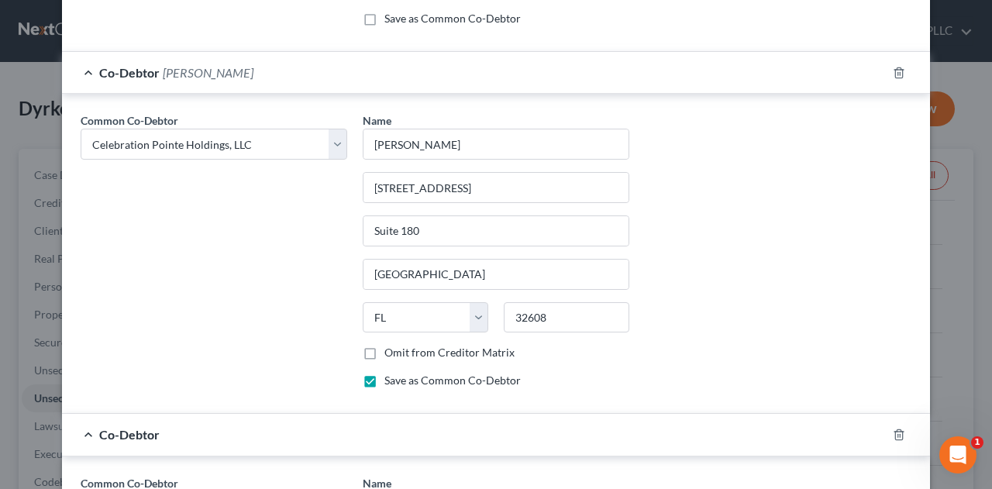
scroll to position [984, 0]
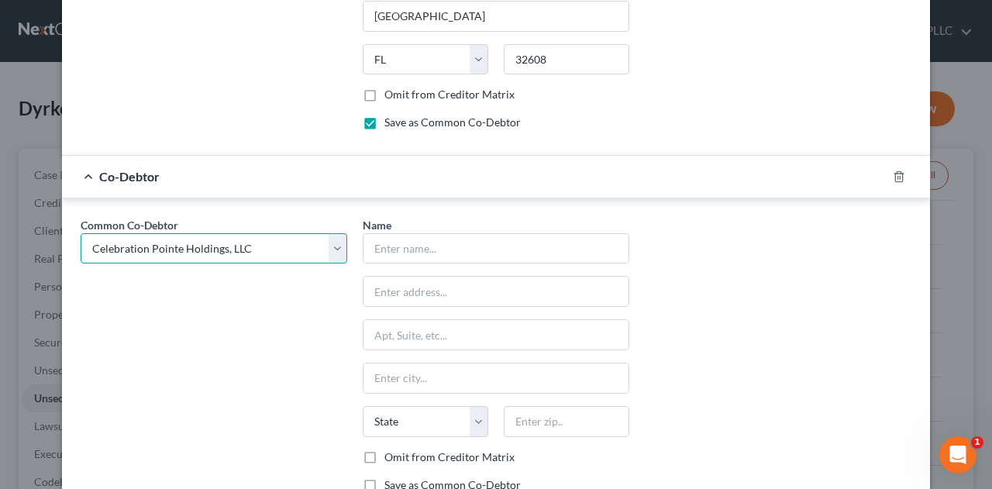
click at [329, 242] on select "Select Celebration Pointe Holdings II, LLC Patricia A. Shively Patricia A. Shiv…" at bounding box center [214, 248] width 266 height 31
click at [81, 233] on select "Select Celebration Pointe Holdings II, LLC Patricia A. Shively Patricia A. Shiv…" at bounding box center [214, 248] width 266 height 31
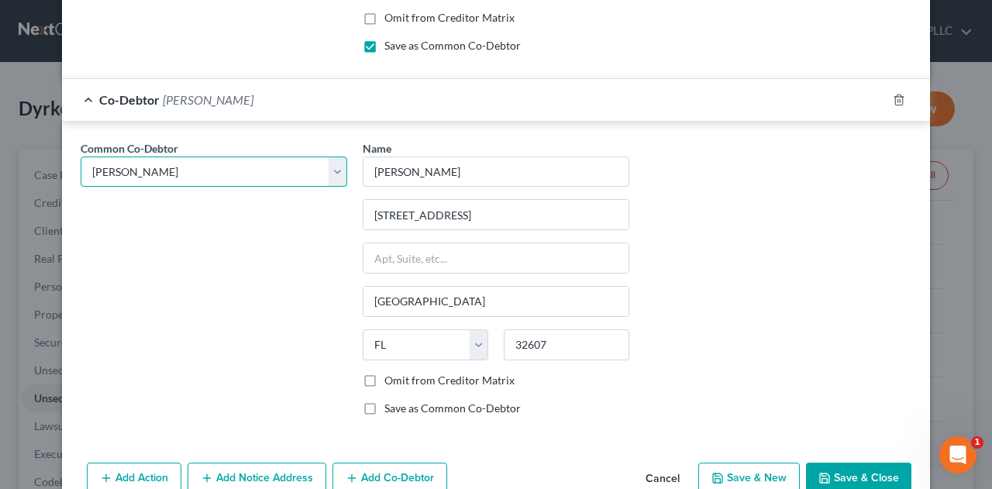
scroll to position [1085, 0]
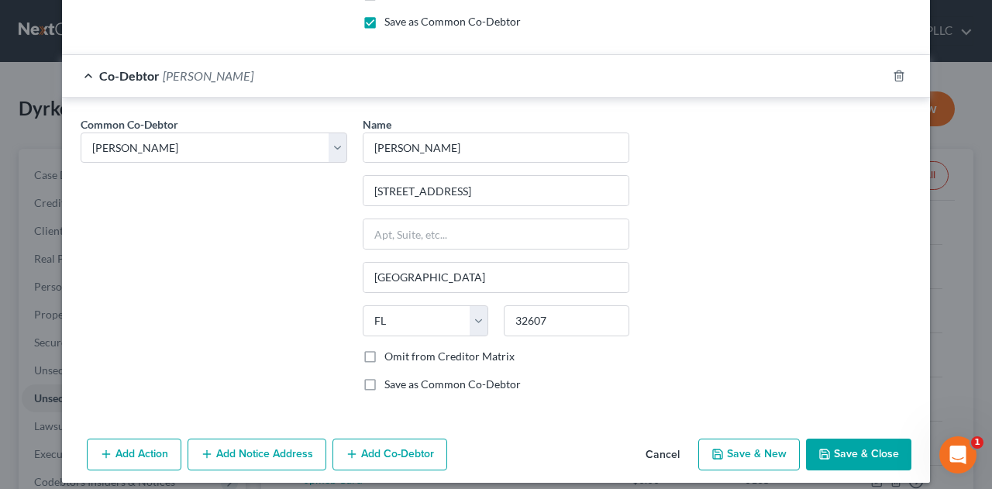
drag, startPoint x: 371, startPoint y: 440, endPoint x: 397, endPoint y: 342, distance: 100.9
click at [371, 441] on button "Add Co-Debtor" at bounding box center [389, 454] width 115 height 33
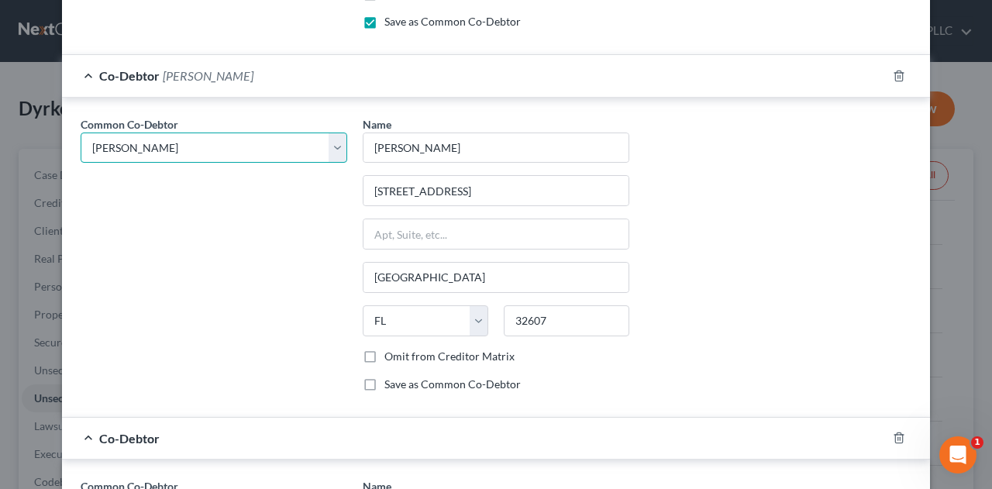
click at [330, 137] on select "Select Celebration Pointe Holdings II, LLC Patricia A. Shively Patricia A. Shiv…" at bounding box center [214, 147] width 266 height 31
click at [81, 132] on select "Select Celebration Pointe Holdings II, LLC Patricia A. Shively Patricia A. Shiv…" at bounding box center [214, 147] width 266 height 31
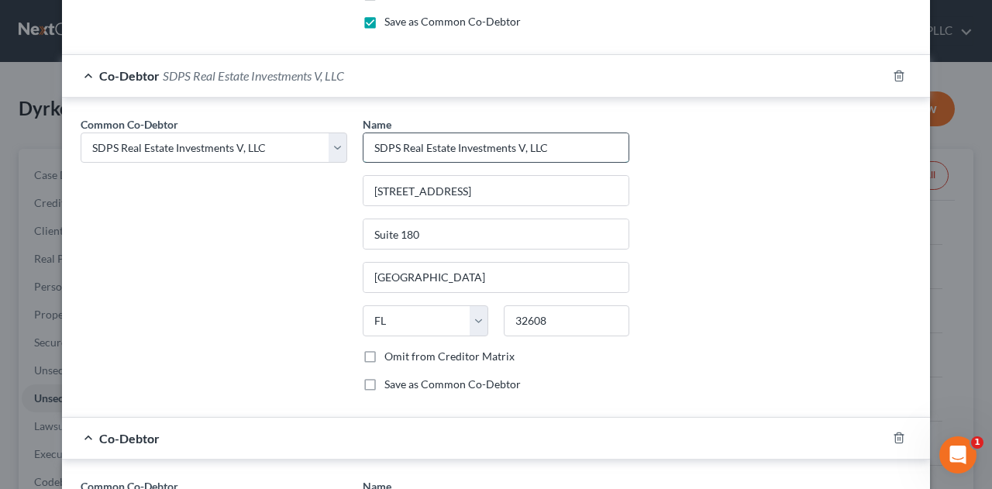
drag, startPoint x: 521, startPoint y: 139, endPoint x: 529, endPoint y: 134, distance: 9.7
click at [520, 139] on input "SDPS Real Estate Investments V, LLC" at bounding box center [495, 147] width 265 height 29
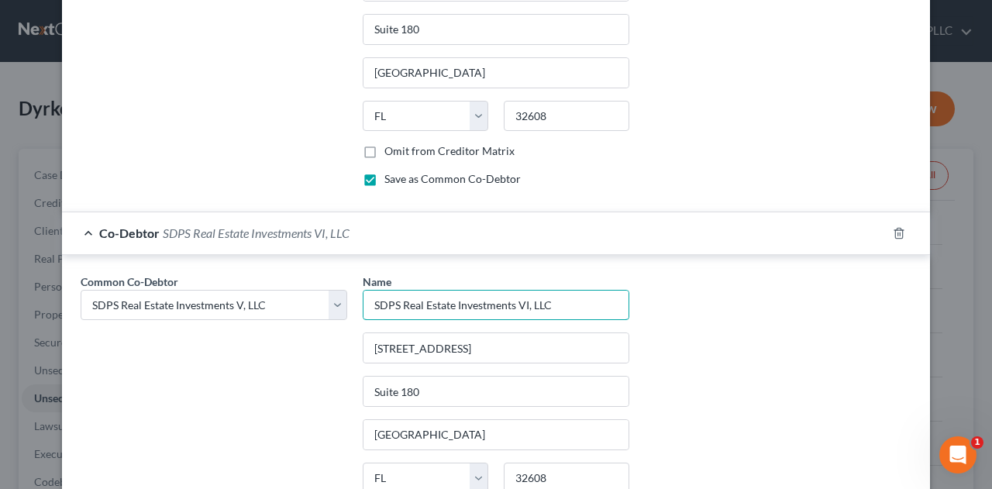
scroll to position [1185, 0]
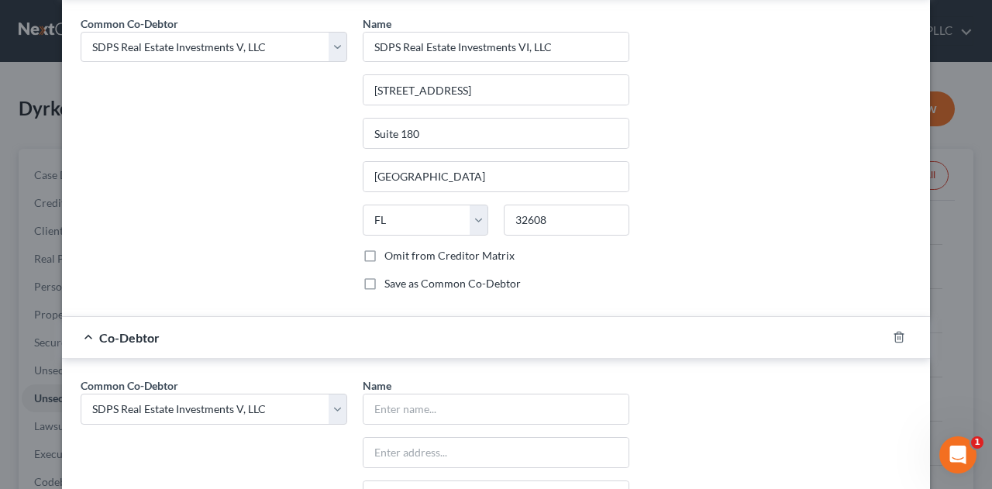
drag, startPoint x: 359, startPoint y: 278, endPoint x: 368, endPoint y: 275, distance: 9.8
click at [384, 276] on label "Save as Common Co-Debtor" at bounding box center [452, 283] width 136 height 15
click at [390, 276] on input "Save as Common Co-Debtor" at bounding box center [395, 281] width 10 height 10
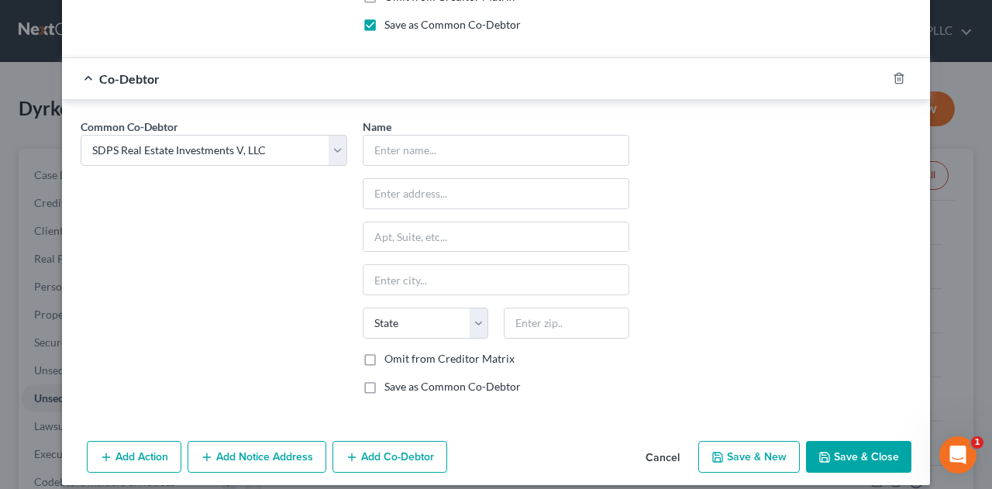
click at [859, 441] on button "Save & Close" at bounding box center [858, 457] width 105 height 33
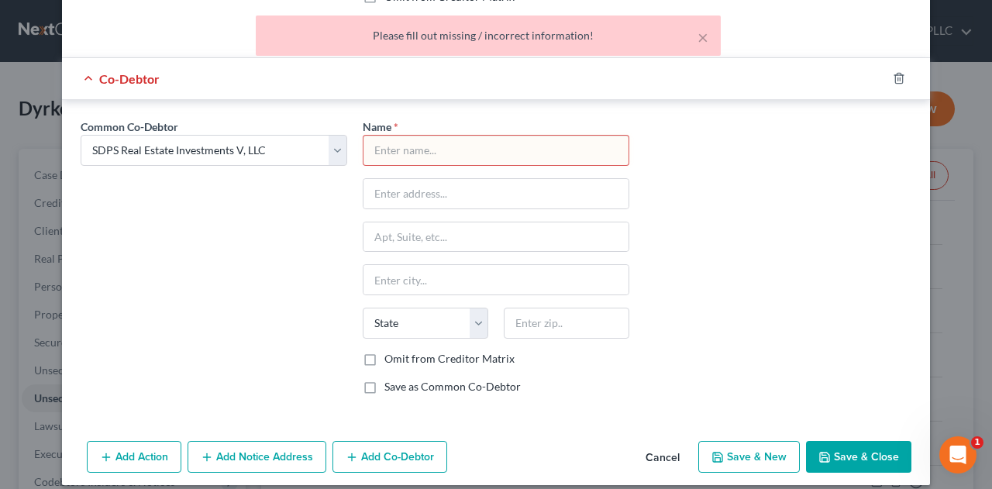
drag, startPoint x: 874, startPoint y: 211, endPoint x: 880, endPoint y: 191, distance: 21.1
click at [876, 209] on div "Common Co-Debtor Select Celebration Pointe Holdings II, LLC Patricia A. Shively…" at bounding box center [496, 263] width 846 height 288
click at [892, 74] on div at bounding box center [907, 78] width 43 height 25
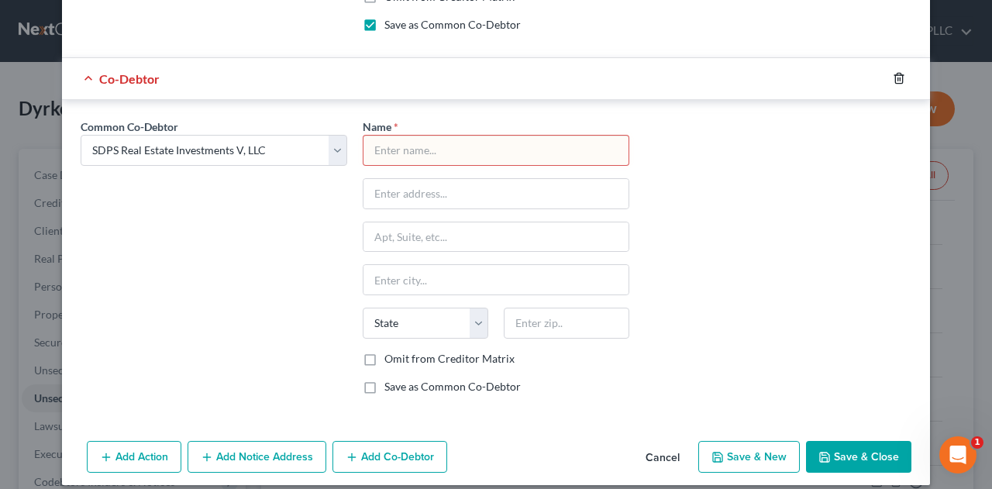
click at [899, 78] on line "button" at bounding box center [899, 79] width 0 height 3
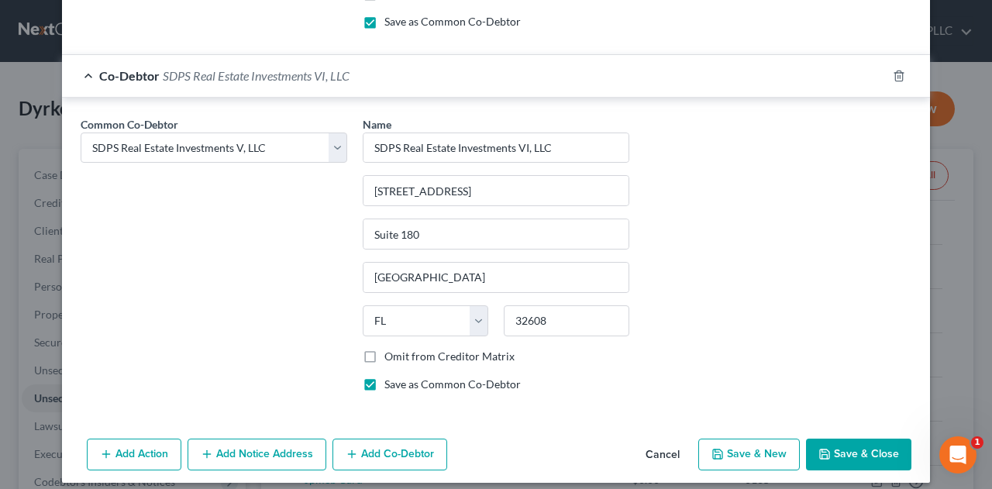
drag, startPoint x: 853, startPoint y: 447, endPoint x: 856, endPoint y: 438, distance: 9.8
click at [854, 447] on button "Save & Close" at bounding box center [858, 454] width 105 height 33
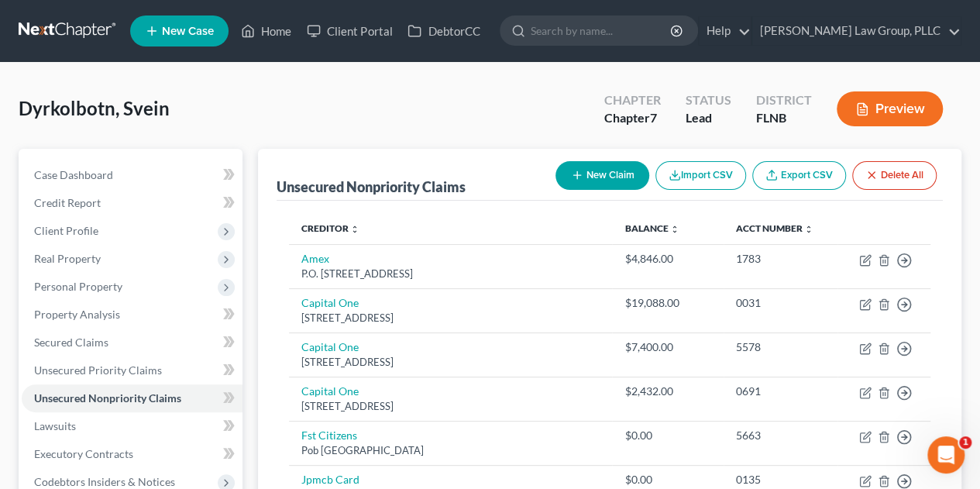
click at [398, 120] on div "Dyrkolbotn, Svein Upgraded Chapter Chapter 7 Status Lead District FLNB Preview" at bounding box center [490, 114] width 943 height 67
click at [614, 177] on button "New Claim" at bounding box center [602, 175] width 94 height 29
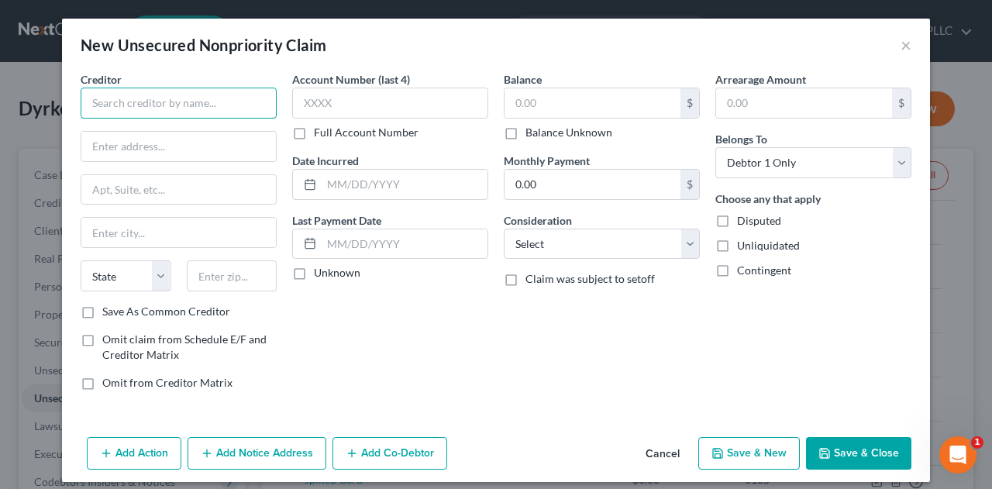
click at [184, 100] on input "text" at bounding box center [179, 103] width 196 height 31
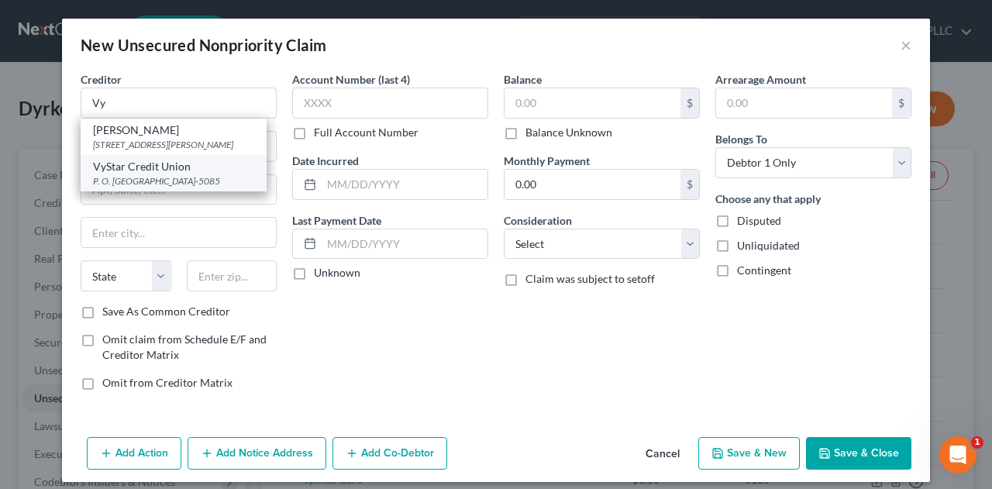
click at [183, 176] on div "P. O. Box 45085, Jacksonville, FL 32232-5085" at bounding box center [173, 180] width 161 height 13
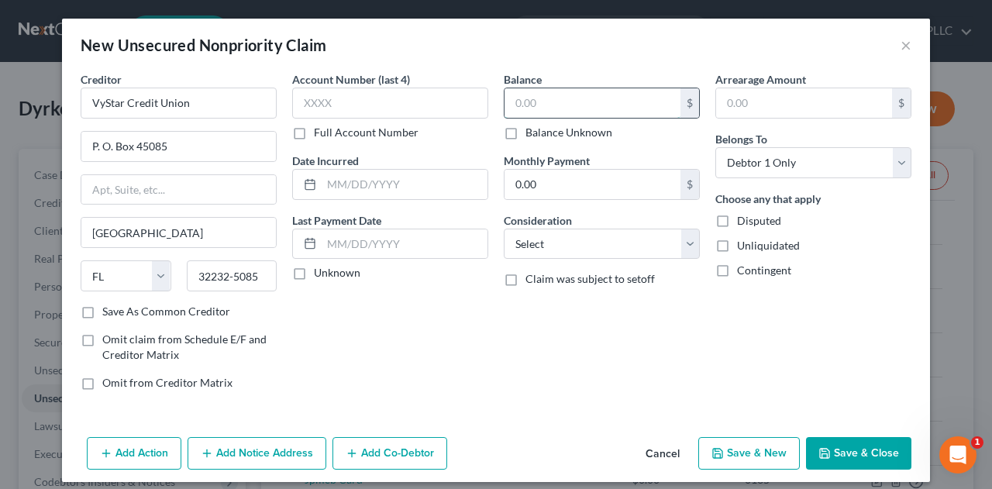
click at [576, 101] on input "text" at bounding box center [592, 102] width 176 height 29
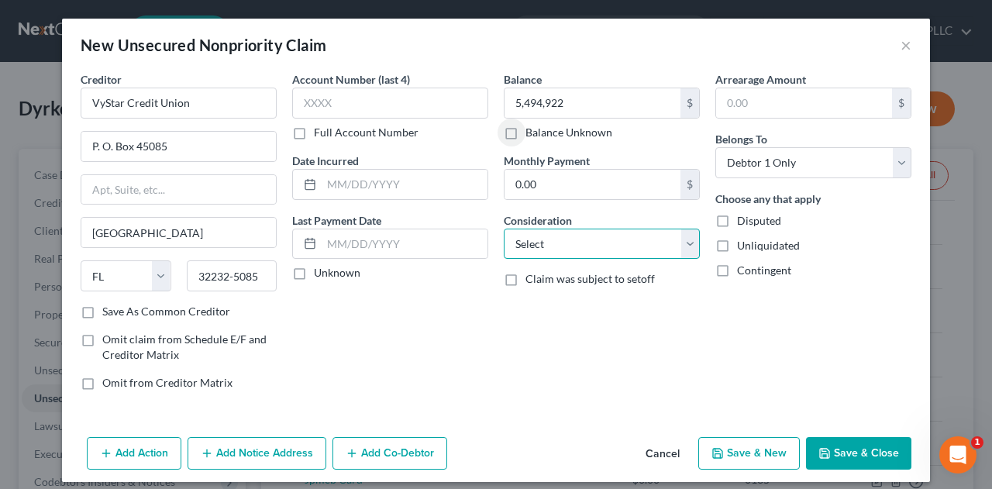
click at [637, 237] on select "Select Cable / Satellite Services Collection Agency Credit Card Debt Debt Couns…" at bounding box center [602, 244] width 196 height 31
click at [504, 229] on select "Select Cable / Satellite Services Collection Agency Credit Card Debt Debt Couns…" at bounding box center [602, 244] width 196 height 31
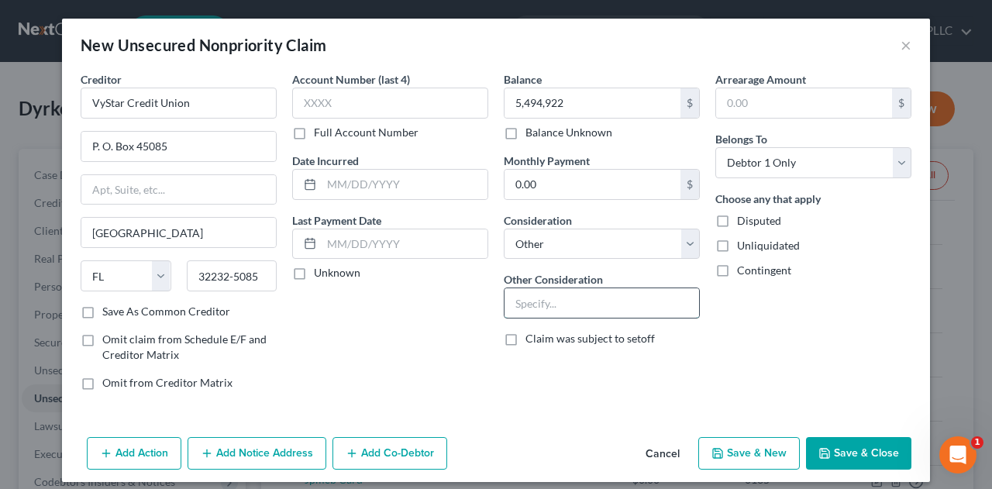
click at [597, 300] on input "text" at bounding box center [601, 302] width 194 height 29
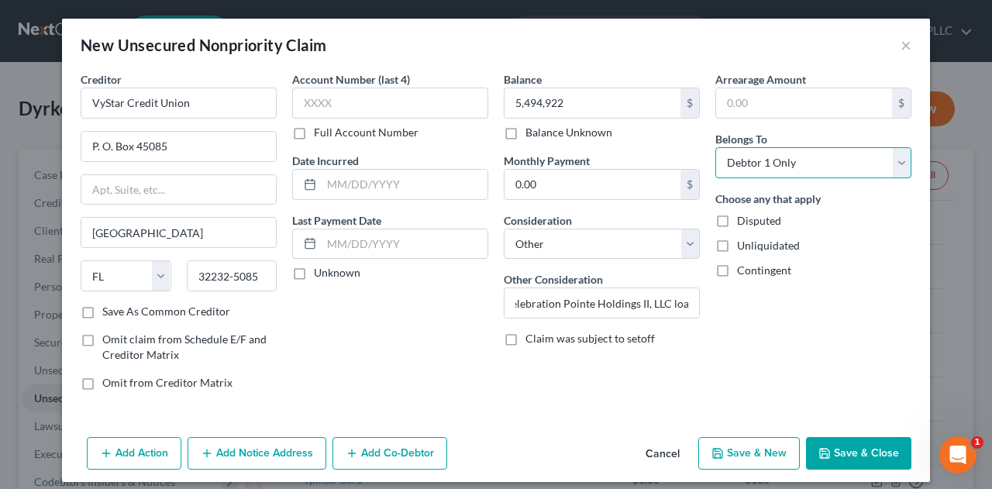
click at [843, 160] on select "Select Debtor 1 Only Debtor 2 Only Debtor 1 And Debtor 2 Only At Least One Of T…" at bounding box center [813, 162] width 196 height 31
click at [715, 147] on select "Select Debtor 1 Only Debtor 2 Only Debtor 1 And Debtor 2 Only At Least One Of T…" at bounding box center [813, 162] width 196 height 31
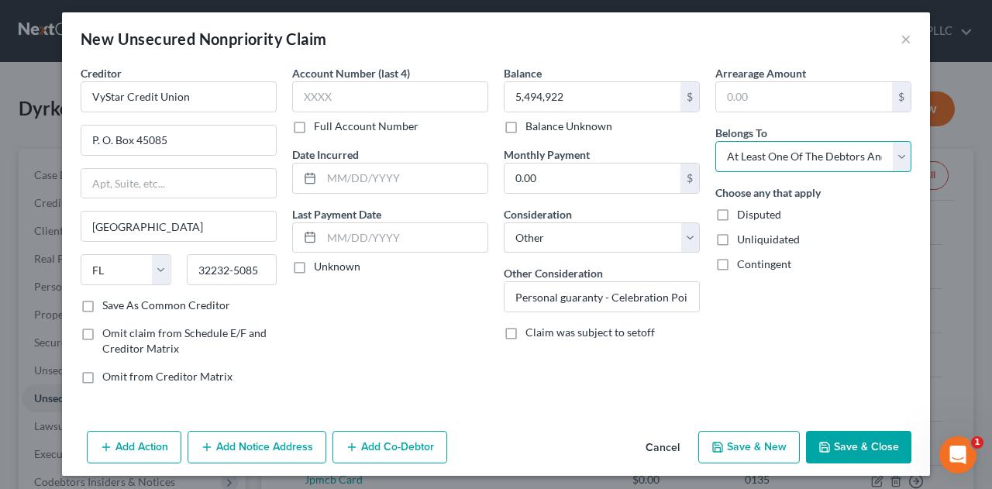
scroll to position [8, 0]
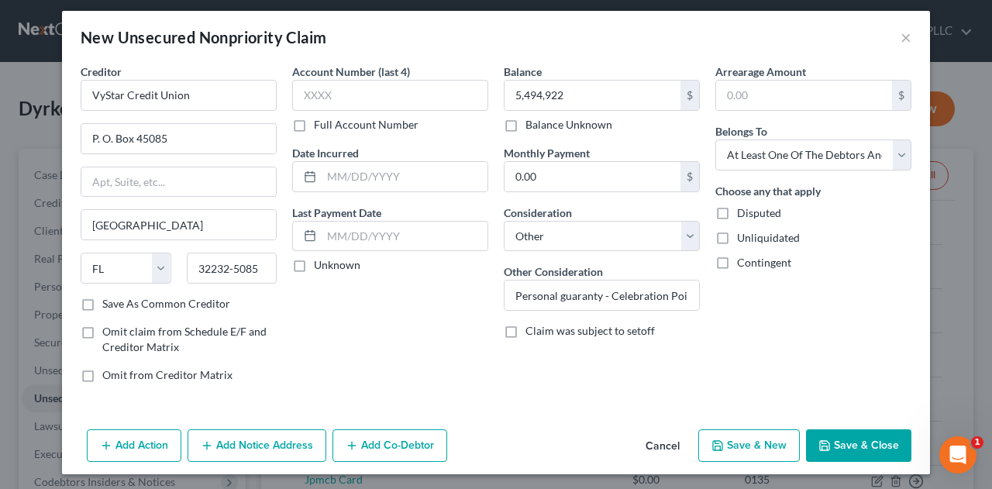
click at [358, 442] on button "Add Co-Debtor" at bounding box center [389, 445] width 115 height 33
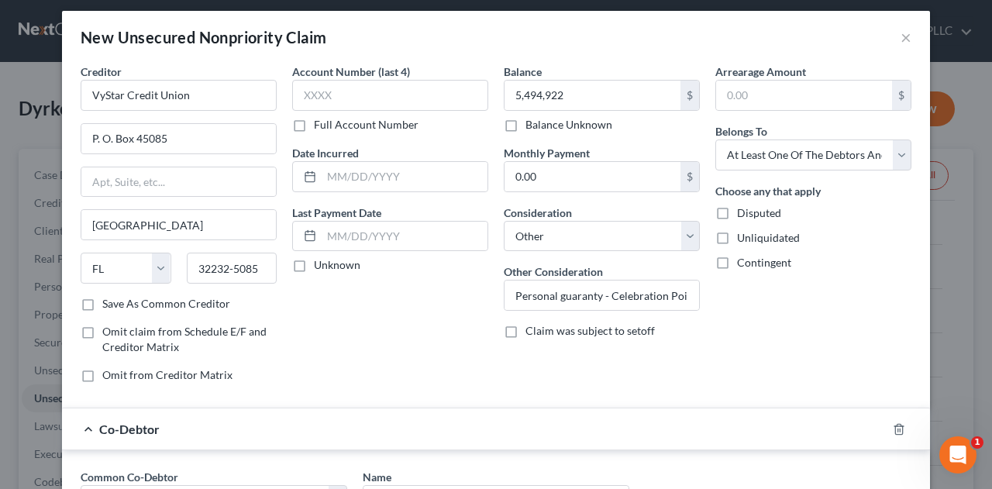
scroll to position [266, 0]
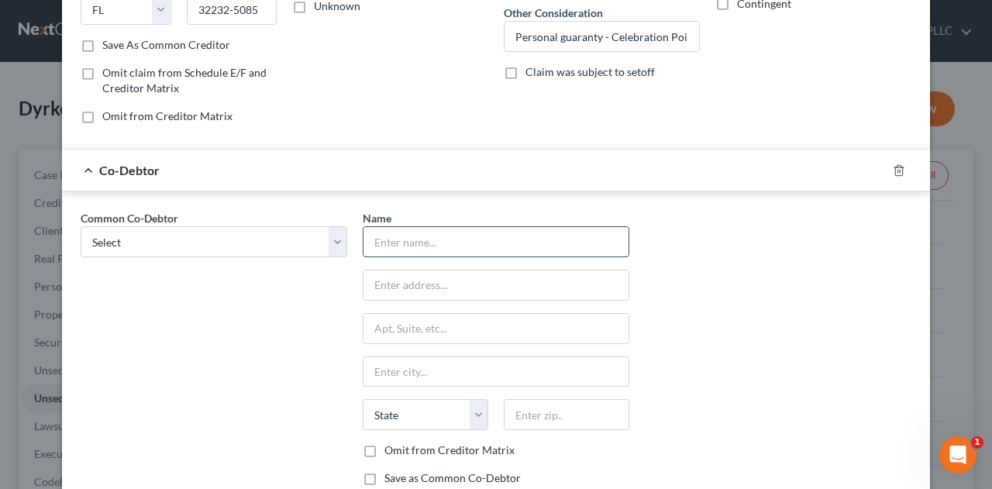
click at [427, 241] on input "text" at bounding box center [495, 241] width 265 height 29
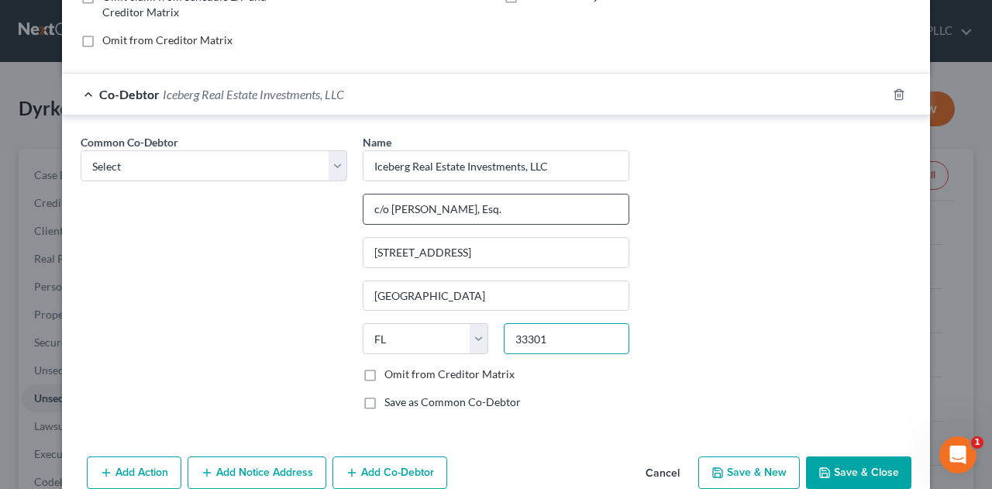
scroll to position [367, 0]
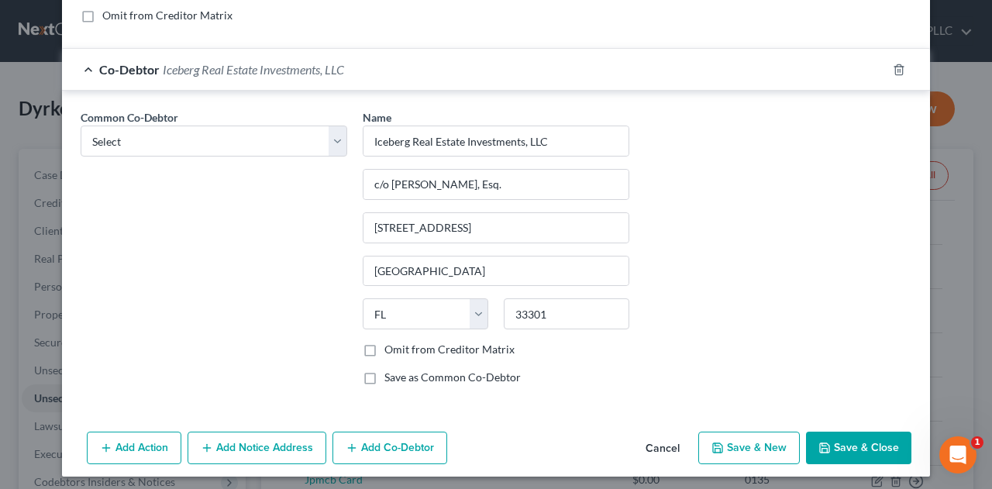
drag, startPoint x: 363, startPoint y: 374, endPoint x: 547, endPoint y: 345, distance: 185.9
click at [384, 374] on label "Save as Common Co-Debtor" at bounding box center [452, 377] width 136 height 15
click at [390, 374] on input "Save as Common Co-Debtor" at bounding box center [395, 375] width 10 height 10
click at [373, 442] on button "Add Co-Debtor" at bounding box center [389, 448] width 115 height 33
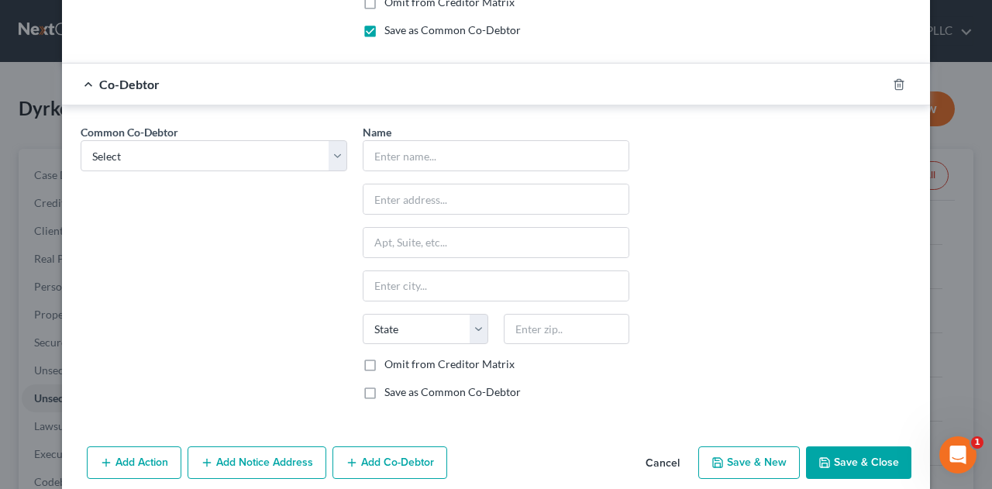
scroll to position [726, 0]
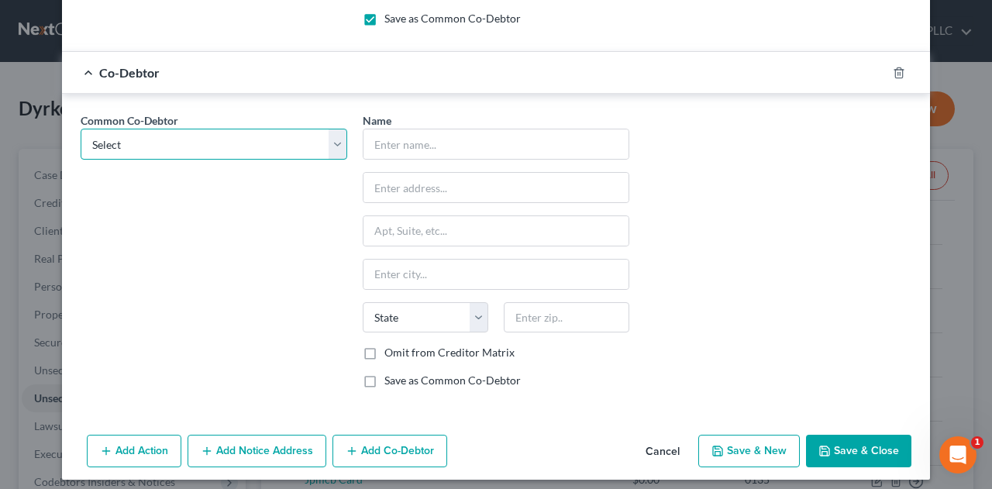
click at [336, 142] on select "Select Heather Dyrkolbotn SDPS Real Estate Investments VI, LLC Celebration Poin…" at bounding box center [214, 144] width 266 height 31
click at [81, 129] on select "Select Heather Dyrkolbotn SDPS Real Estate Investments VI, LLC Celebration Poin…" at bounding box center [214, 144] width 266 height 31
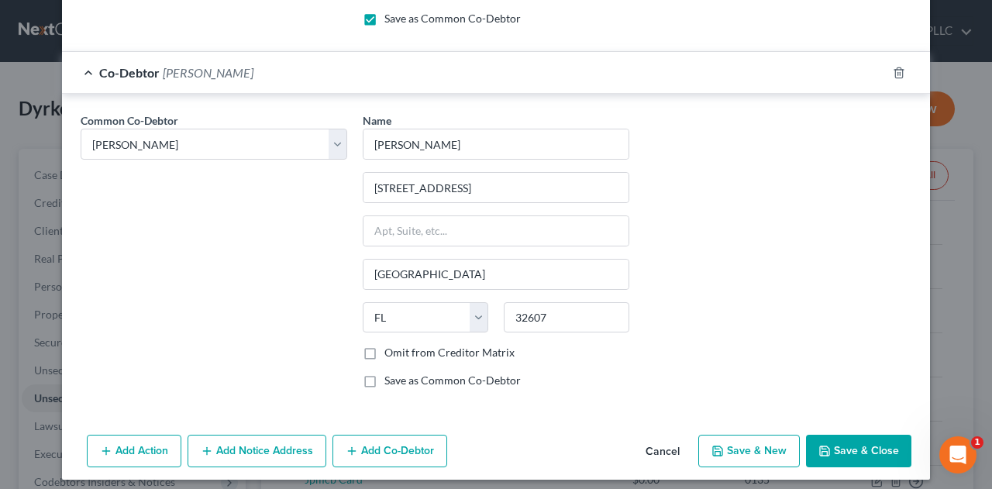
click at [384, 446] on button "Add Co-Debtor" at bounding box center [389, 451] width 115 height 33
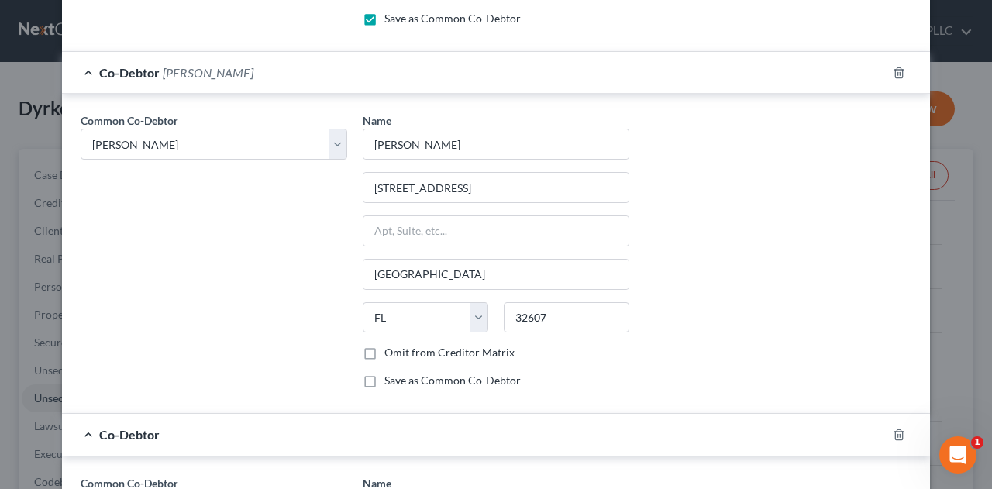
scroll to position [1085, 0]
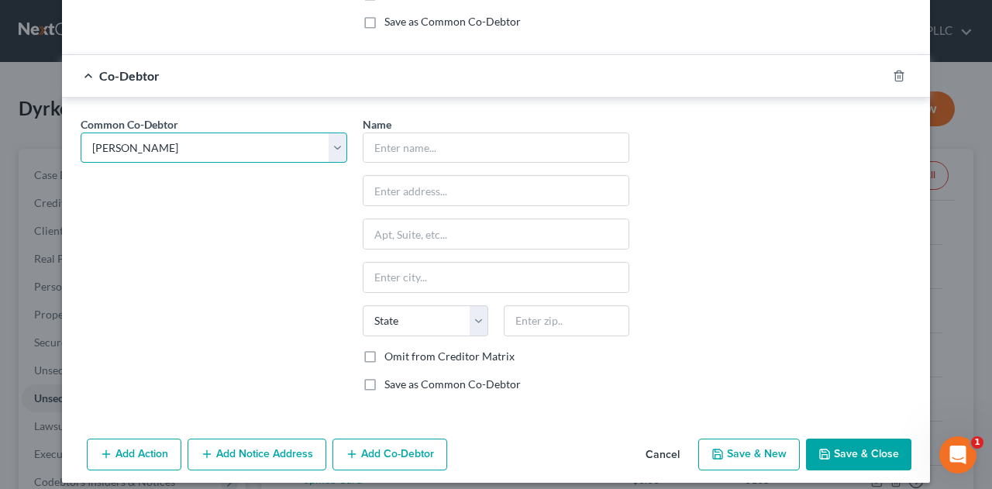
click at [325, 142] on select "Select Heather Dyrkolbotn SDPS Real Estate Investments VI, LLC Celebration Poin…" at bounding box center [214, 147] width 266 height 31
click at [81, 132] on select "Select Heather Dyrkolbotn SDPS Real Estate Investments VI, LLC Celebration Poin…" at bounding box center [214, 147] width 266 height 31
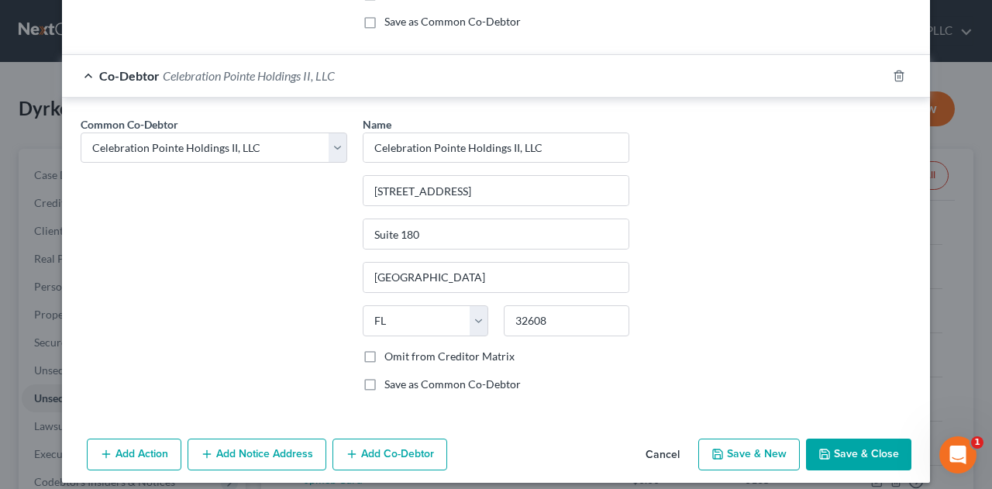
click at [417, 445] on button "Add Co-Debtor" at bounding box center [389, 454] width 115 height 33
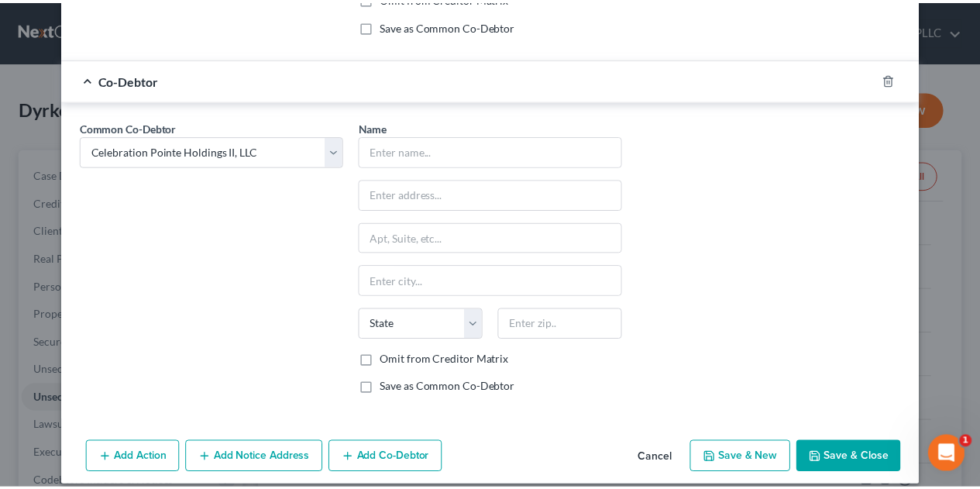
scroll to position [1444, 0]
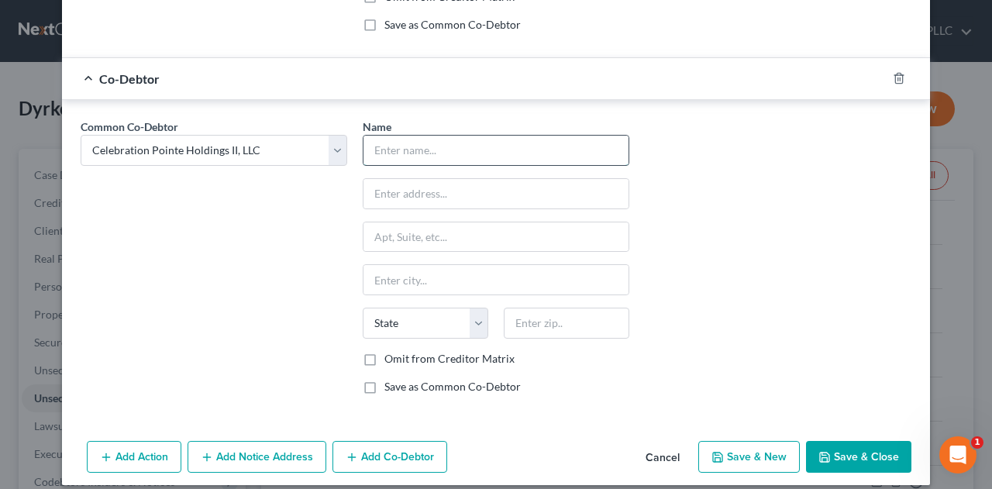
click at [420, 143] on input "text" at bounding box center [495, 150] width 265 height 29
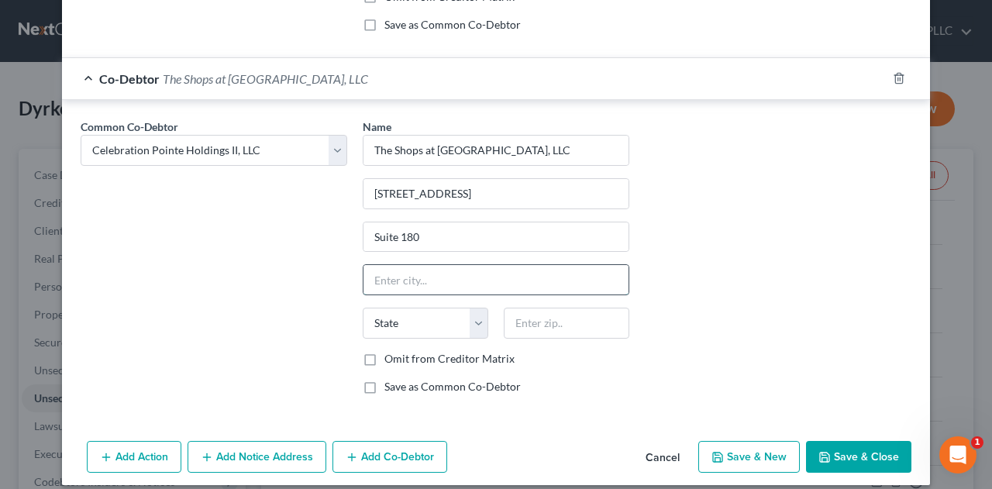
click at [432, 270] on input "text" at bounding box center [495, 279] width 265 height 29
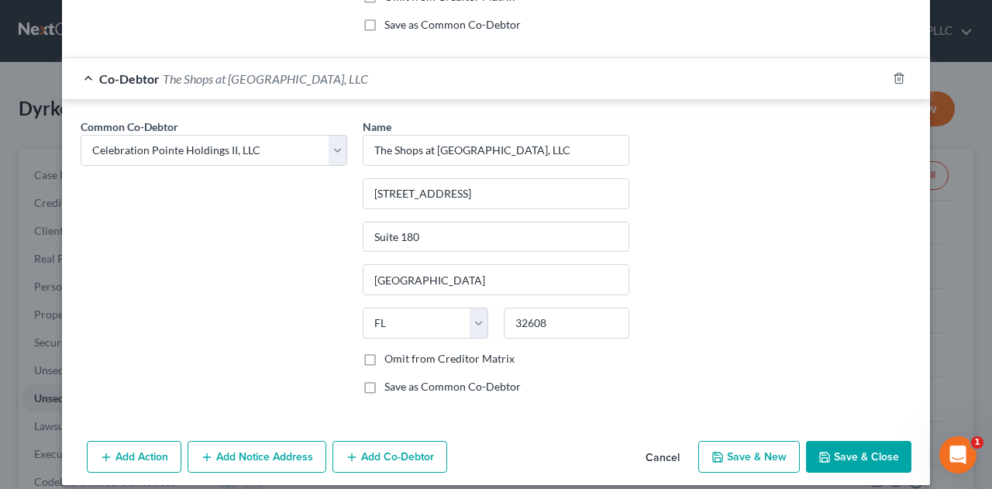
drag, startPoint x: 363, startPoint y: 373, endPoint x: 502, endPoint y: 376, distance: 138.7
click at [384, 379] on label "Save as Common Co-Debtor" at bounding box center [452, 386] width 136 height 15
click at [390, 379] on input "Save as Common Co-Debtor" at bounding box center [395, 384] width 10 height 10
click at [857, 442] on button "Save & Close" at bounding box center [858, 457] width 105 height 33
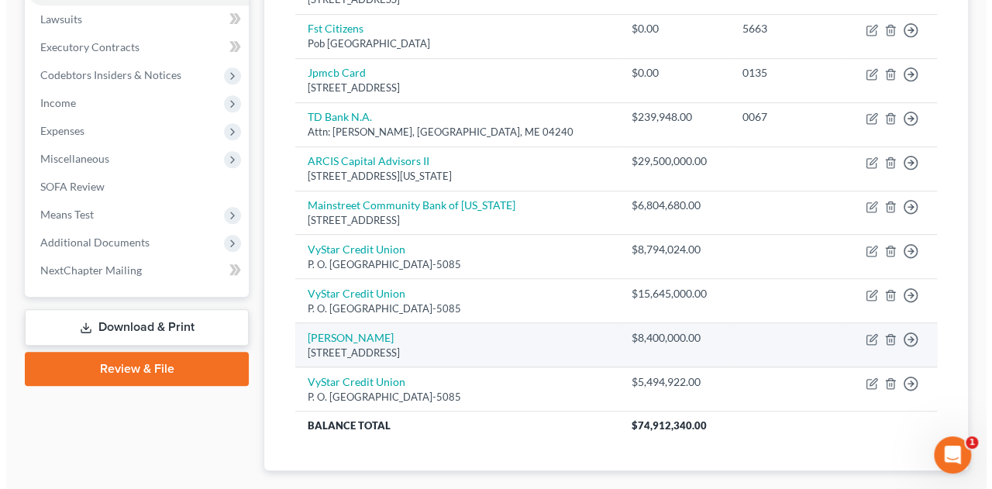
scroll to position [492, 0]
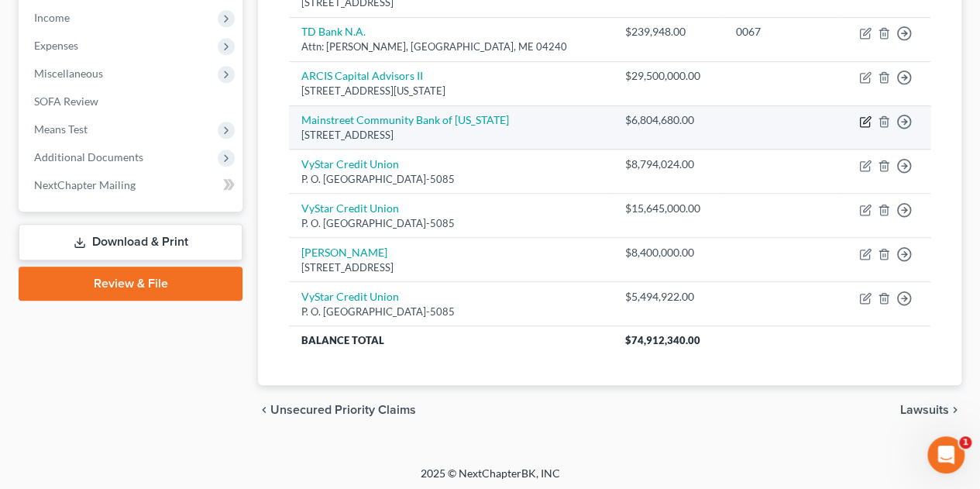
click at [862, 120] on icon "button" at bounding box center [865, 121] width 12 height 12
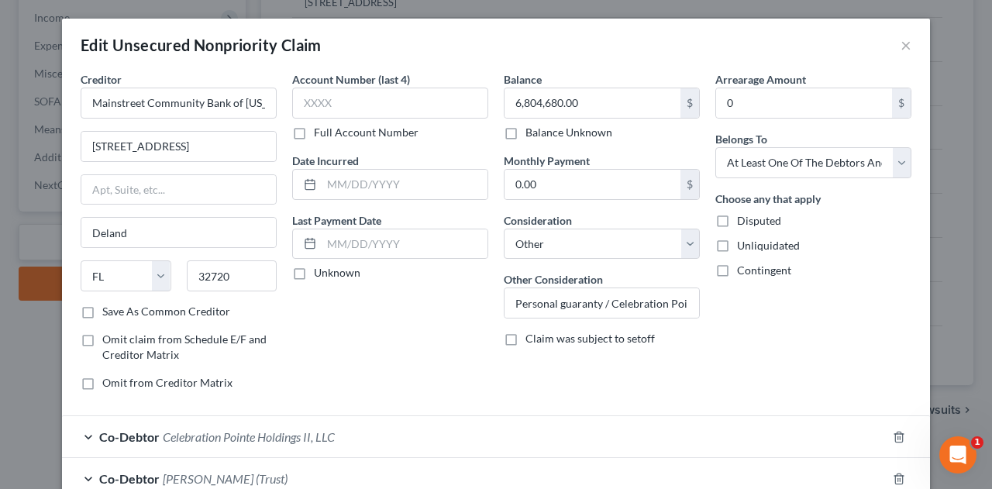
scroll to position [221, 0]
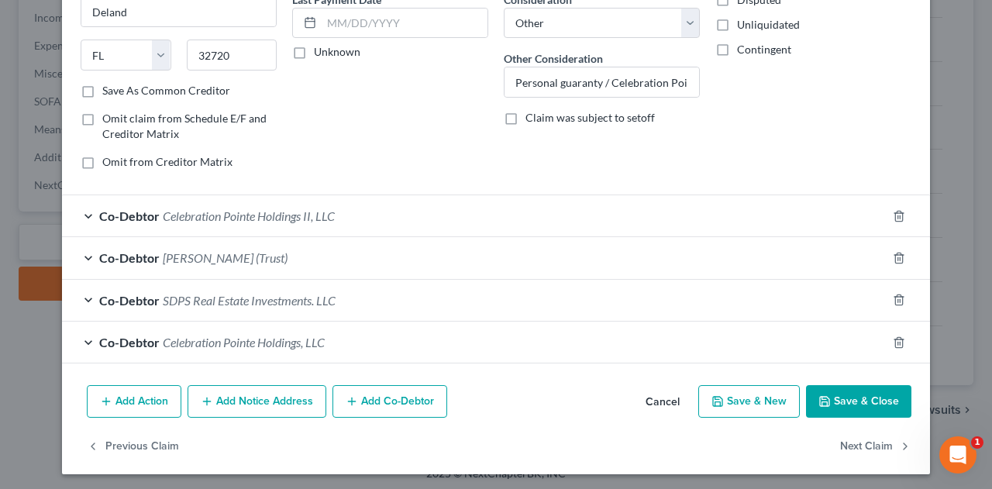
click at [406, 406] on button "Add Co-Debtor" at bounding box center [389, 401] width 115 height 33
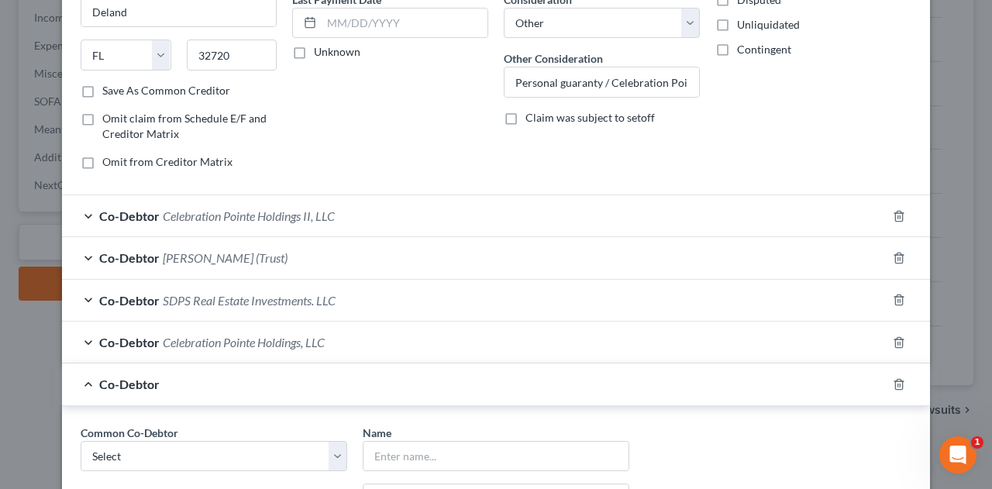
scroll to position [479, 0]
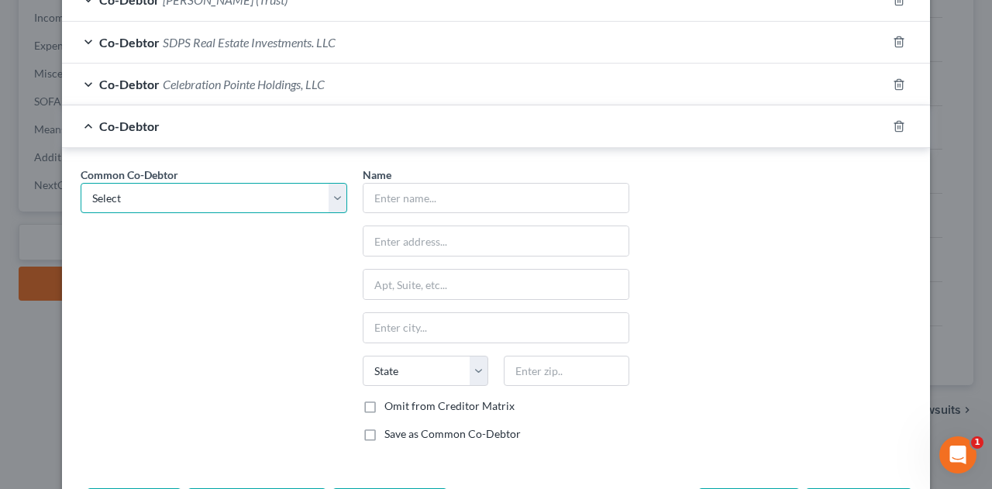
click at [334, 196] on select "Select Heather Dyrkolbotn SDPS Real Estate Investments VI, LLC Iceberg Real Est…" at bounding box center [214, 198] width 266 height 31
click at [81, 183] on select "Select Heather Dyrkolbotn SDPS Real Estate Investments VI, LLC Iceberg Real Est…" at bounding box center [214, 198] width 266 height 31
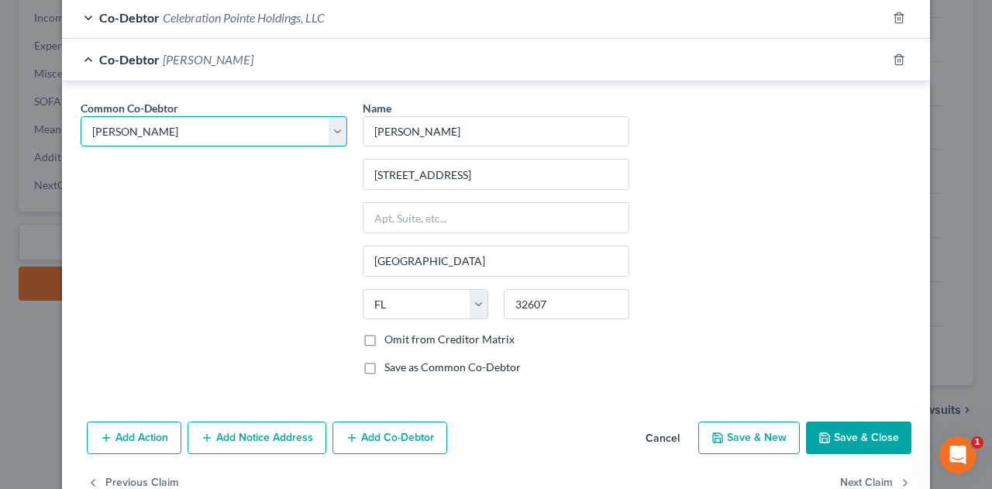
scroll to position [579, 0]
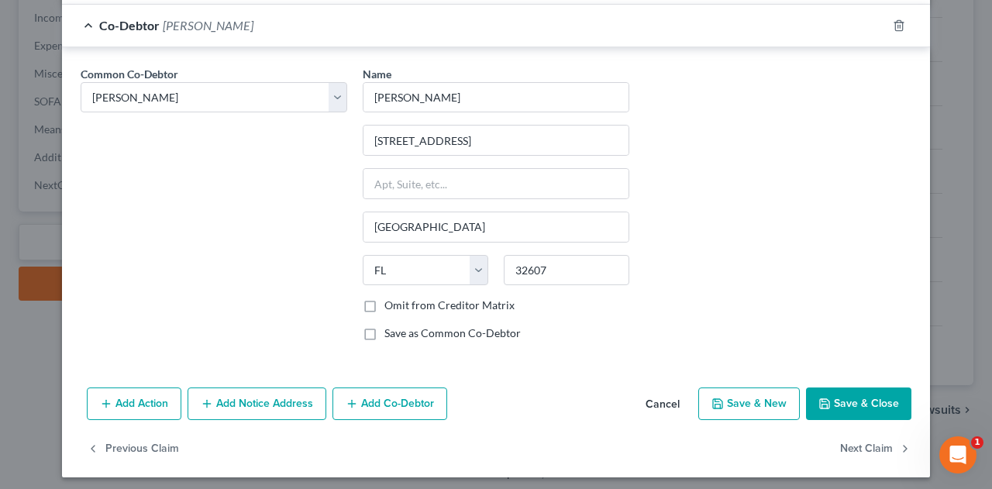
click at [848, 397] on button "Save & Close" at bounding box center [858, 403] width 105 height 33
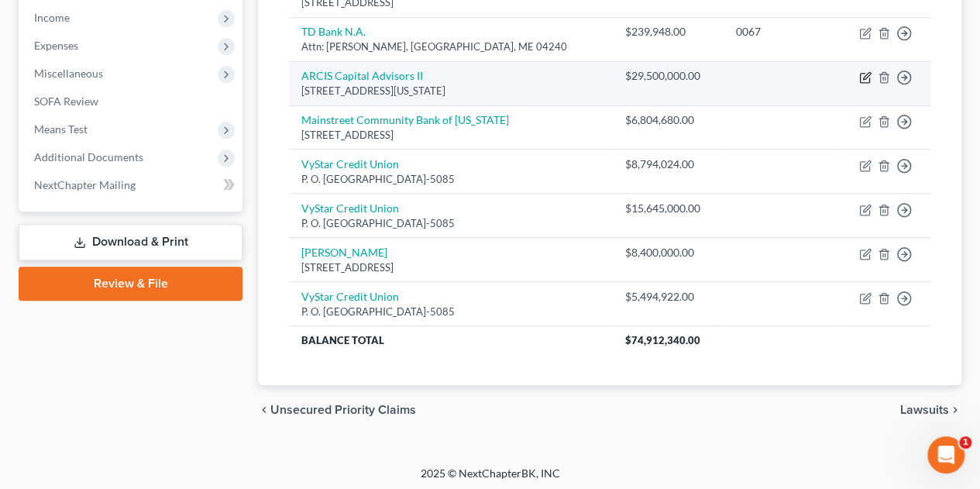
click at [859, 77] on icon "button" at bounding box center [865, 77] width 12 height 12
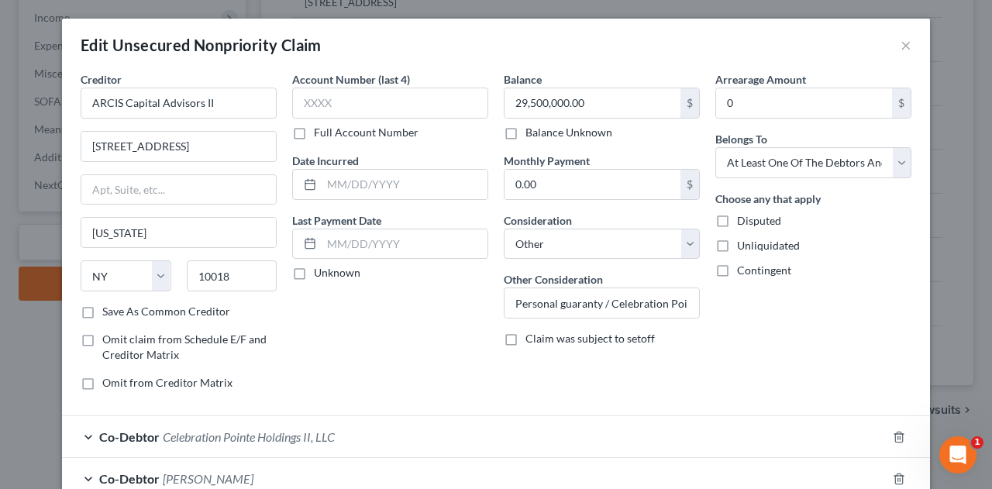
click at [863, 77] on div "Arrearage Amount 0 $" at bounding box center [813, 94] width 196 height 47
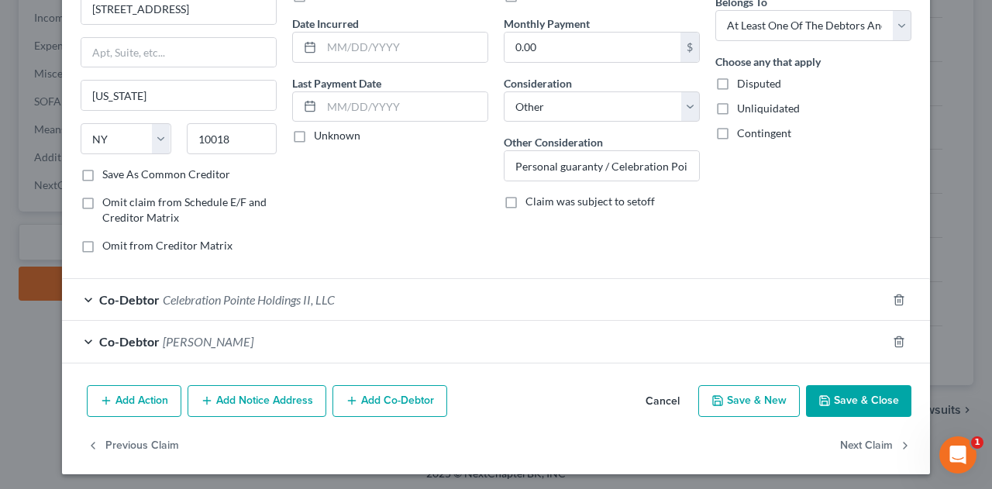
scroll to position [0, 0]
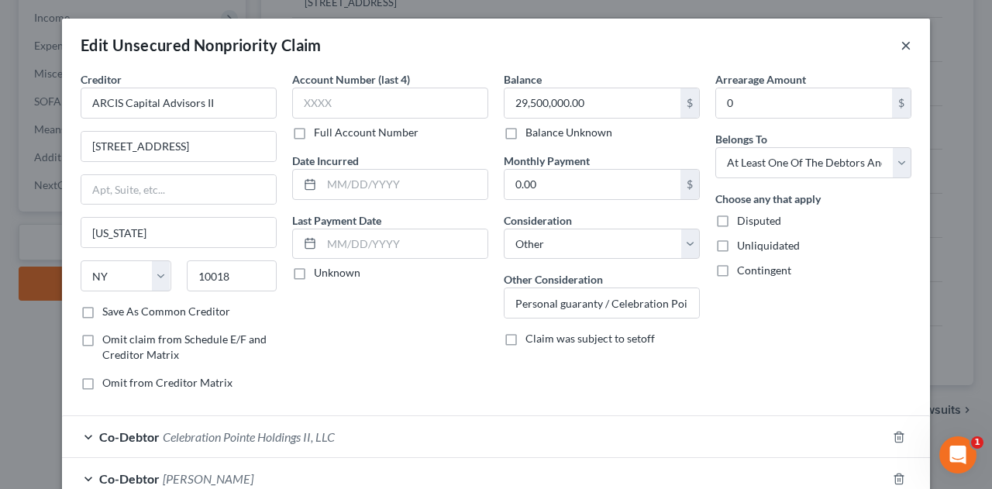
click at [900, 43] on button "×" at bounding box center [905, 45] width 11 height 19
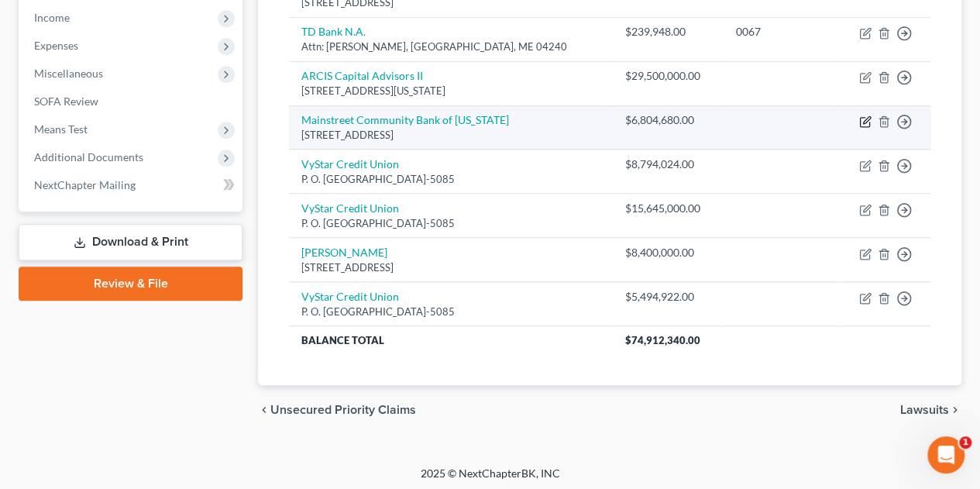
click at [865, 117] on icon "button" at bounding box center [865, 121] width 12 height 12
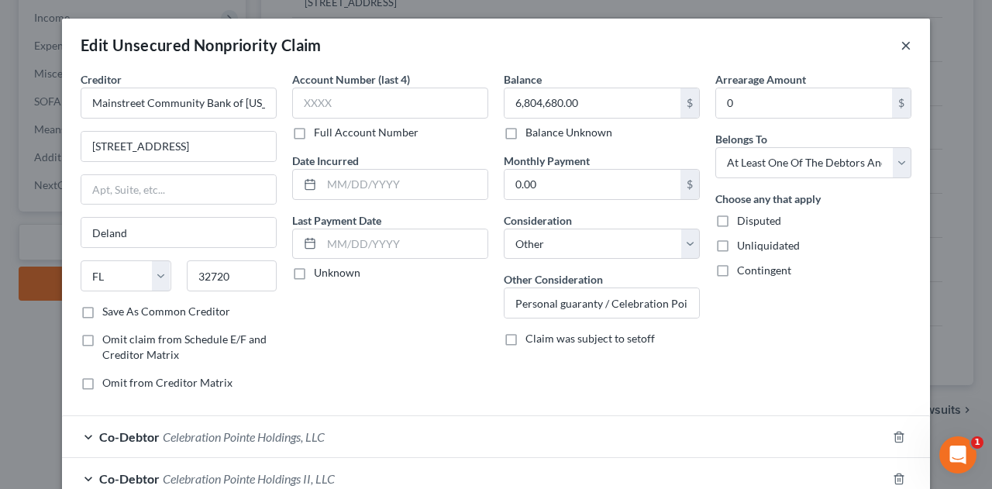
click at [902, 45] on button "×" at bounding box center [905, 45] width 11 height 19
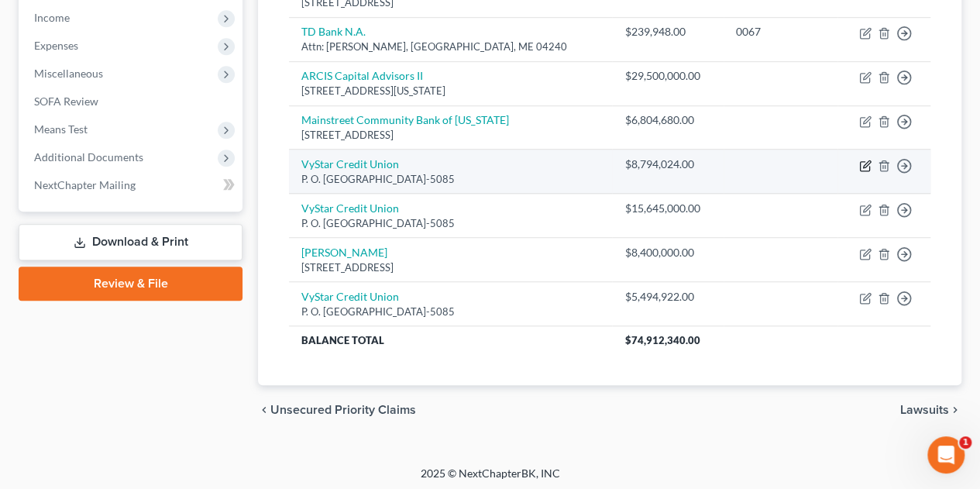
click at [866, 165] on icon "button" at bounding box center [865, 166] width 12 height 12
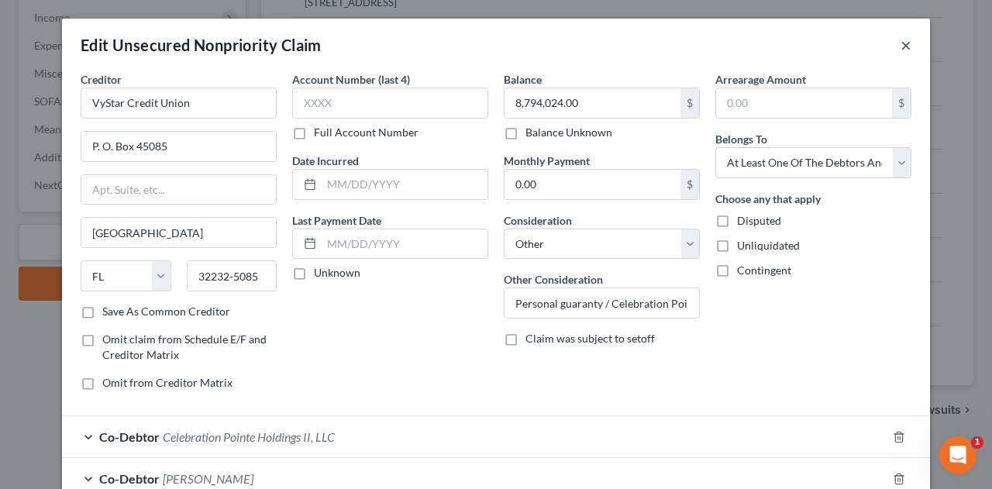
click at [900, 44] on button "×" at bounding box center [905, 45] width 11 height 19
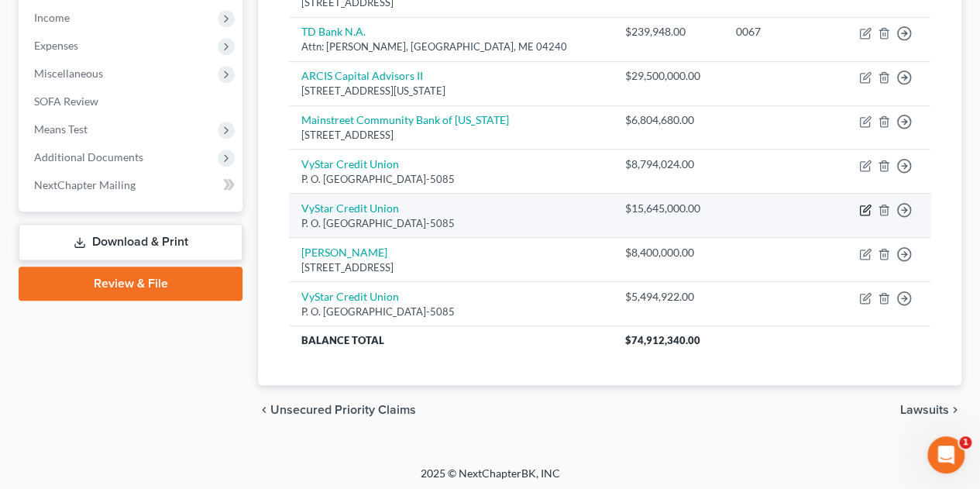
click at [868, 208] on icon "button" at bounding box center [865, 210] width 12 height 12
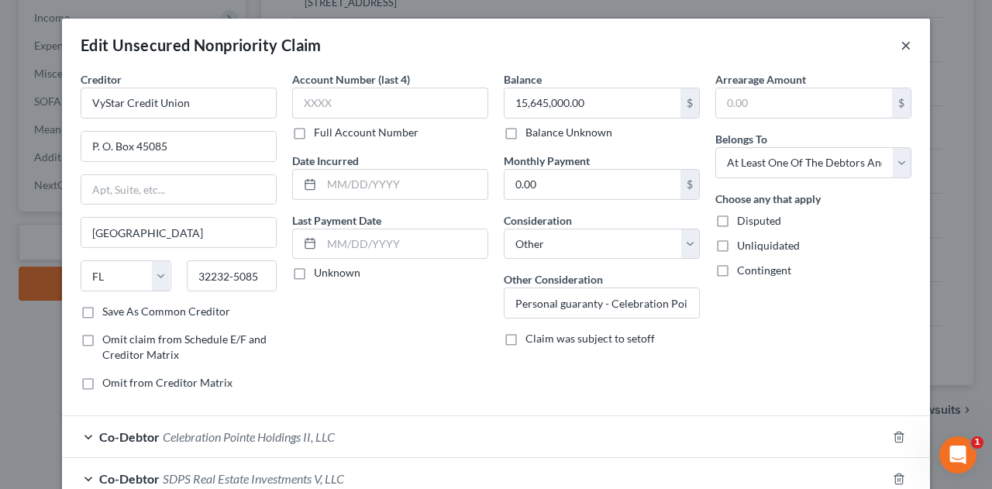
click at [901, 46] on button "×" at bounding box center [905, 45] width 11 height 19
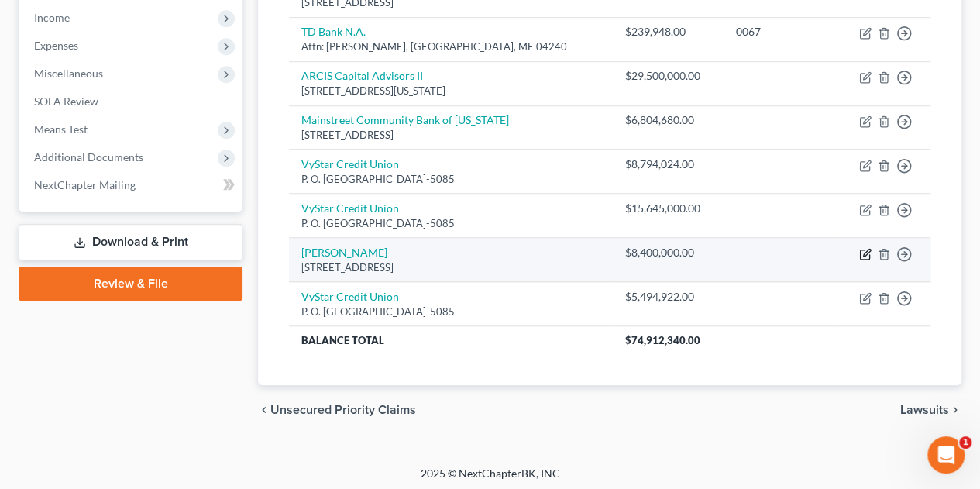
click at [861, 248] on icon "button" at bounding box center [865, 254] width 12 height 12
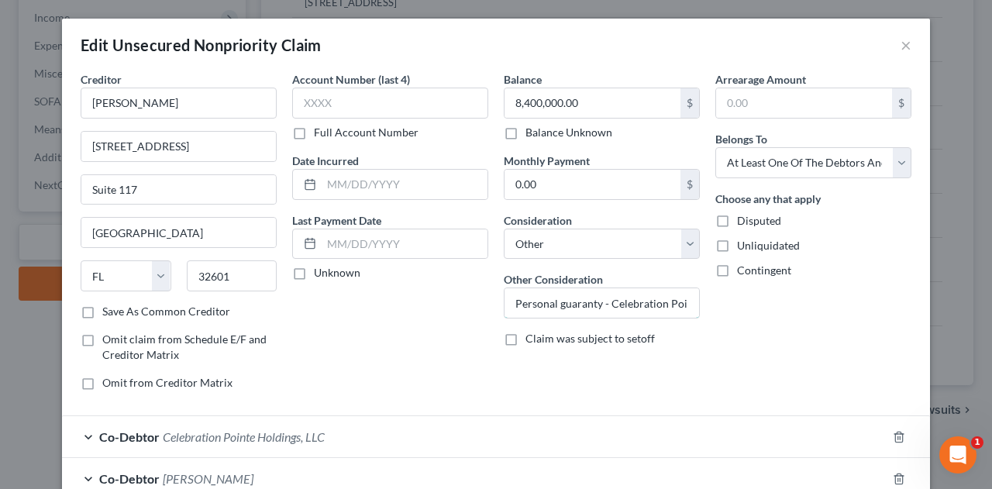
drag, startPoint x: 663, startPoint y: 301, endPoint x: 732, endPoint y: 281, distance: 71.8
click at [665, 300] on input "Personal guaranty - Celebration Pointe Holdings II, LLC - loan" at bounding box center [601, 302] width 194 height 29
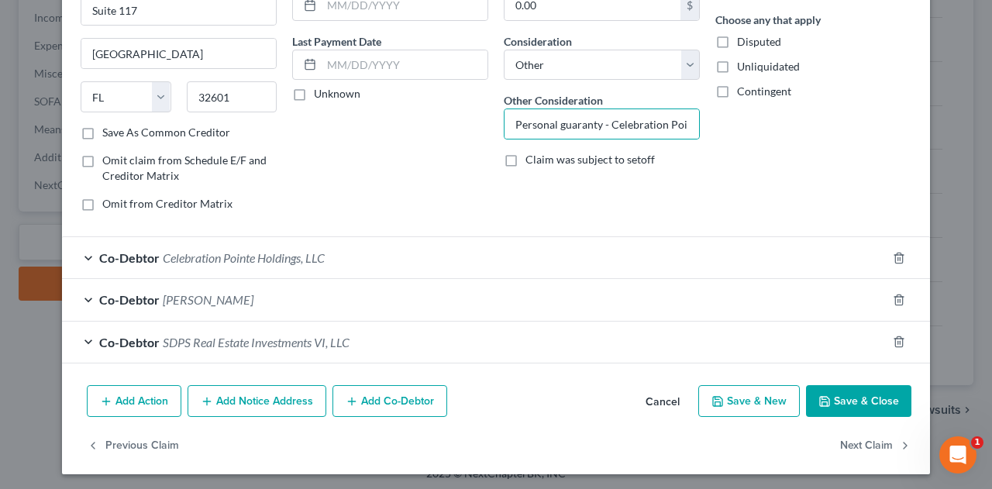
click at [387, 397] on button "Add Co-Debtor" at bounding box center [389, 401] width 115 height 33
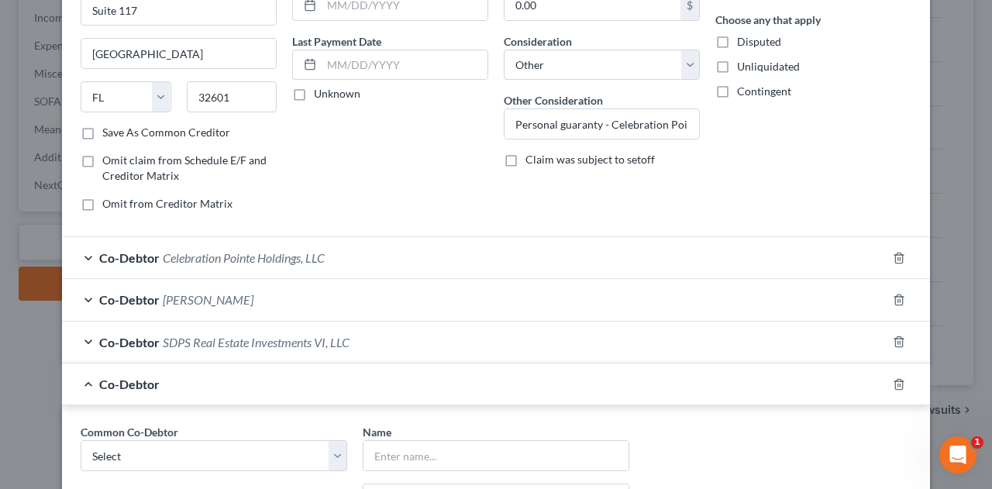
scroll to position [437, 0]
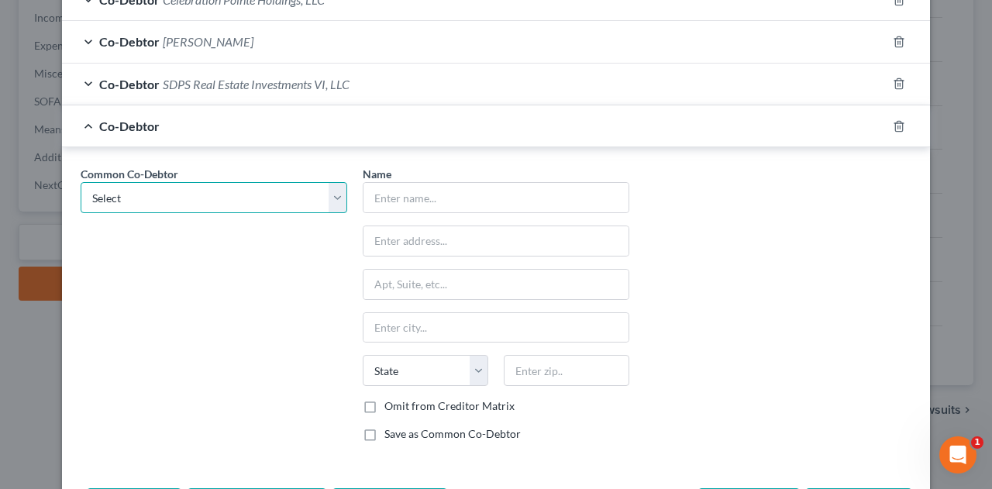
click at [332, 190] on select "Select Heather Dyrkolbotn SDPS Real Estate Investments VI, LLC Iceberg Real Est…" at bounding box center [214, 197] width 266 height 31
click at [81, 182] on select "Select Heather Dyrkolbotn SDPS Real Estate Investments VI, LLC Iceberg Real Est…" at bounding box center [214, 197] width 266 height 31
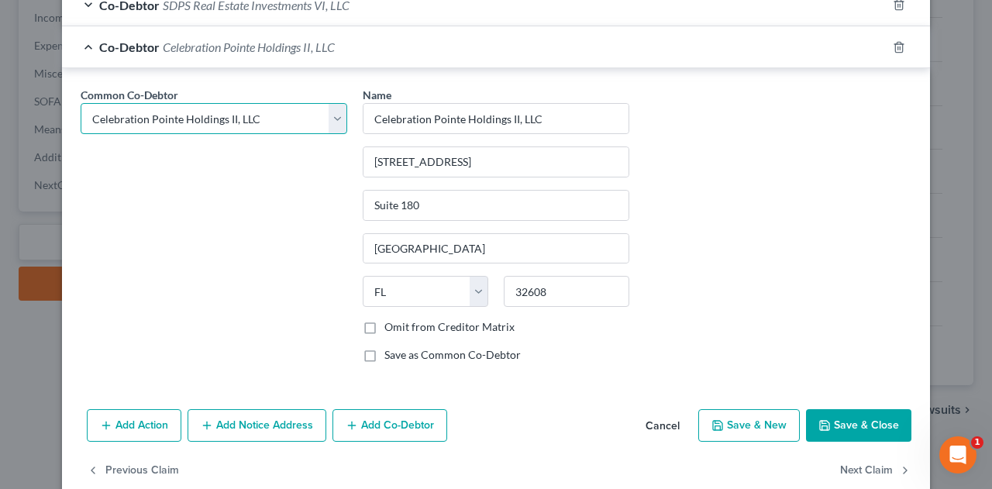
scroll to position [538, 0]
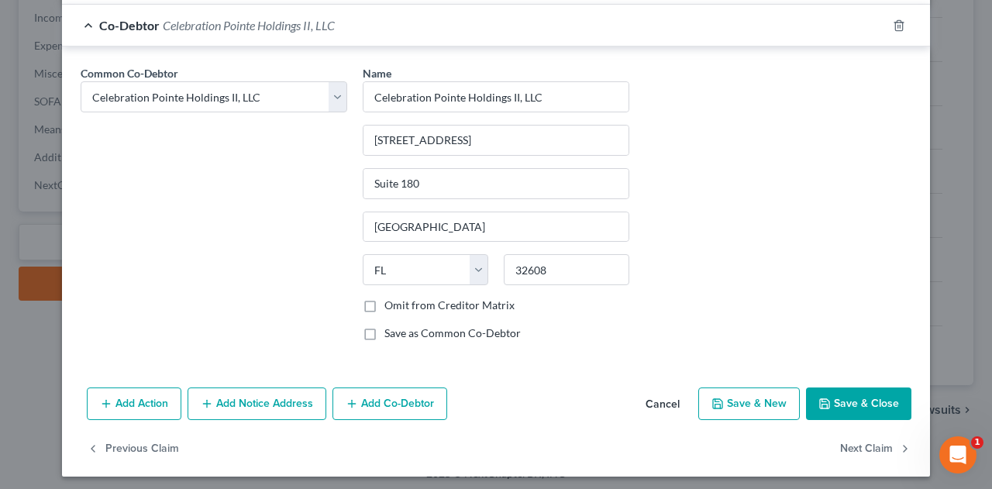
click at [855, 397] on button "Save & Close" at bounding box center [858, 403] width 105 height 33
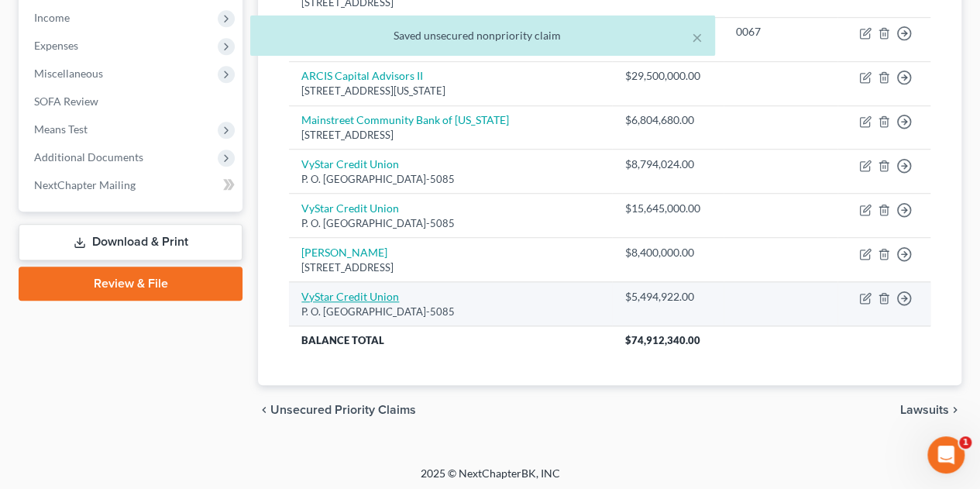
click at [389, 290] on link "VyStar Credit Union" at bounding box center [350, 296] width 98 height 13
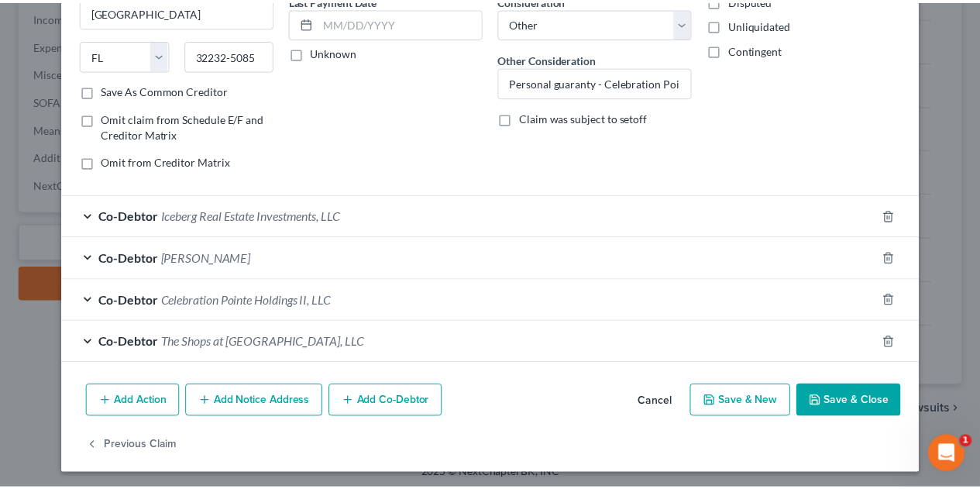
scroll to position [0, 0]
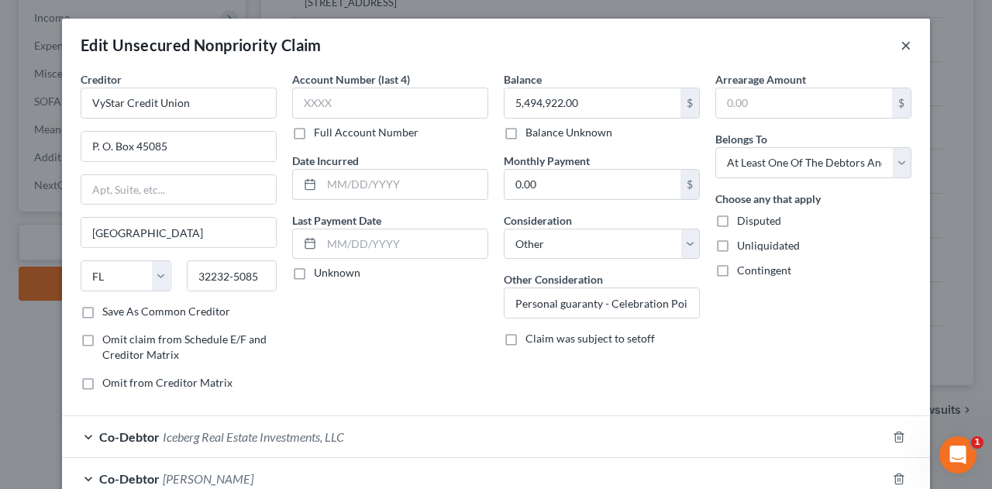
click at [900, 48] on button "×" at bounding box center [905, 45] width 11 height 19
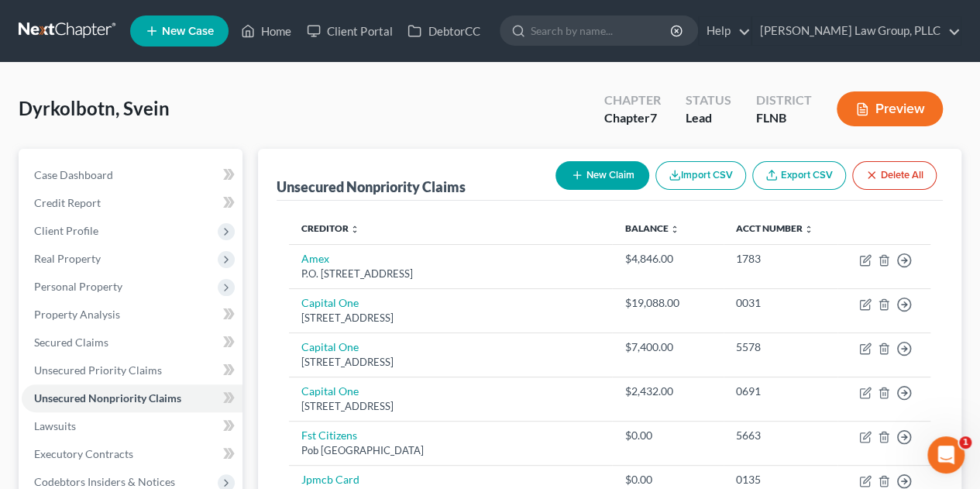
click at [592, 177] on button "New Claim" at bounding box center [602, 175] width 94 height 29
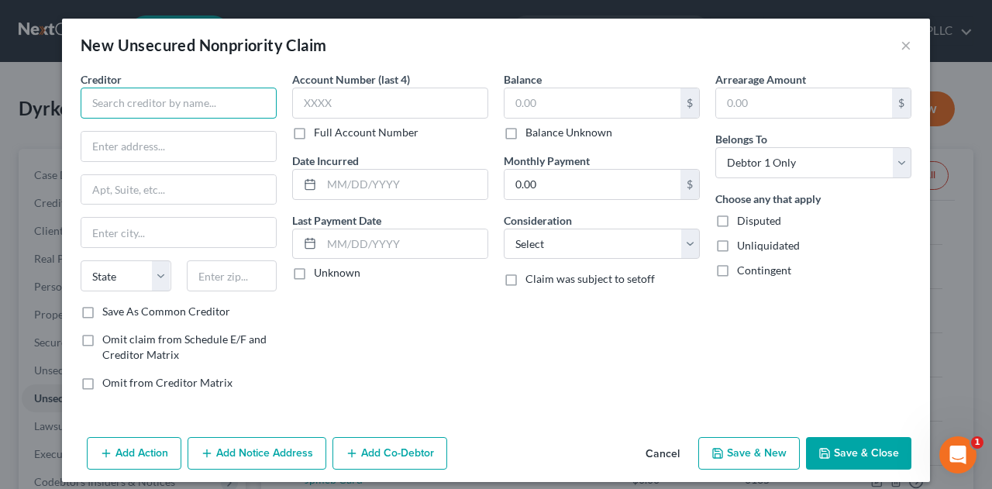
click at [181, 101] on input "text" at bounding box center [179, 103] width 196 height 31
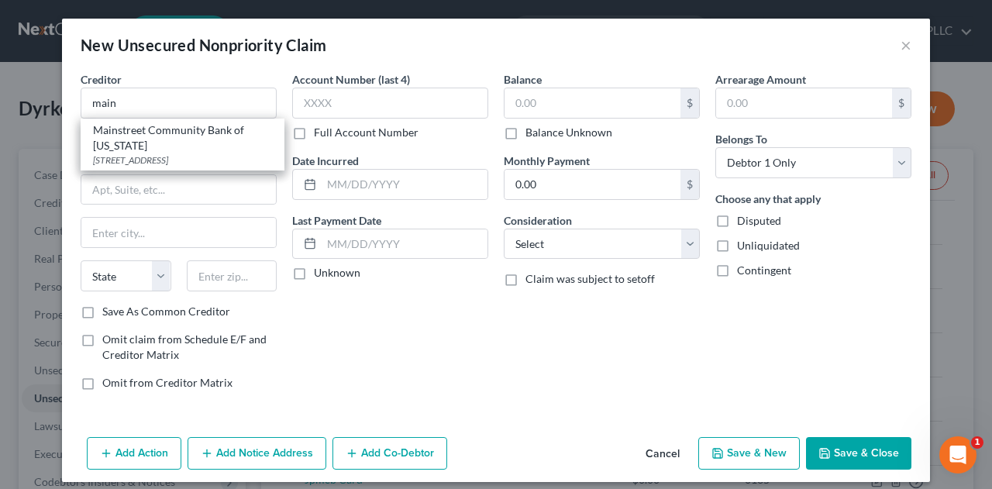
click at [182, 154] on div "204 S. Woodland Blvd., Deland, FL 32720" at bounding box center [182, 159] width 179 height 13
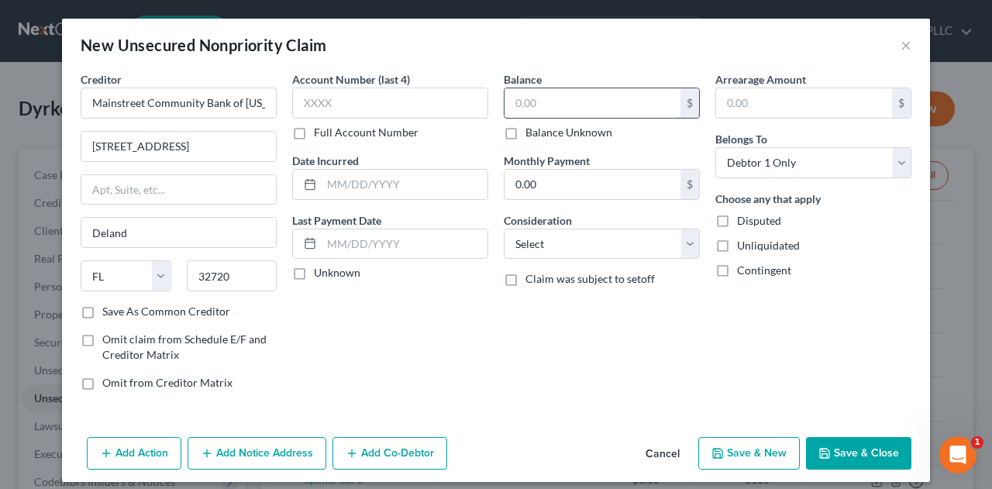
click at [583, 103] on input "text" at bounding box center [592, 102] width 176 height 29
click at [684, 241] on select "Select Cable / Satellite Services Collection Agency Credit Card Debt Debt Couns…" at bounding box center [602, 244] width 196 height 31
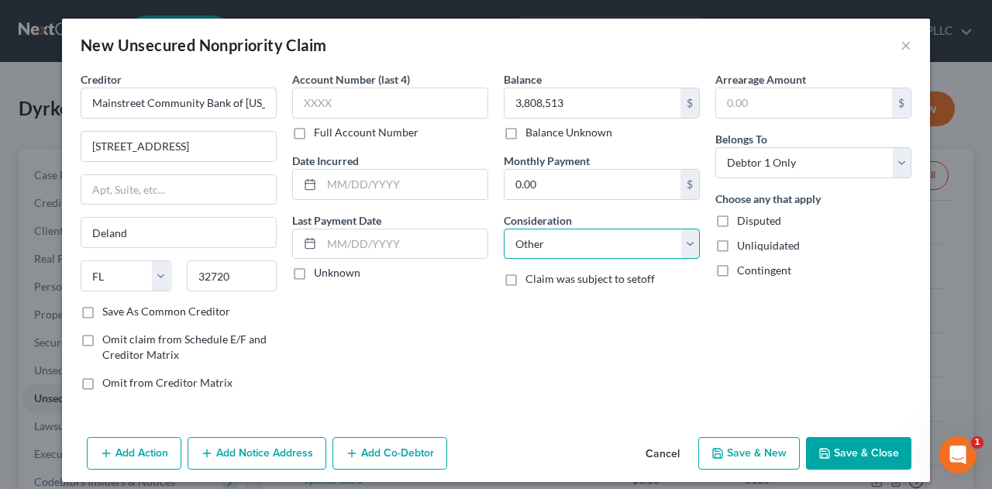
click at [504, 229] on select "Select Cable / Satellite Services Collection Agency Credit Card Debt Debt Couns…" at bounding box center [602, 244] width 196 height 31
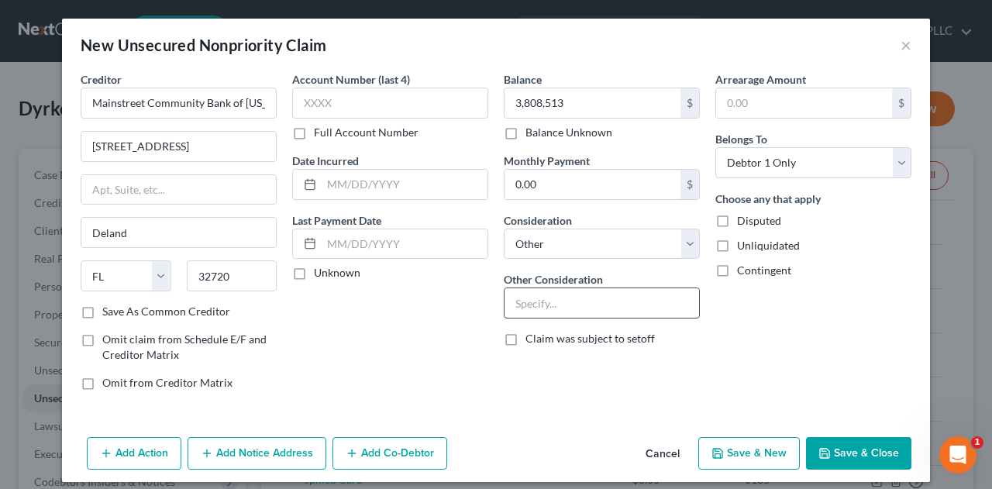
drag, startPoint x: 609, startPoint y: 298, endPoint x: 597, endPoint y: 295, distance: 12.8
click at [609, 298] on input "text" at bounding box center [601, 302] width 194 height 29
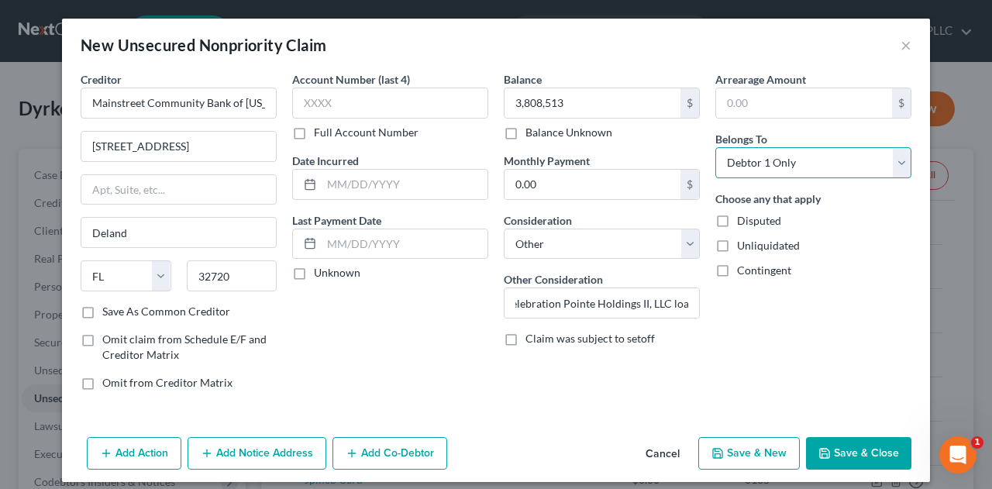
click at [824, 166] on select "Select Debtor 1 Only Debtor 2 Only Debtor 1 And Debtor 2 Only At Least One Of T…" at bounding box center [813, 162] width 196 height 31
click at [715, 147] on select "Select Debtor 1 Only Debtor 2 Only Debtor 1 And Debtor 2 Only At Least One Of T…" at bounding box center [813, 162] width 196 height 31
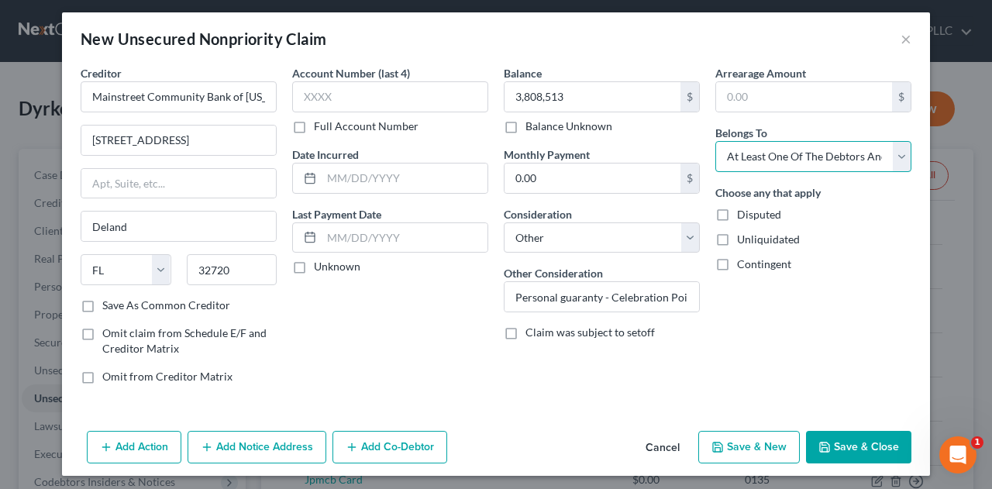
scroll to position [8, 0]
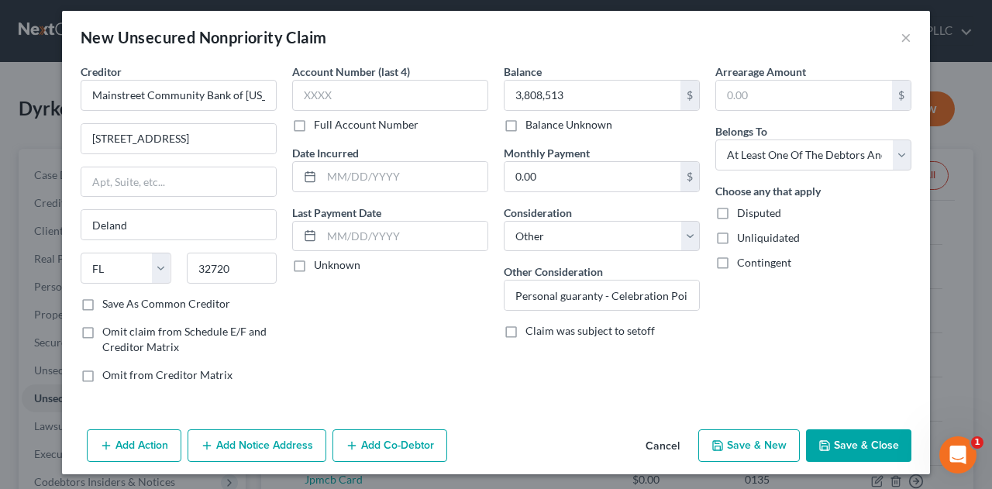
click at [389, 441] on button "Add Co-Debtor" at bounding box center [389, 445] width 115 height 33
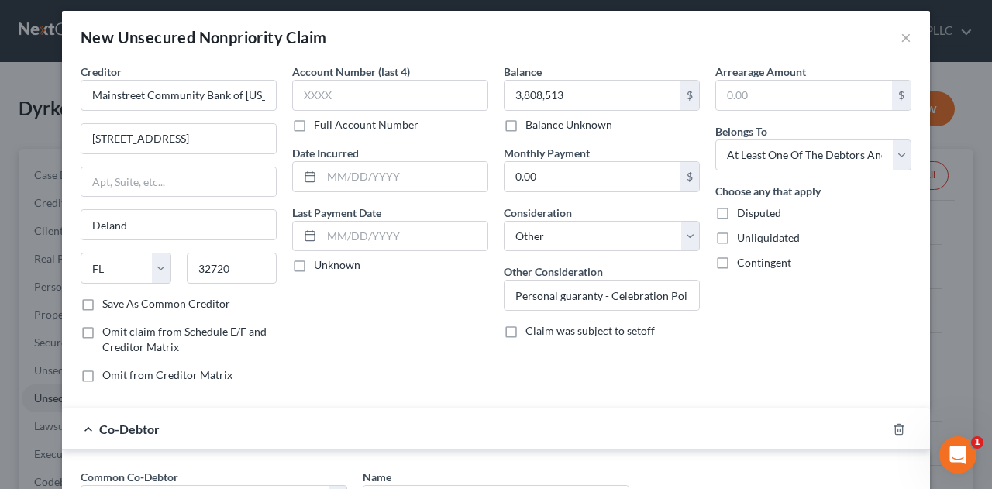
scroll to position [266, 0]
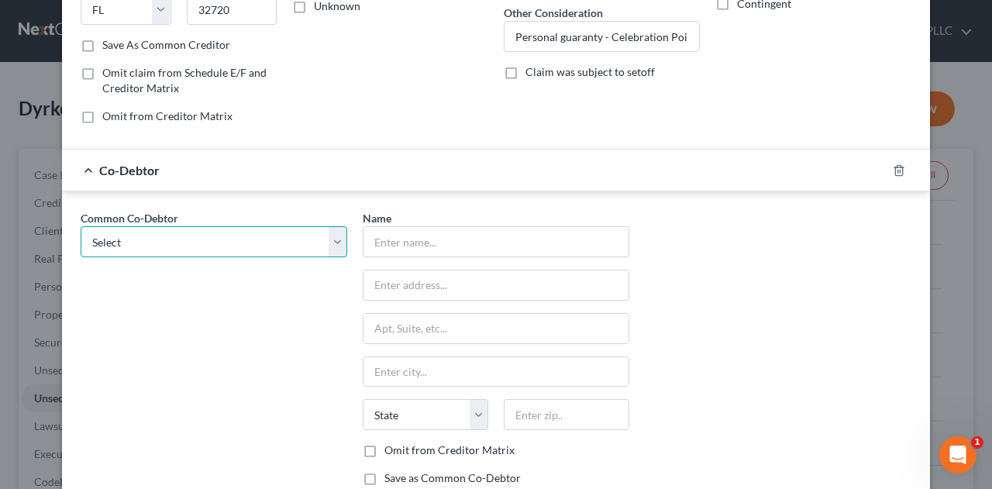
click at [328, 236] on select "Select Heather Dyrkolbotn SDPS Real Estate Investments VI, LLC Iceberg Real Est…" at bounding box center [214, 241] width 266 height 31
click at [81, 226] on select "Select Heather Dyrkolbotn SDPS Real Estate Investments VI, LLC Iceberg Real Est…" at bounding box center [214, 241] width 266 height 31
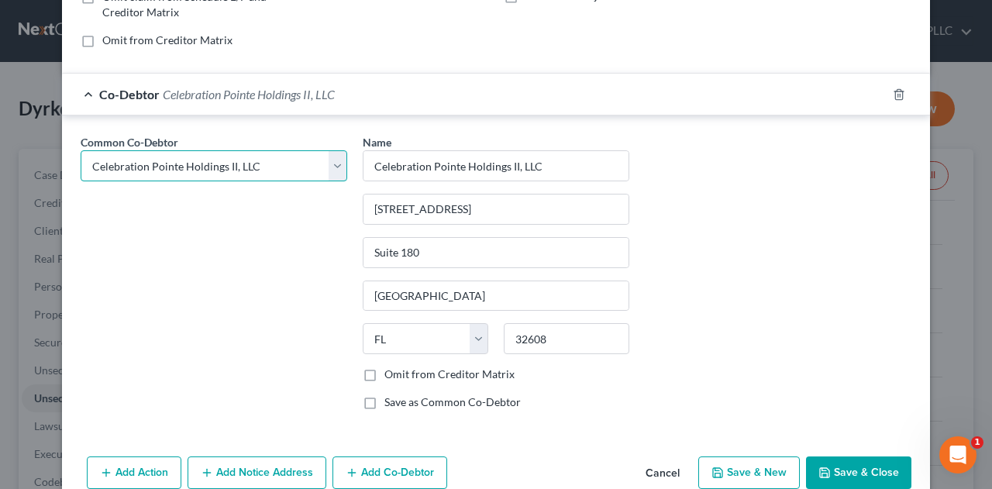
scroll to position [367, 0]
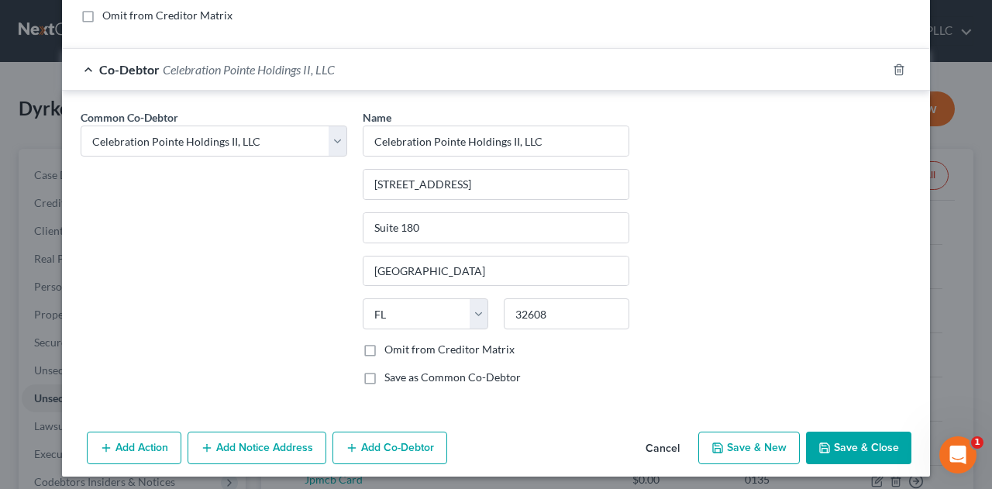
click at [422, 444] on button "Add Co-Debtor" at bounding box center [389, 448] width 115 height 33
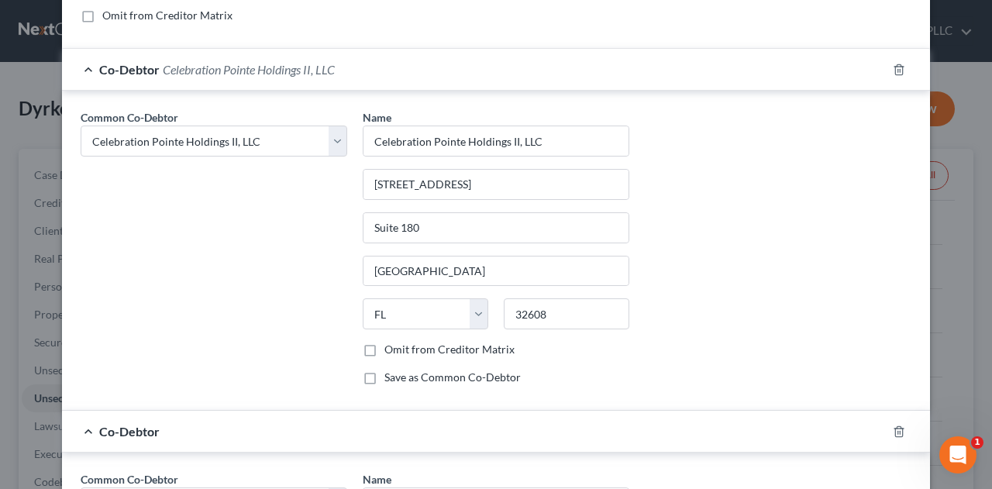
scroll to position [625, 0]
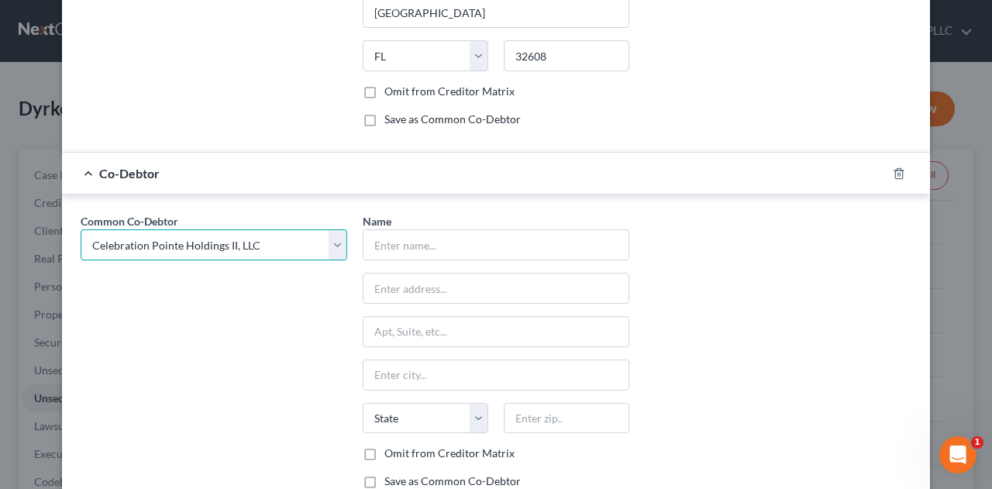
click at [332, 236] on select "Select Heather Dyrkolbotn SDPS Real Estate Investments VI, LLC Iceberg Real Est…" at bounding box center [214, 244] width 266 height 31
click at [81, 229] on select "Select Heather Dyrkolbotn SDPS Real Estate Investments VI, LLC Iceberg Real Est…" at bounding box center [214, 244] width 266 height 31
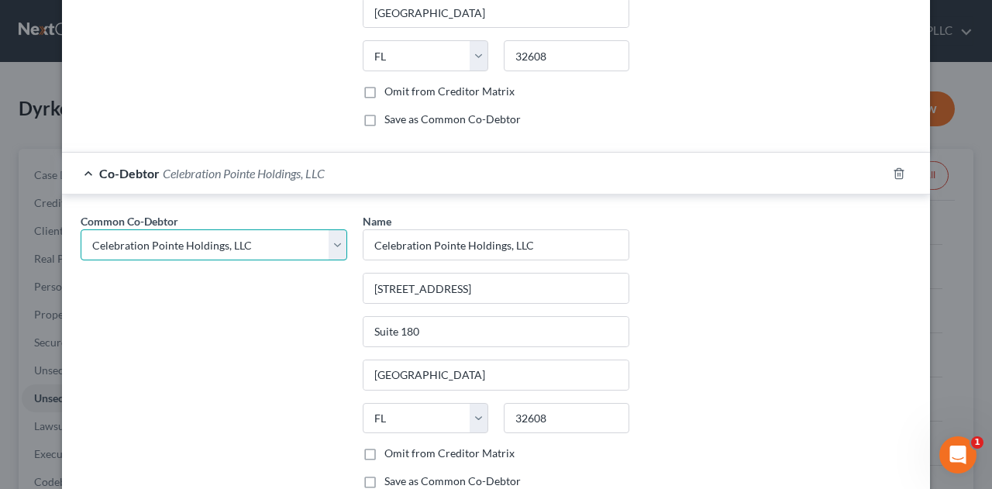
scroll to position [726, 0]
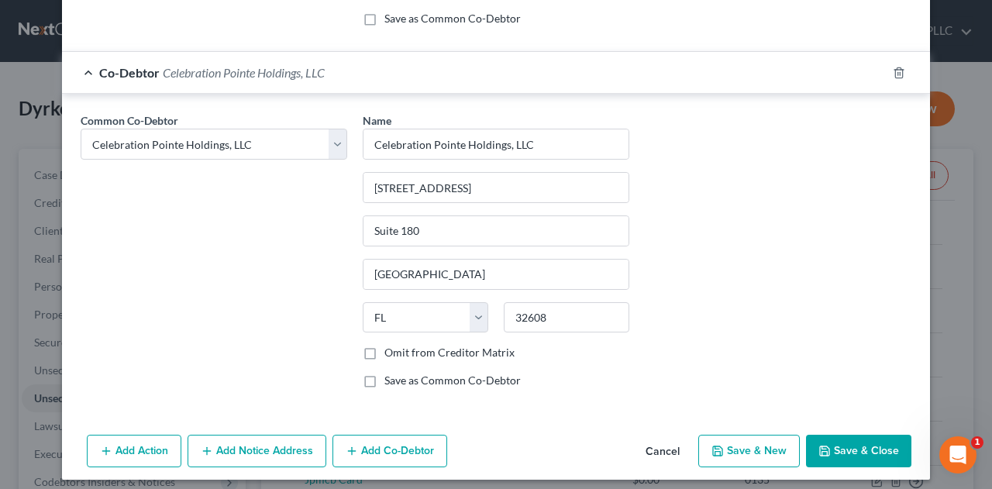
click at [397, 449] on button "Add Co-Debtor" at bounding box center [389, 451] width 115 height 33
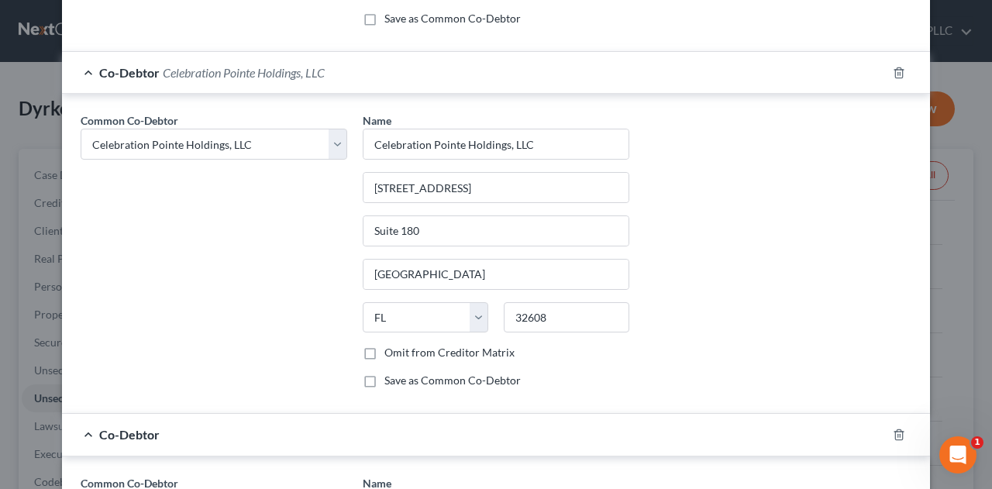
scroll to position [984, 0]
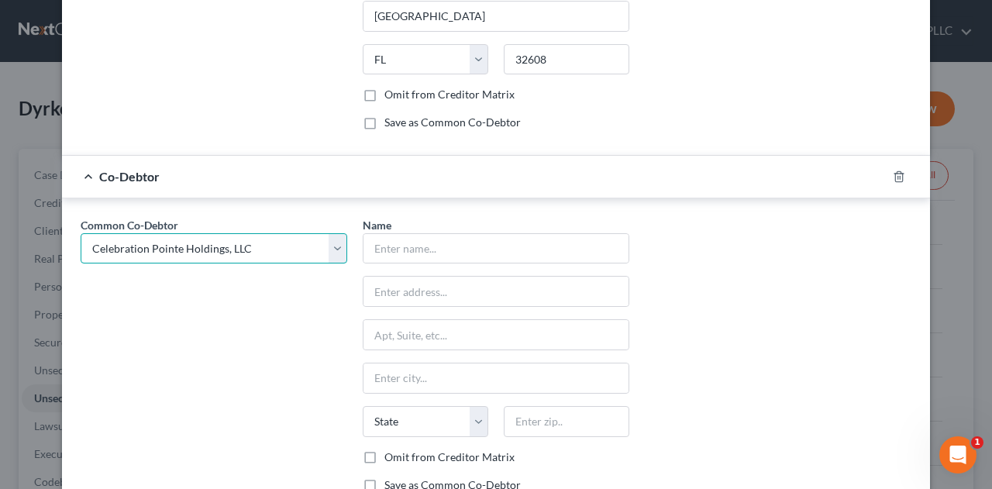
click at [335, 236] on select "Select Heather Dyrkolbotn SDPS Real Estate Investments VI, LLC Iceberg Real Est…" at bounding box center [214, 248] width 266 height 31
click at [81, 233] on select "Select Heather Dyrkolbotn SDPS Real Estate Investments VI, LLC Iceberg Real Est…" at bounding box center [214, 248] width 266 height 31
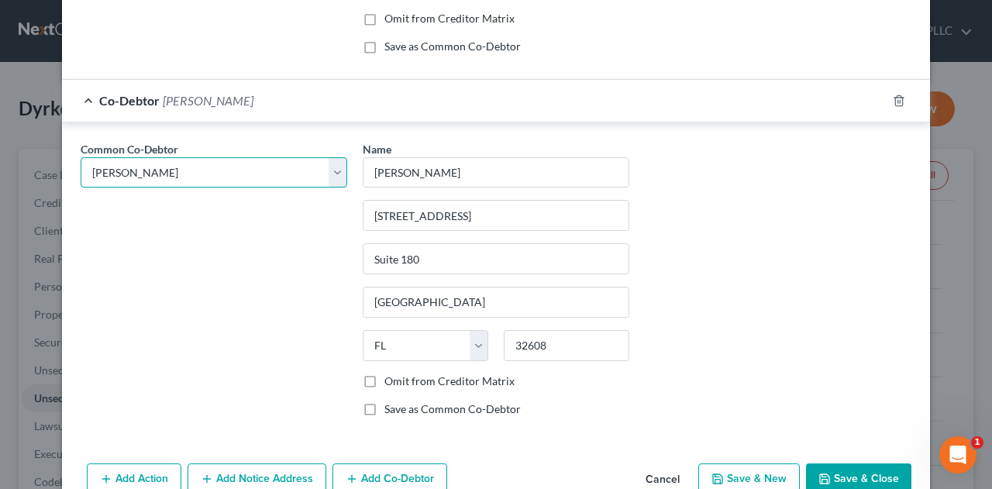
scroll to position [1085, 0]
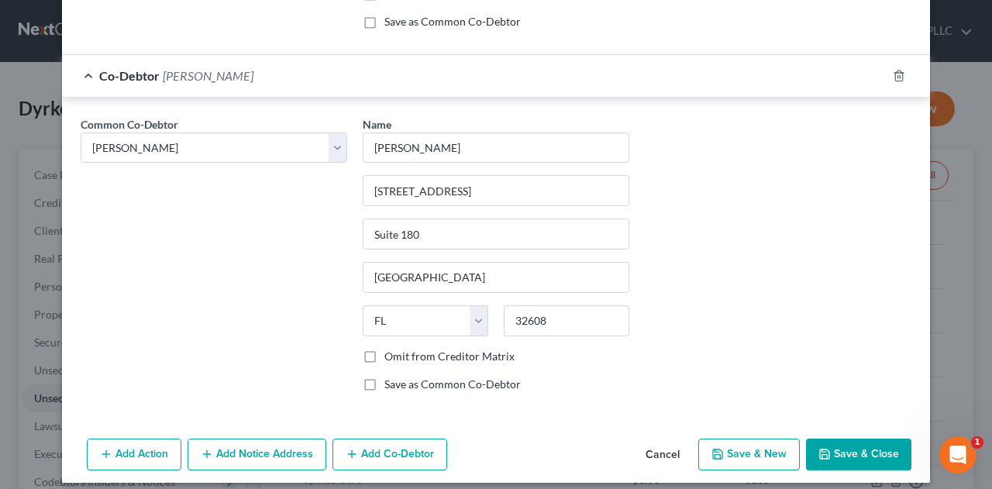
click at [397, 438] on button "Add Co-Debtor" at bounding box center [389, 454] width 115 height 33
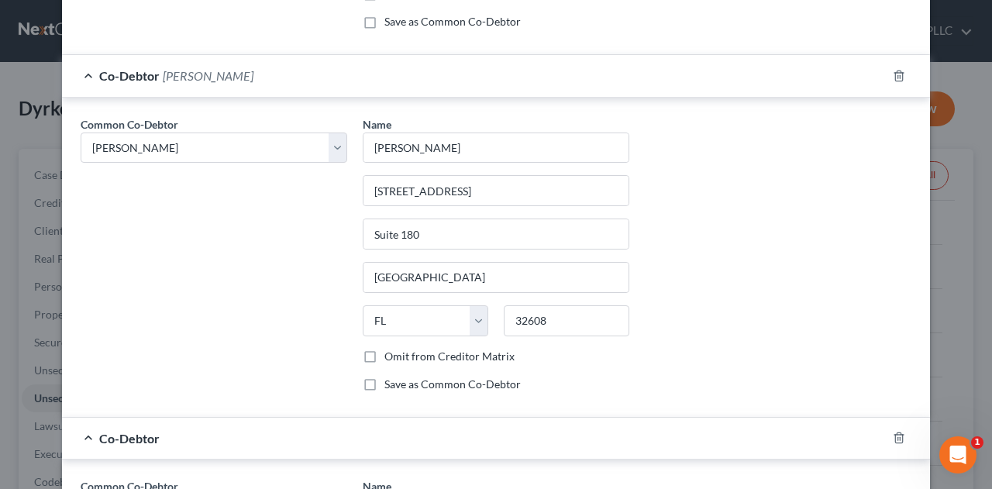
scroll to position [1343, 0]
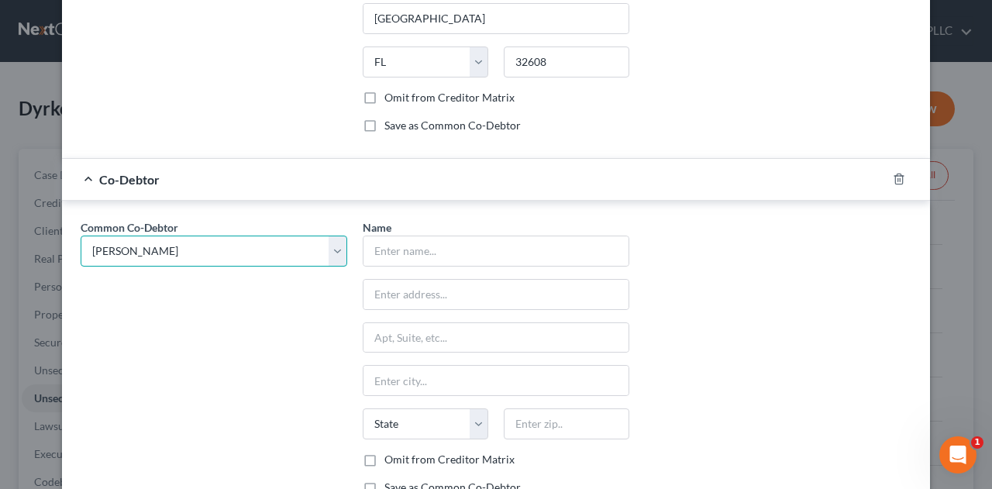
click at [326, 237] on select "Select Heather Dyrkolbotn SDPS Real Estate Investments VI, LLC Iceberg Real Est…" at bounding box center [214, 251] width 266 height 31
click at [81, 236] on select "Select Heather Dyrkolbotn SDPS Real Estate Investments VI, LLC Iceberg Real Est…" at bounding box center [214, 251] width 266 height 31
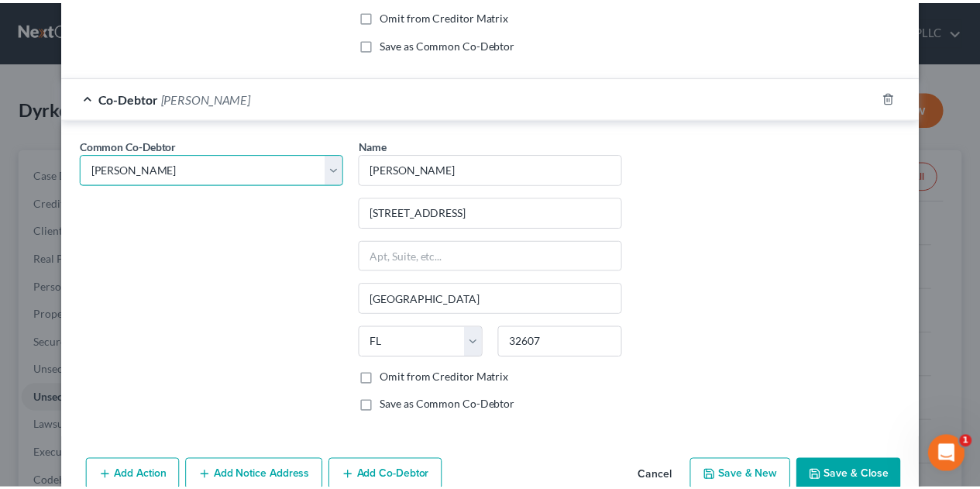
scroll to position [1444, 0]
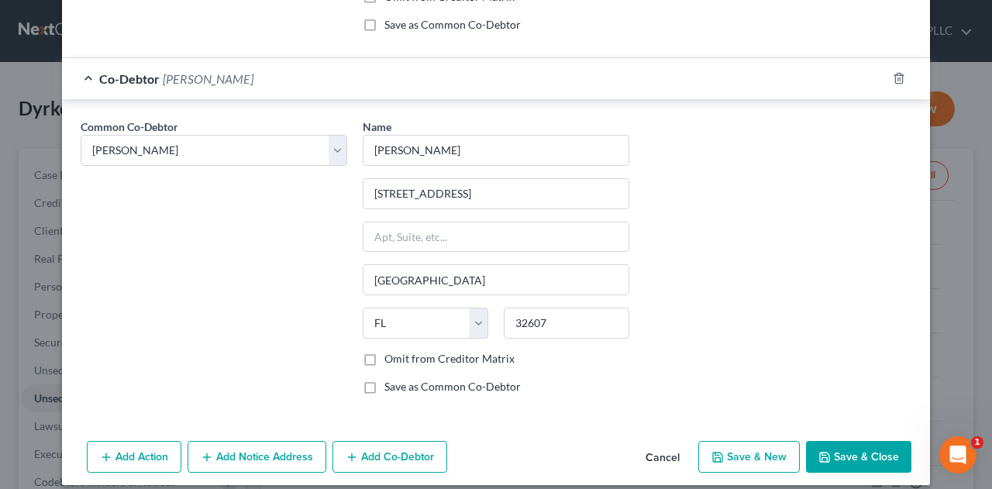
click at [869, 449] on button "Save & Close" at bounding box center [858, 457] width 105 height 33
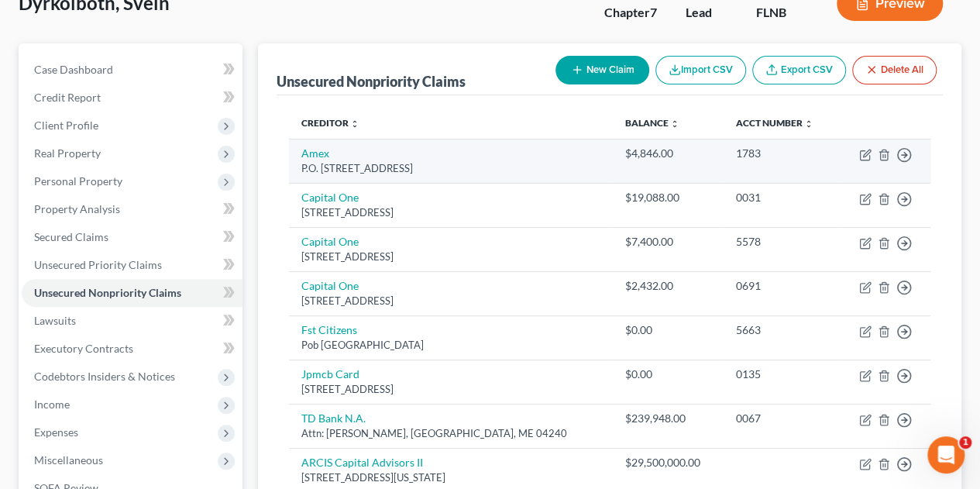
scroll to position [0, 0]
